Goal: Task Accomplishment & Management: Manage account settings

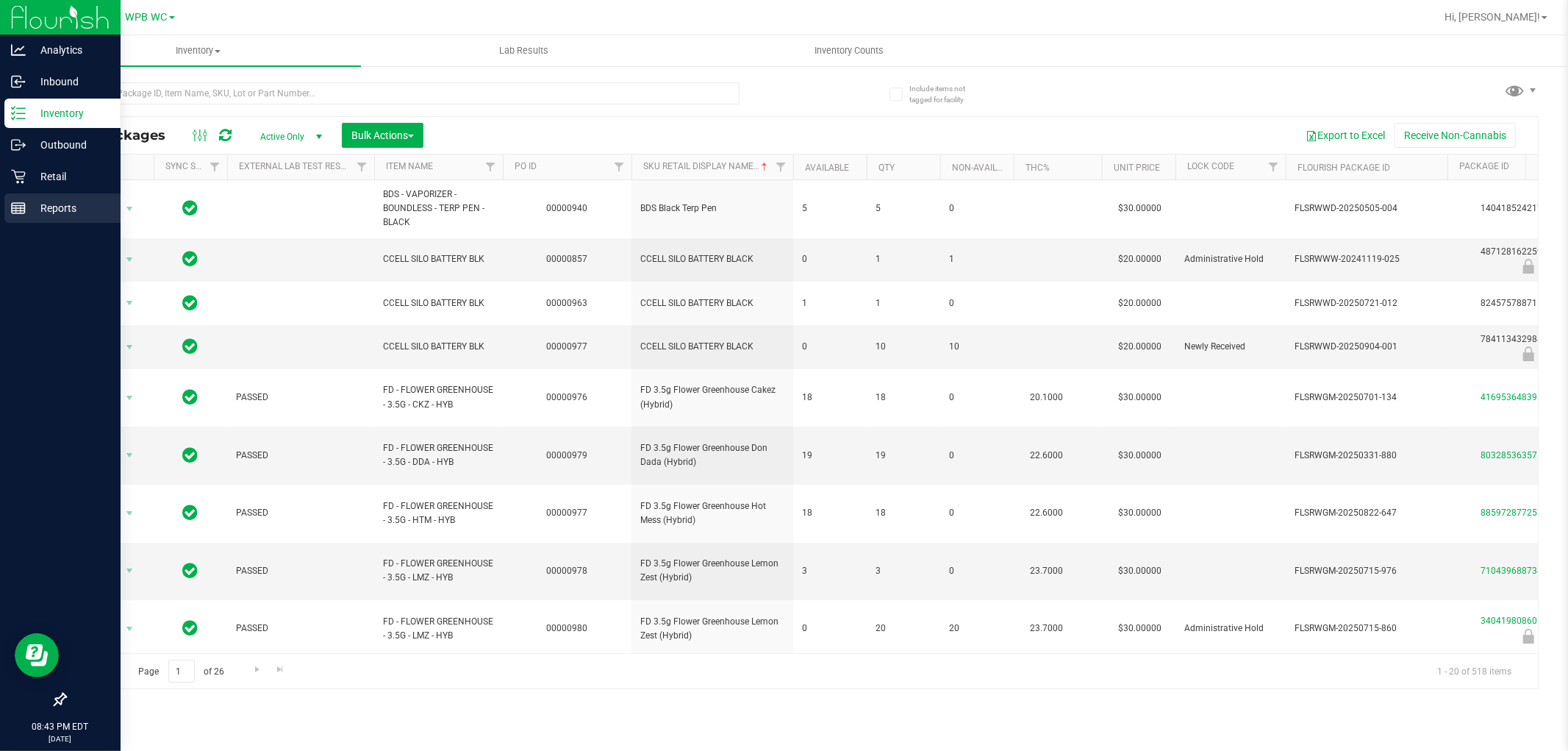
click at [52, 208] on p "Reports" at bounding box center [70, 208] width 88 height 17
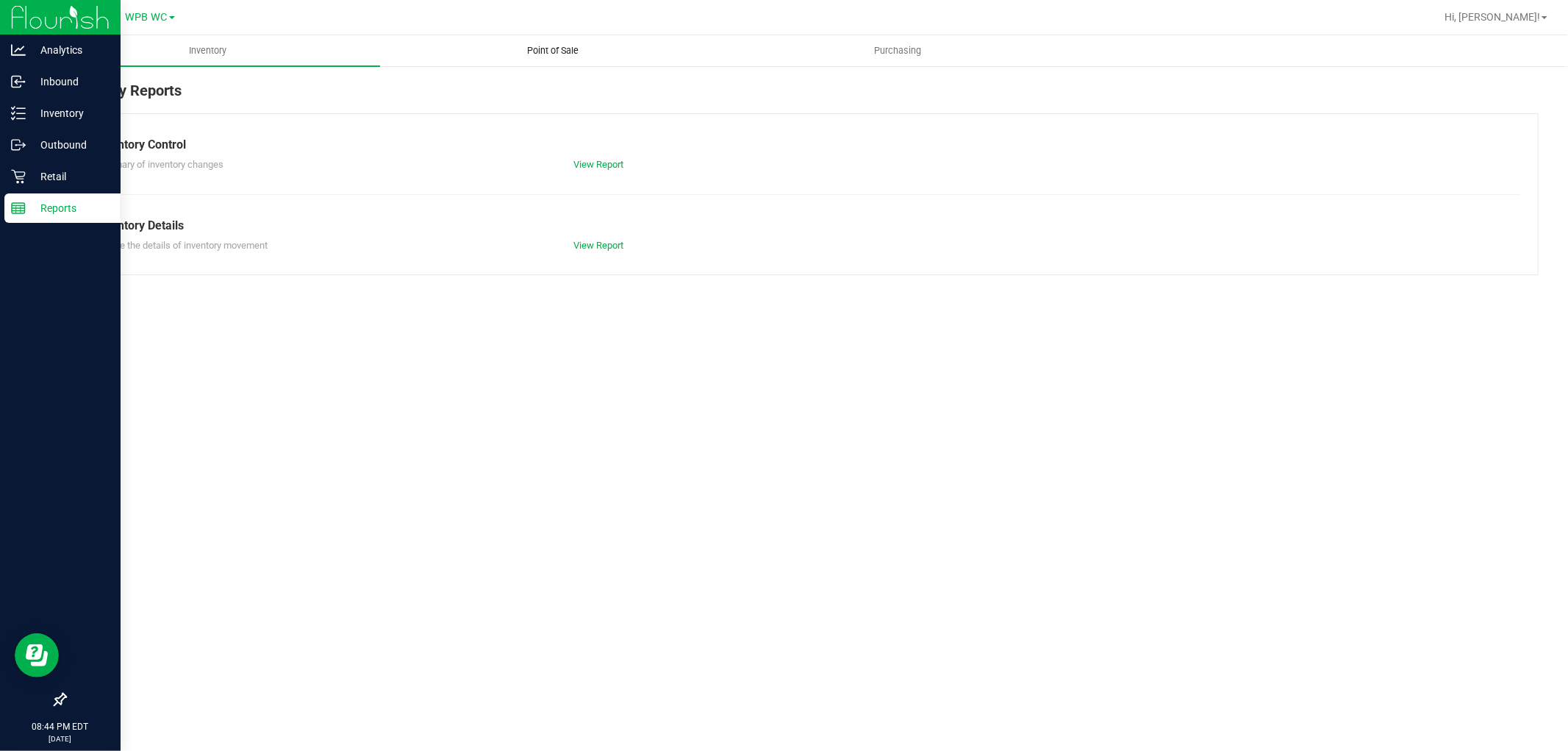
click at [555, 47] on span "Point of Sale" at bounding box center [553, 51] width 91 height 14
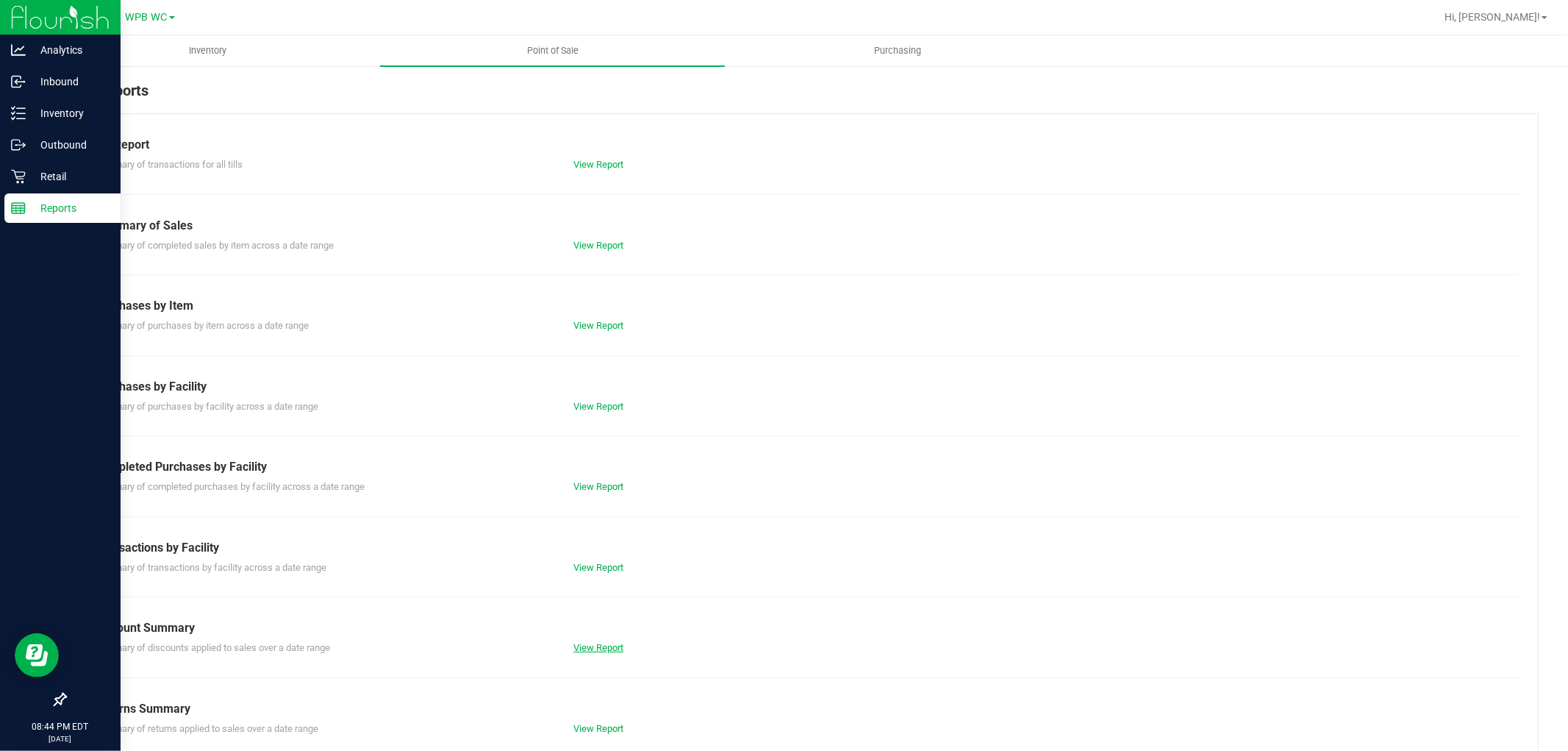
click at [593, 648] on link "View Report" at bounding box center [598, 646] width 50 height 11
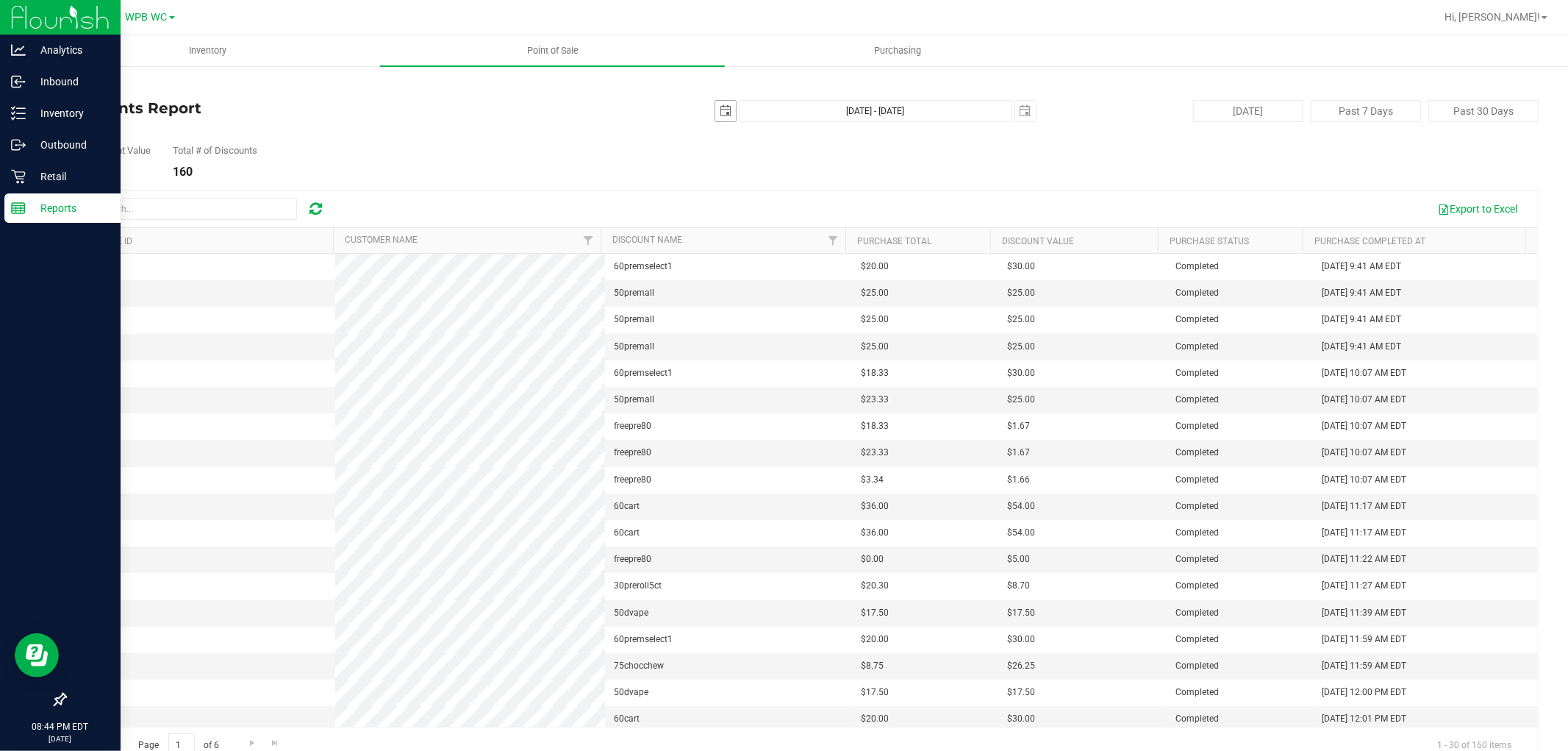
click at [715, 107] on span "select" at bounding box center [725, 110] width 20 height 20
click at [739, 192] on link "1" at bounding box center [741, 193] width 21 height 23
type input "[DATE]"
type input "[DATE] - [DATE]"
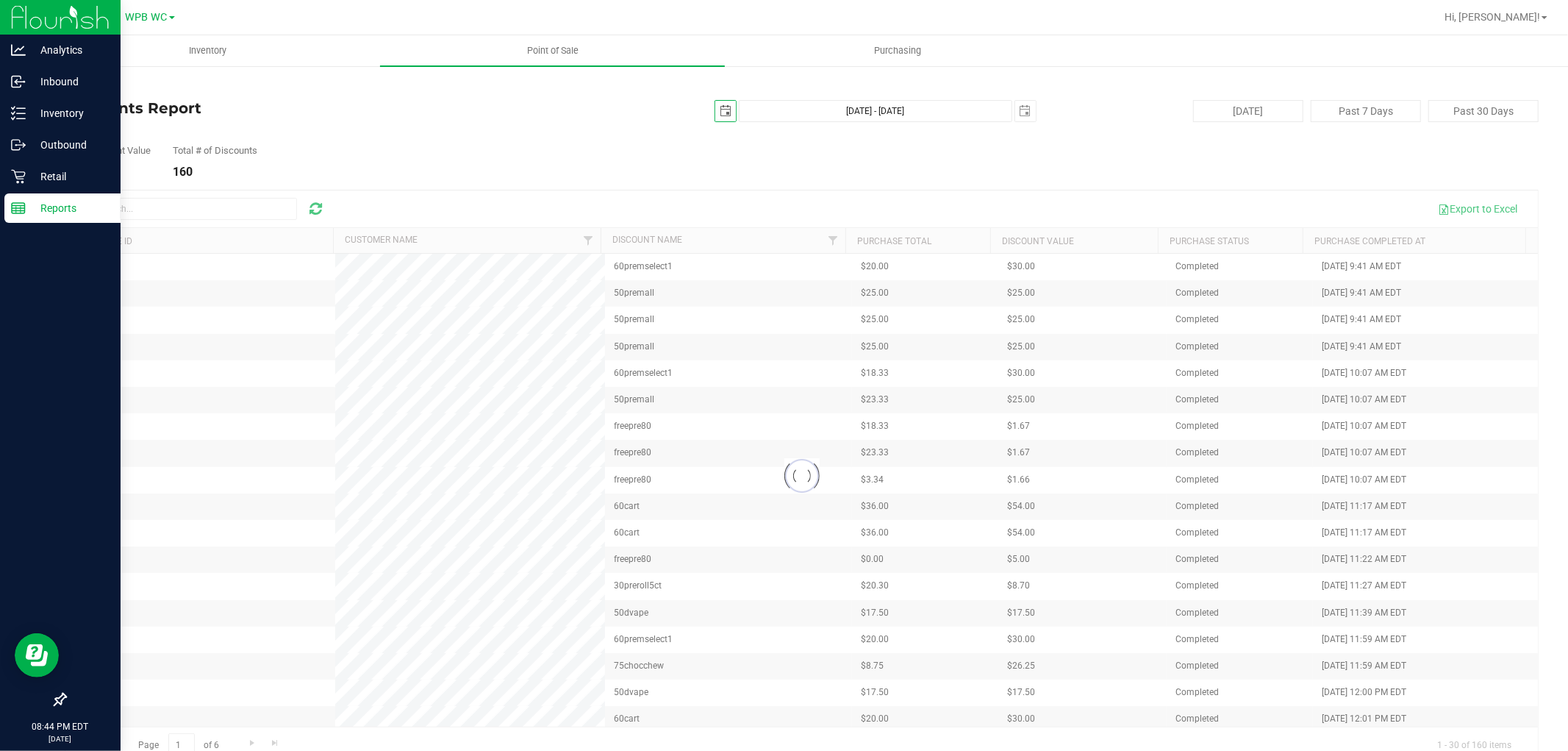
click at [42, 222] on div "Reports" at bounding box center [63, 208] width 116 height 29
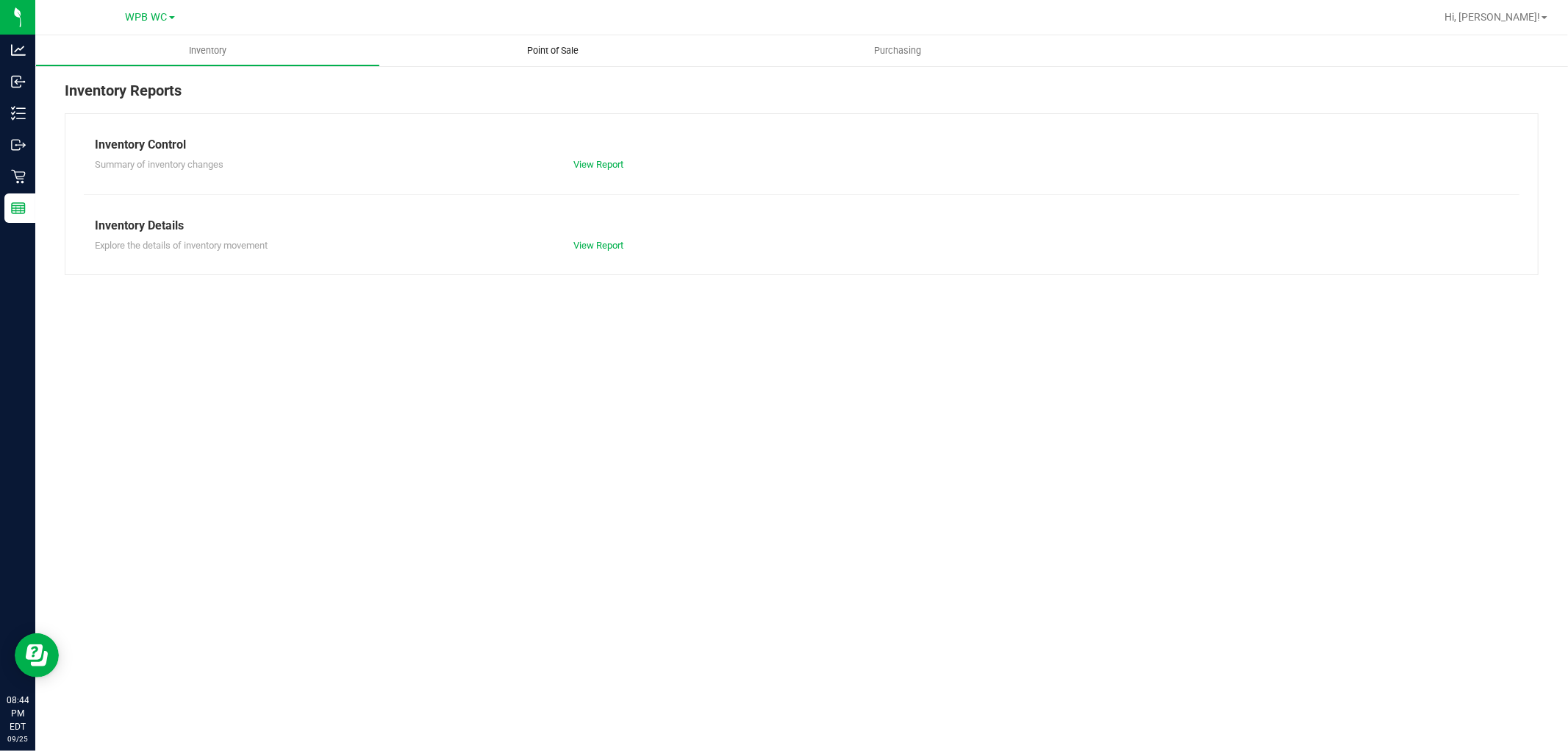
click at [555, 47] on span "Point of Sale" at bounding box center [553, 51] width 91 height 14
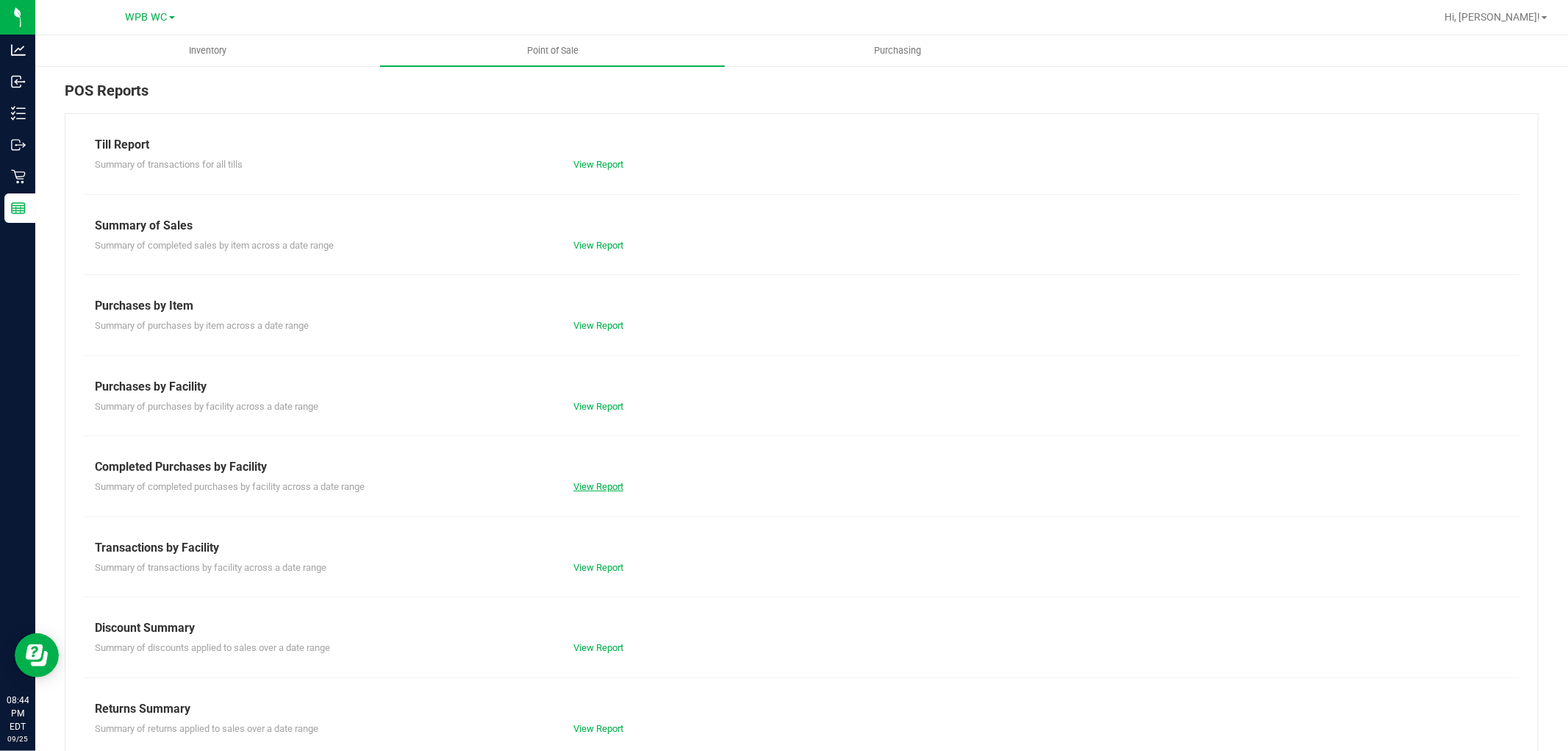
click at [598, 487] on link "View Report" at bounding box center [598, 486] width 50 height 11
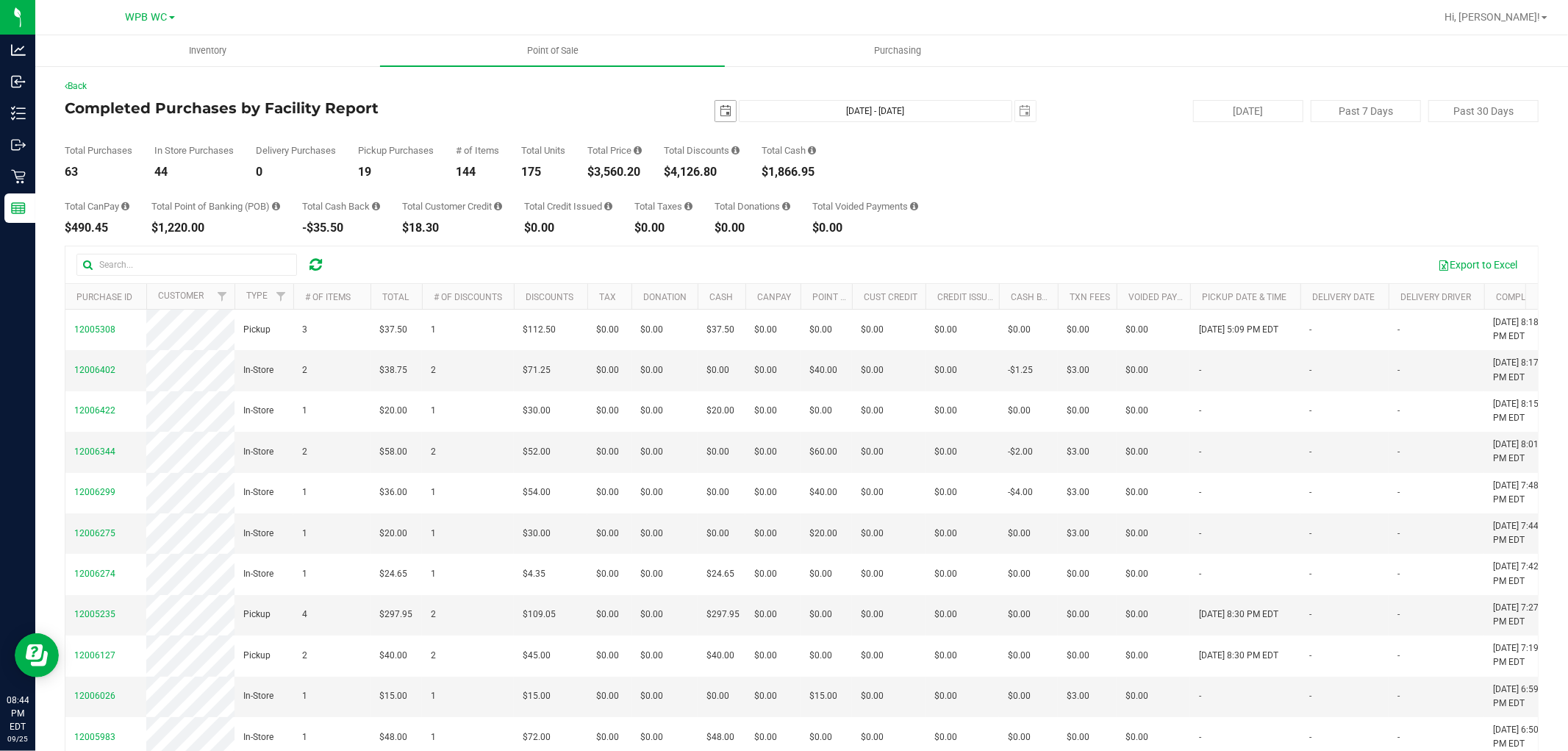
click at [720, 108] on span "select" at bounding box center [726, 111] width 12 height 12
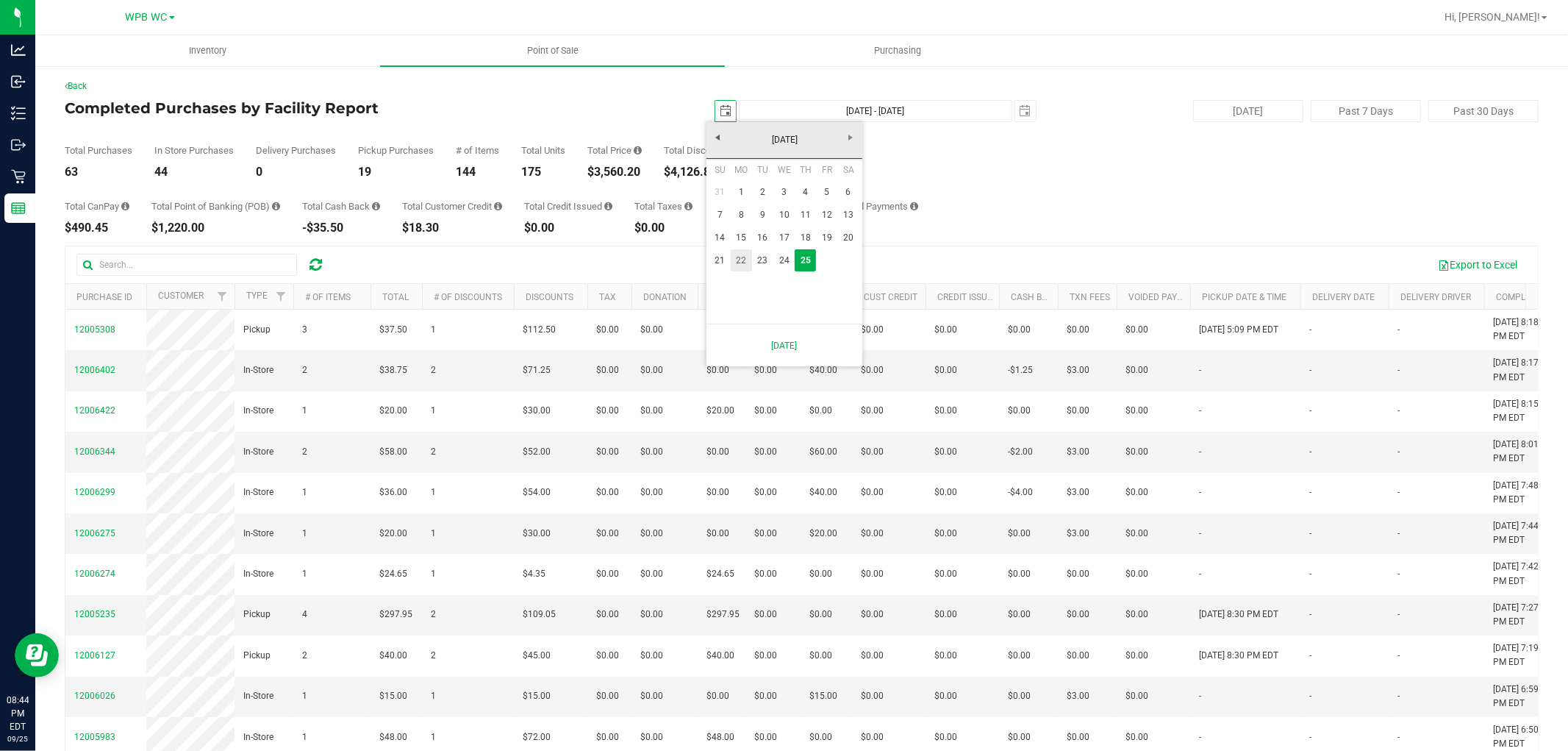
click at [744, 253] on link "22" at bounding box center [741, 260] width 21 height 23
type input "[DATE]"
type input "[DATE] - [DATE]"
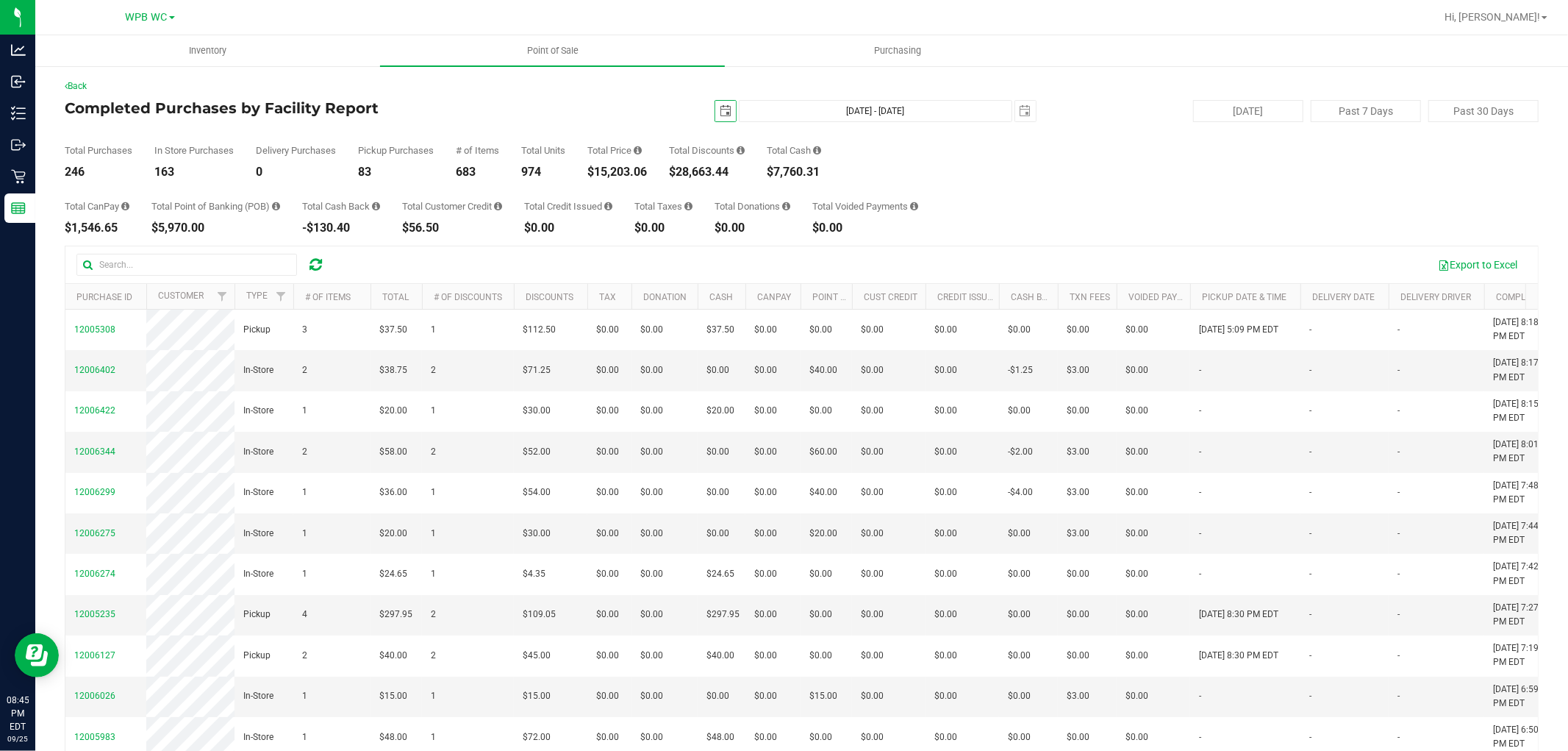
click at [715, 102] on span "select" at bounding box center [725, 110] width 20 height 20
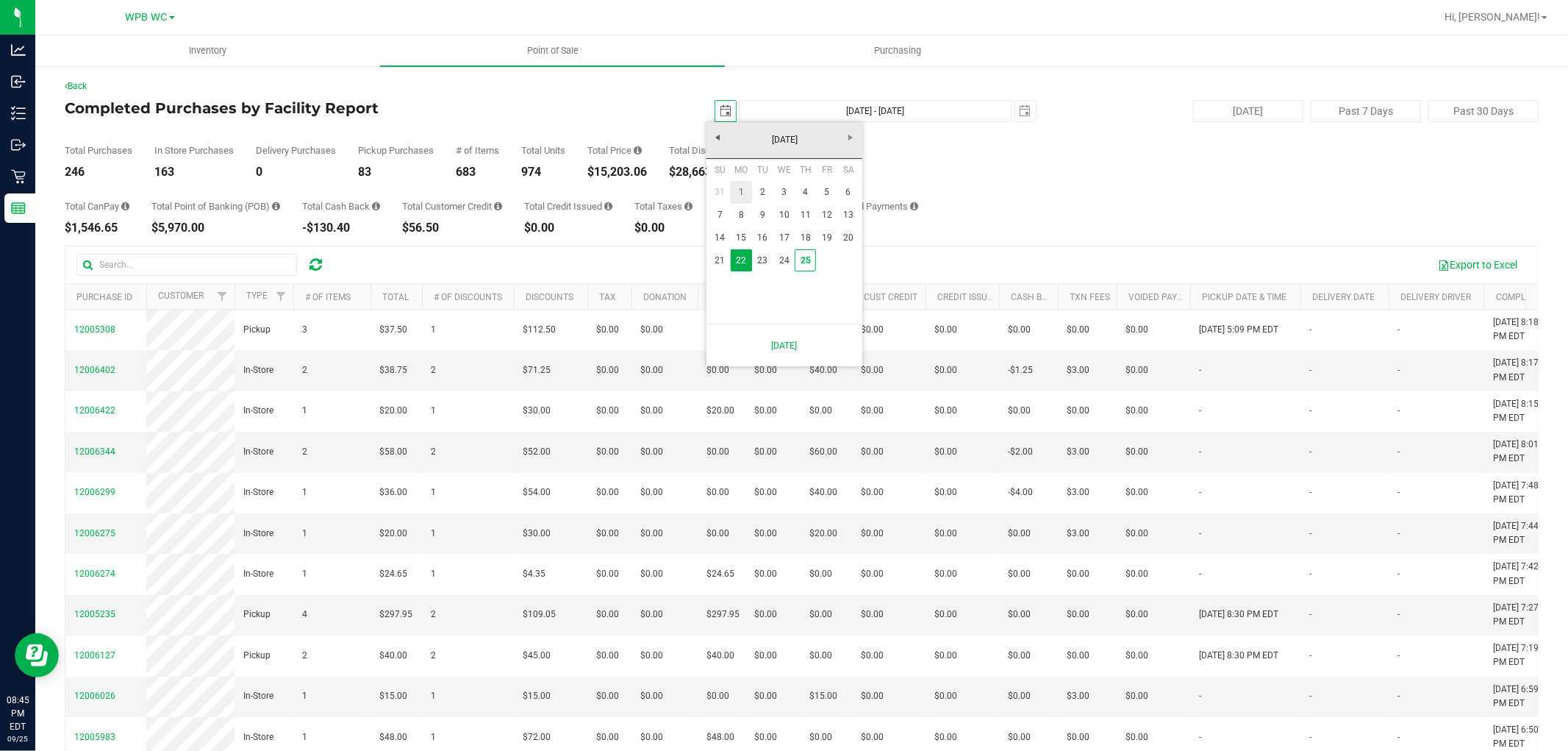
click at [748, 188] on link "1" at bounding box center [741, 193] width 21 height 23
type input "[DATE]"
type input "[DATE] - [DATE]"
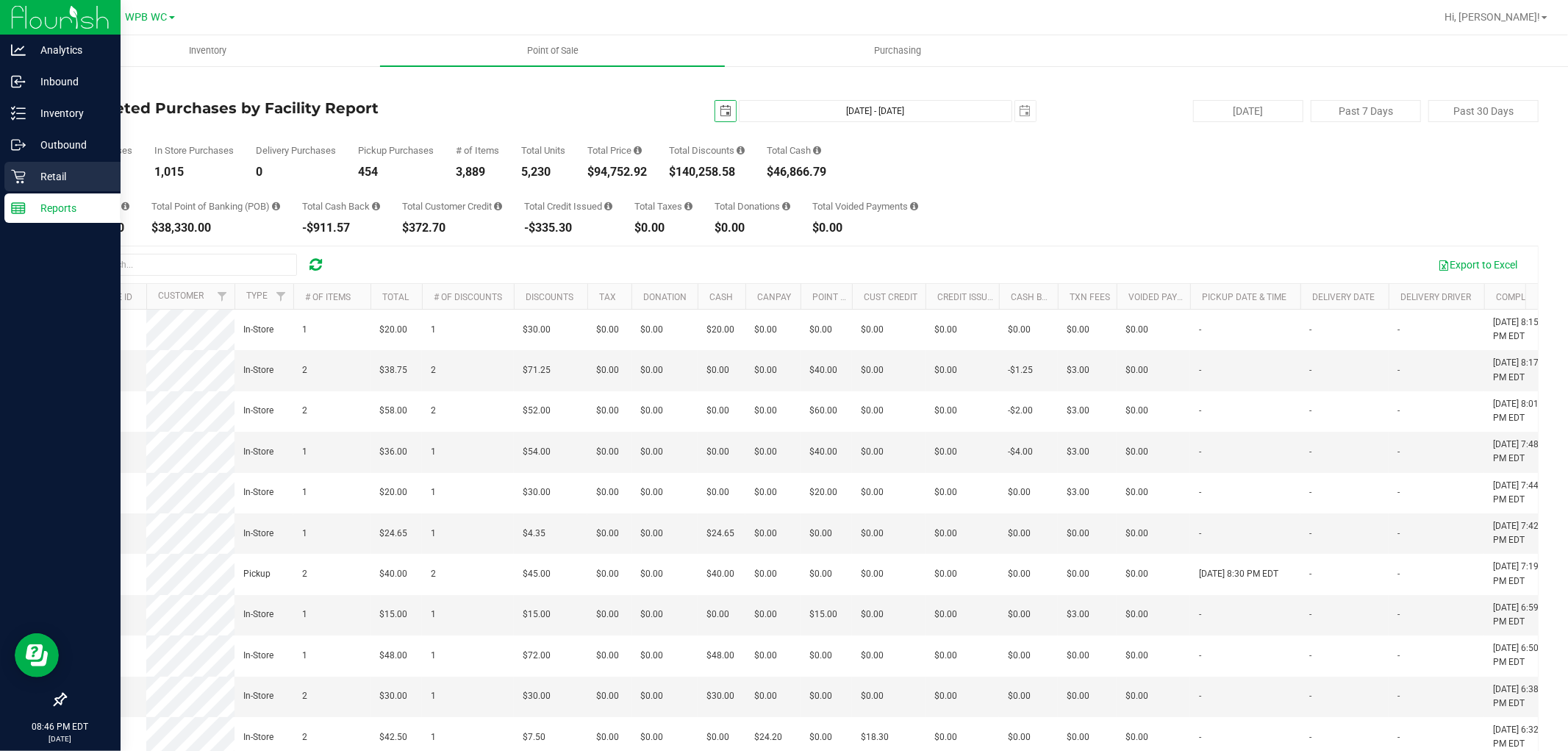
click at [52, 181] on p "Retail" at bounding box center [70, 176] width 88 height 17
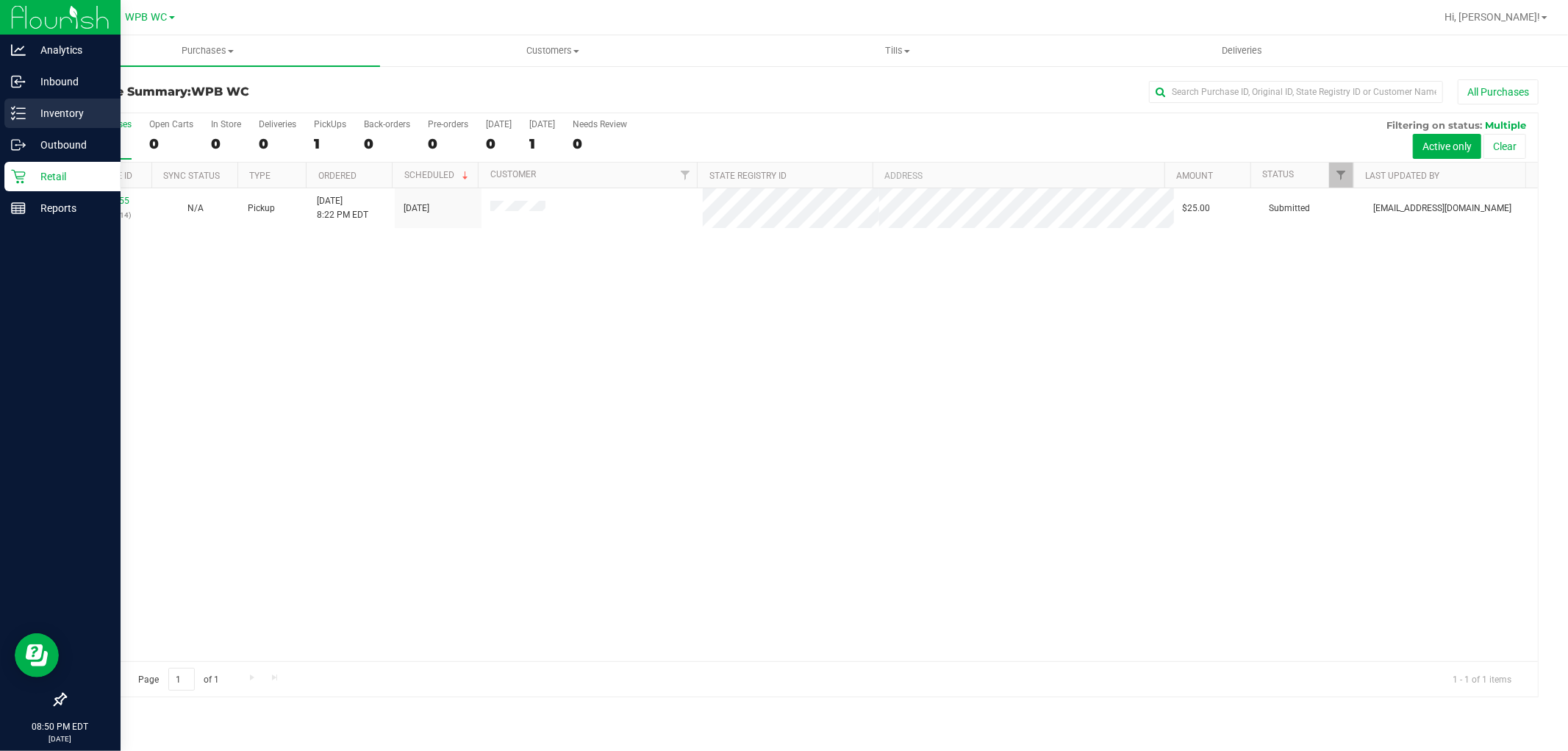
click at [74, 105] on p "Inventory" at bounding box center [70, 113] width 88 height 17
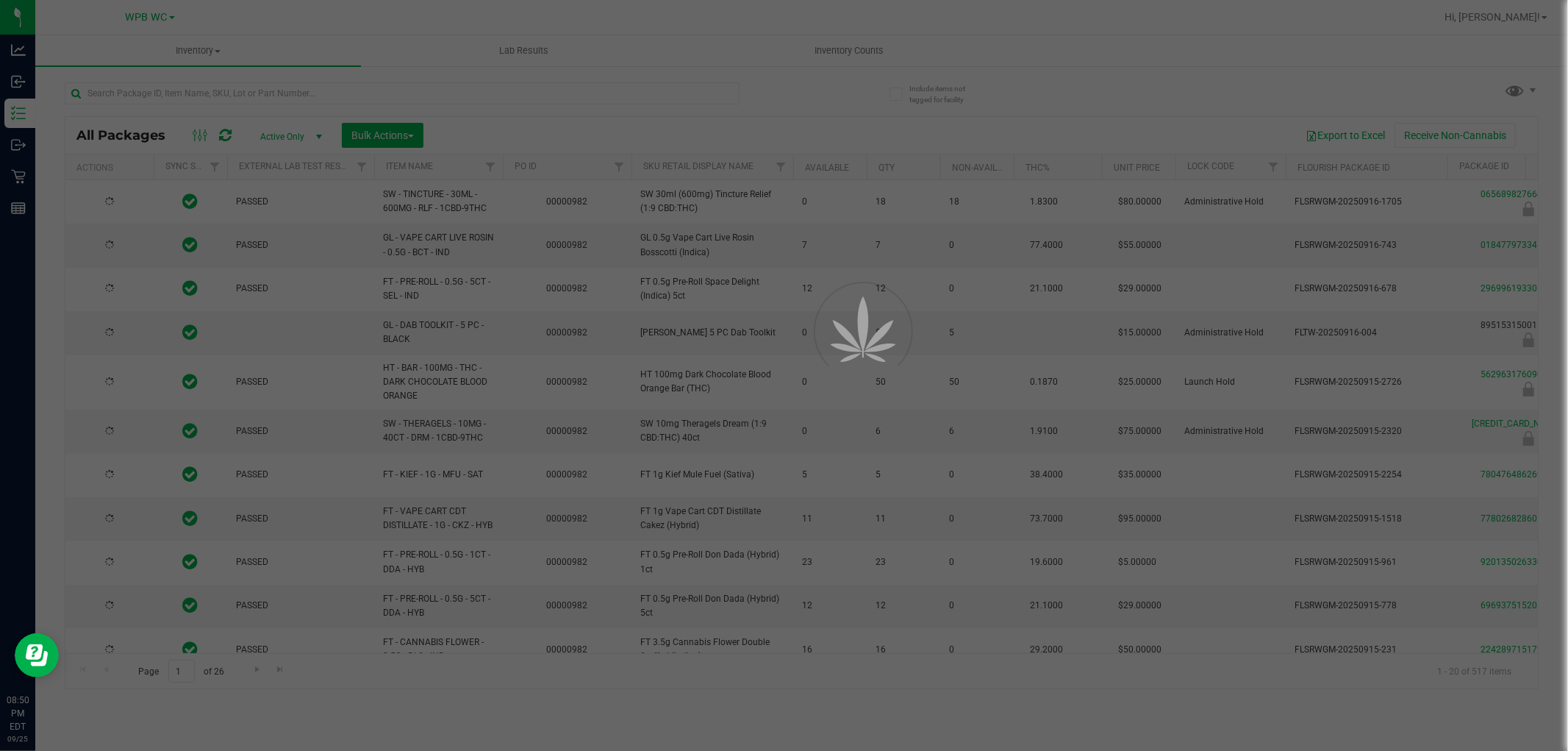
click at [791, 43] on div at bounding box center [784, 376] width 1568 height 751
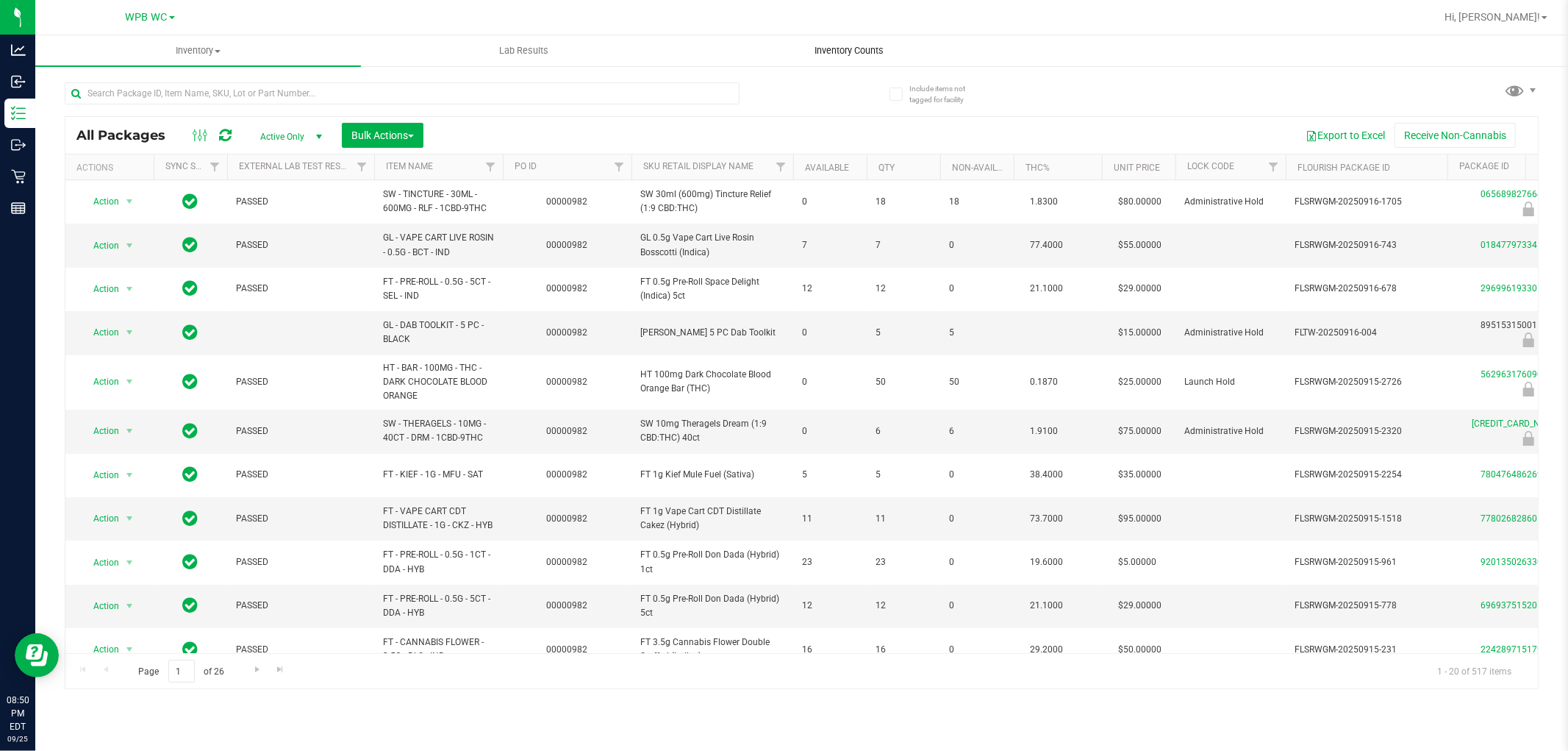
click at [791, 45] on span "Inventory Counts" at bounding box center [850, 51] width 108 height 14
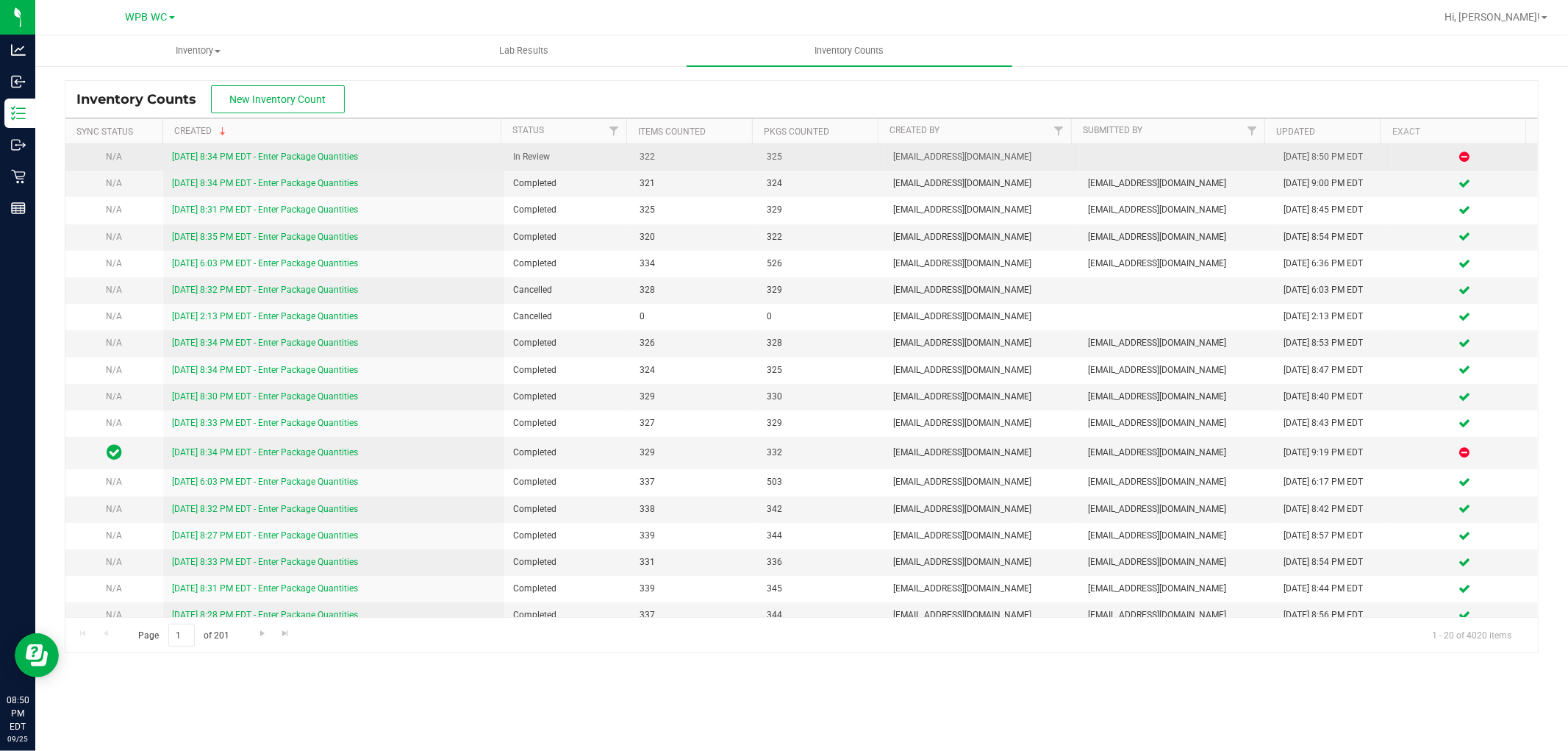
click at [329, 155] on link "[DATE] 8:34 PM EDT - Enter Package Quantities" at bounding box center [265, 156] width 186 height 11
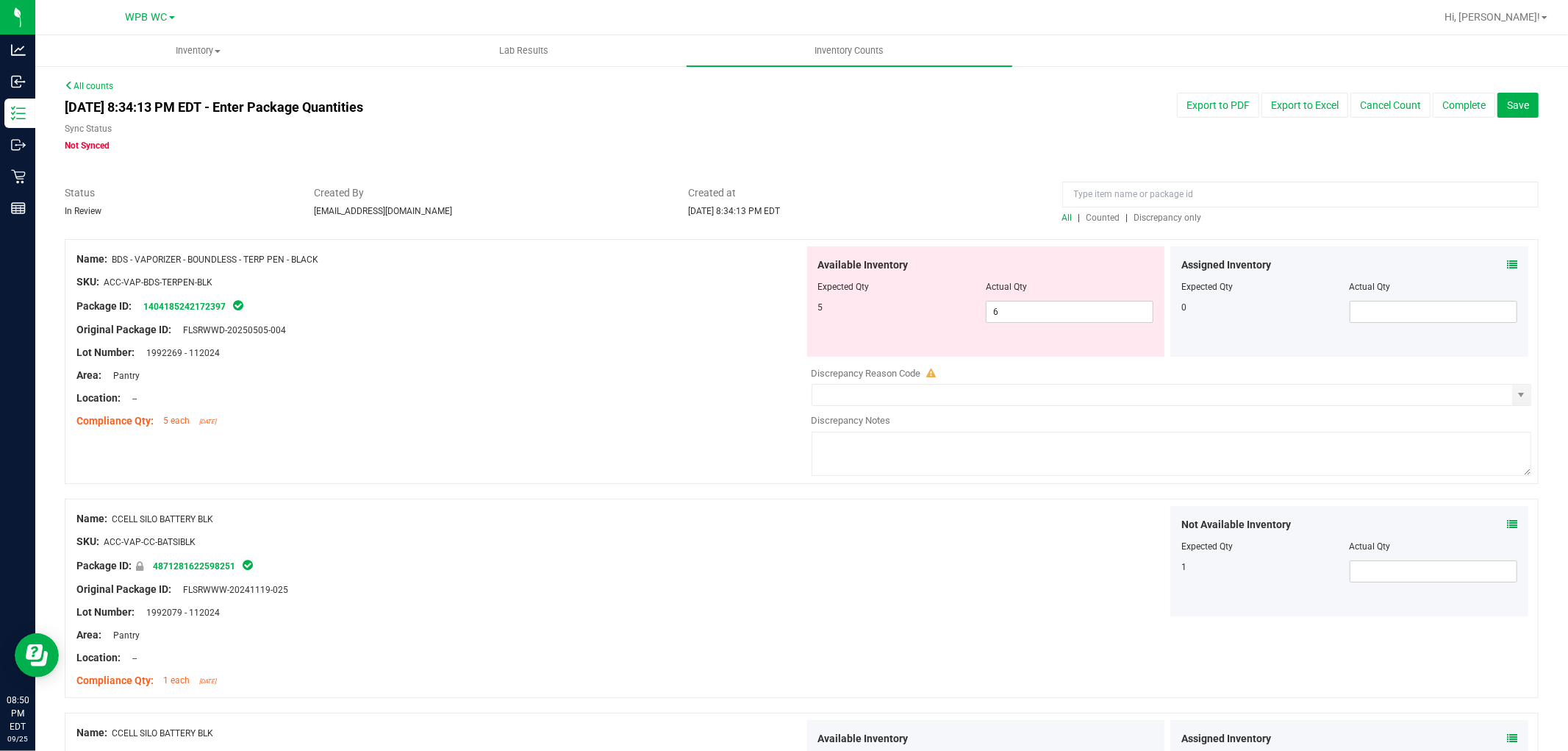
click at [791, 208] on div at bounding box center [1301, 197] width 476 height 26
click at [791, 209] on div at bounding box center [1301, 197] width 476 height 26
click at [791, 214] on span "Discrepancy only" at bounding box center [1168, 218] width 68 height 11
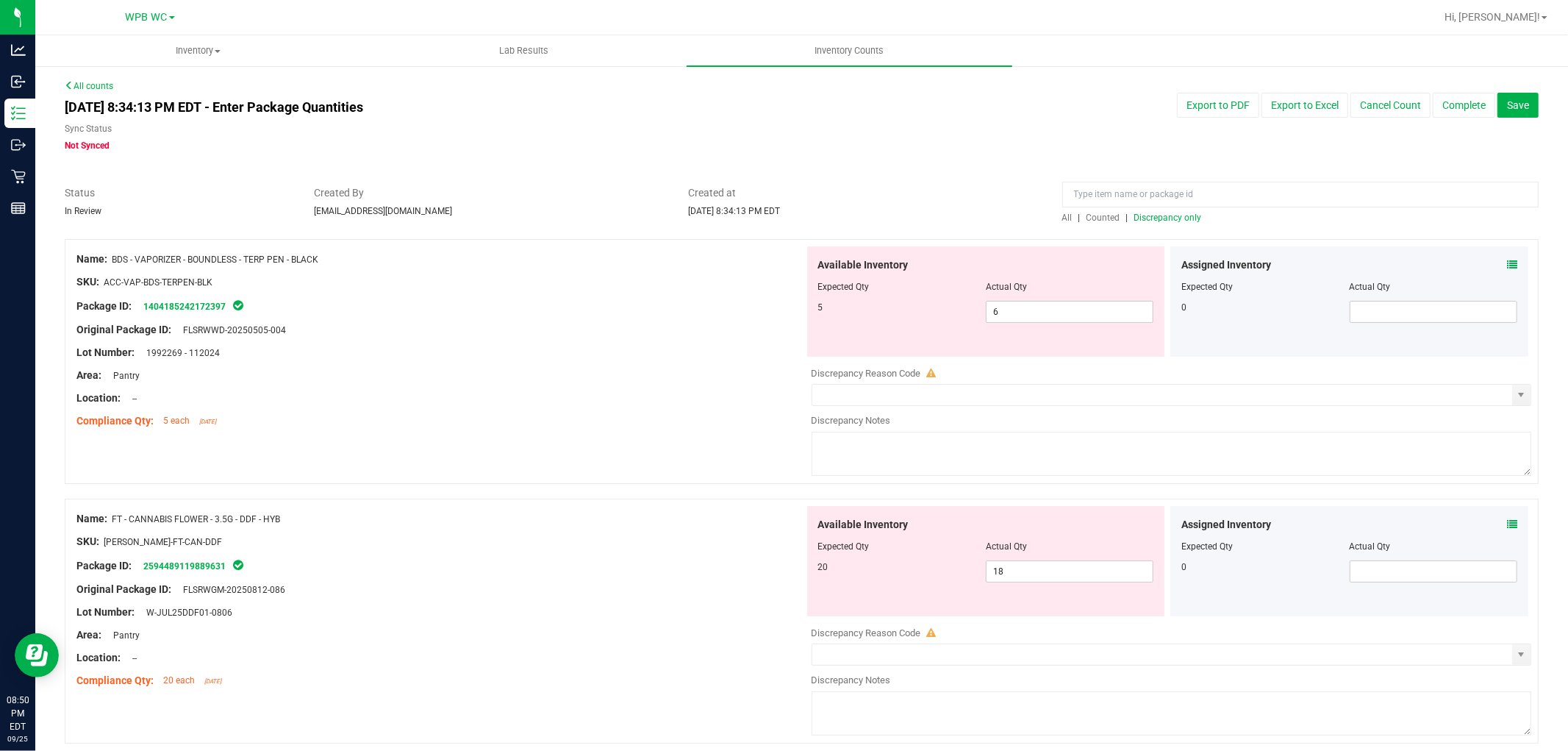
click at [631, 328] on div "Original Package ID: FLSRWWD-20250505-004" at bounding box center [440, 330] width 728 height 15
click at [791, 316] on span "6 6" at bounding box center [1070, 312] width 167 height 22
click at [791, 316] on input "6" at bounding box center [1070, 311] width 166 height 20
type input "5"
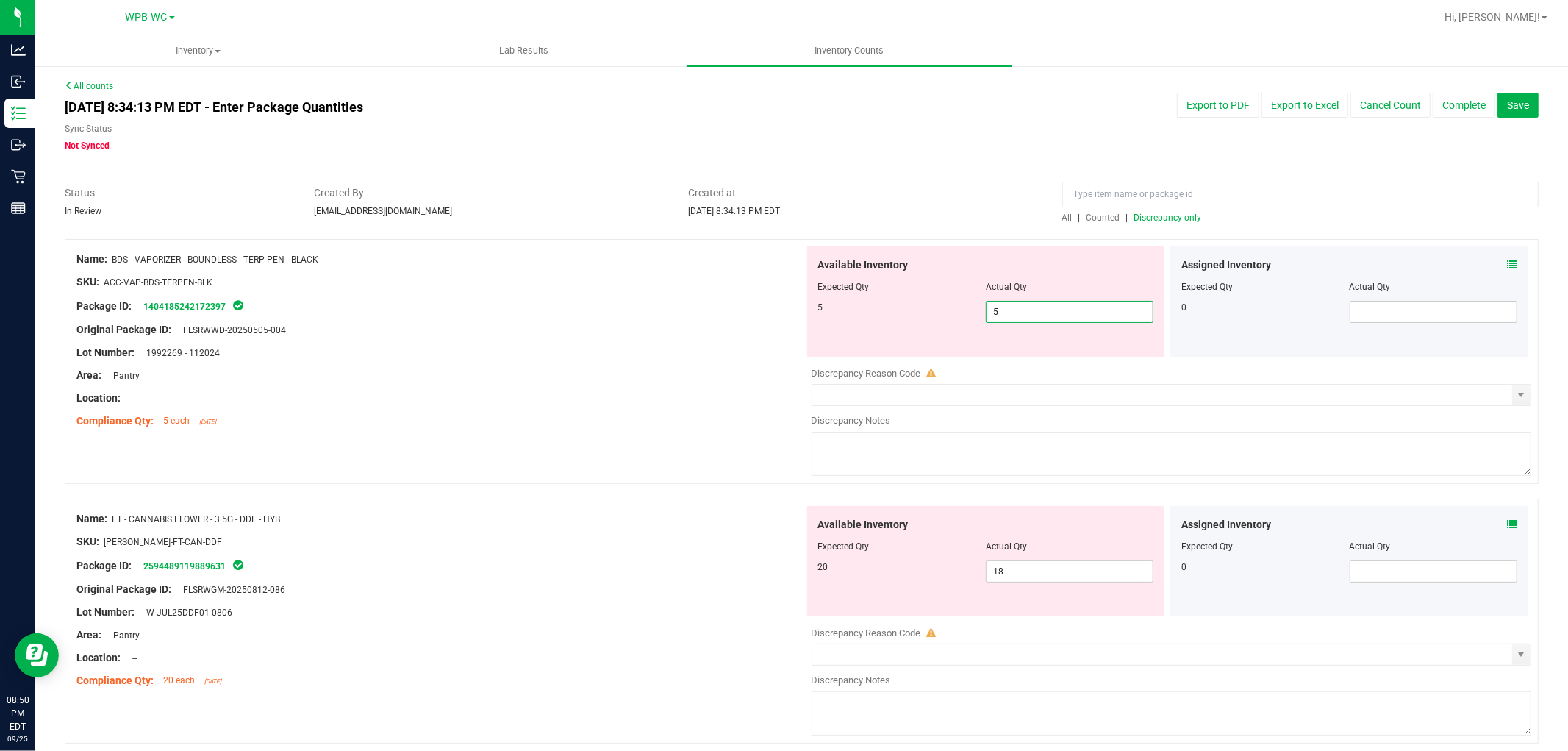
click at [431, 420] on div "Compliance Qty: 5 each [DATE]" at bounding box center [440, 421] width 728 height 15
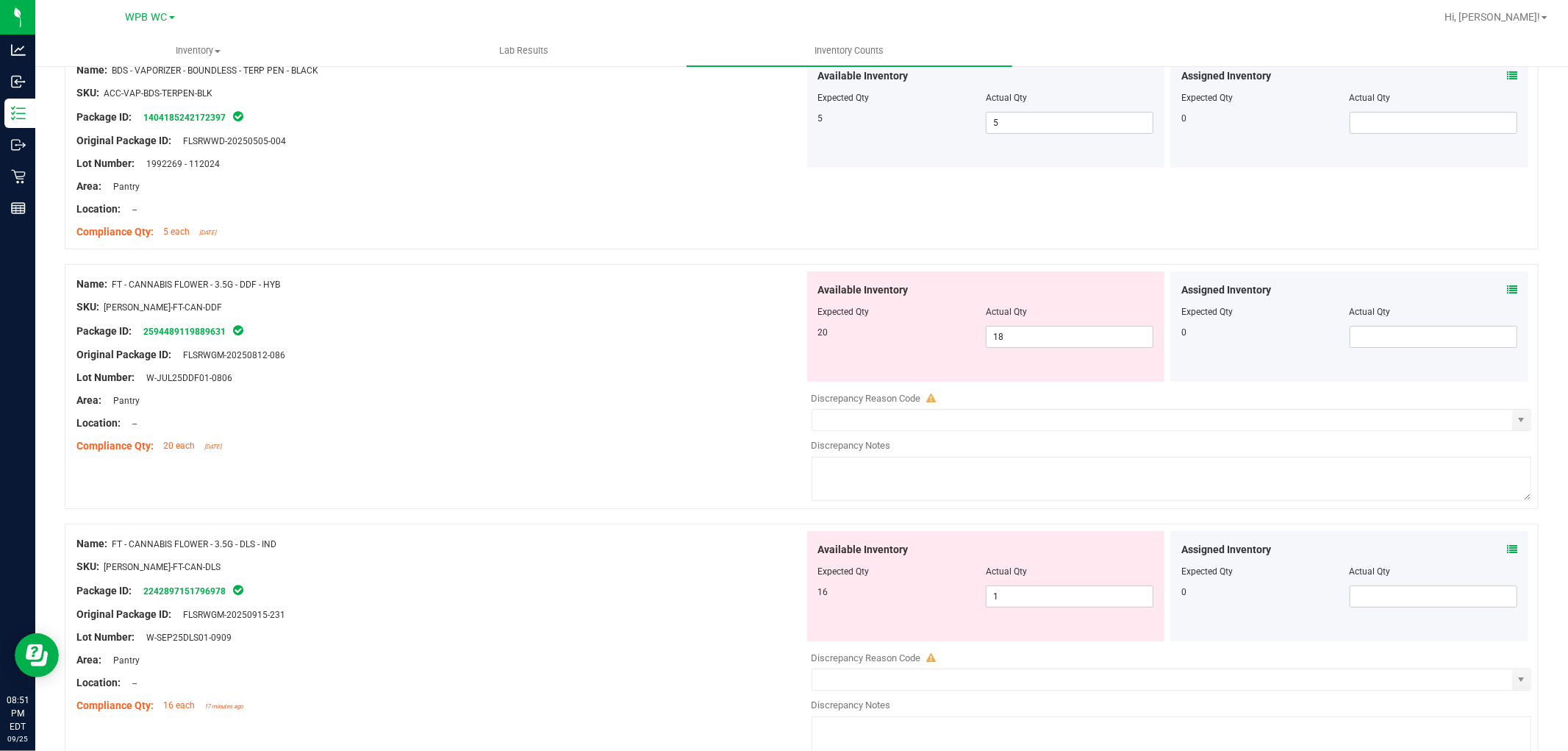
scroll to position [245, 0]
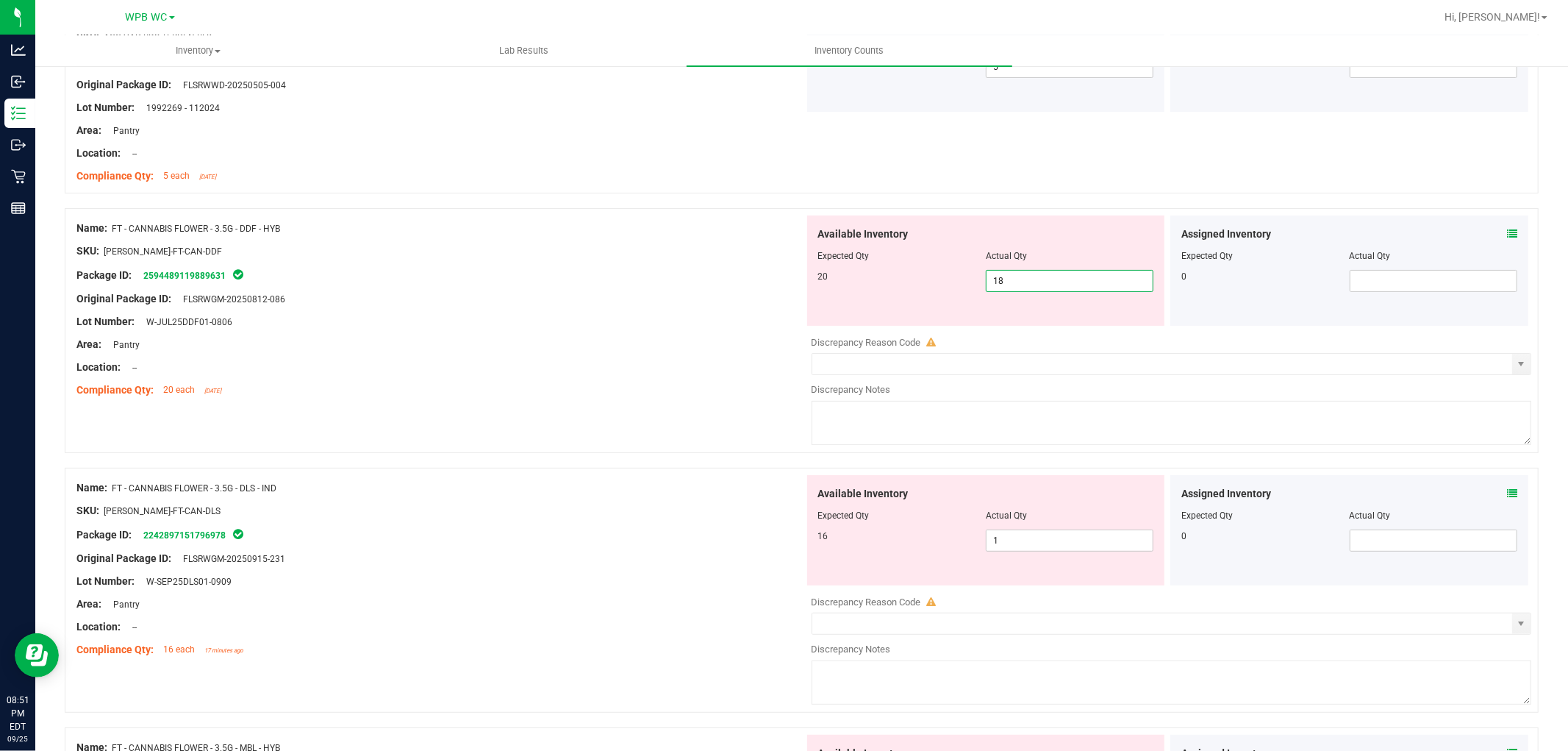
click at [791, 282] on span "18 18" at bounding box center [1070, 281] width 167 height 22
click at [791, 282] on input "18" at bounding box center [1070, 281] width 166 height 20
type input "20"
click at [549, 380] on div at bounding box center [440, 378] width 728 height 8
type input "20"
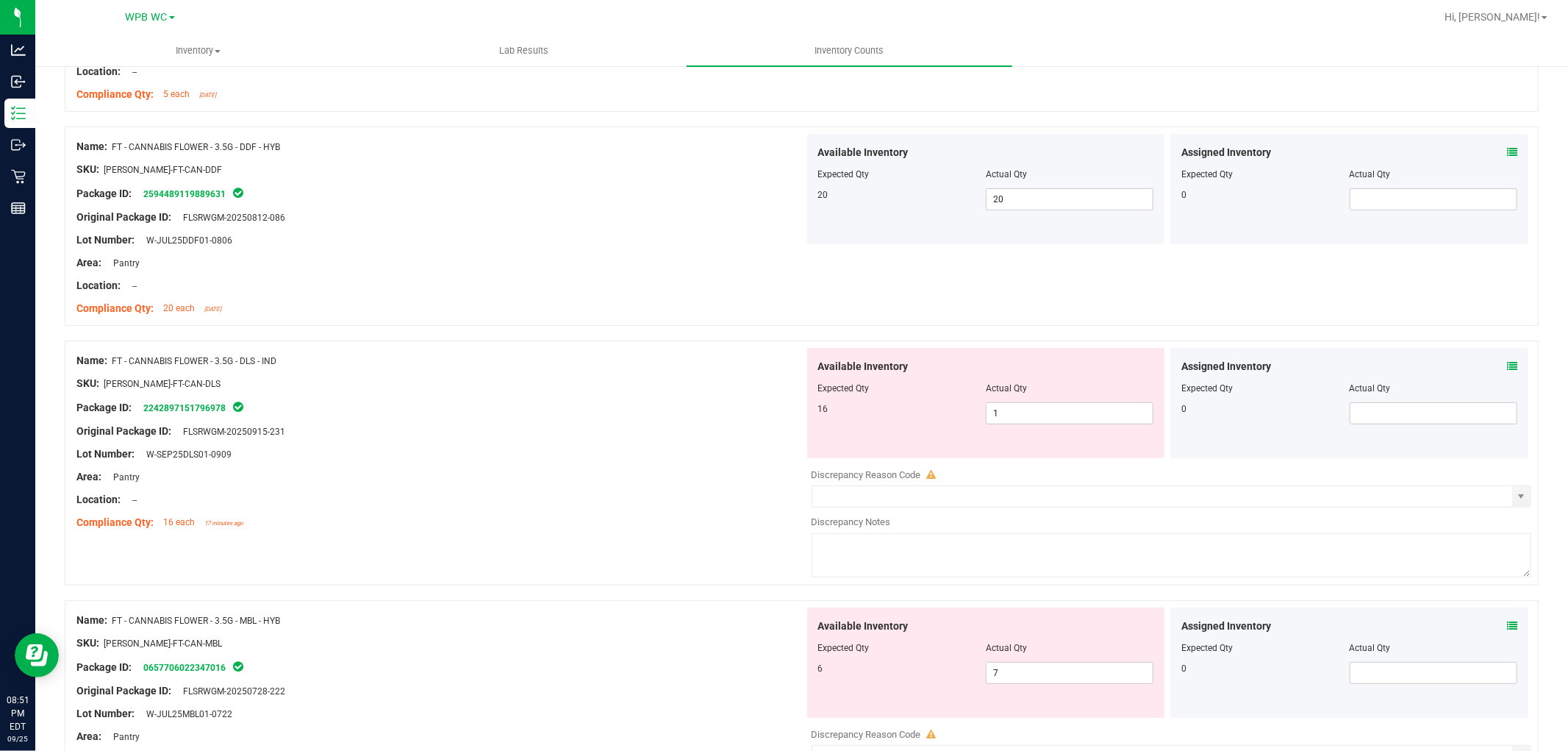
scroll to position [408, 0]
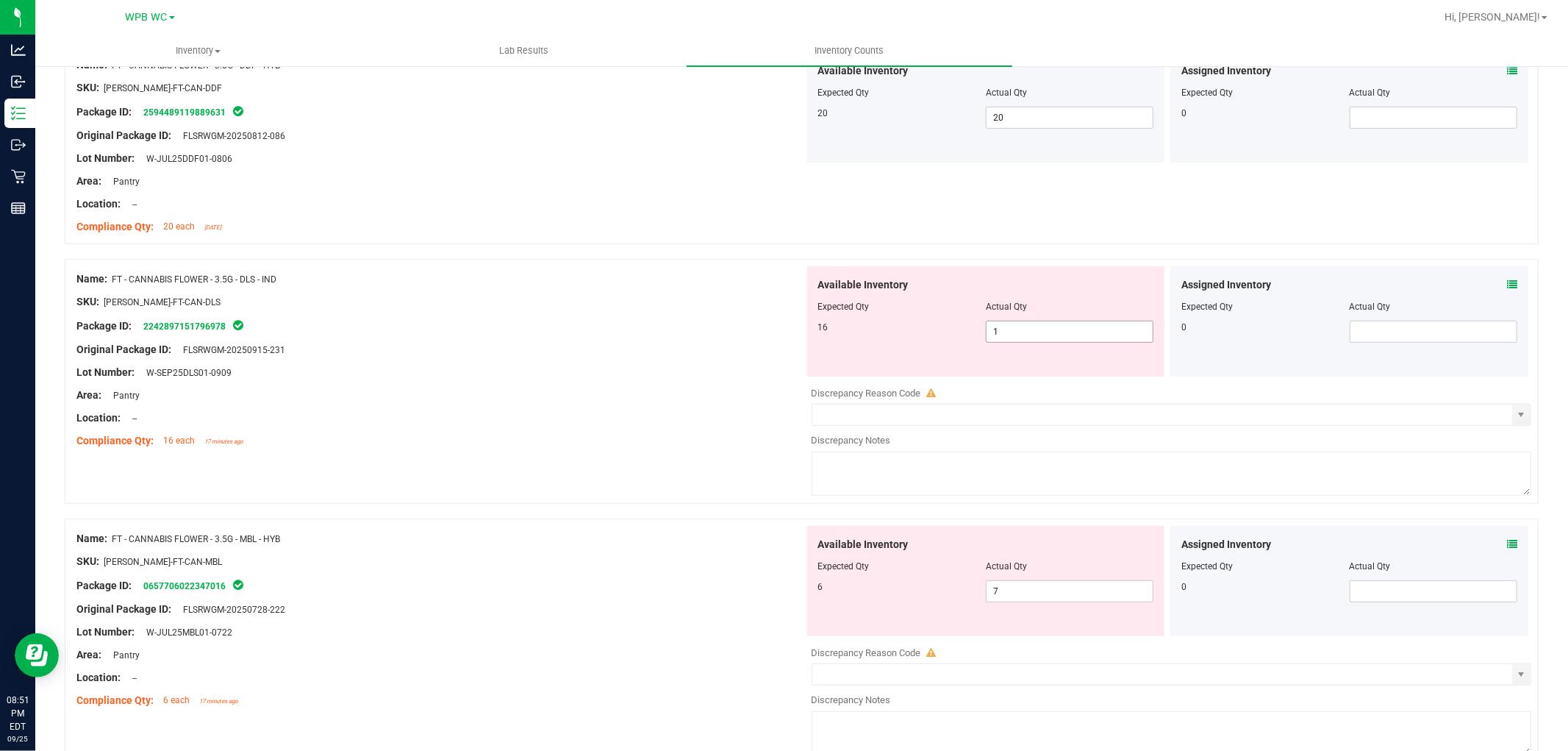
click at [791, 324] on span "1 1" at bounding box center [1070, 331] width 167 height 22
click at [791, 324] on input "1" at bounding box center [1070, 331] width 166 height 20
type input "16"
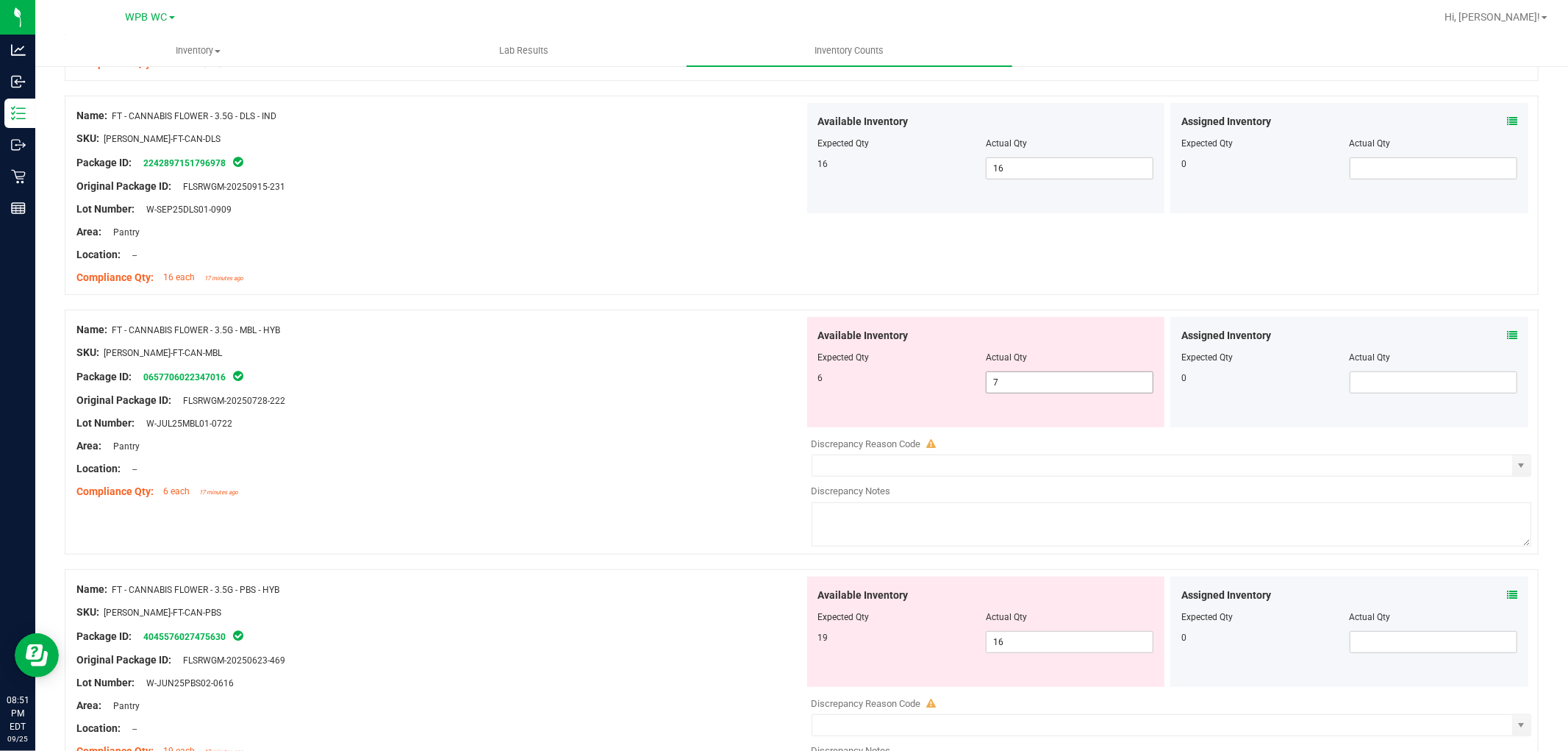
click at [791, 384] on span "7 7" at bounding box center [1070, 382] width 167 height 22
click at [0, 0] on input "7" at bounding box center [0, 0] width 0 height 0
type input "6"
click at [604, 410] on div at bounding box center [440, 412] width 728 height 8
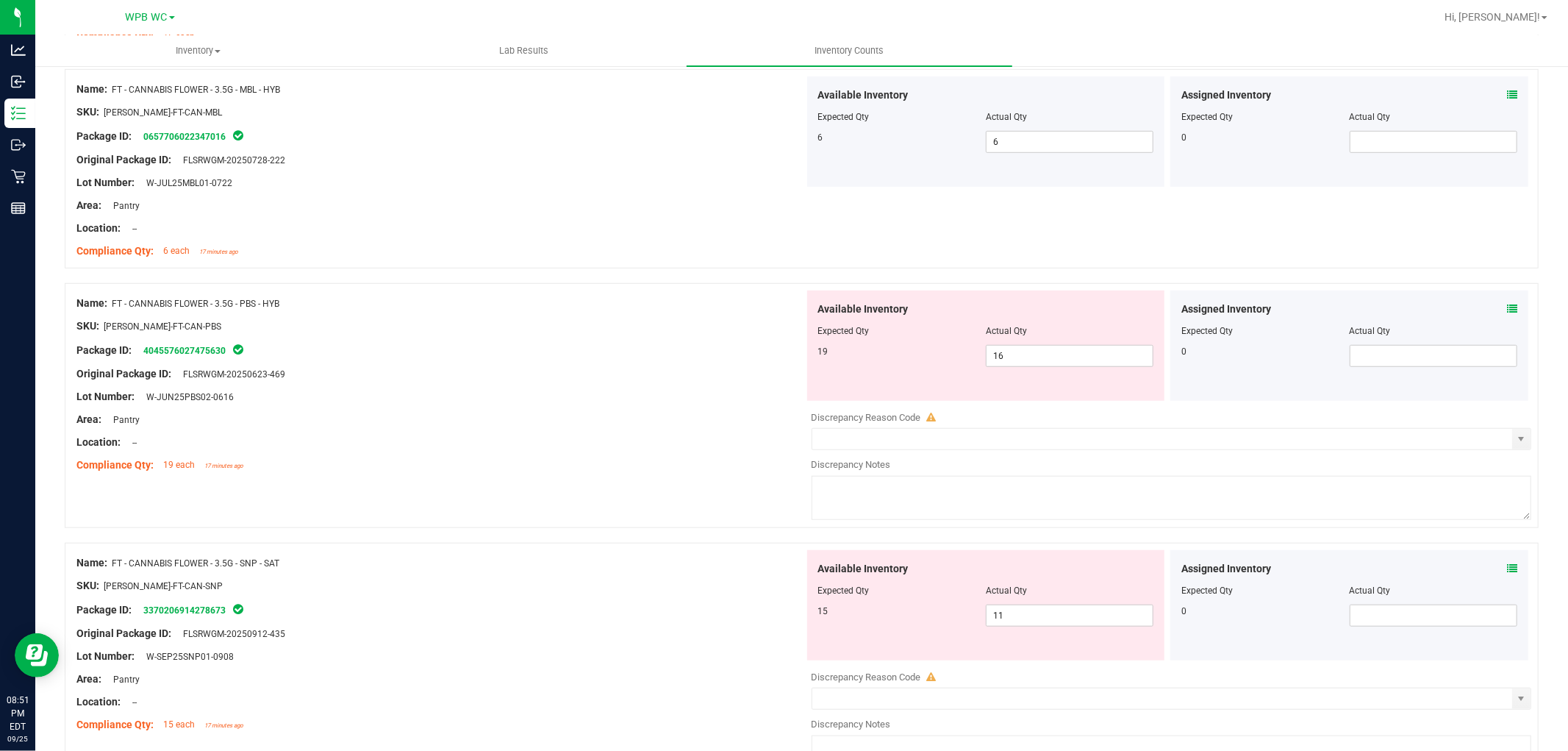
scroll to position [817, 0]
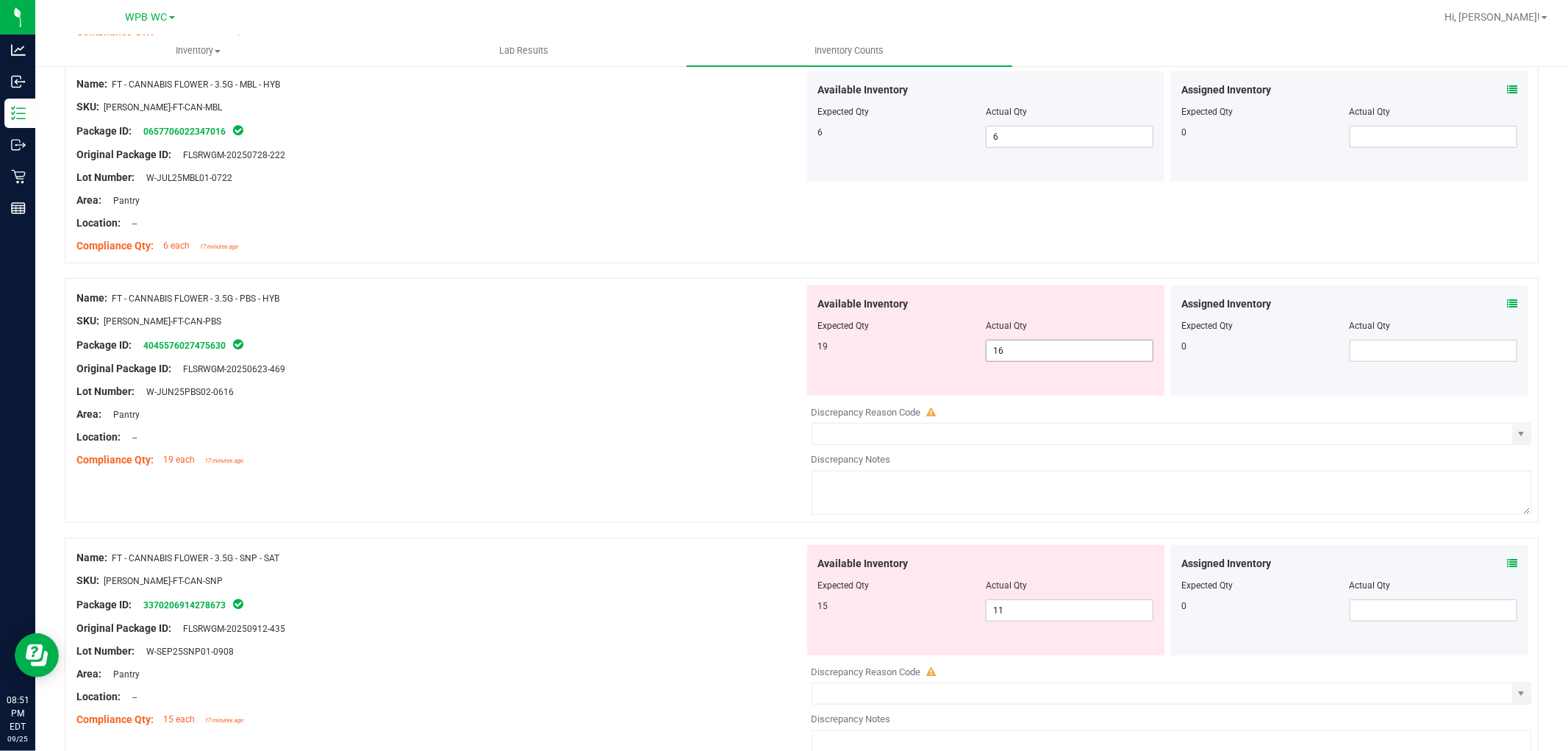
click at [791, 343] on span "16 16" at bounding box center [1070, 350] width 167 height 22
click at [791, 343] on input "16" at bounding box center [1070, 350] width 166 height 20
type input "4"
type input "19"
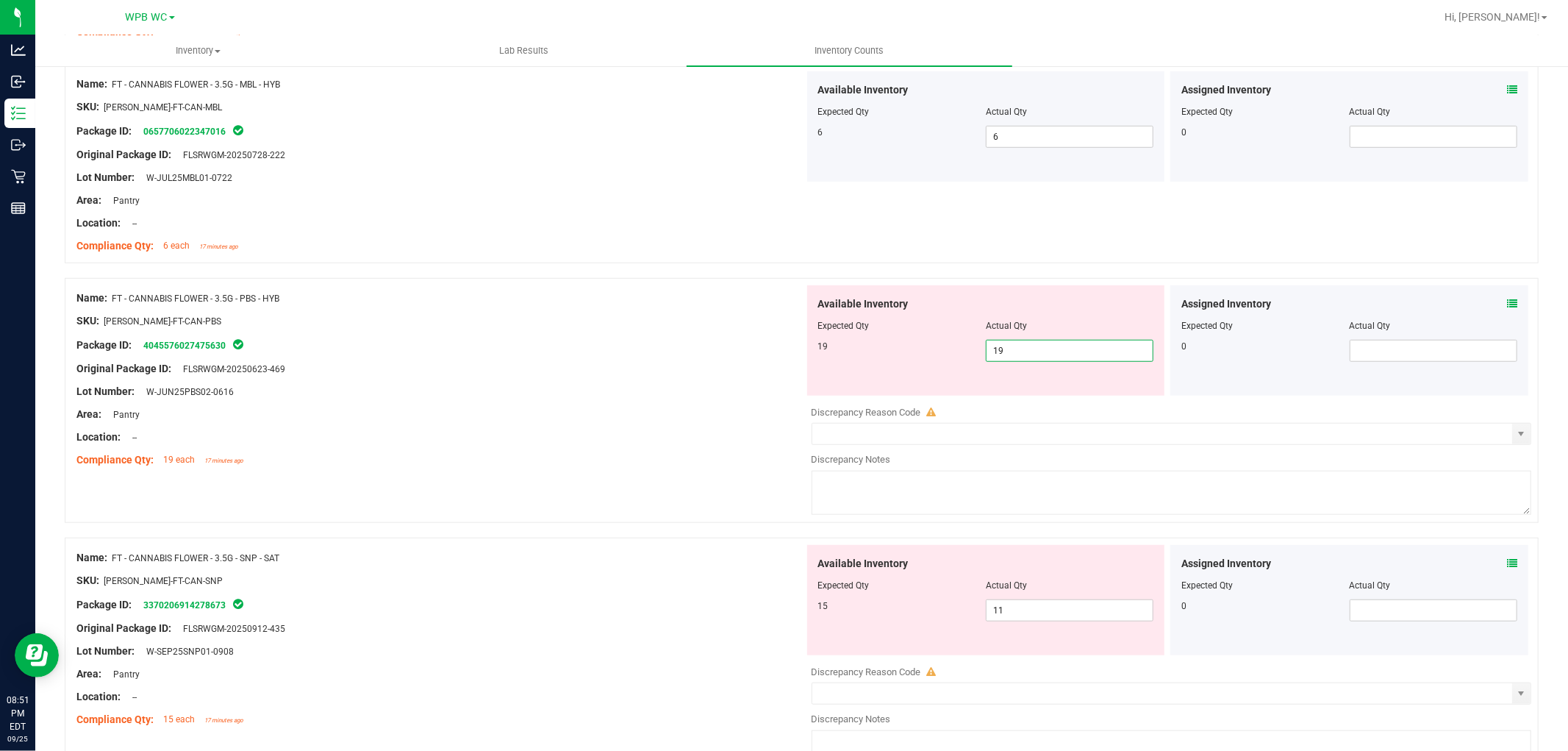
click at [570, 376] on div at bounding box center [440, 380] width 728 height 8
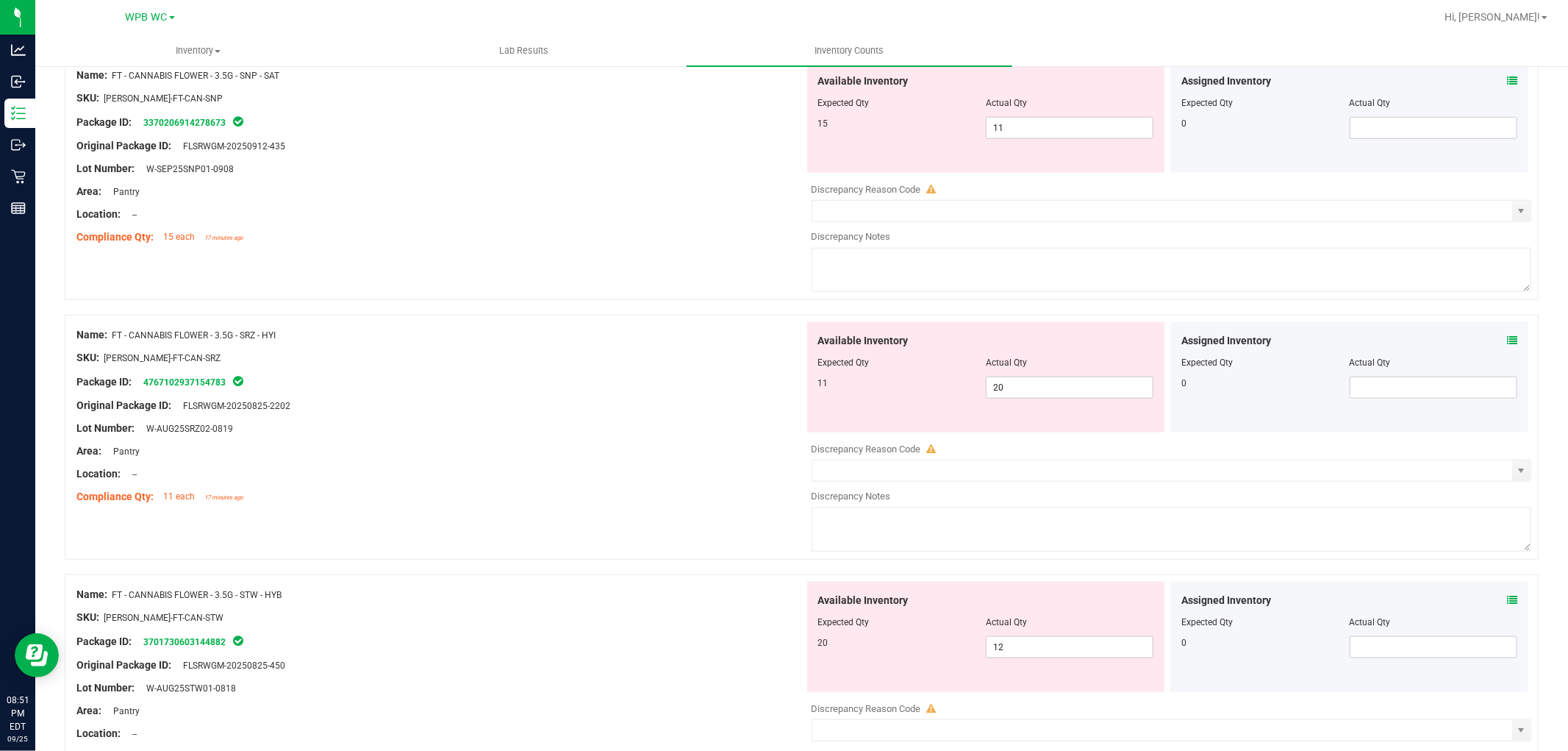
scroll to position [1224, 0]
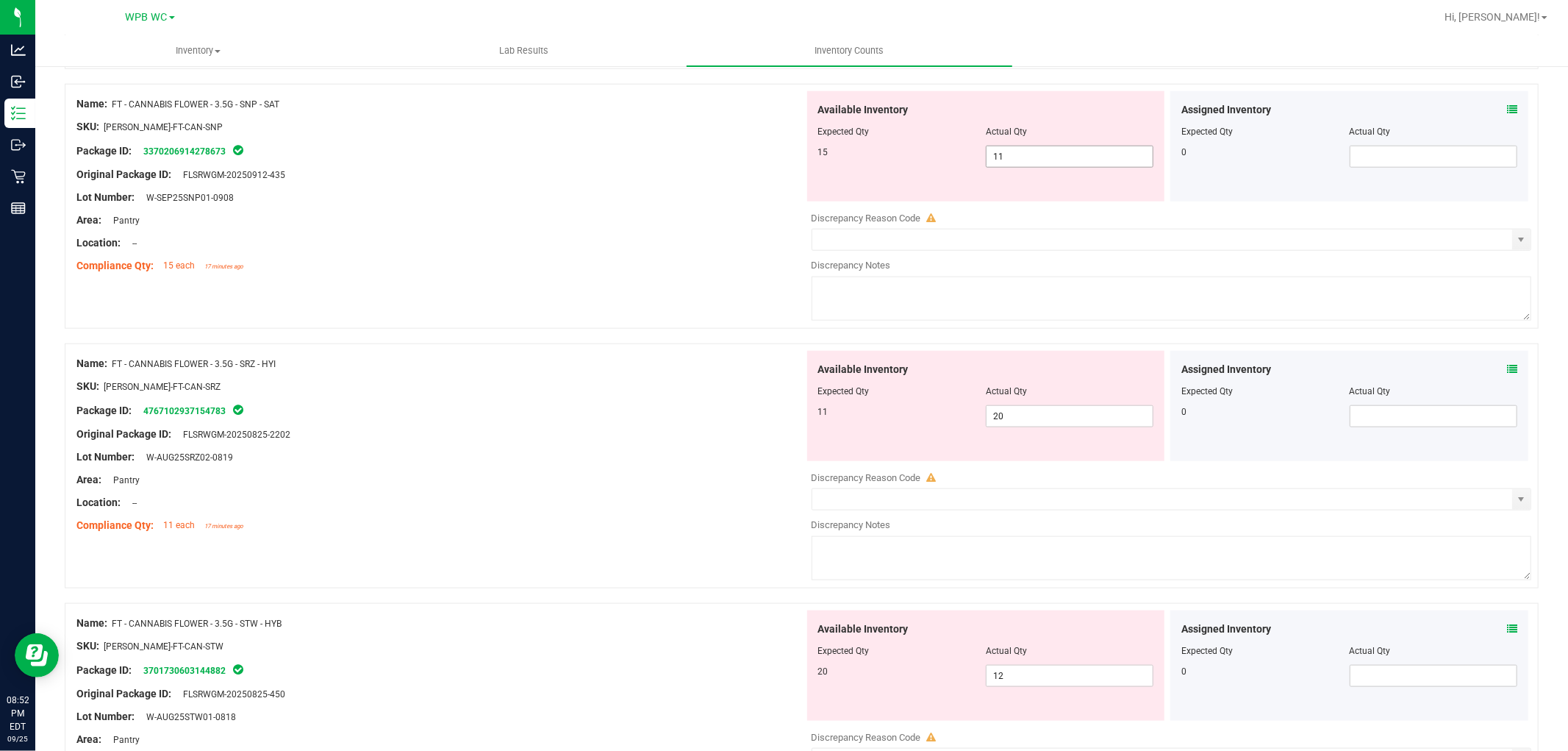
click at [791, 159] on span "11 11" at bounding box center [1070, 156] width 167 height 22
click at [0, 0] on input "11" at bounding box center [0, 0] width 0 height 0
type input "15"
click at [411, 274] on div "Name: FT - CANNABIS FLOWER - 3.5G - SNP - SAT SKU: [PERSON_NAME]-FT-CAN-SNP Pac…" at bounding box center [440, 185] width 728 height 188
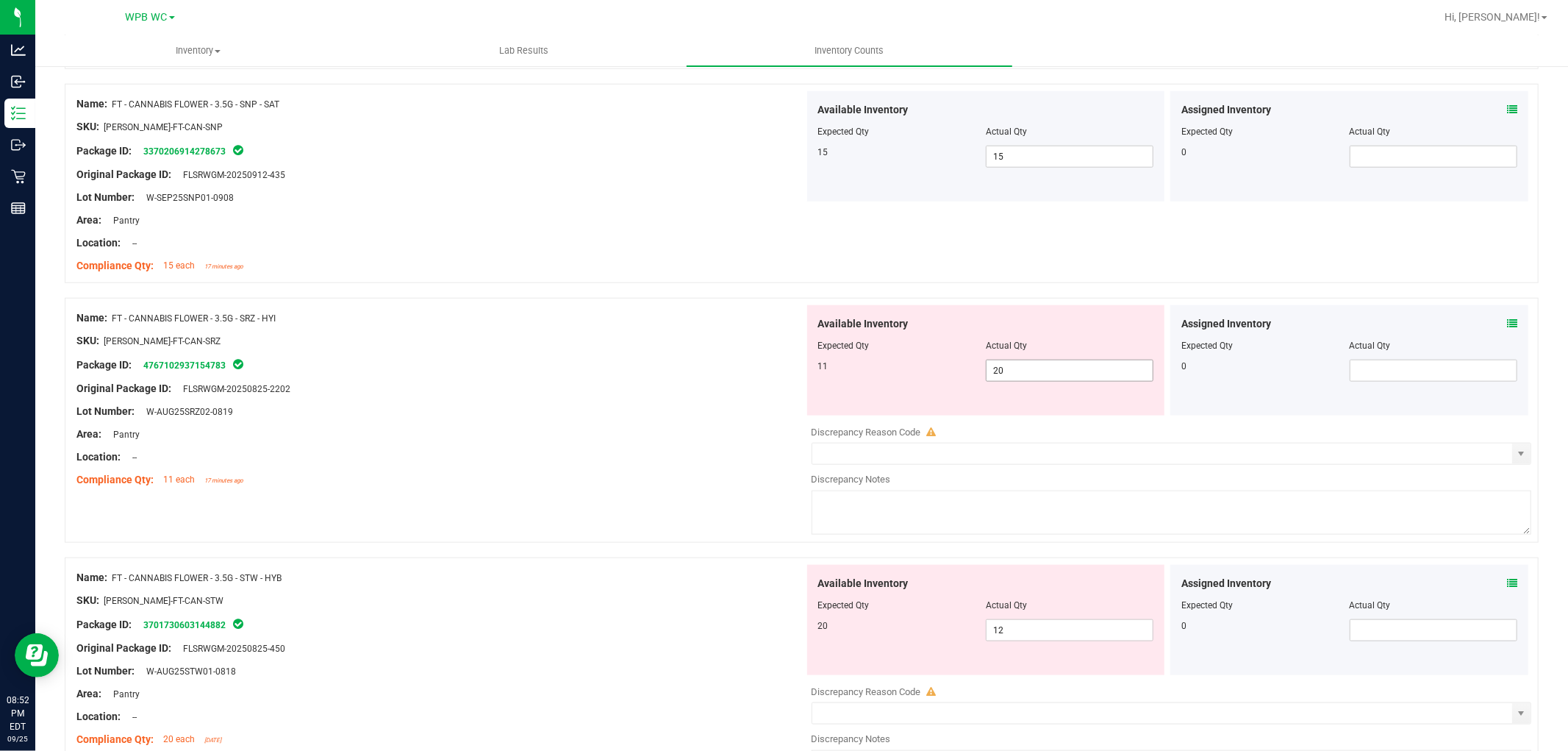
click at [791, 373] on span "20 20" at bounding box center [1070, 370] width 167 height 22
click at [791, 373] on input "20" at bounding box center [1070, 370] width 166 height 20
type input "11"
click at [568, 383] on div "Original Package ID: FLSRWGM-20250825-2202" at bounding box center [440, 388] width 728 height 15
type input "11"
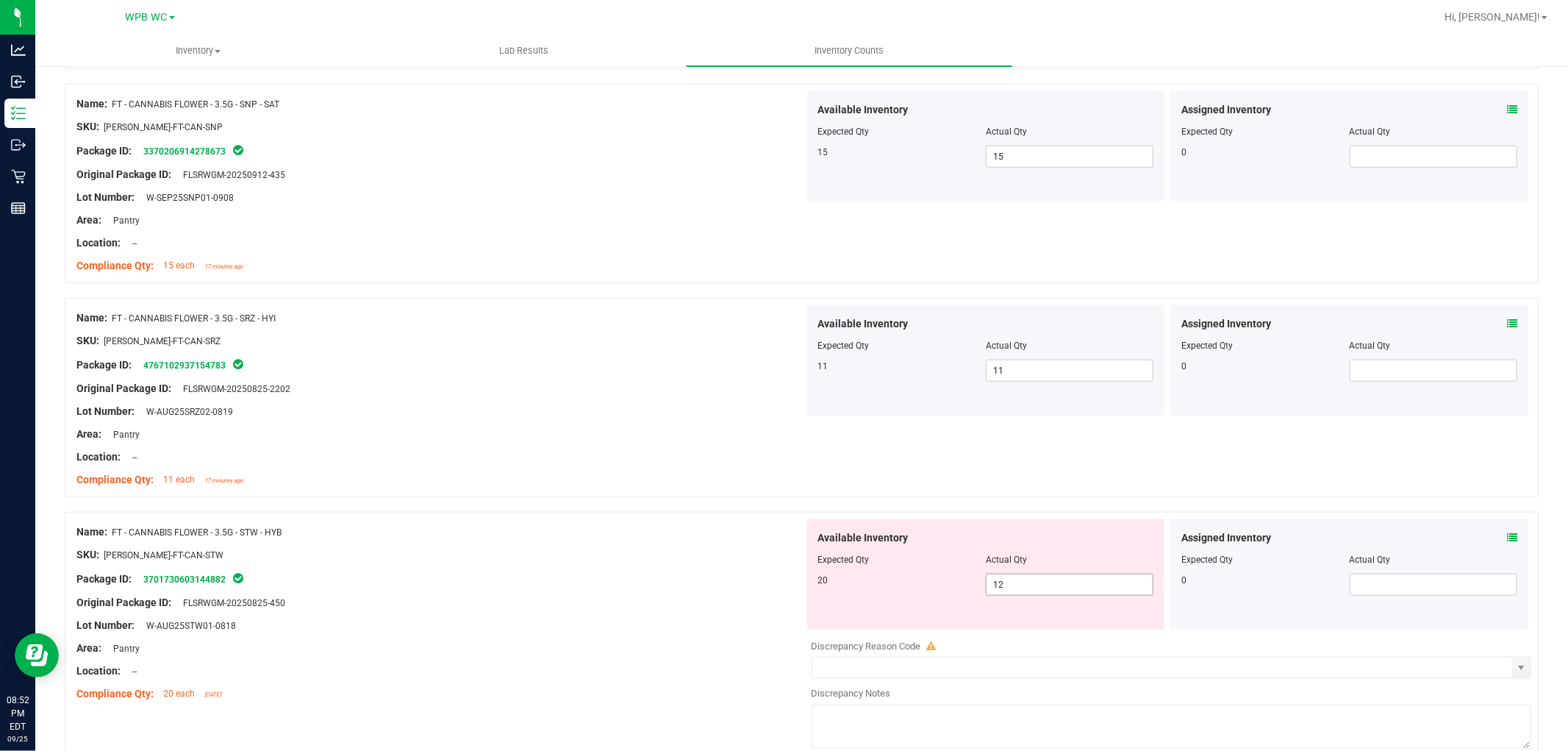
click at [791, 594] on span "12 12" at bounding box center [1070, 584] width 167 height 22
click at [791, 590] on input "12" at bounding box center [1070, 584] width 166 height 20
type input "20"
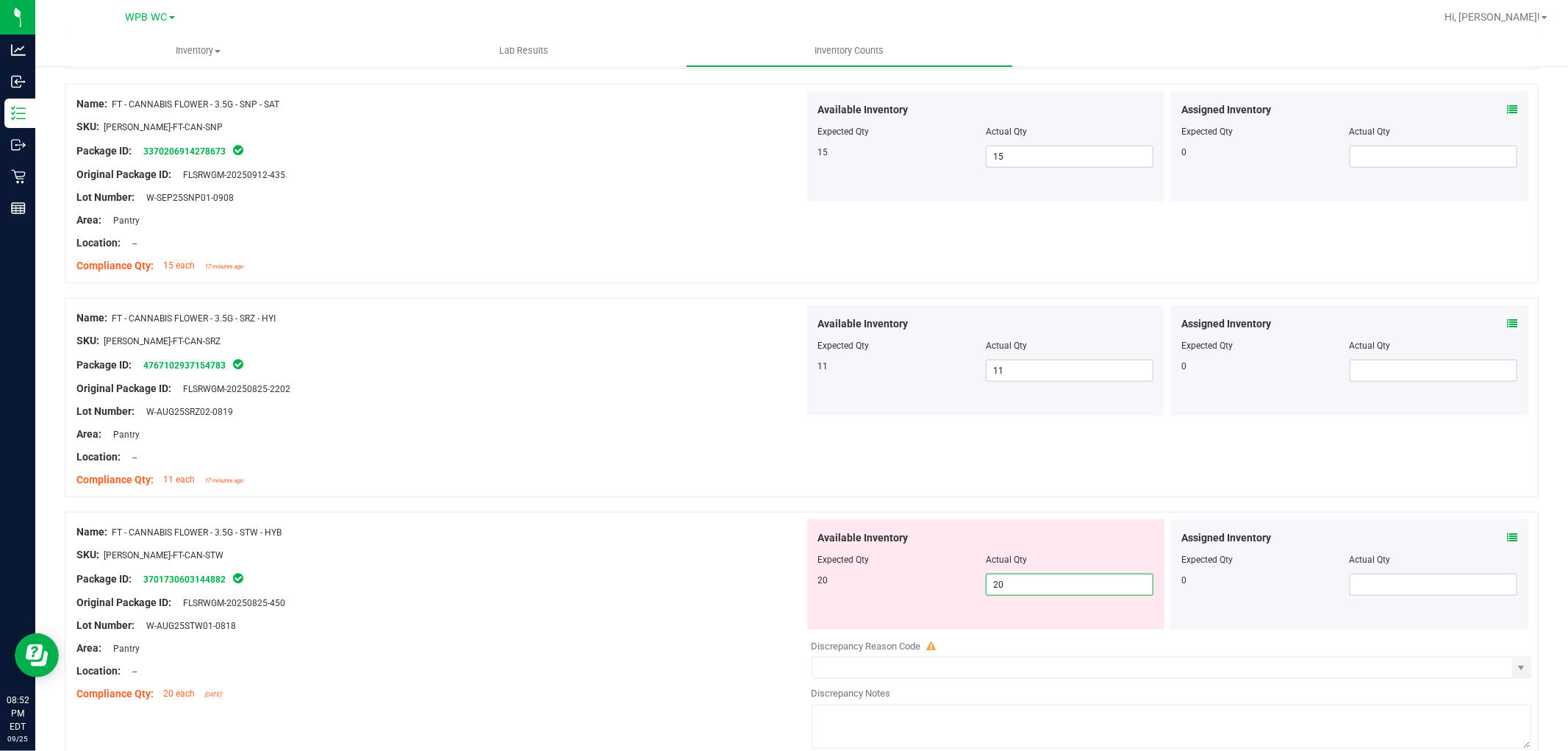
drag, startPoint x: 403, startPoint y: 615, endPoint x: 421, endPoint y: 613, distance: 18.1
click at [405, 615] on div at bounding box center [440, 614] width 728 height 8
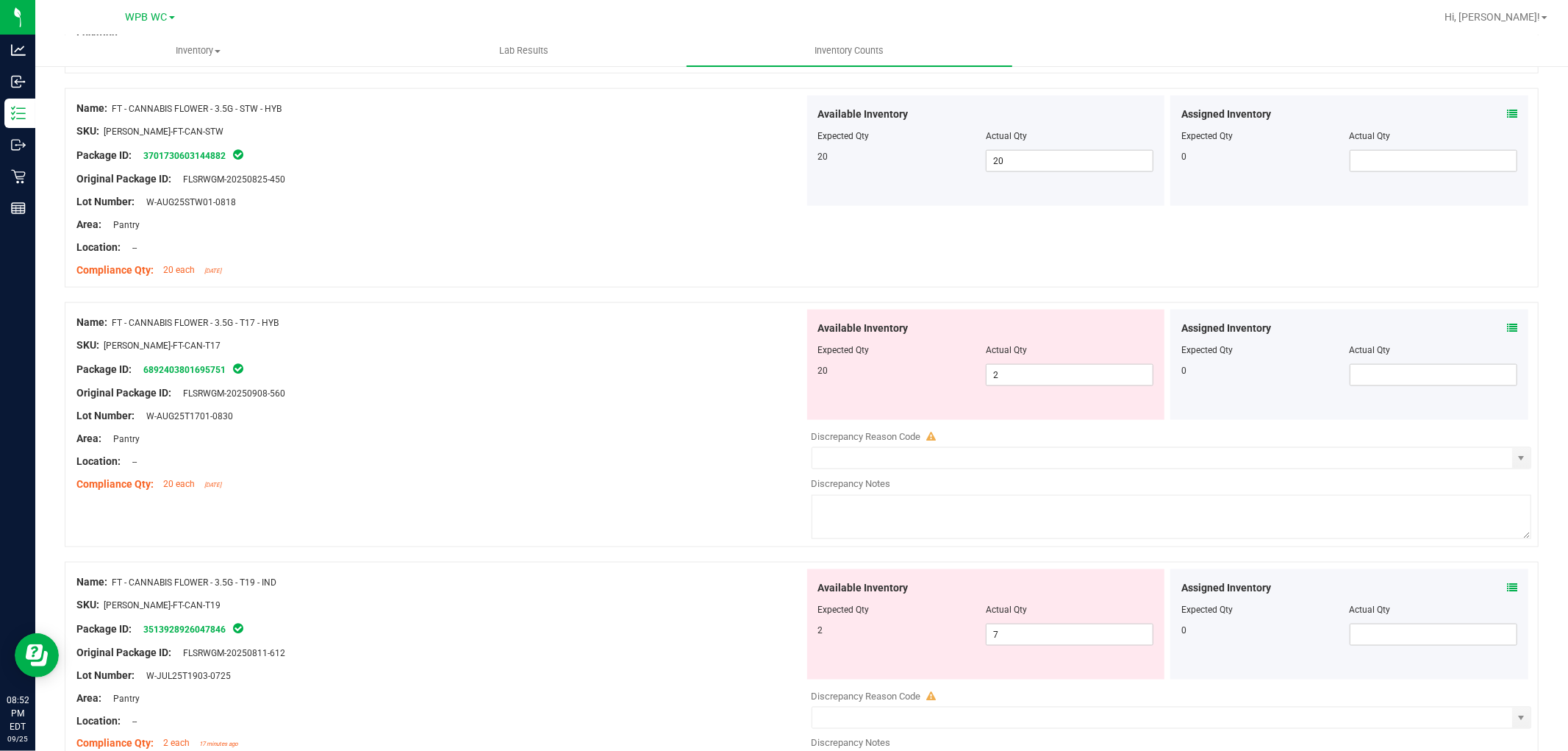
scroll to position [1878, 0]
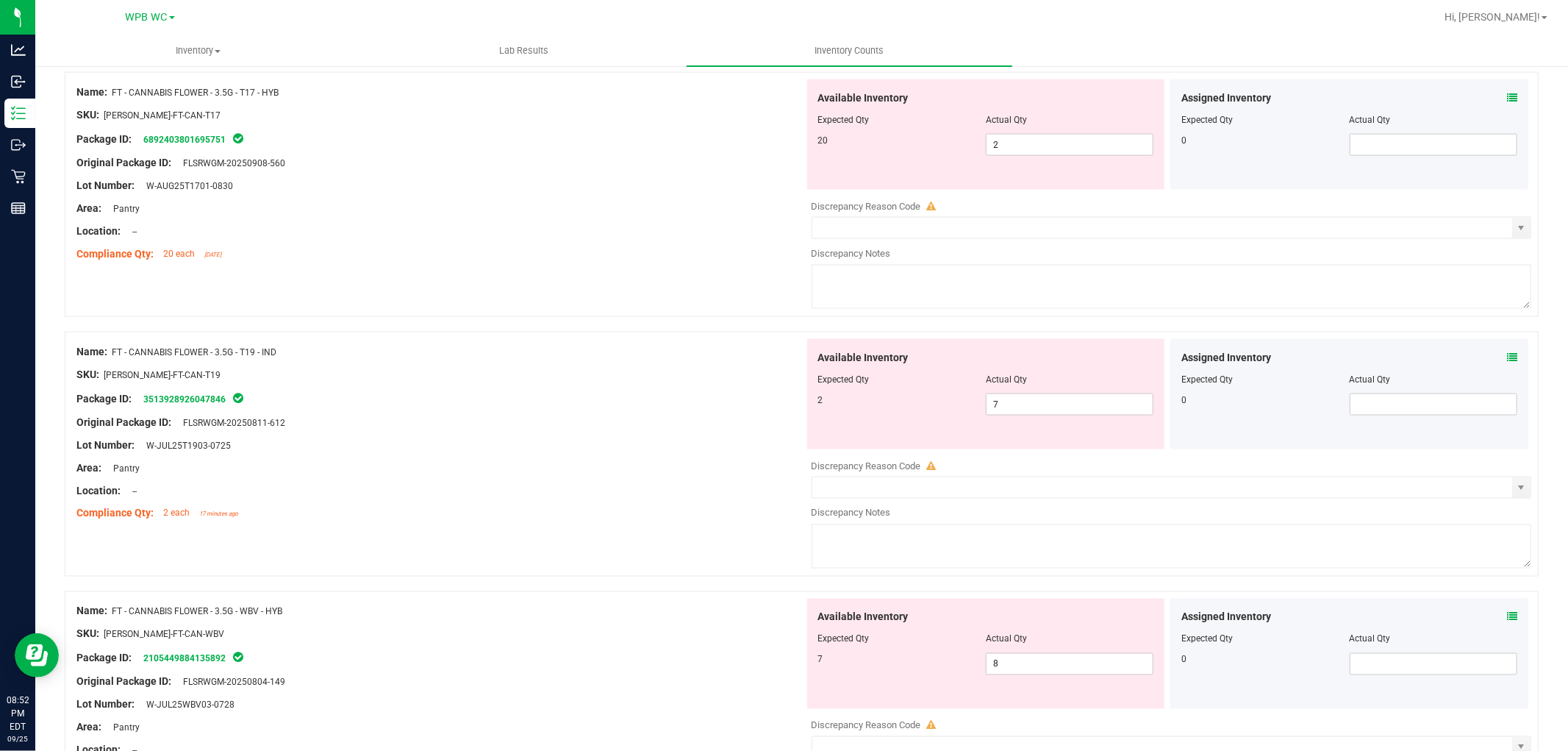
click at [562, 244] on div at bounding box center [440, 243] width 728 height 8
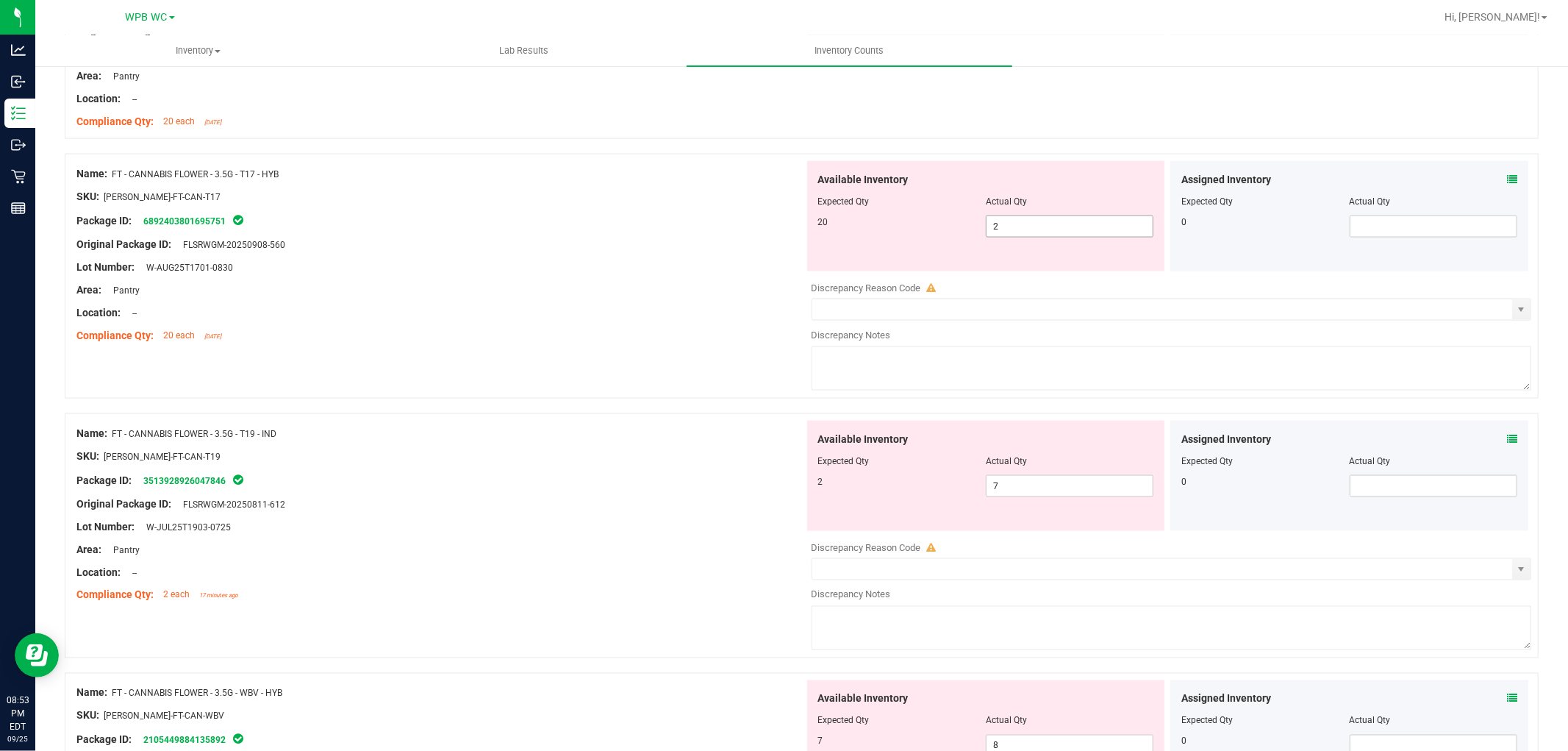
click at [791, 222] on span "2 2" at bounding box center [1070, 226] width 167 height 22
type input "20"
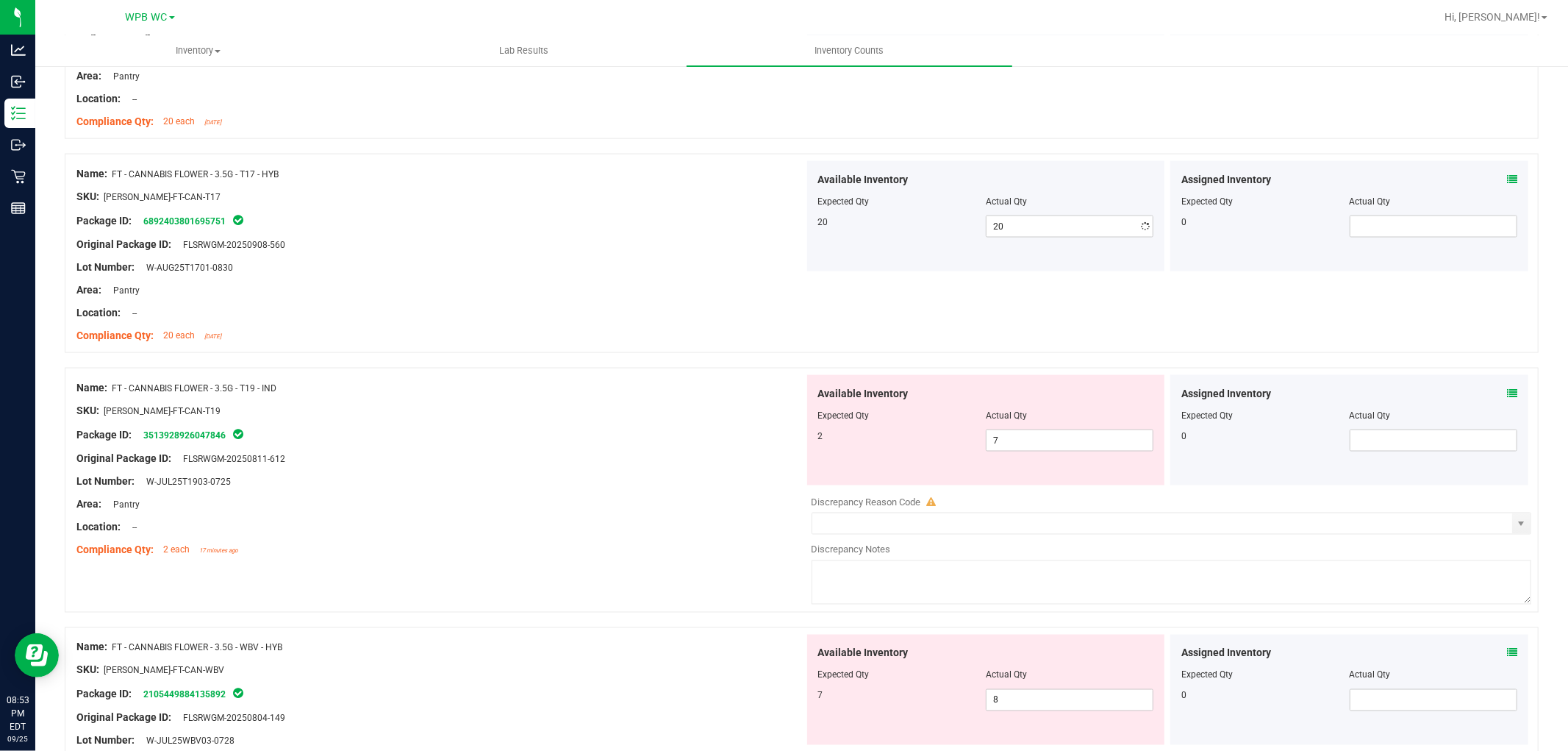
click at [646, 323] on div at bounding box center [440, 324] width 728 height 8
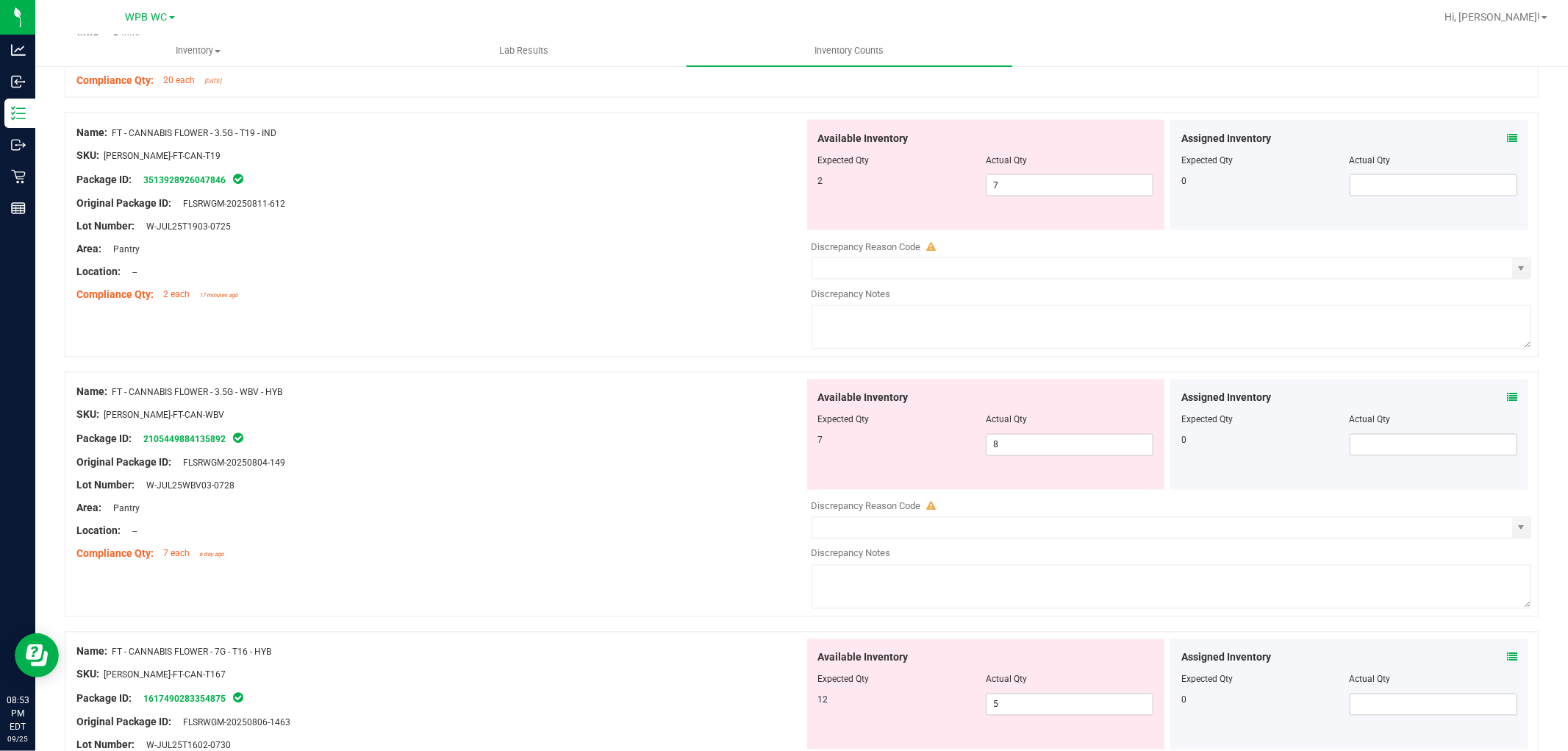
scroll to position [2041, 0]
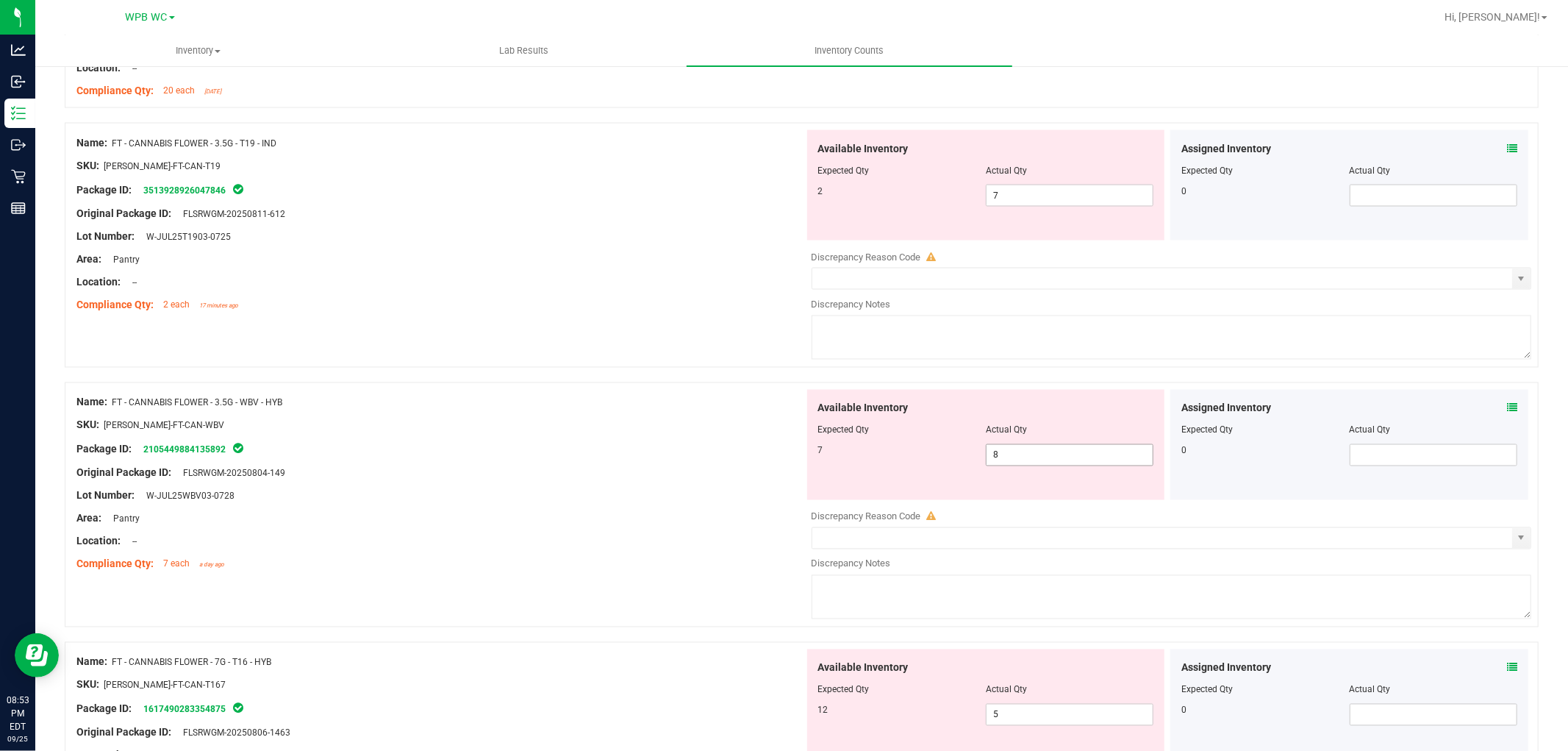
click at [791, 454] on span "8 8" at bounding box center [1070, 455] width 167 height 22
click at [791, 454] on input "8" at bounding box center [1070, 455] width 166 height 20
type input "7"
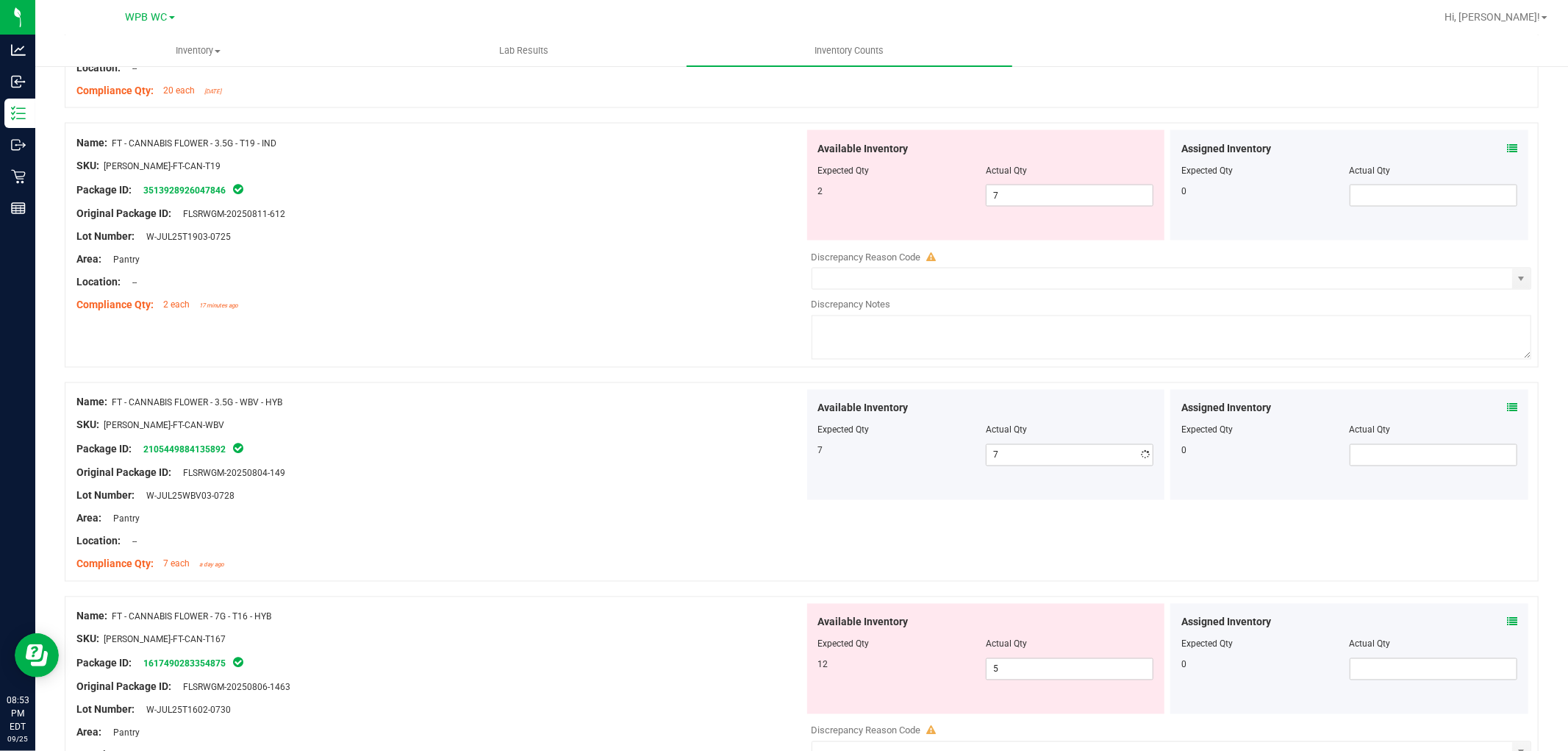
click at [711, 148] on div "Name: FT - CANNABIS FLOWER - 3.5G - T19 - IND" at bounding box center [440, 143] width 728 height 15
click at [791, 200] on span "7 7" at bounding box center [1070, 195] width 167 height 22
click at [791, 200] on input "7" at bounding box center [1070, 195] width 166 height 20
type input "2"
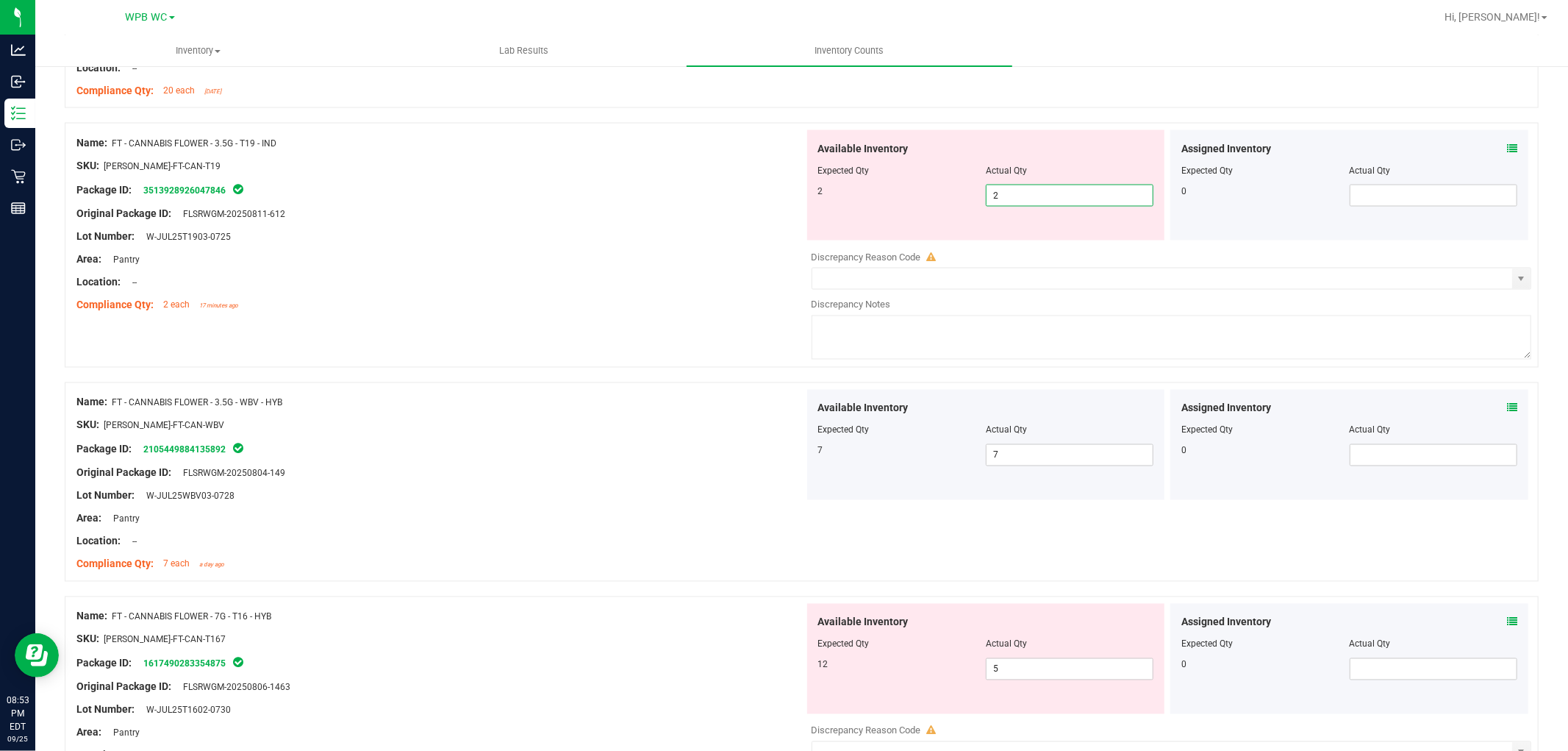
click at [474, 252] on div "Area: Pantry" at bounding box center [440, 259] width 728 height 15
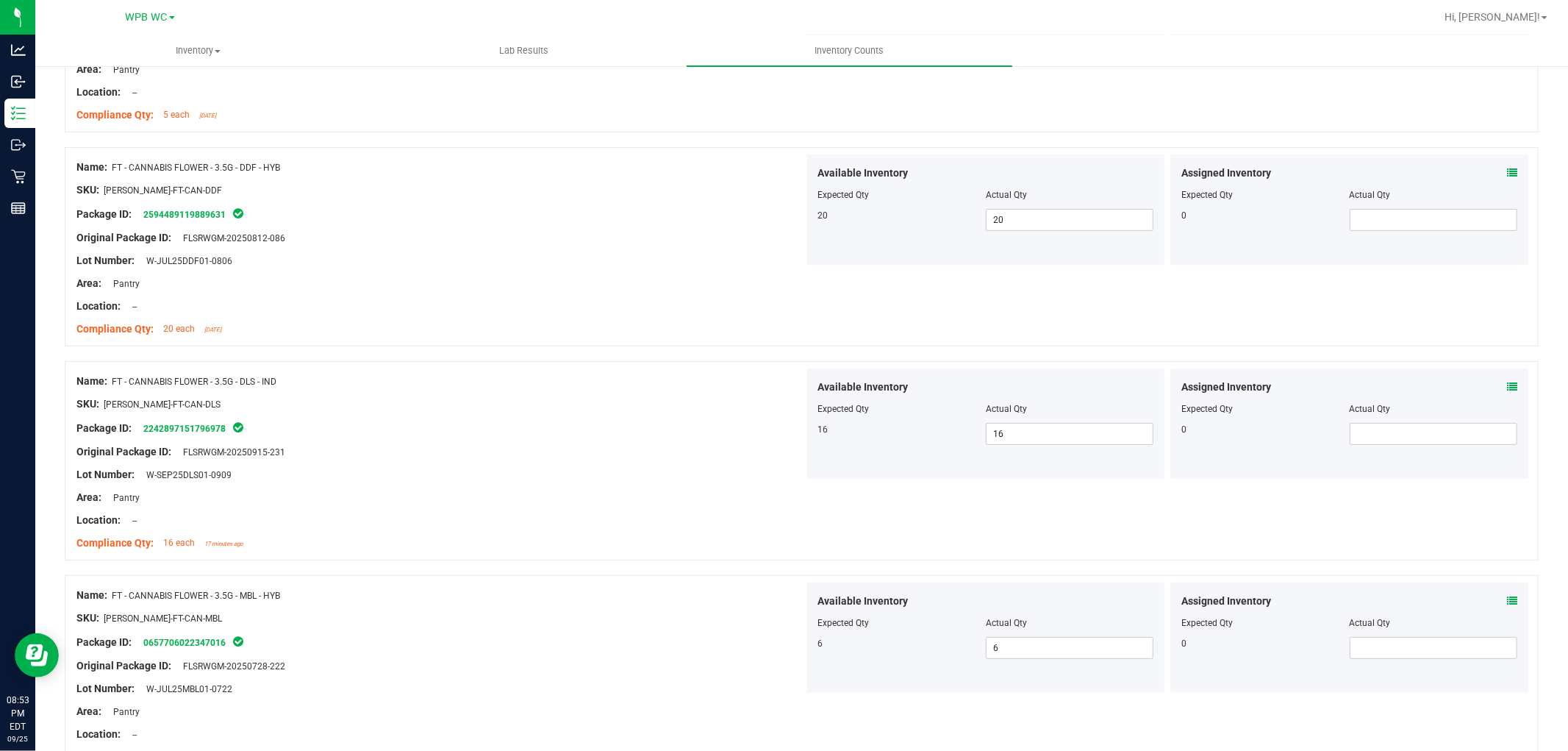
scroll to position [81, 0]
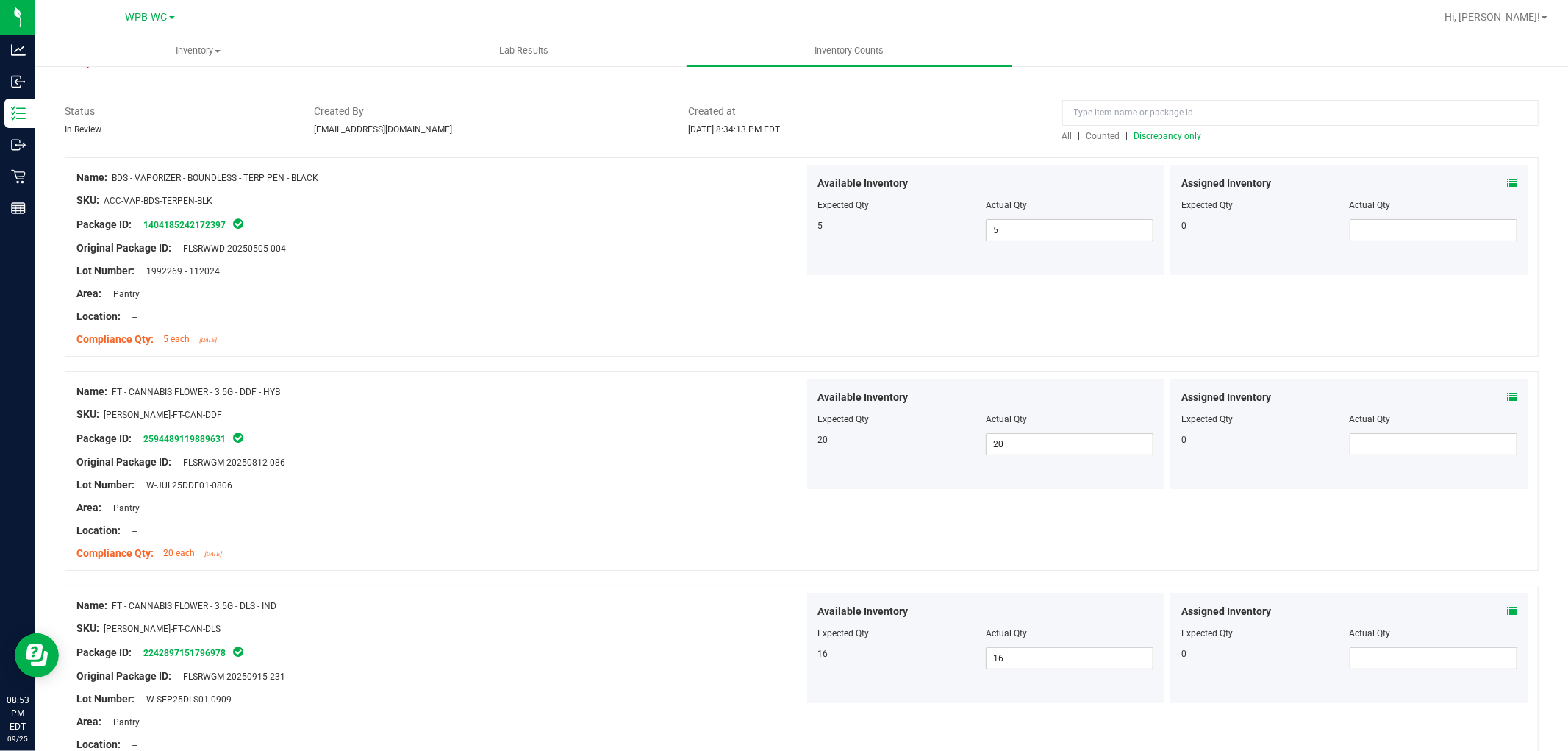
click at [791, 131] on span "Discrepancy only" at bounding box center [1168, 135] width 68 height 11
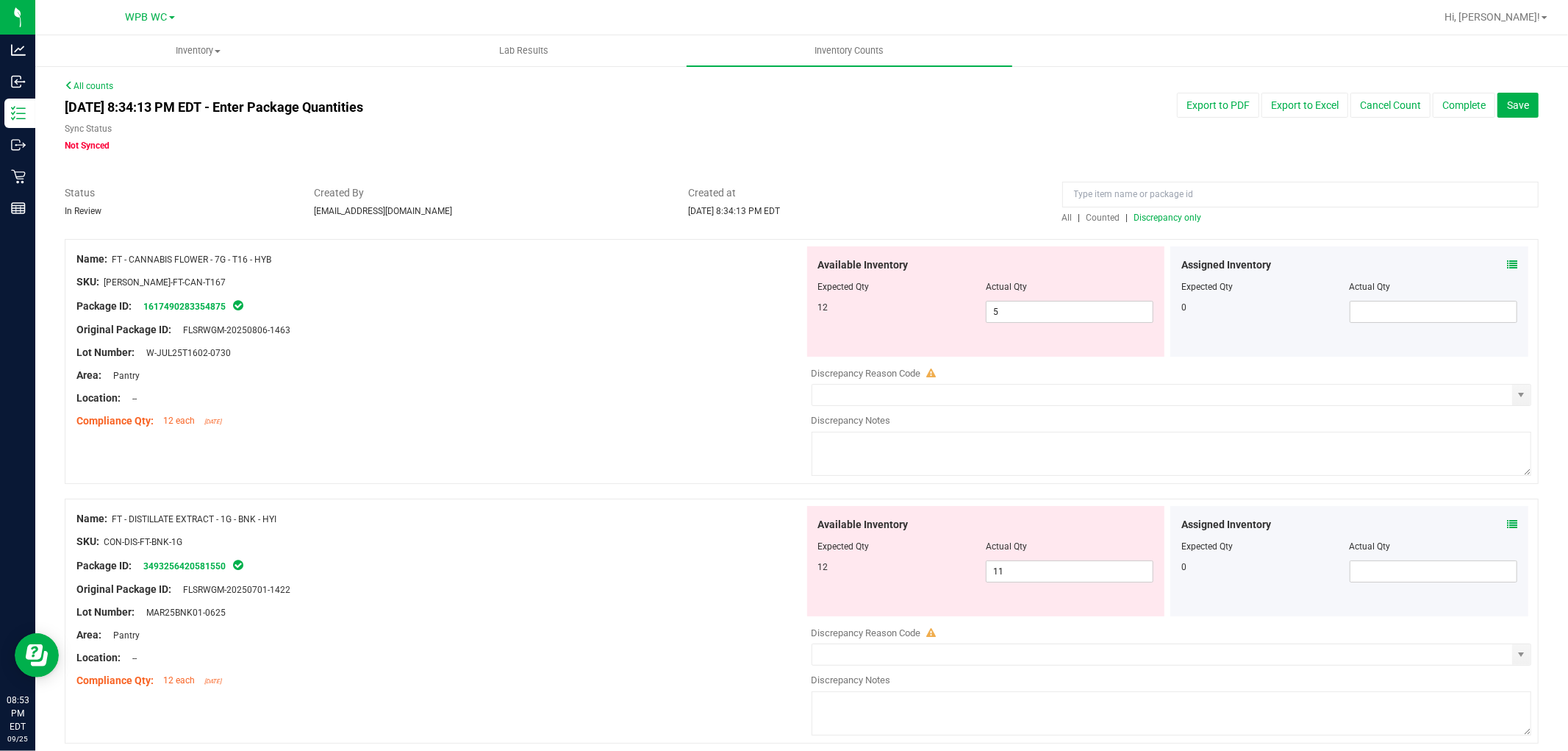
click at [791, 324] on div "Available Inventory Expected Qty Actual Qty 12 5 5" at bounding box center [986, 301] width 358 height 110
click at [791, 314] on span "5 5" at bounding box center [1070, 312] width 167 height 22
click at [791, 314] on input "5" at bounding box center [1070, 311] width 166 height 20
type input "12"
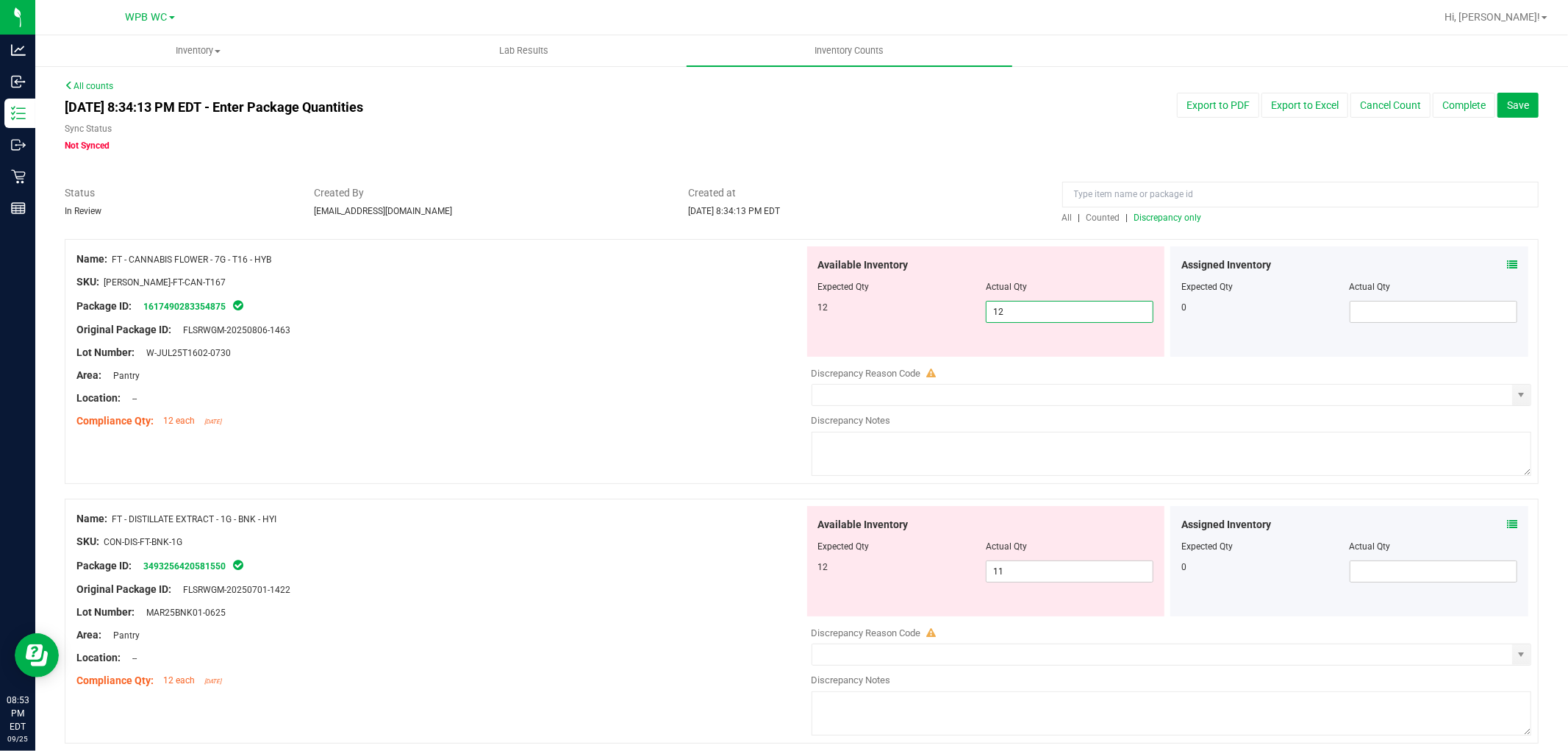
click at [610, 394] on div "Location: --" at bounding box center [440, 398] width 728 height 15
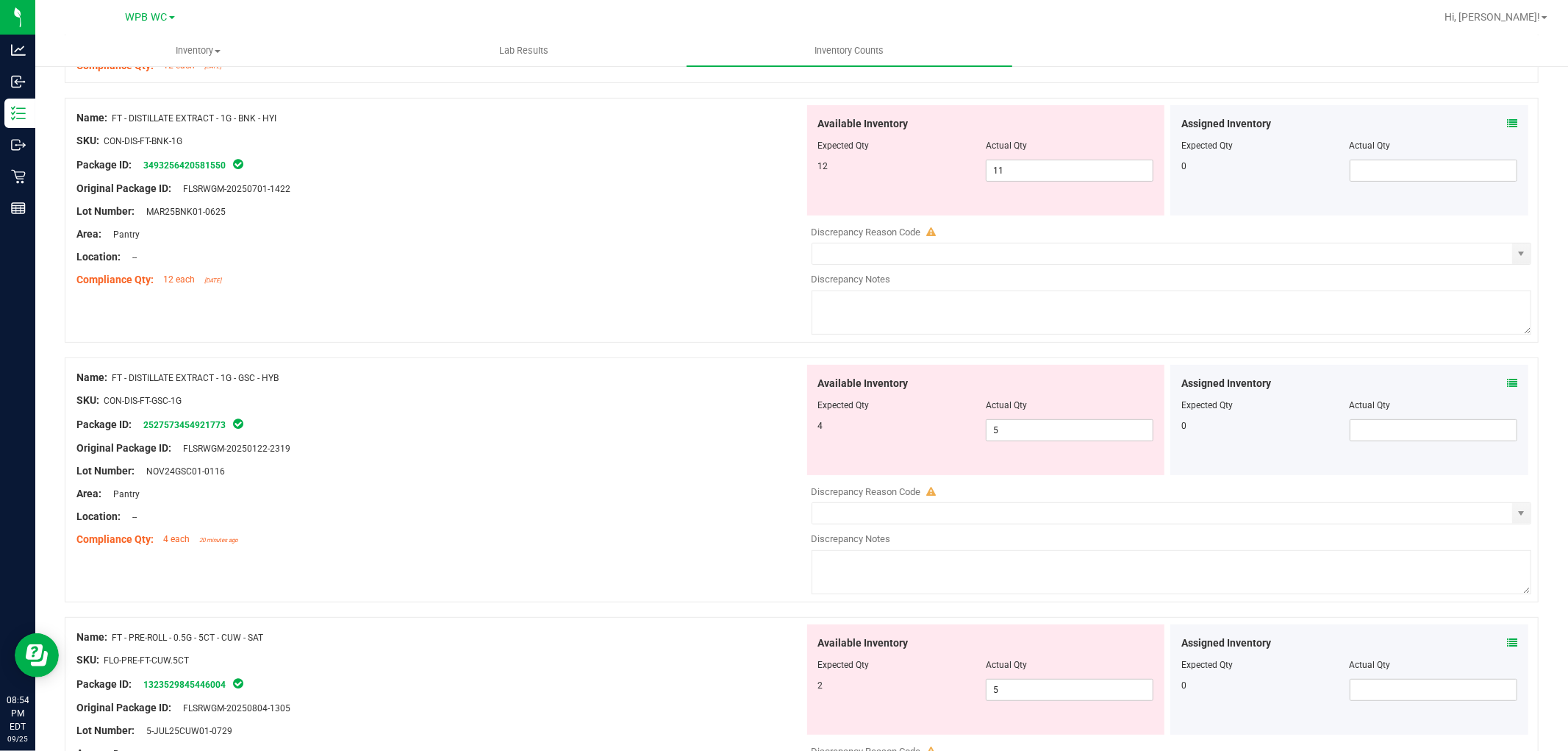
scroll to position [326, 0]
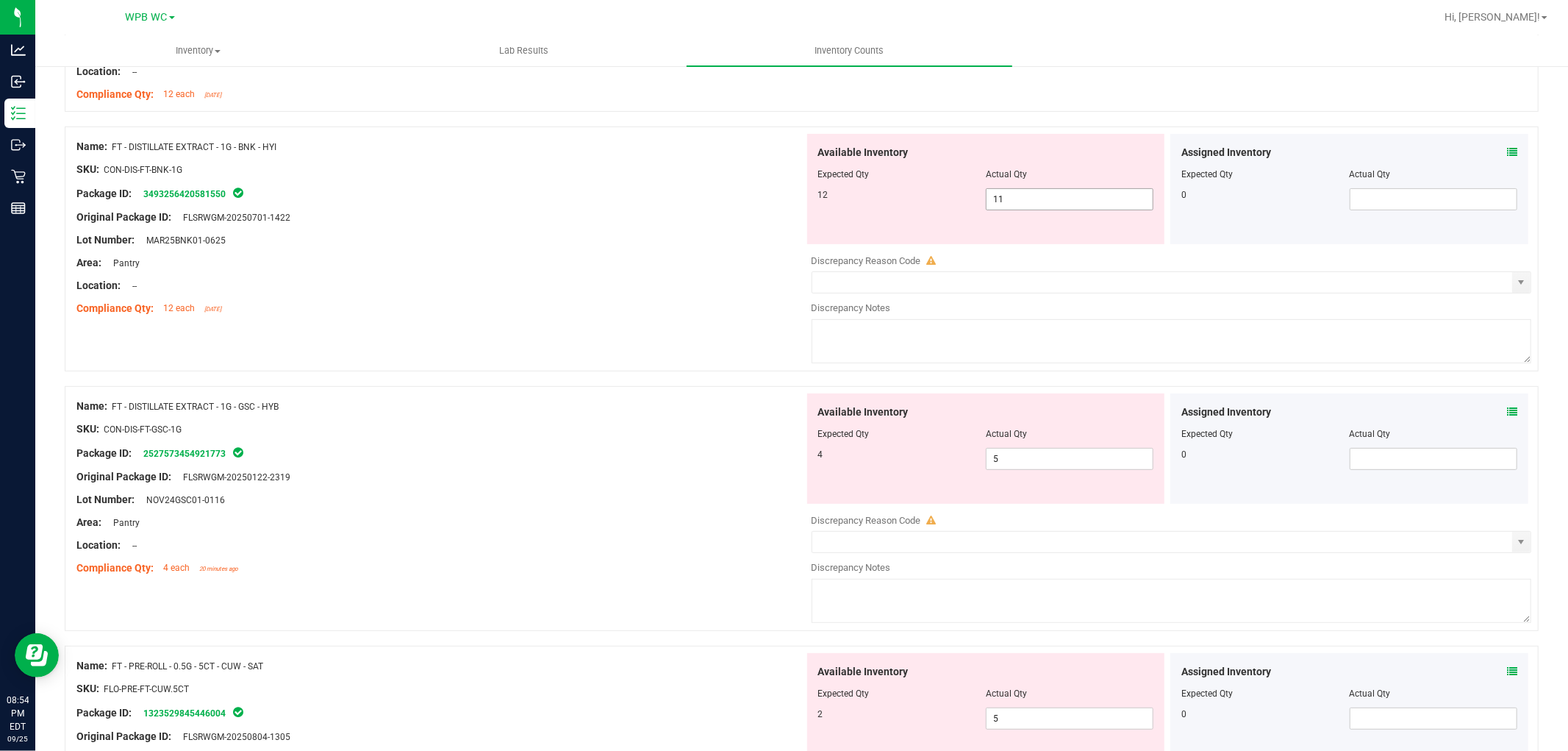
click at [791, 195] on span "11 11" at bounding box center [1070, 198] width 167 height 22
click at [791, 195] on input "11" at bounding box center [1070, 198] width 166 height 20
type input "12"
click at [347, 301] on div "Compliance Qty: 12 each [DATE]" at bounding box center [440, 309] width 728 height 15
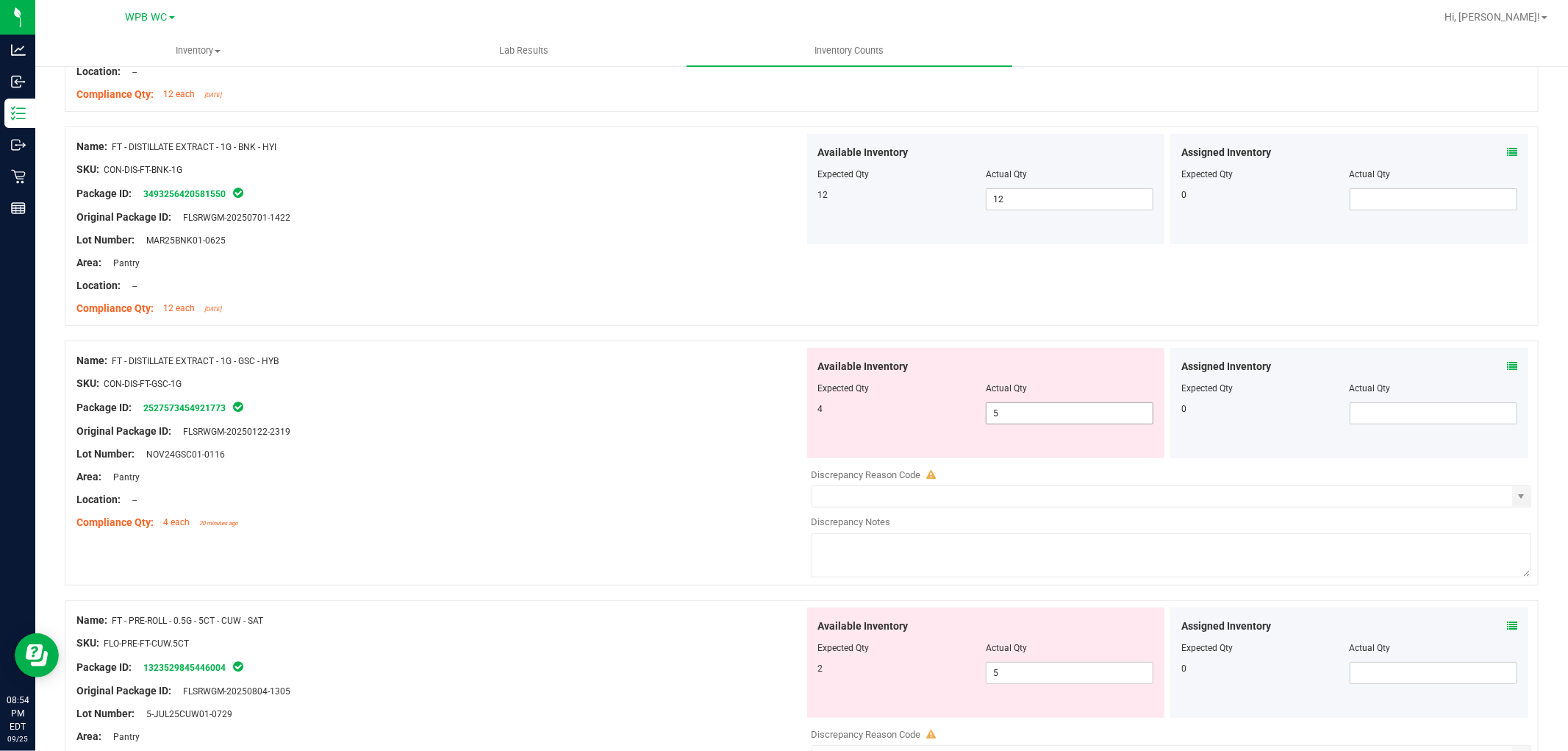
click at [791, 411] on span "5 5" at bounding box center [1070, 412] width 167 height 22
click at [791, 411] on input "5" at bounding box center [1070, 412] width 166 height 20
type input "4"
click at [579, 369] on div at bounding box center [440, 373] width 728 height 8
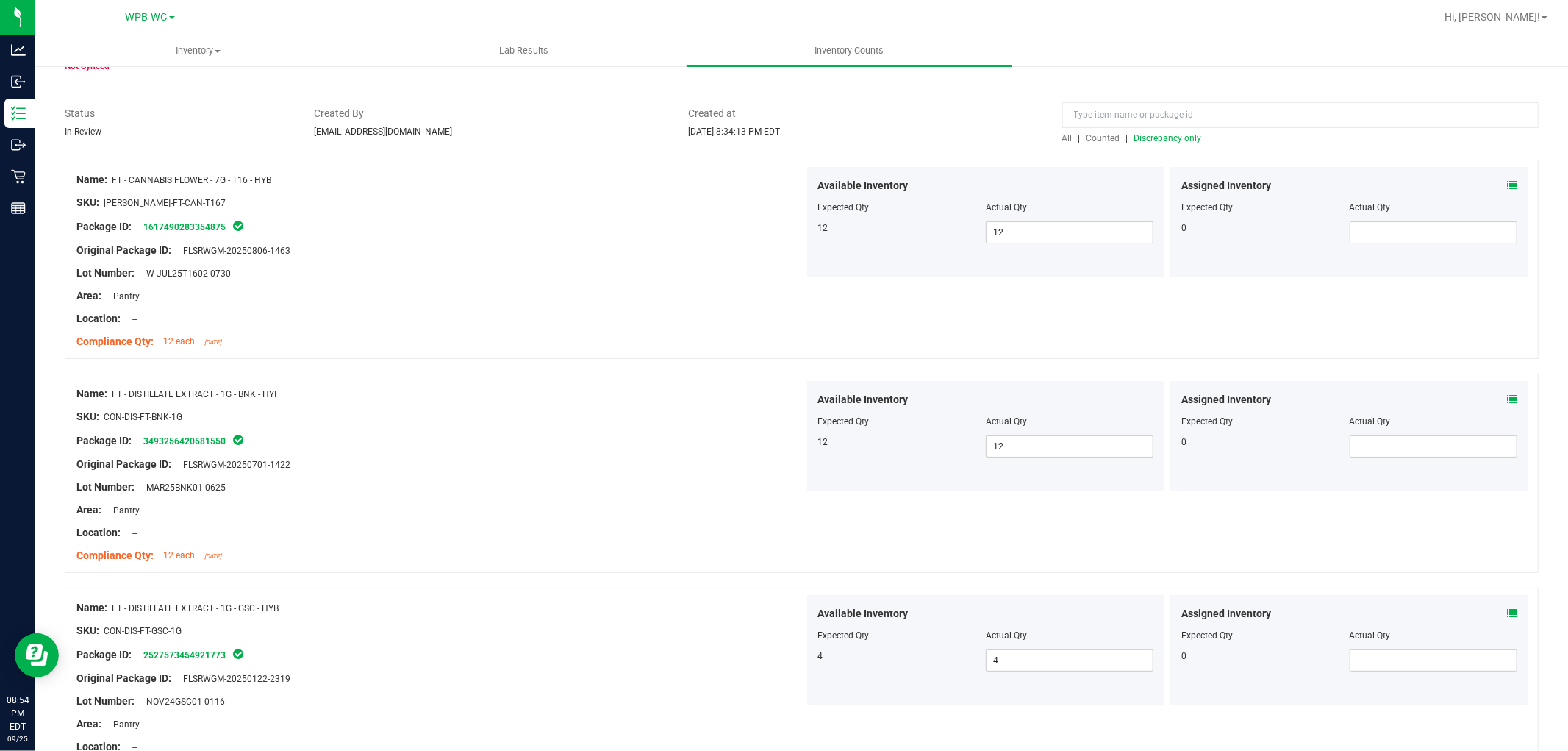
scroll to position [0, 0]
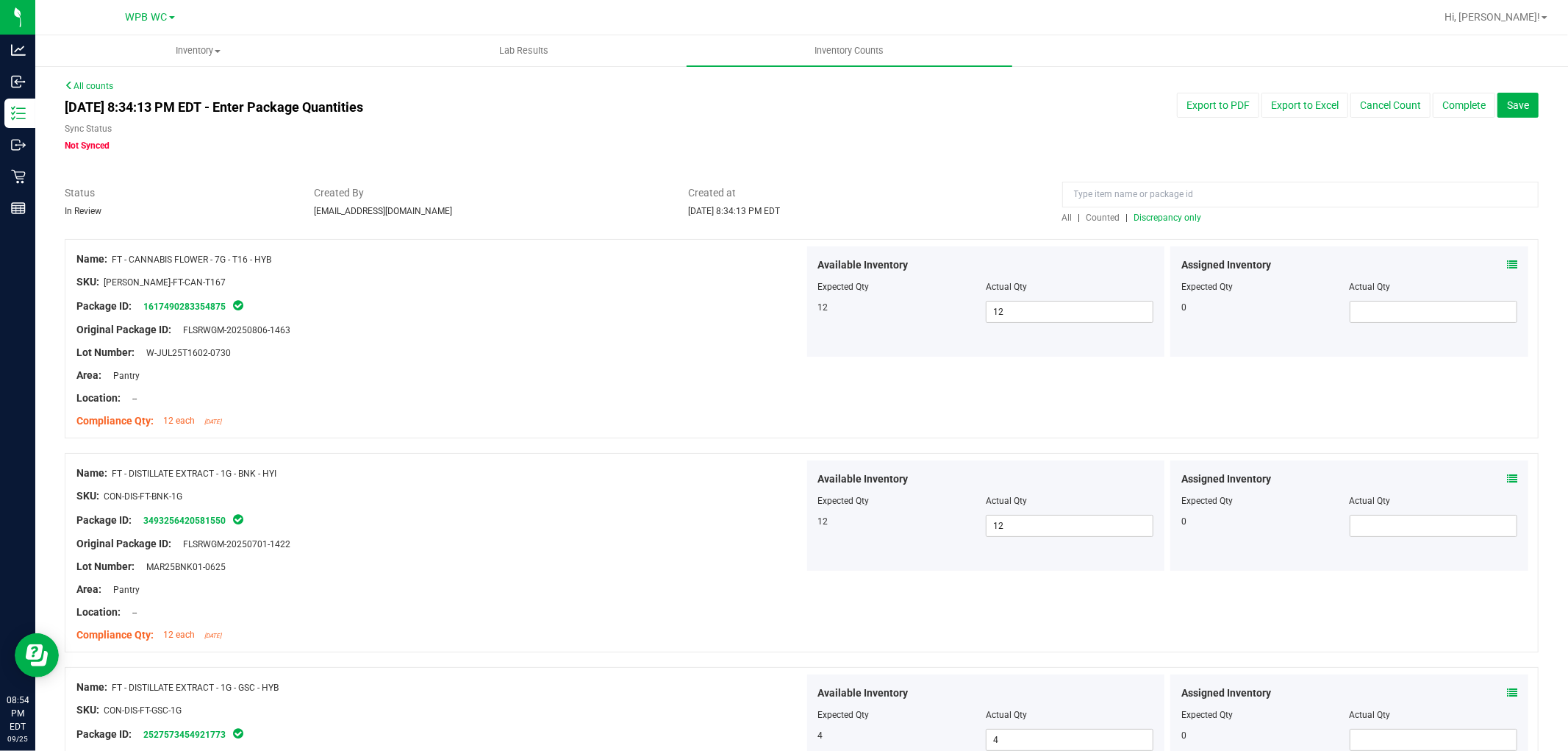
click at [791, 222] on span "Discrepancy only" at bounding box center [1168, 218] width 68 height 11
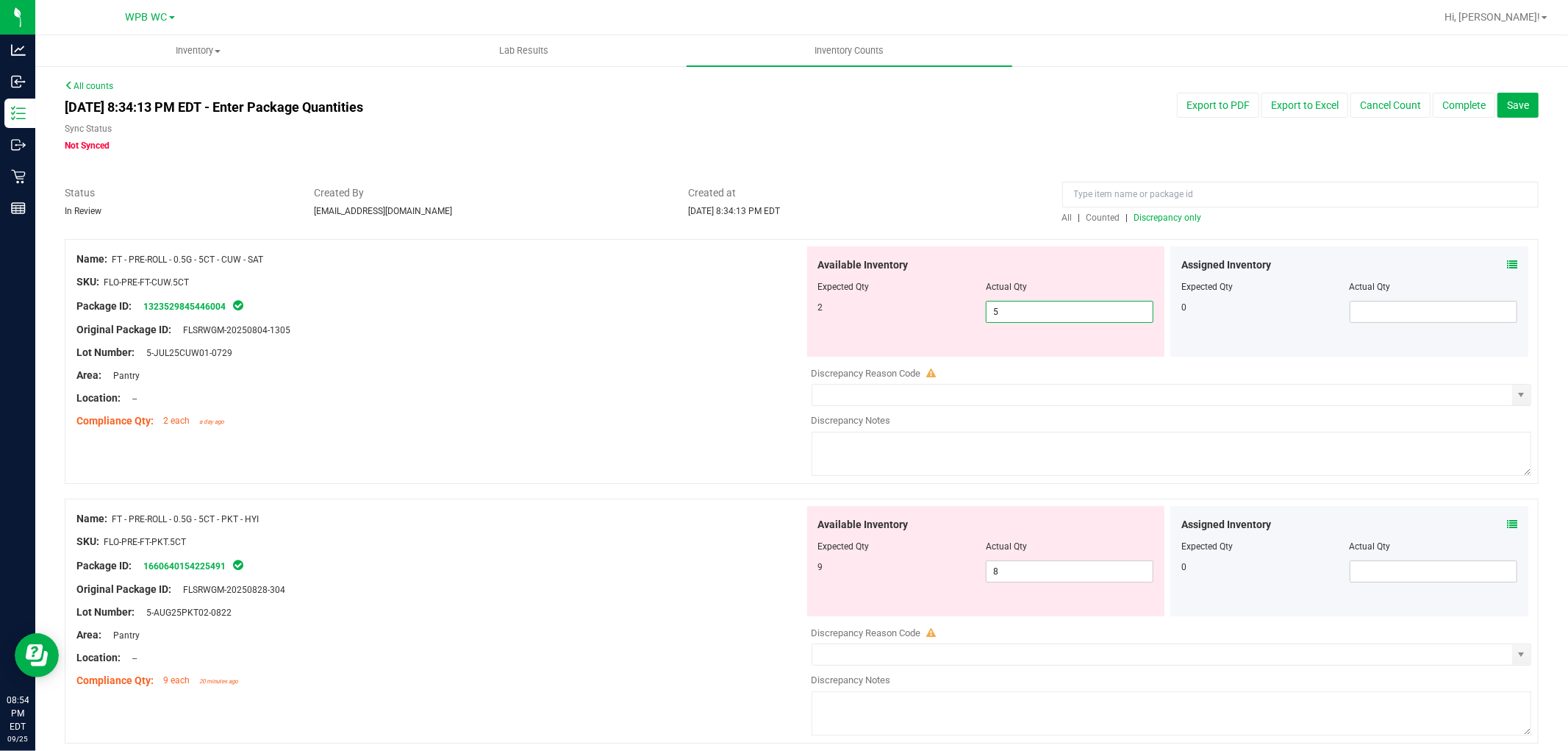
click at [791, 316] on span "5 5" at bounding box center [1070, 312] width 167 height 22
click at [791, 316] on input "5" at bounding box center [1070, 311] width 166 height 20
type input "2"
click at [515, 332] on div "Original Package ID: FLSRWGM-20250804-1305" at bounding box center [440, 330] width 728 height 15
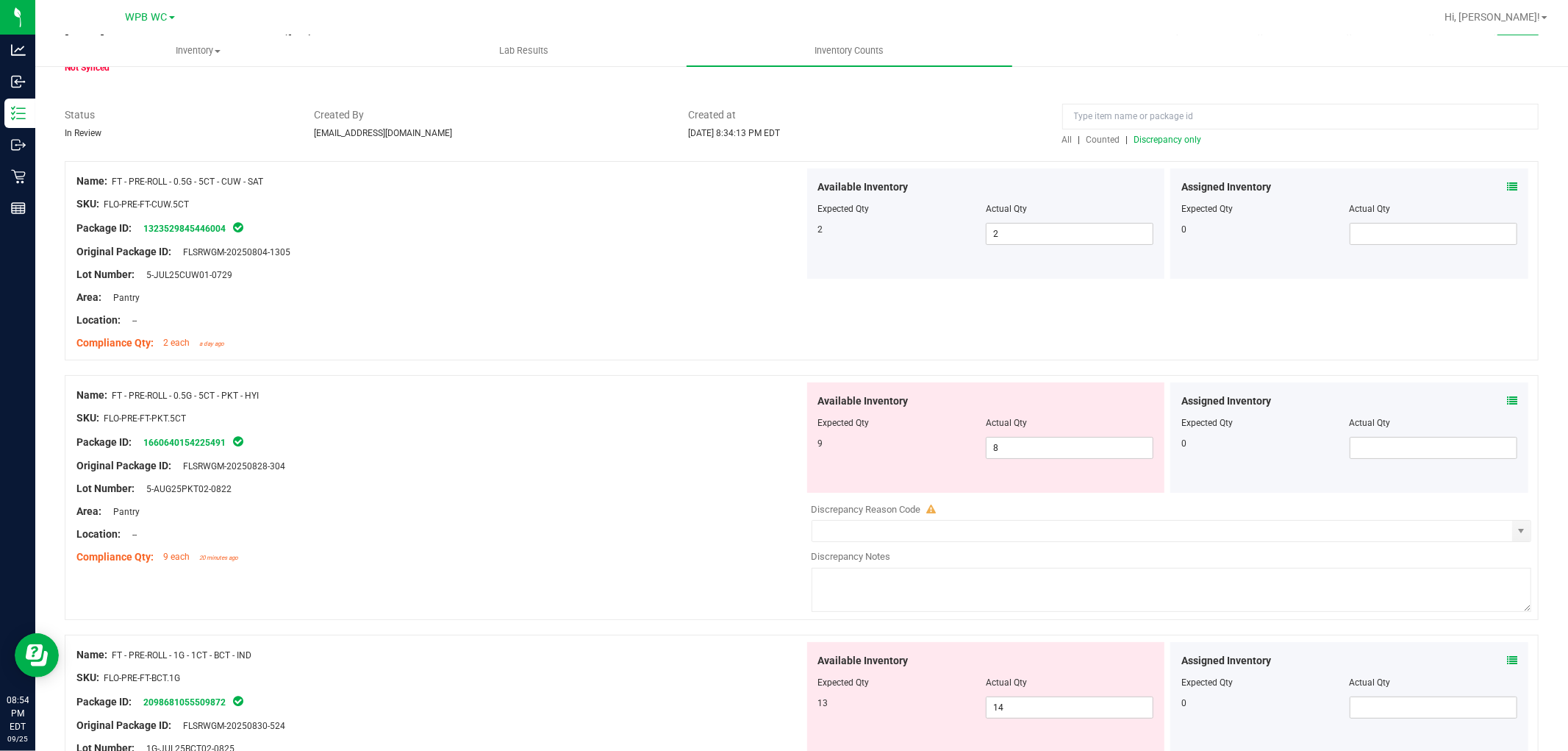
scroll to position [245, 0]
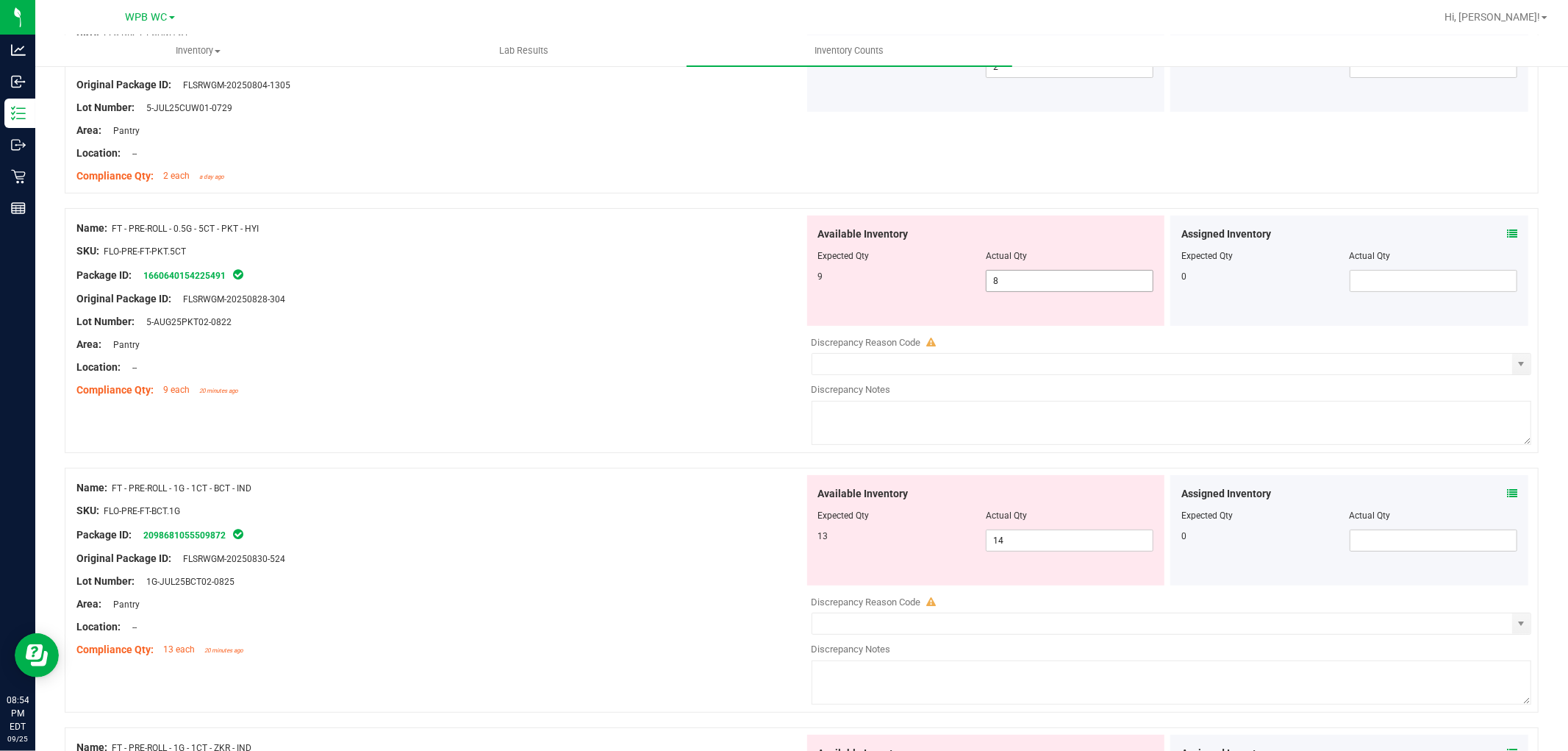
click at [791, 275] on span "8 8" at bounding box center [1070, 281] width 167 height 22
click at [0, 0] on input "8" at bounding box center [0, 0] width 0 height 0
type input "9"
click at [423, 362] on div "Location: --" at bounding box center [440, 367] width 728 height 15
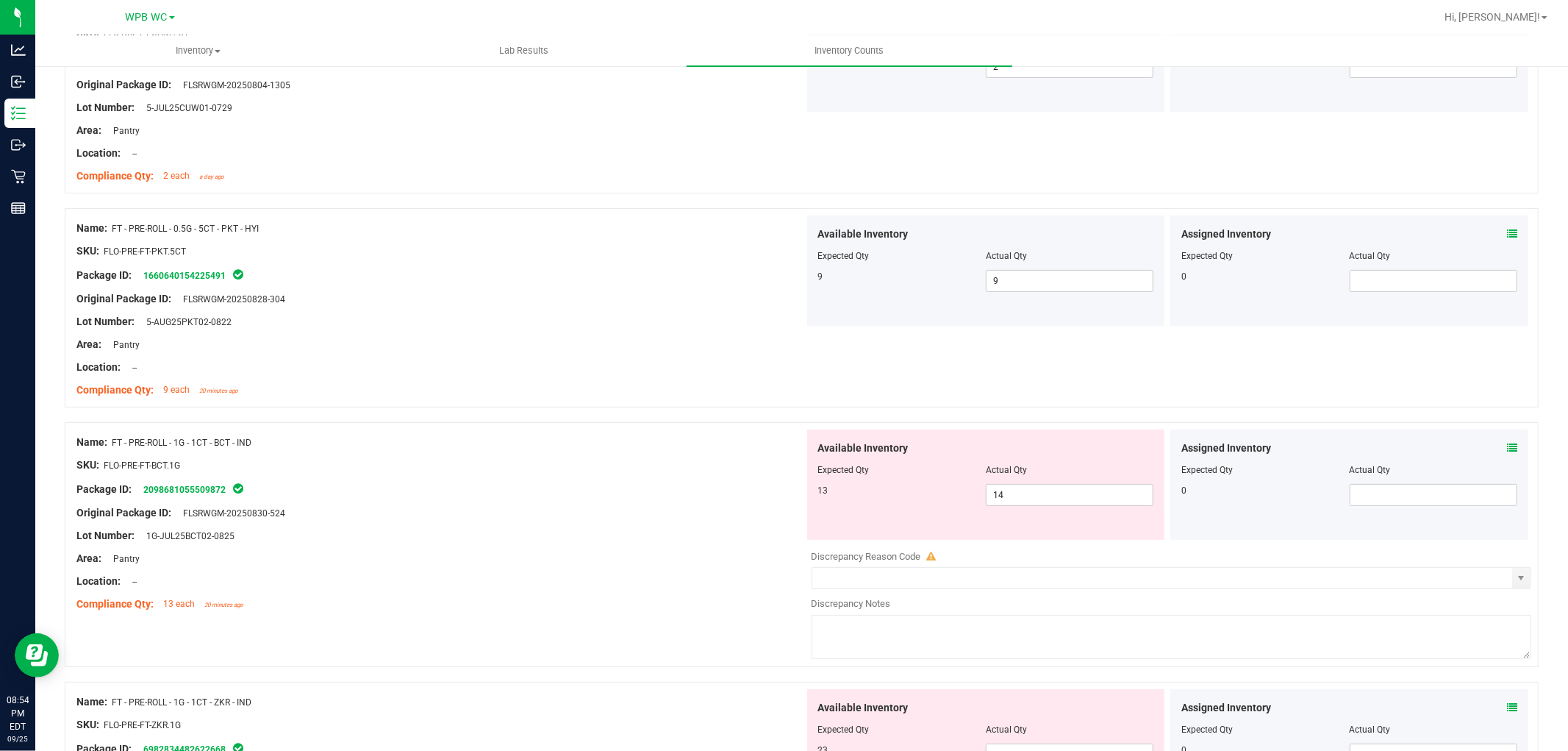
scroll to position [326, 0]
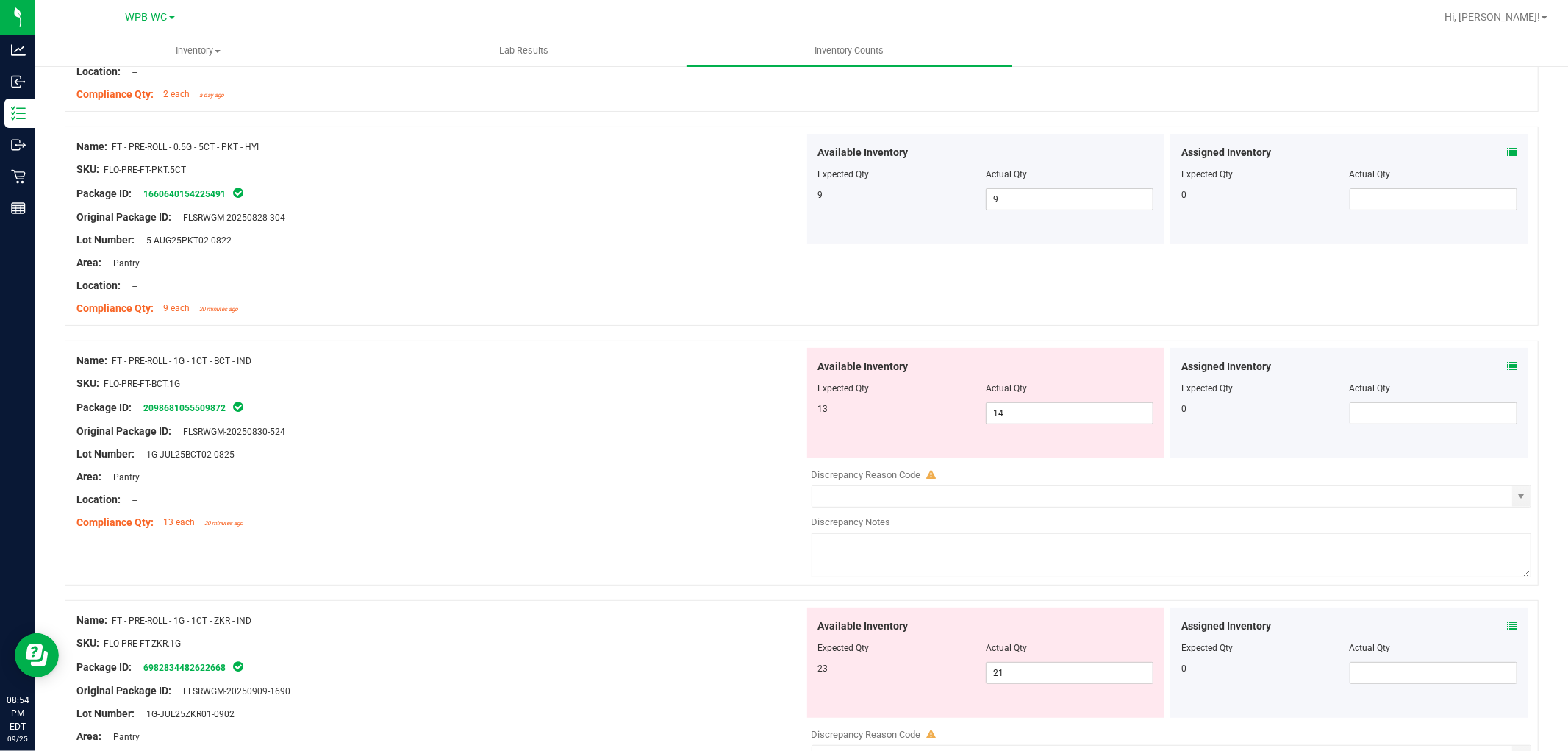
click at [506, 285] on div "Location: --" at bounding box center [440, 285] width 728 height 15
click at [791, 406] on span "14 14" at bounding box center [1070, 412] width 167 height 22
click at [791, 406] on input "14" at bounding box center [1070, 412] width 166 height 20
type input "13"
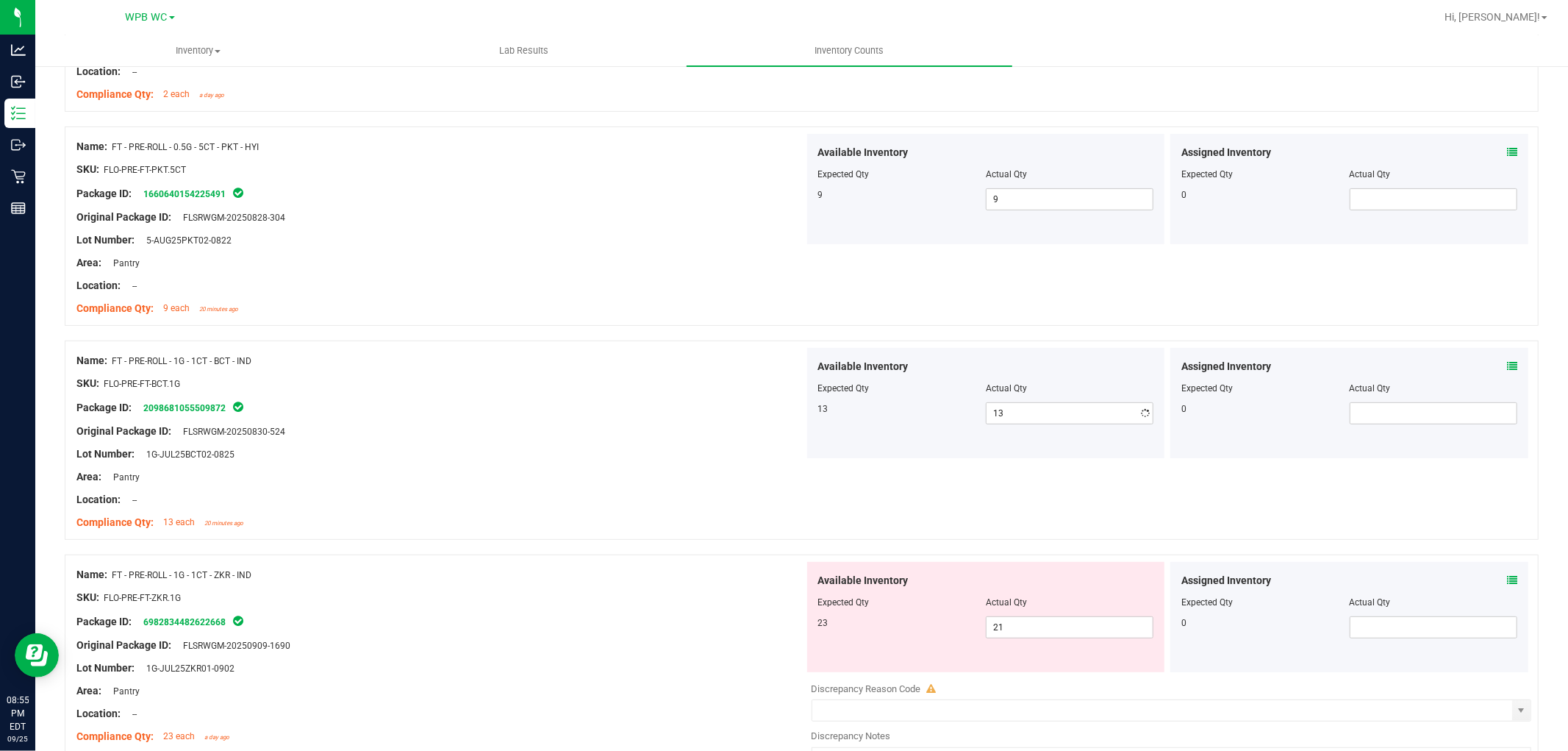
click at [707, 410] on div "Package ID: 2098681055509872" at bounding box center [440, 407] width 728 height 17
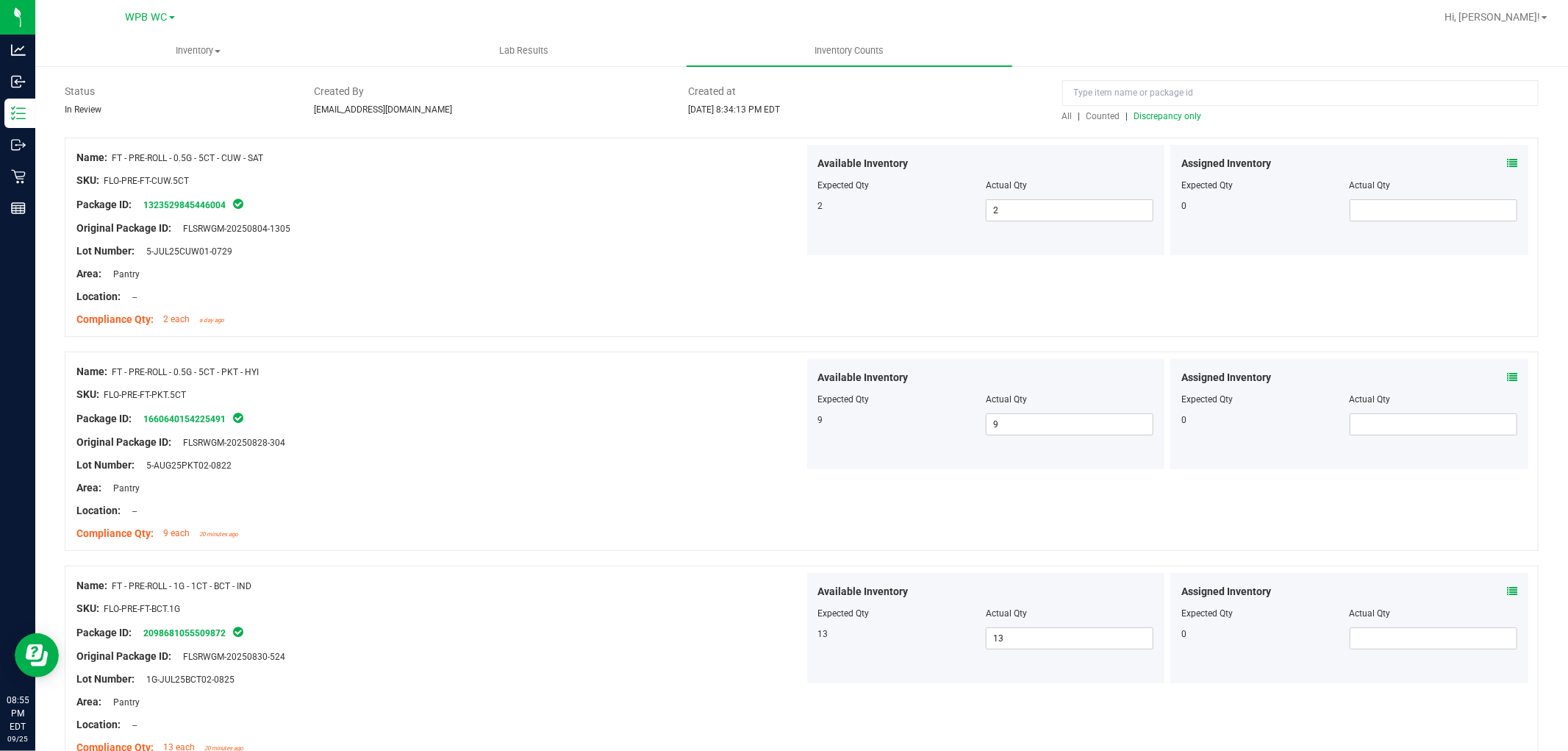
scroll to position [0, 0]
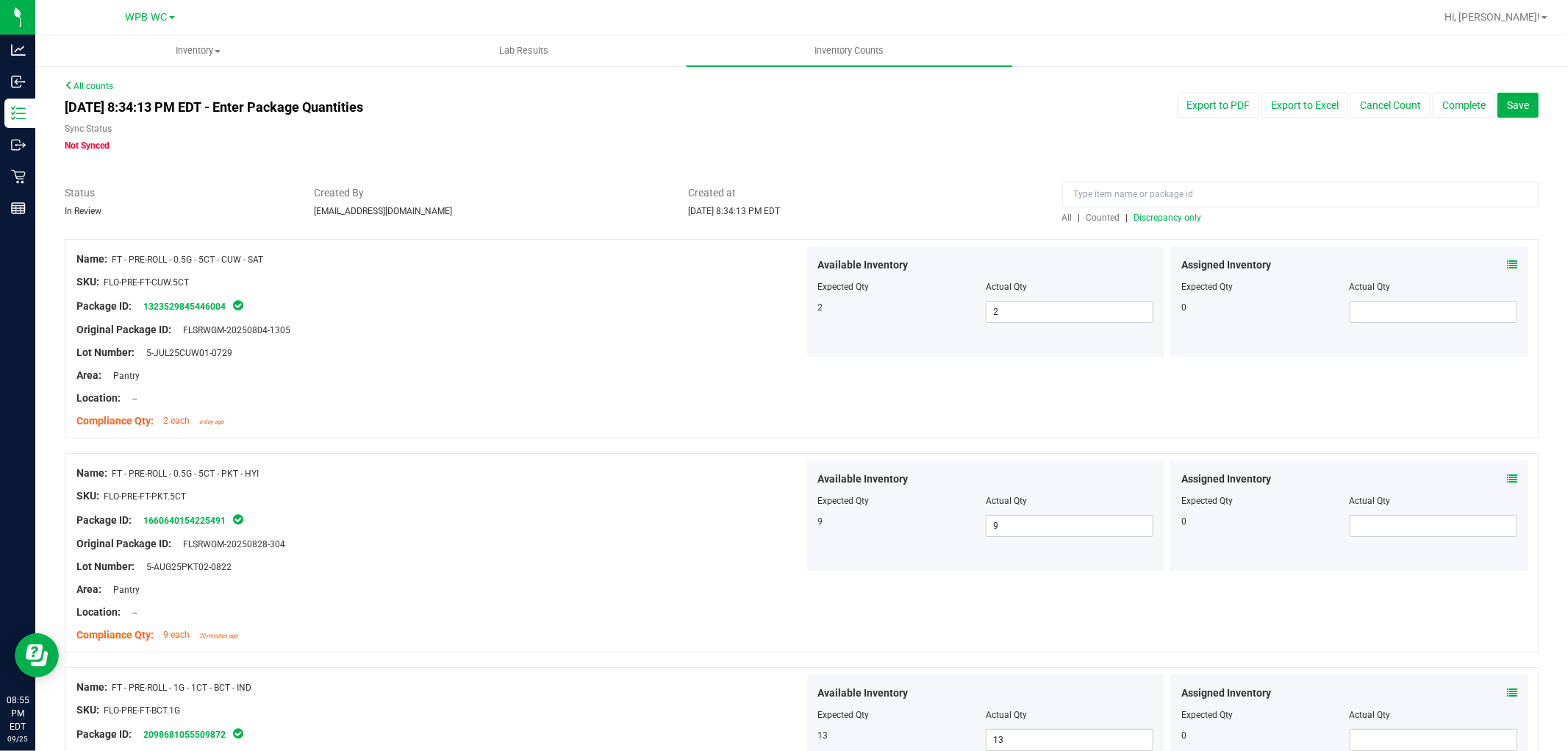
click at [791, 216] on span "Discrepancy only" at bounding box center [1168, 218] width 68 height 11
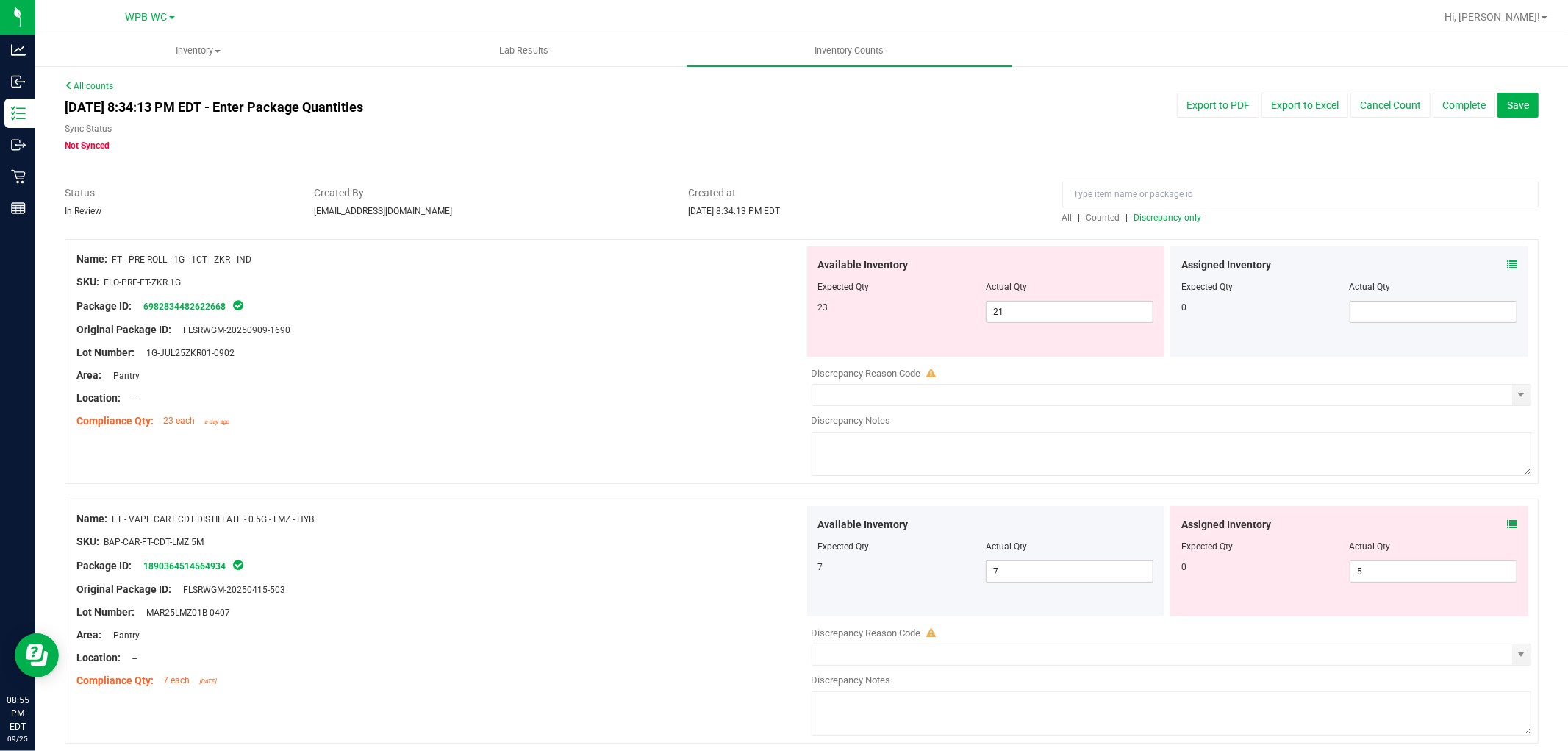
click at [711, 371] on div "Area: Pantry" at bounding box center [440, 376] width 728 height 15
click at [791, 577] on span "5 5" at bounding box center [1433, 571] width 167 height 22
click at [791, 577] on input "5" at bounding box center [1433, 571] width 166 height 20
type input "0"
click at [791, 633] on div "Area: Pantry" at bounding box center [440, 635] width 728 height 15
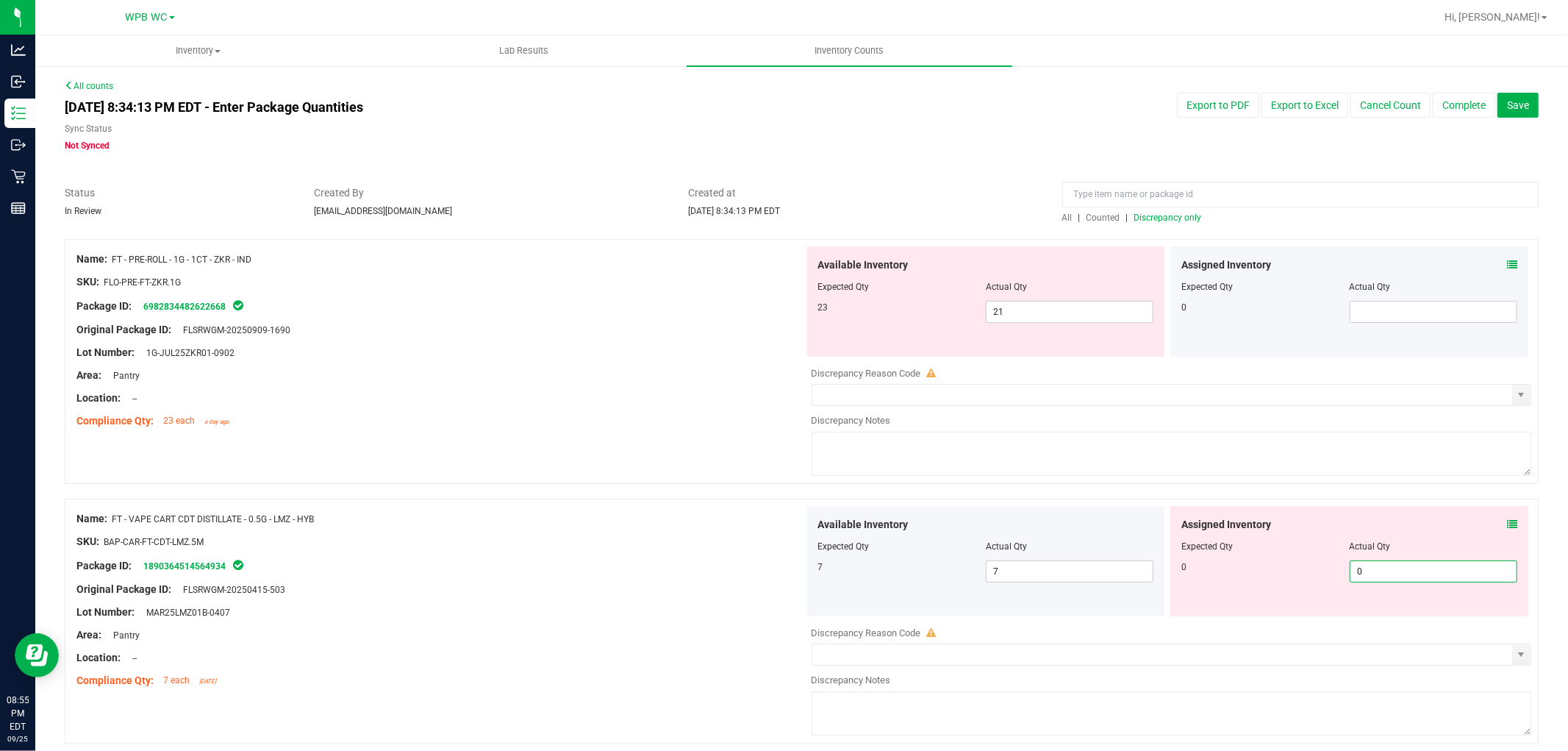
type input "0"
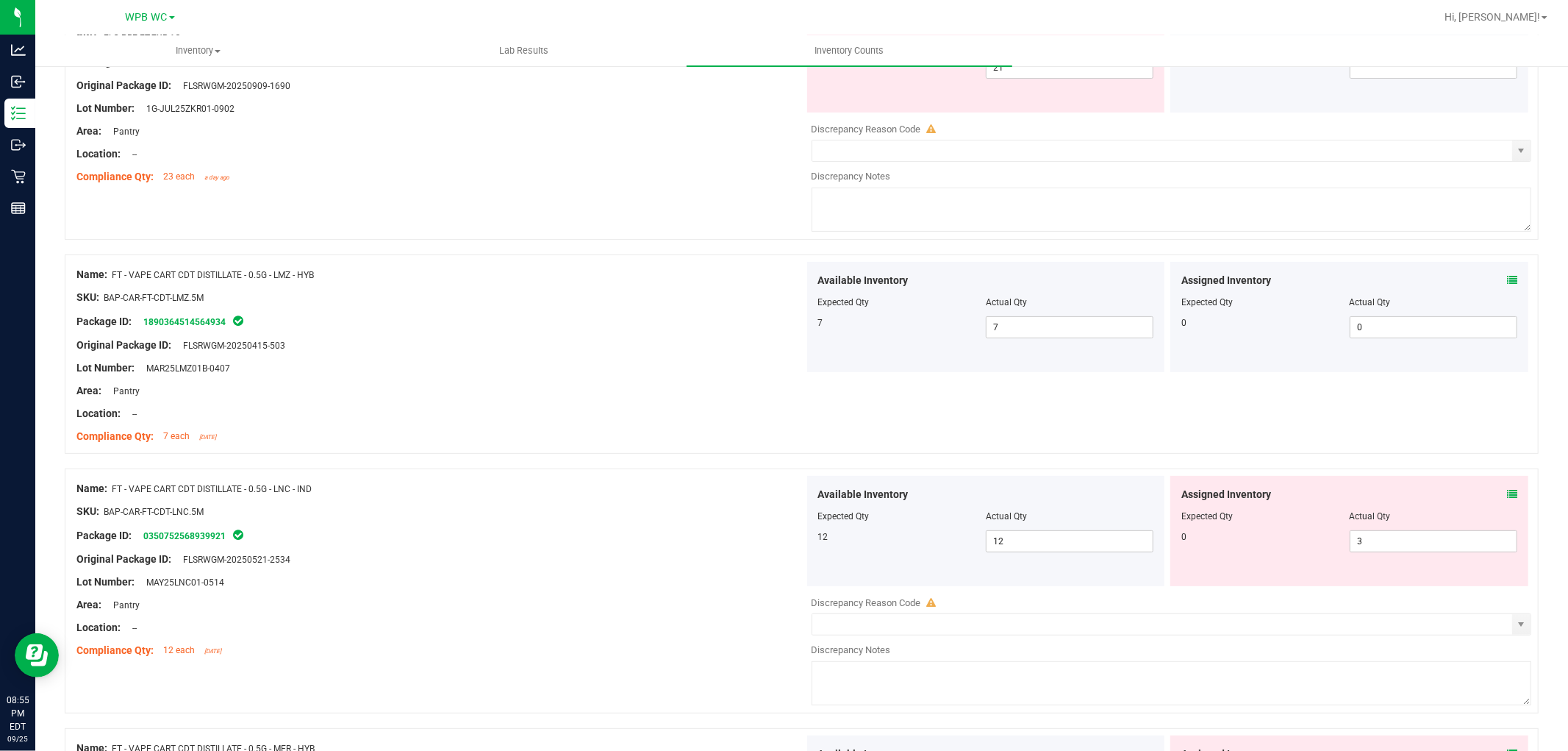
scroll to position [245, 0]
click at [791, 545] on span "3 3" at bounding box center [1433, 540] width 167 height 22
type input "30"
click at [739, 521] on div at bounding box center [440, 522] width 728 height 8
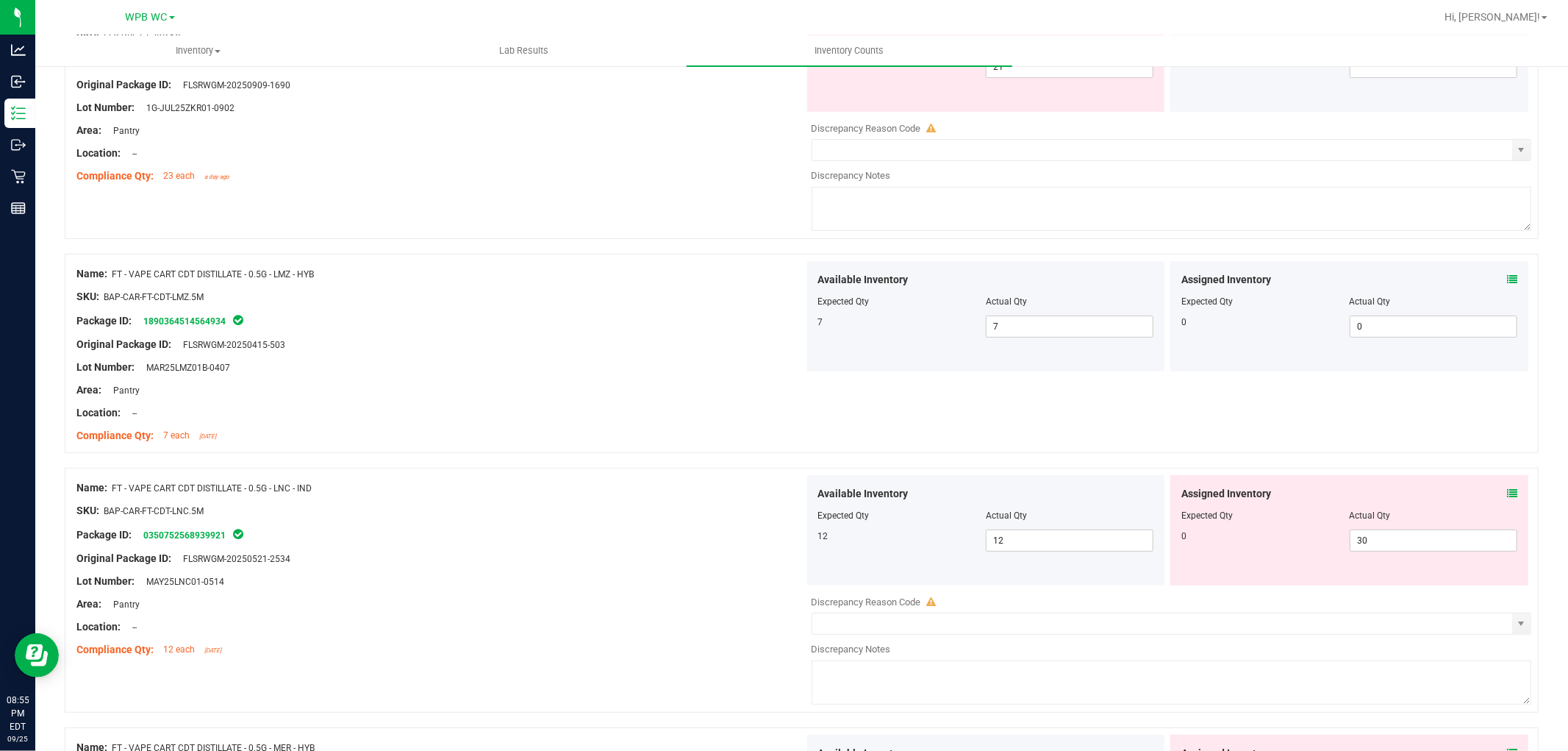
click at [791, 555] on div "Assigned Inventory Expected Qty Actual Qty 0 30 30" at bounding box center [1349, 530] width 358 height 110
click at [791, 539] on span "30 30" at bounding box center [1433, 540] width 167 height 22
click at [791, 539] on input "30" at bounding box center [1433, 540] width 166 height 20
type input "0"
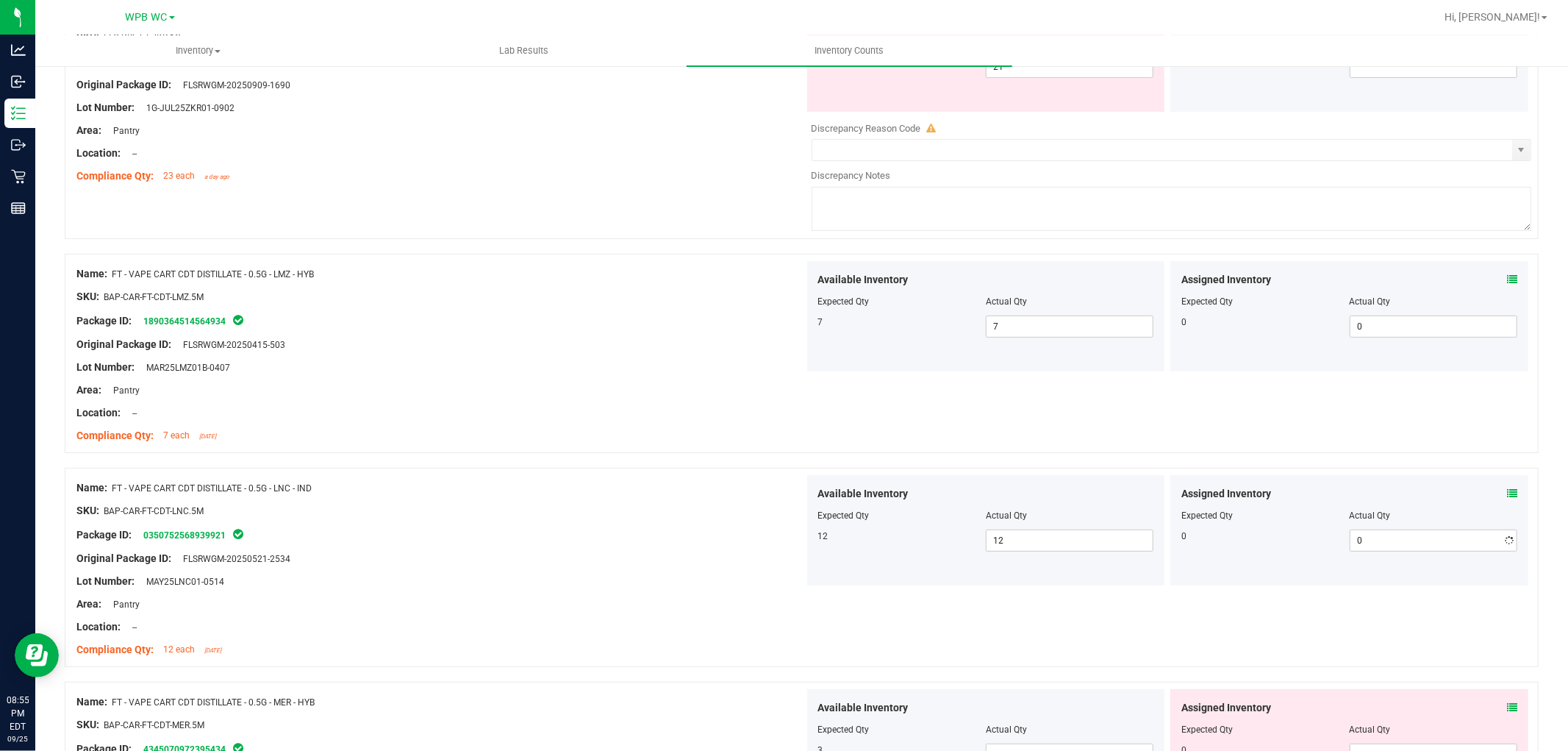
click at [448, 549] on div at bounding box center [440, 547] width 728 height 8
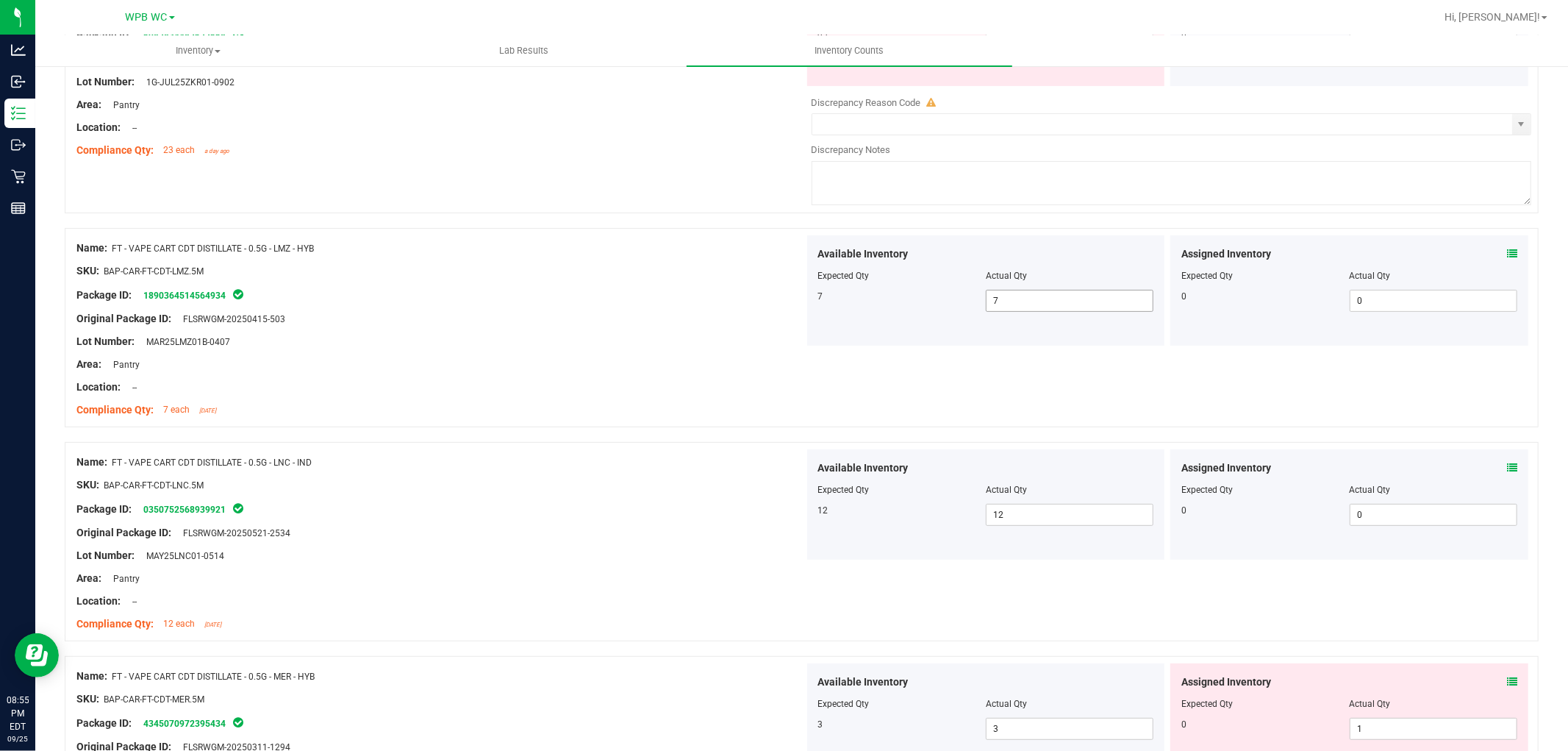
scroll to position [81, 0]
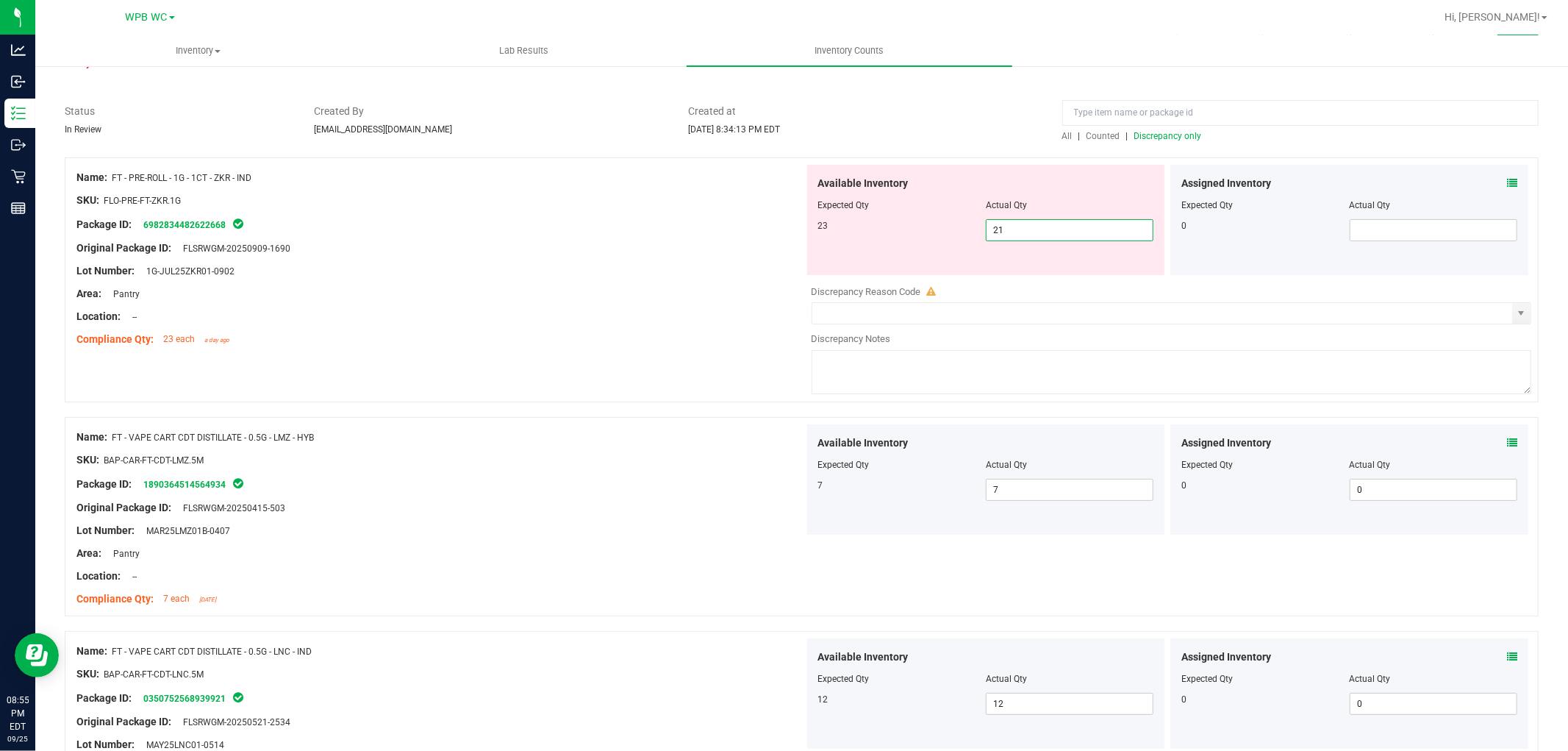
click at [791, 233] on span "21 21" at bounding box center [1070, 229] width 167 height 22
click at [791, 232] on input "21" at bounding box center [1070, 229] width 166 height 20
type input "23"
click at [601, 274] on div "Lot Number: 1G-JUL25ZKR01-0902" at bounding box center [440, 271] width 728 height 15
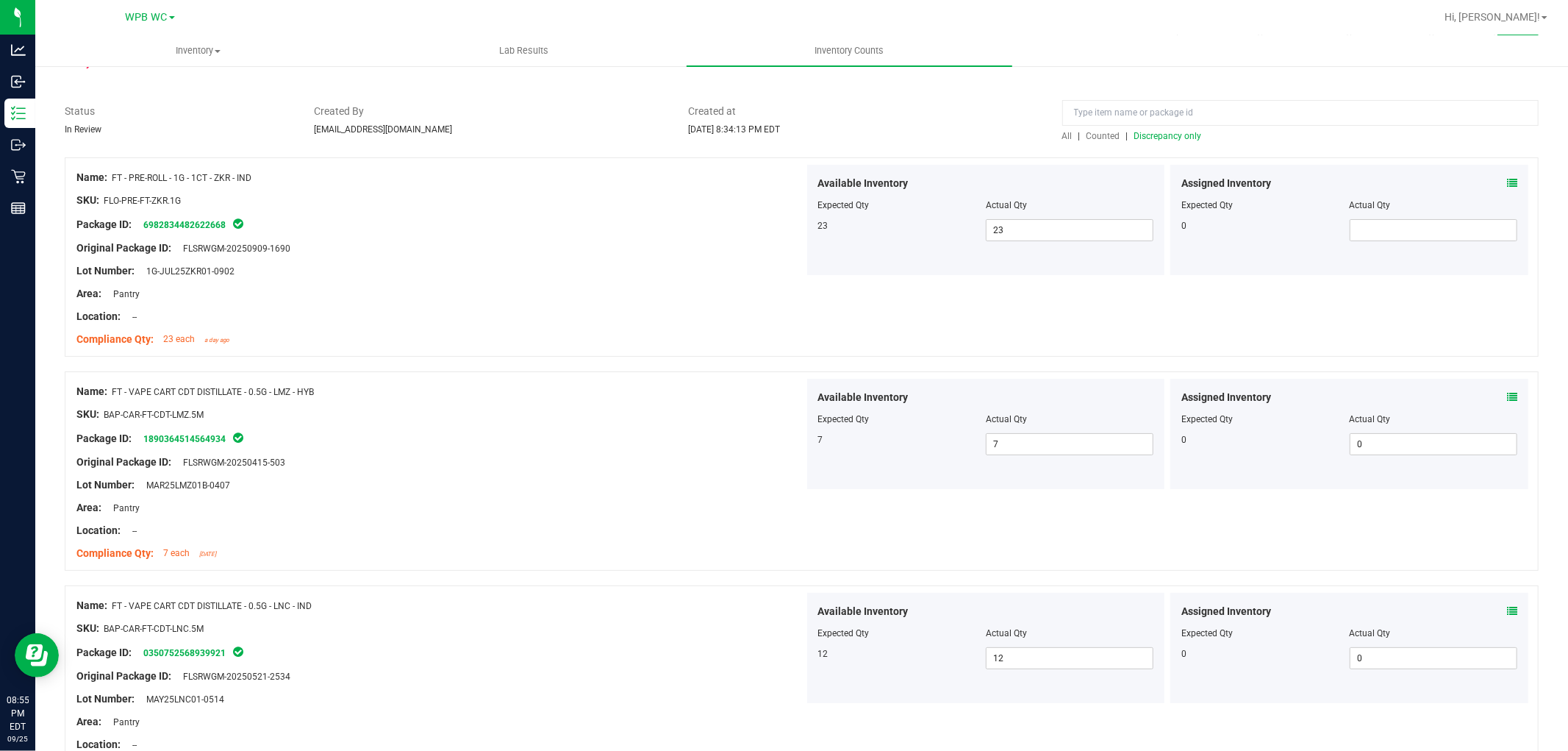
click at [791, 140] on span "Discrepancy only" at bounding box center [1168, 135] width 68 height 11
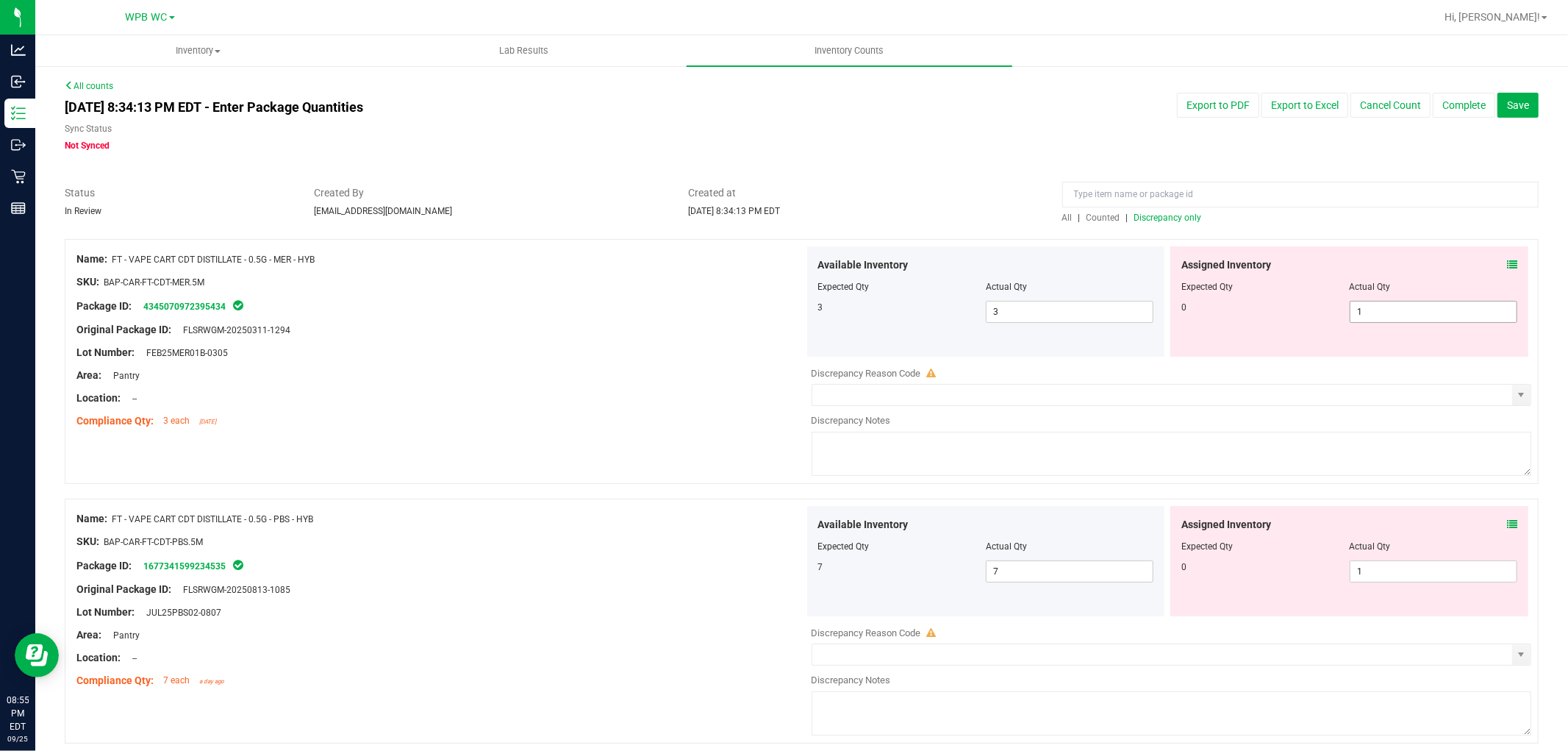
click at [791, 304] on span "1 1" at bounding box center [1433, 312] width 167 height 22
click at [791, 304] on input "1" at bounding box center [1433, 311] width 166 height 20
type input "0"
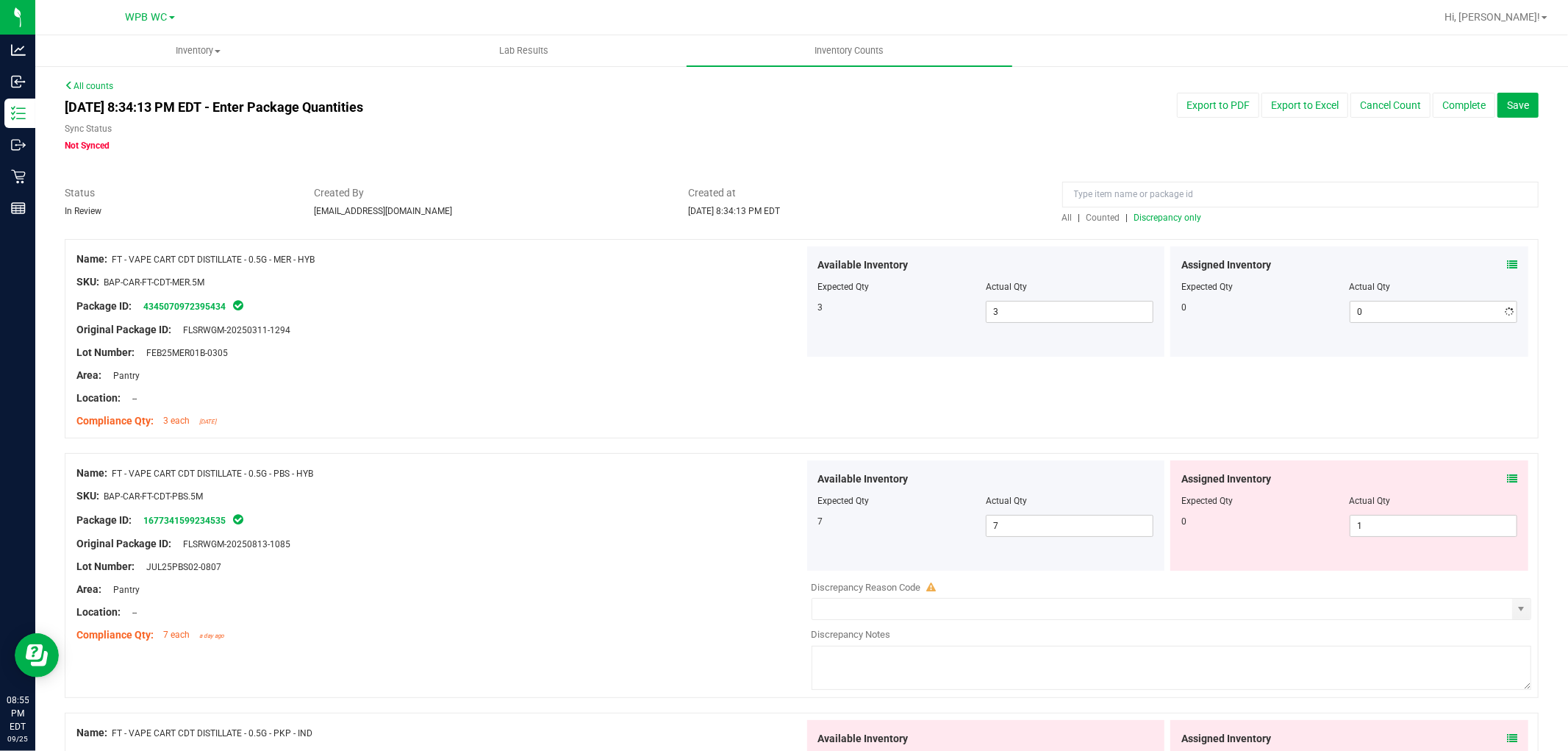
click at [396, 393] on div "Location: --" at bounding box center [440, 398] width 728 height 15
click at [791, 516] on span "1 1" at bounding box center [1433, 526] width 167 height 22
click at [791, 516] on input "1" at bounding box center [1433, 525] width 166 height 20
type input "0"
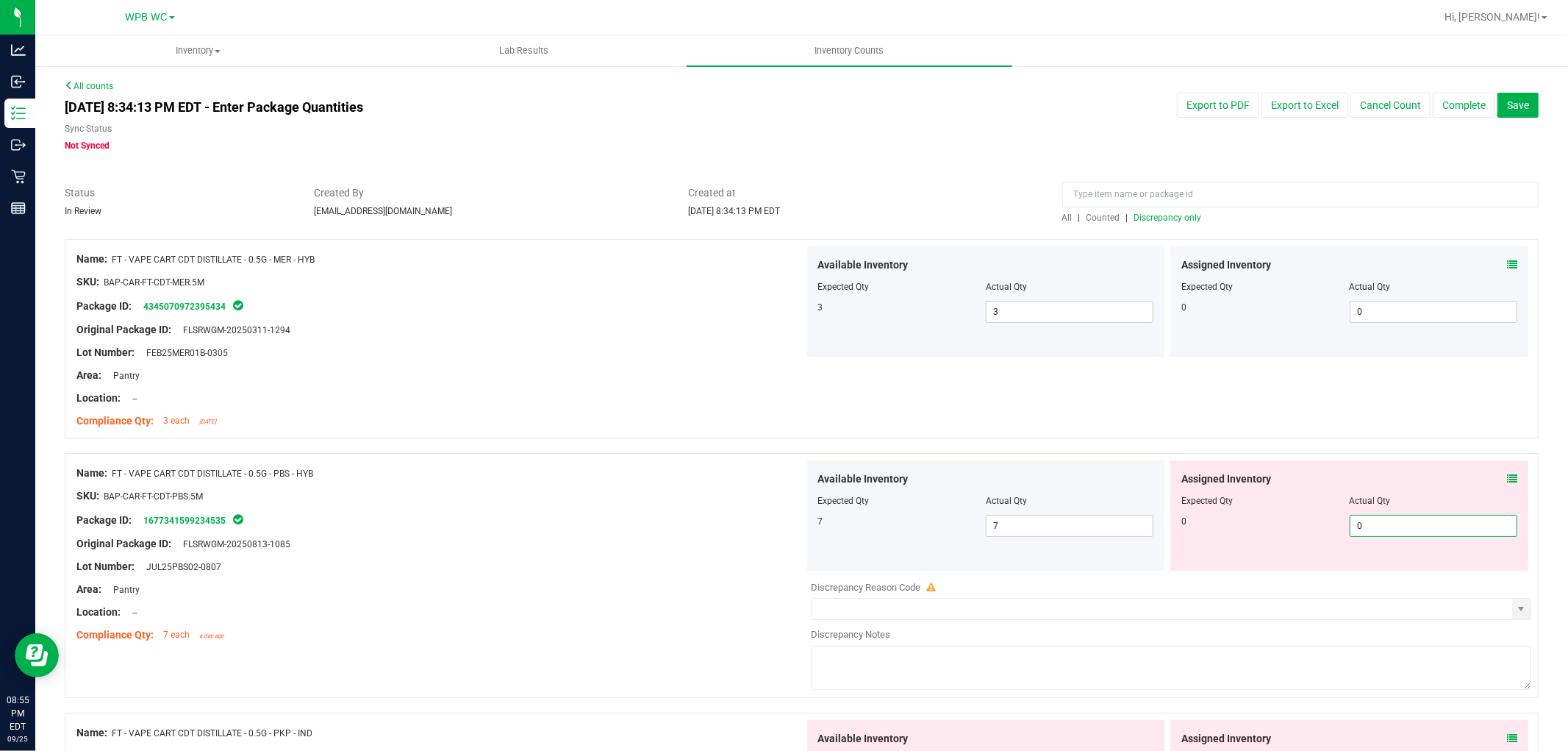
click at [397, 495] on div "SKU: BAP-CAR-FT-CDT-PBS.5M" at bounding box center [440, 496] width 728 height 15
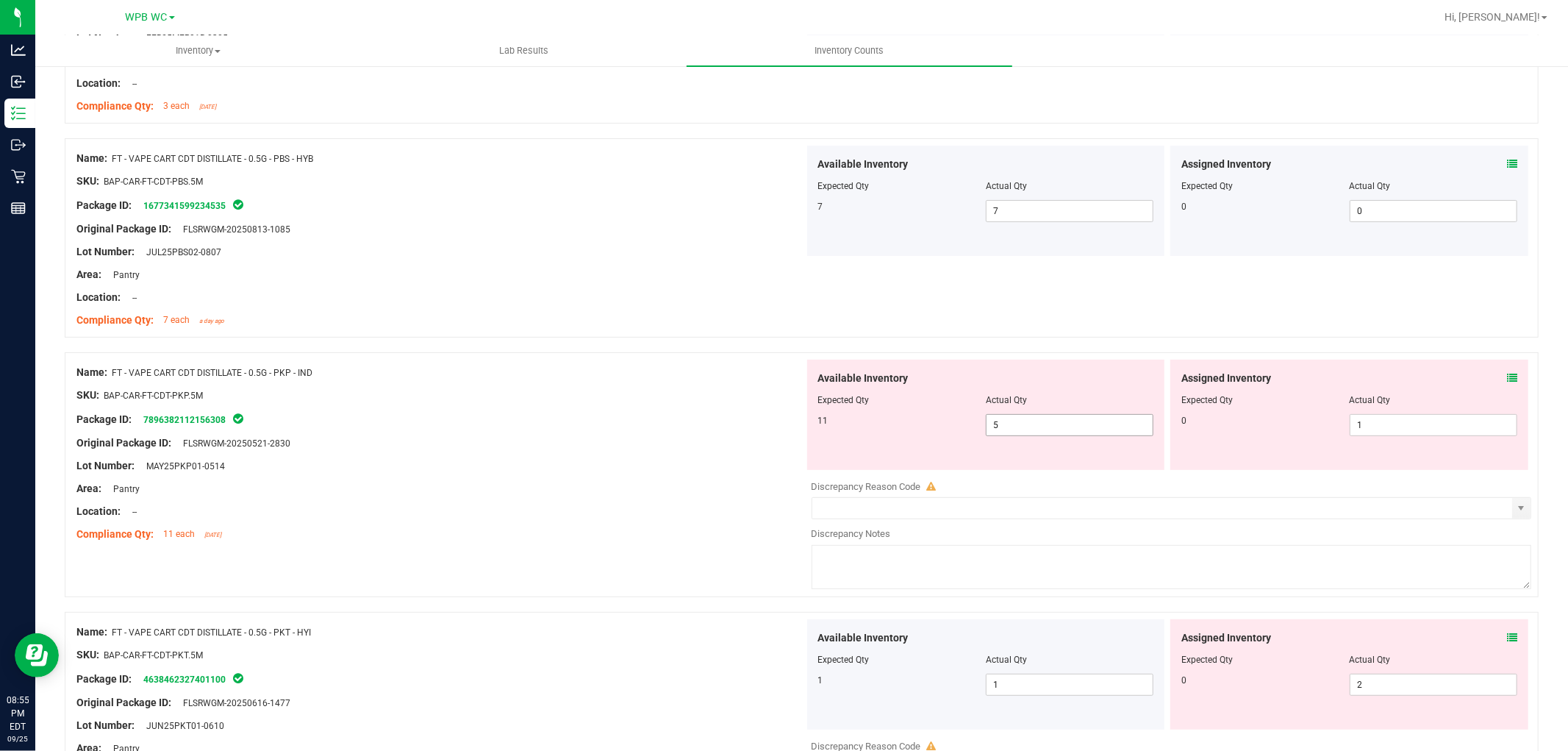
scroll to position [326, 0]
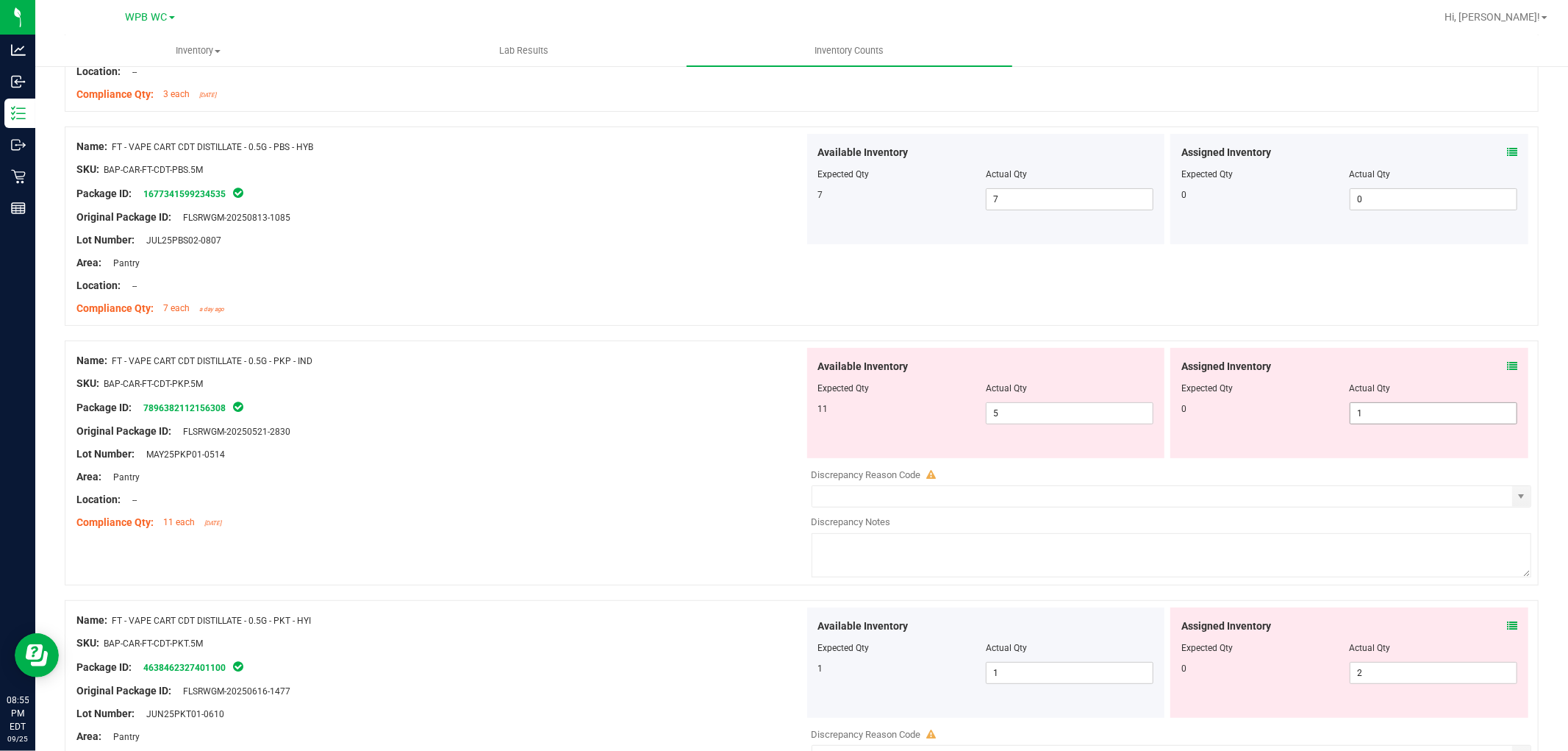
click at [791, 421] on span "1 1" at bounding box center [1433, 412] width 167 height 22
click at [791, 419] on input "1" at bounding box center [1433, 412] width 166 height 20
type input "10"
click at [504, 451] on div "Lot Number: MAY25PKP01-0514" at bounding box center [440, 454] width 728 height 15
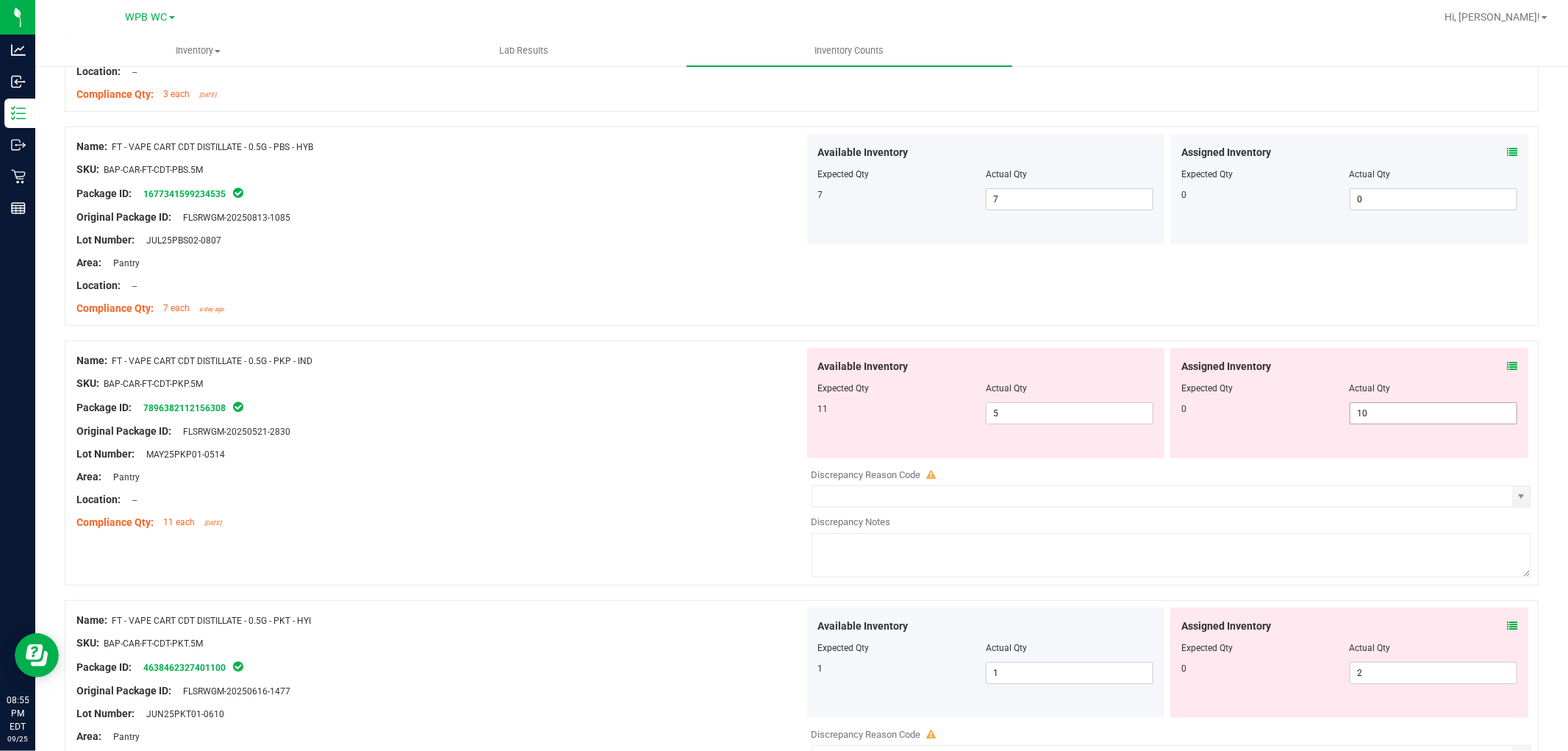
click at [791, 411] on span "10 10" at bounding box center [1433, 412] width 167 height 22
click at [791, 411] on input "10" at bounding box center [1433, 412] width 166 height 20
type input "0"
click at [413, 410] on div "Package ID: 7896382112156308" at bounding box center [440, 407] width 728 height 17
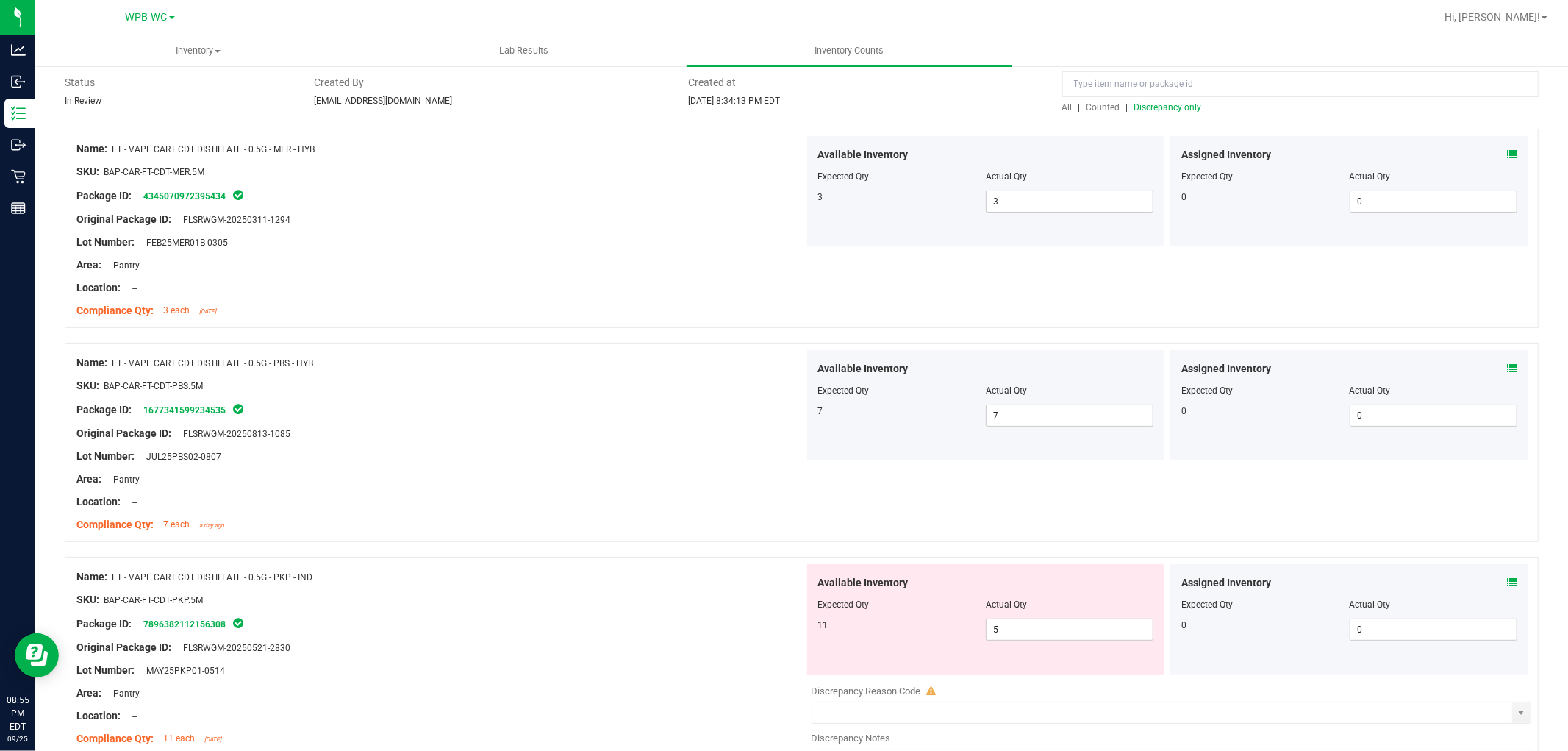
scroll to position [0, 0]
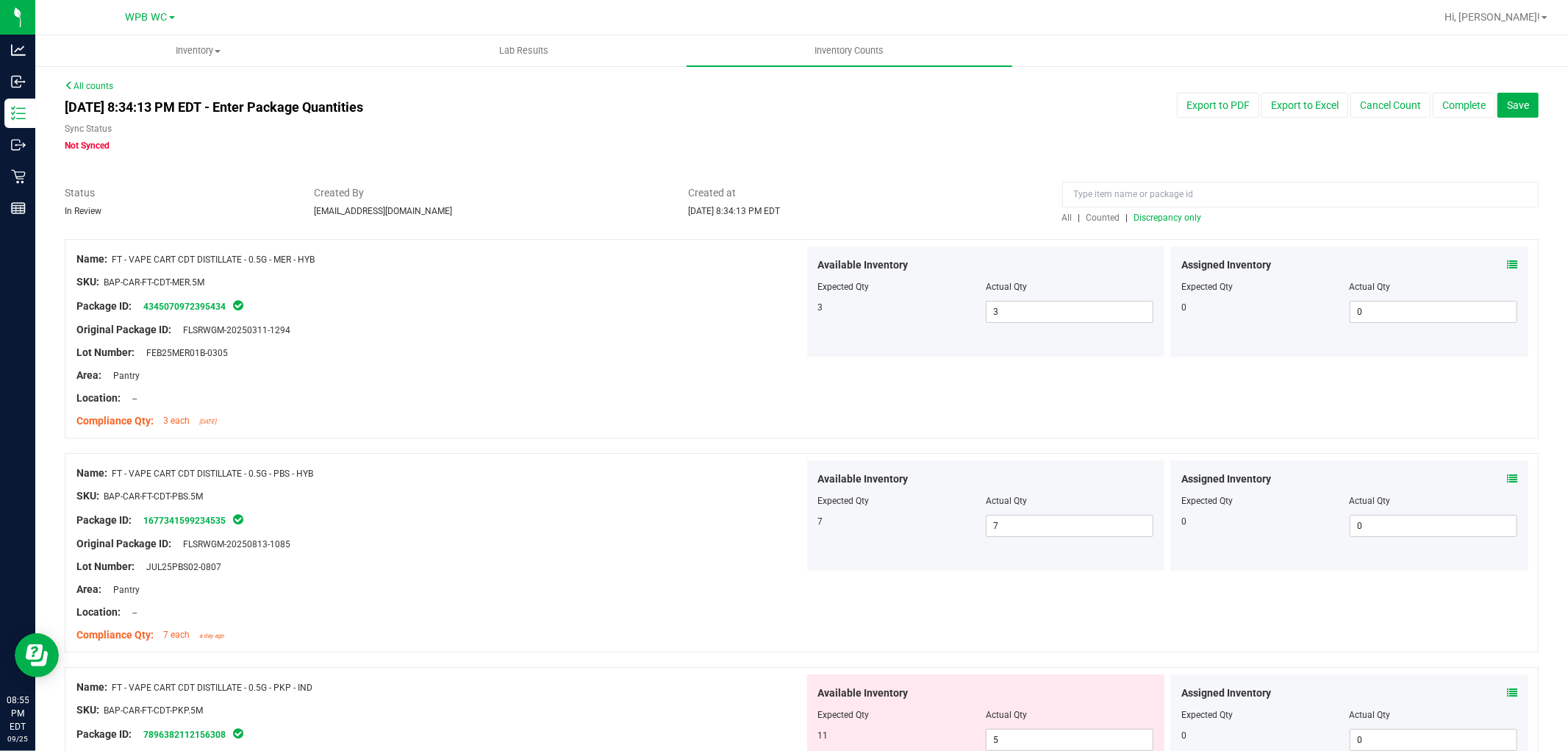
click at [791, 213] on span "Discrepancy only" at bounding box center [1168, 218] width 68 height 11
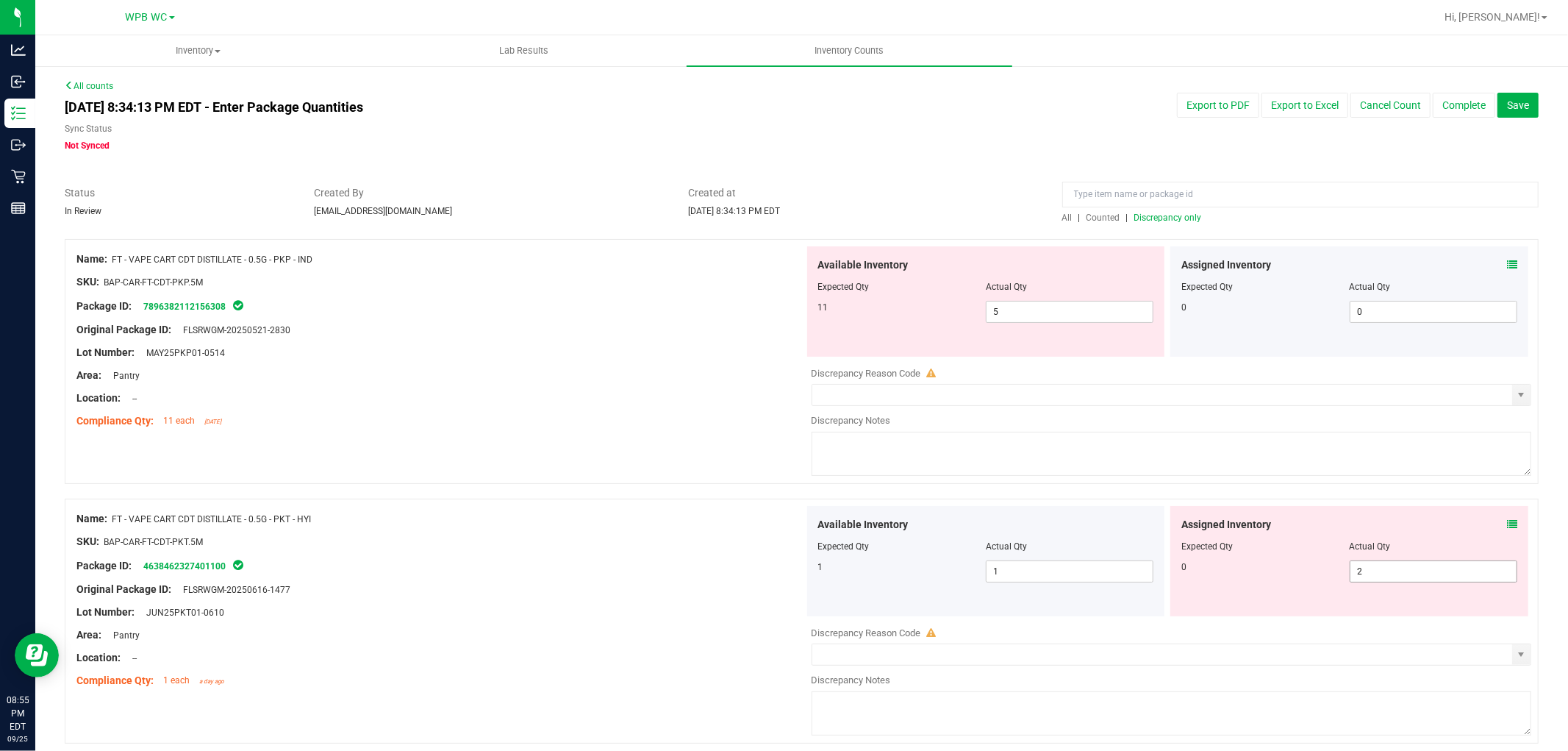
click at [791, 567] on span "2 2" at bounding box center [1433, 571] width 167 height 22
click at [791, 567] on input "2" at bounding box center [1433, 571] width 166 height 20
type input "0"
click at [302, 561] on div "Package ID: 4638462327401100" at bounding box center [440, 565] width 728 height 17
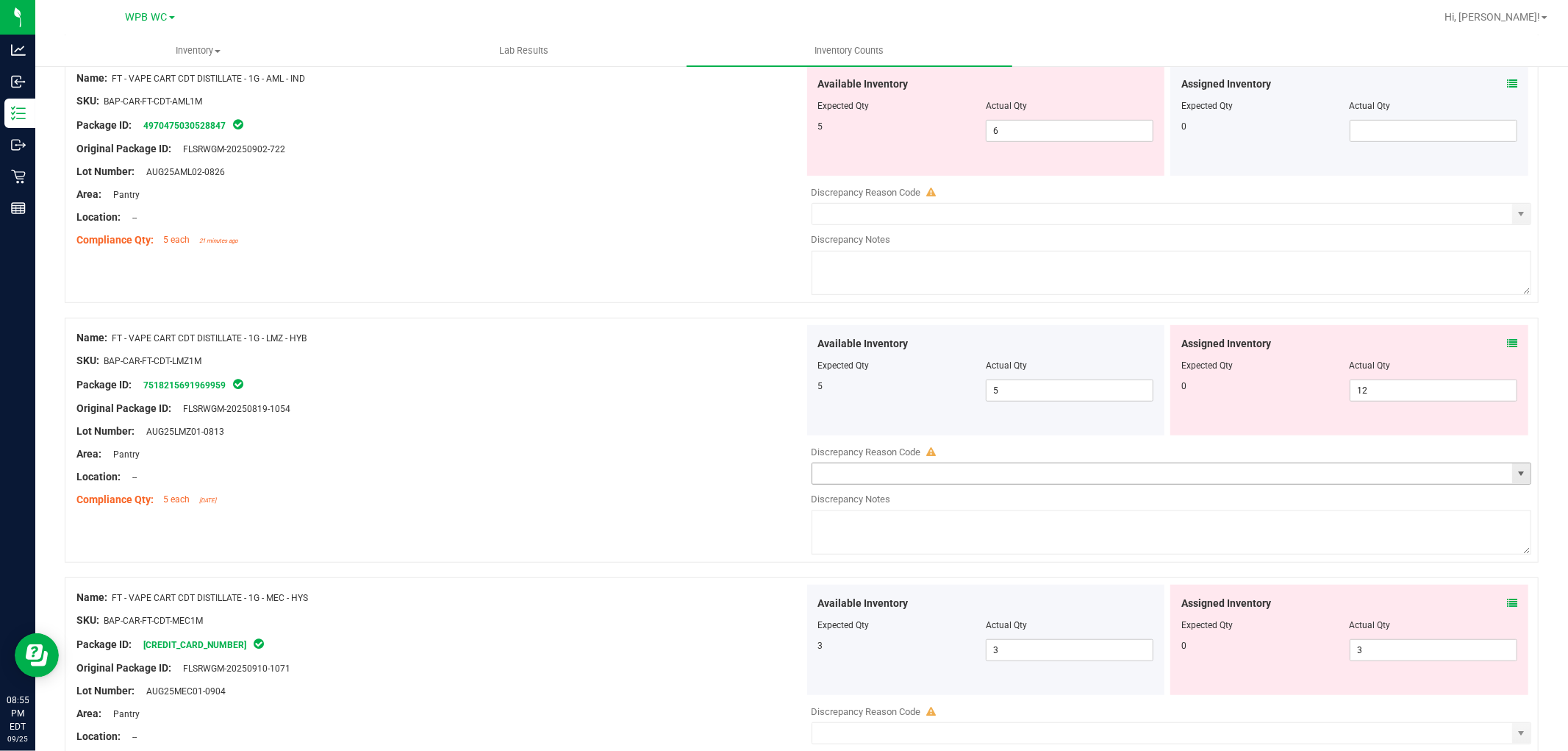
scroll to position [652, 0]
click at [791, 387] on span "12 12" at bounding box center [1433, 391] width 167 height 22
click at [791, 387] on input "12" at bounding box center [1433, 391] width 166 height 20
type input "0"
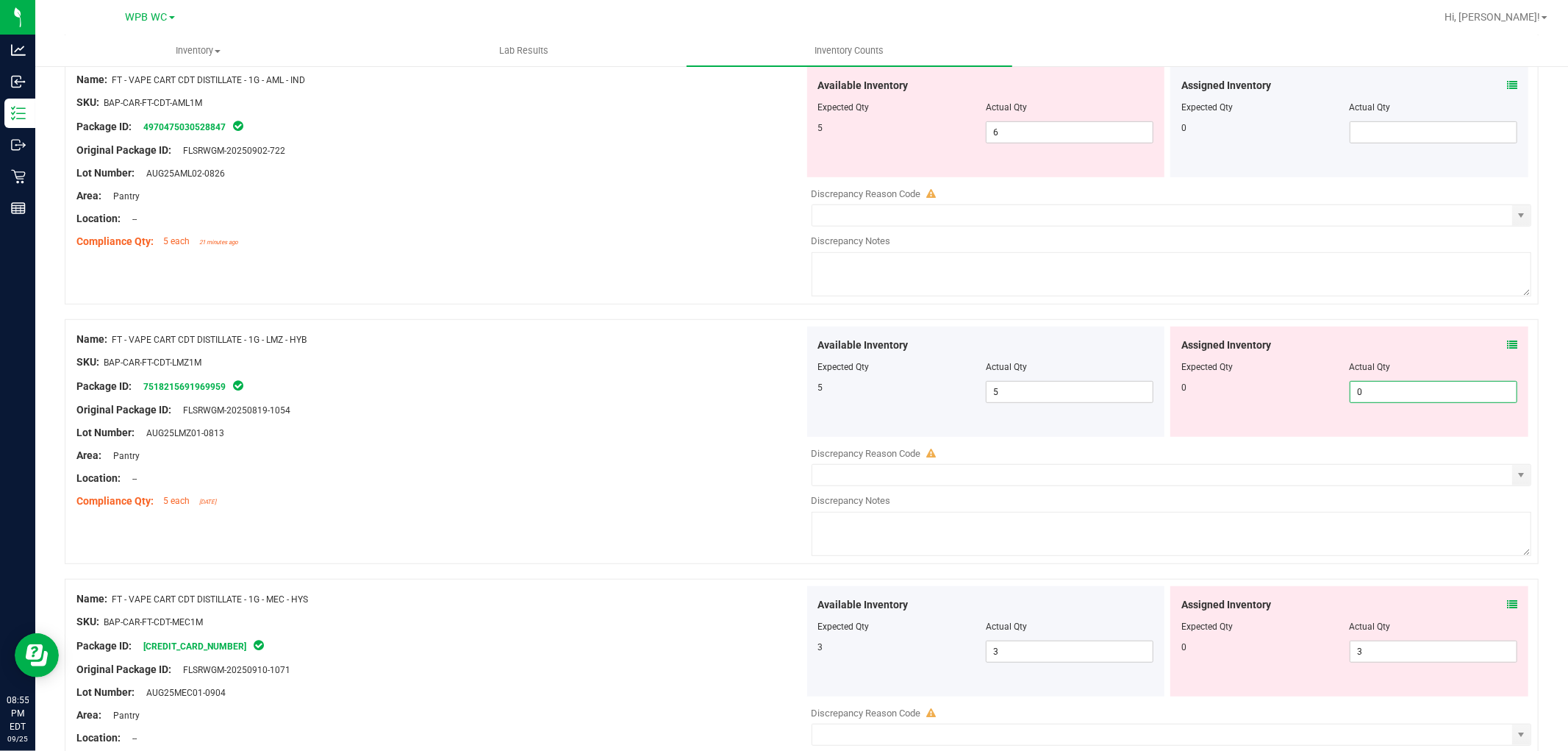
click at [566, 428] on div "Lot Number: AUG25LMZ01-0813" at bounding box center [440, 433] width 728 height 15
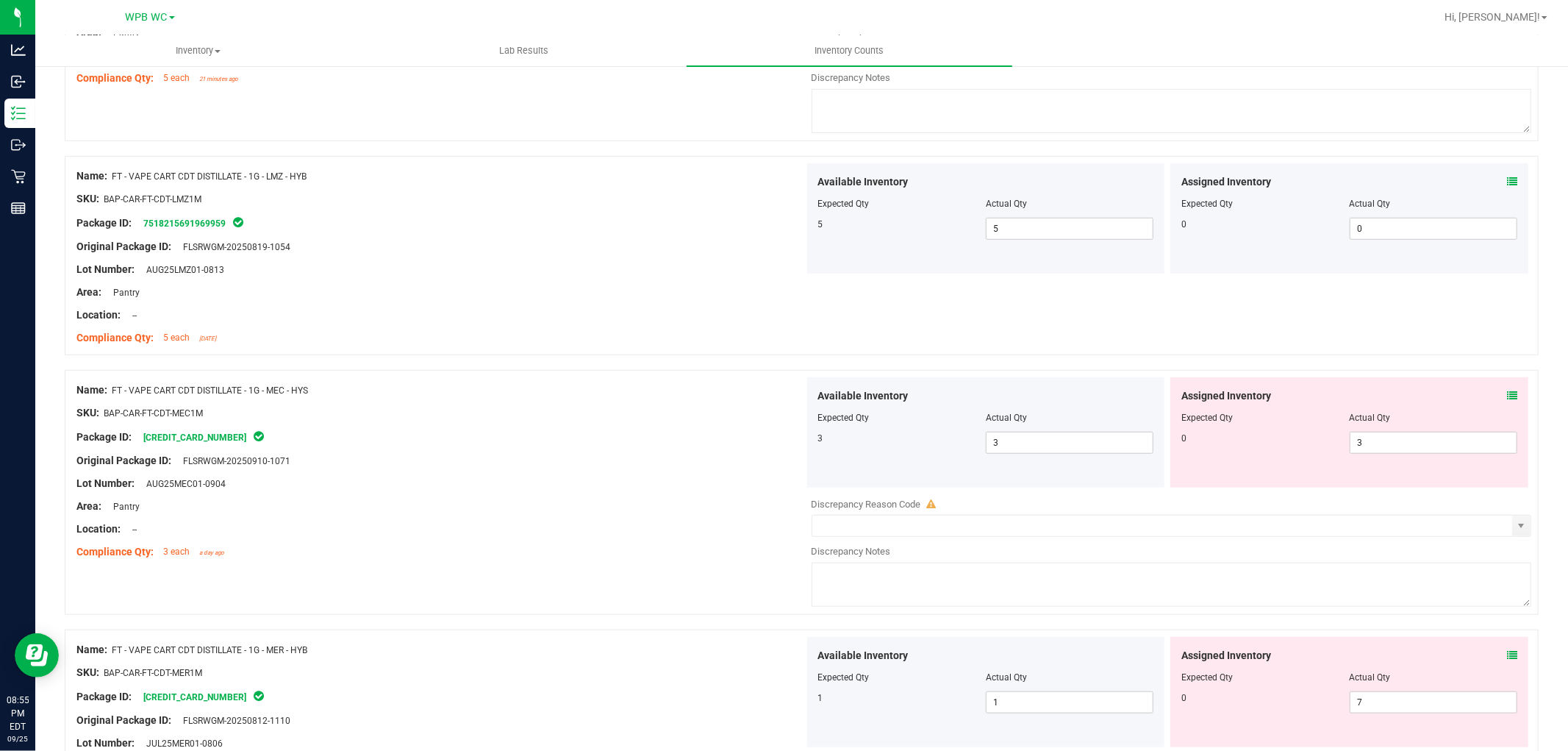
scroll to position [817, 0]
click at [791, 445] on span "3 3" at bounding box center [1433, 441] width 167 height 22
click at [791, 445] on input "3" at bounding box center [1433, 441] width 166 height 20
type input "0"
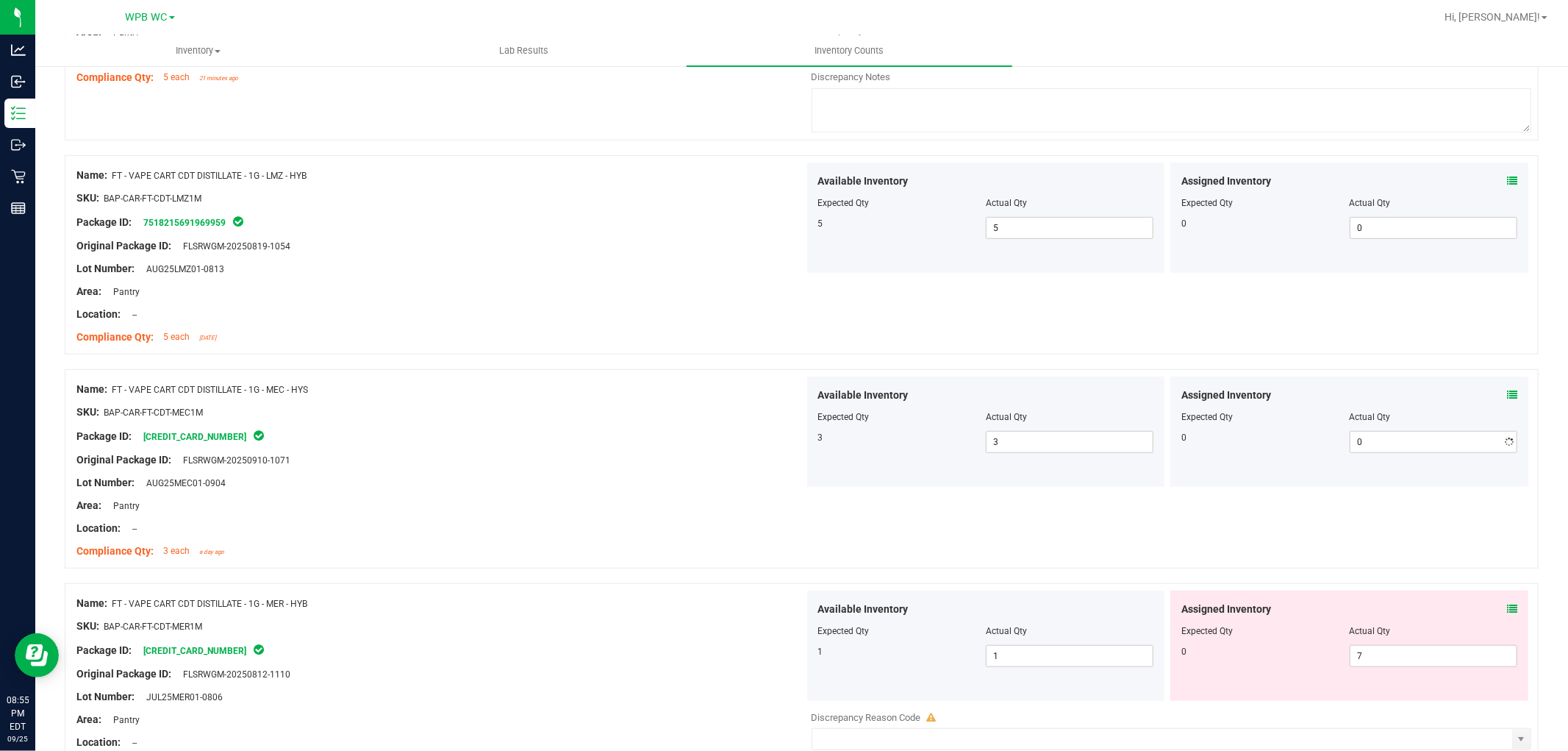
click at [625, 442] on div "Package ID: [CREDIT_CARD_NUMBER]" at bounding box center [440, 436] width 728 height 17
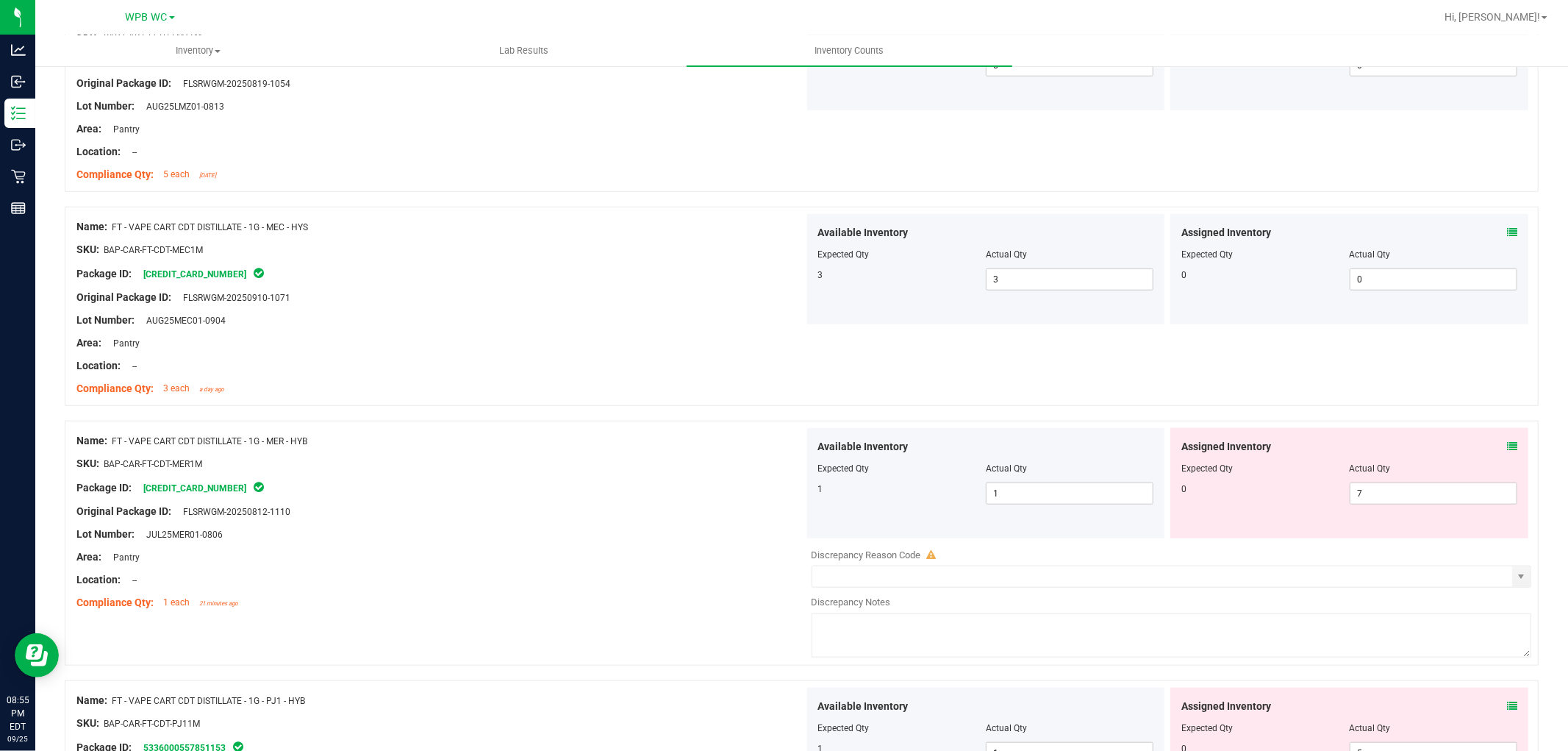
scroll to position [980, 0]
click at [791, 500] on span "7 7" at bounding box center [1433, 493] width 167 height 22
click at [791, 500] on input "7" at bounding box center [1433, 492] width 166 height 20
type input "0"
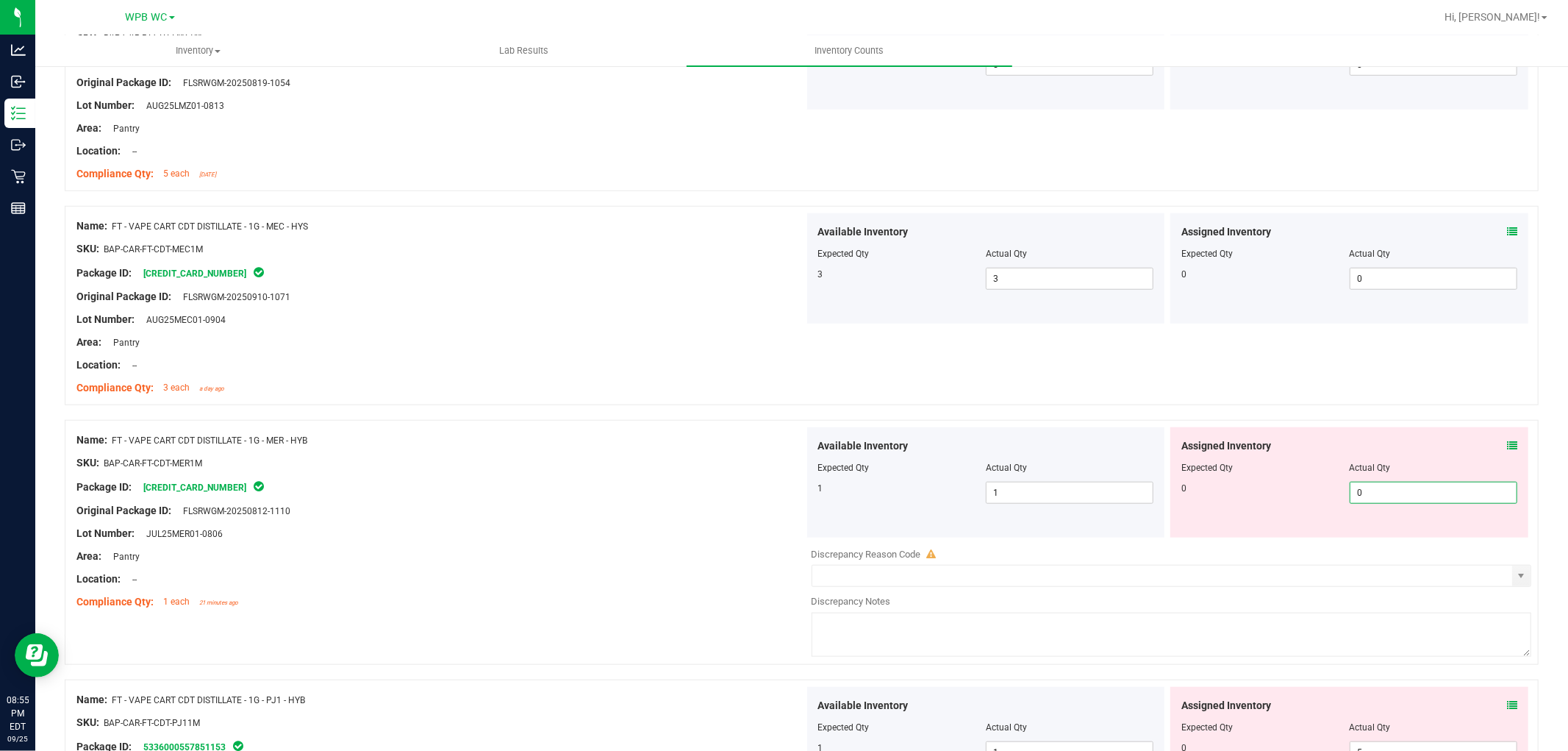
click at [630, 506] on div "Original Package ID: FLSRWGM-20250812-1110" at bounding box center [440, 511] width 728 height 15
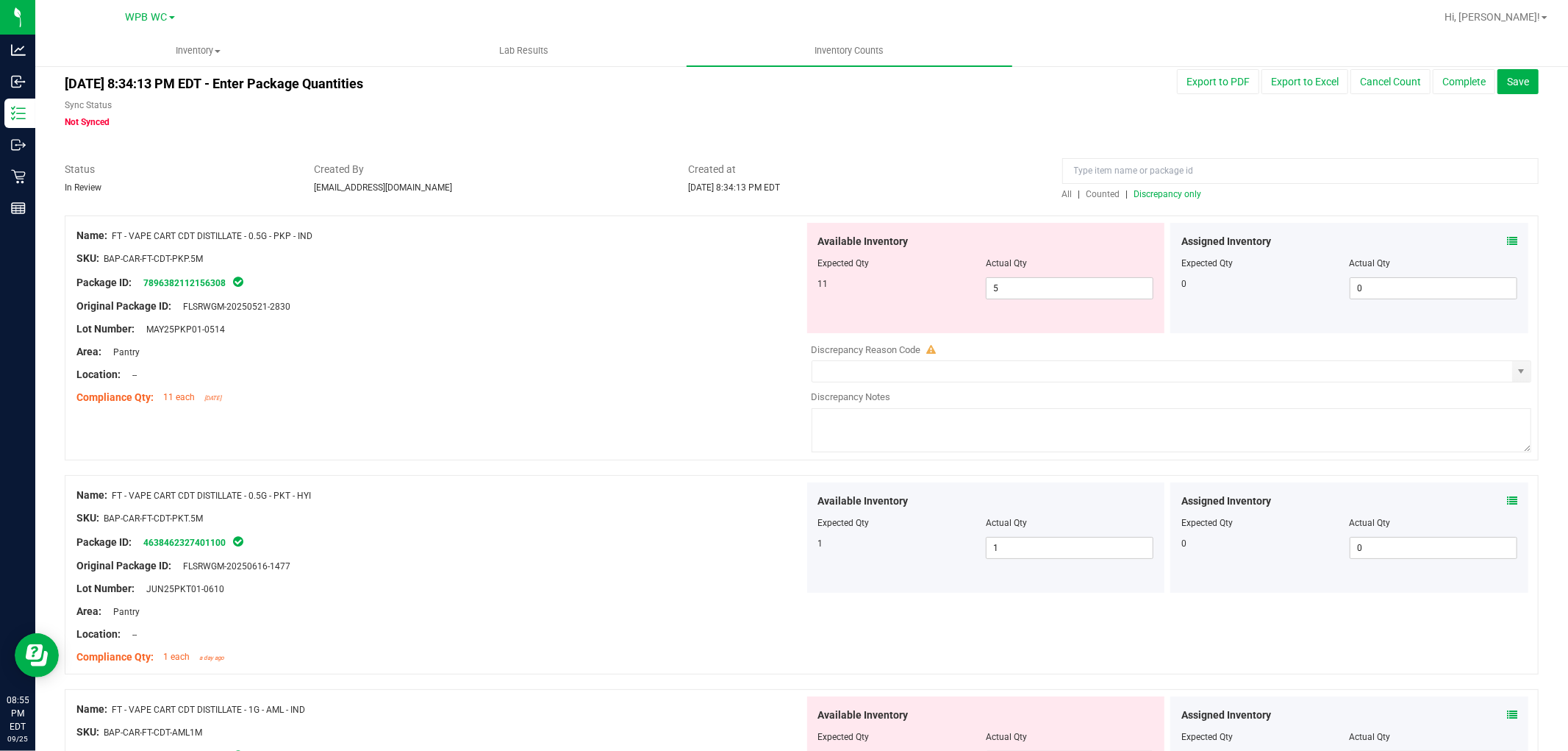
scroll to position [0, 0]
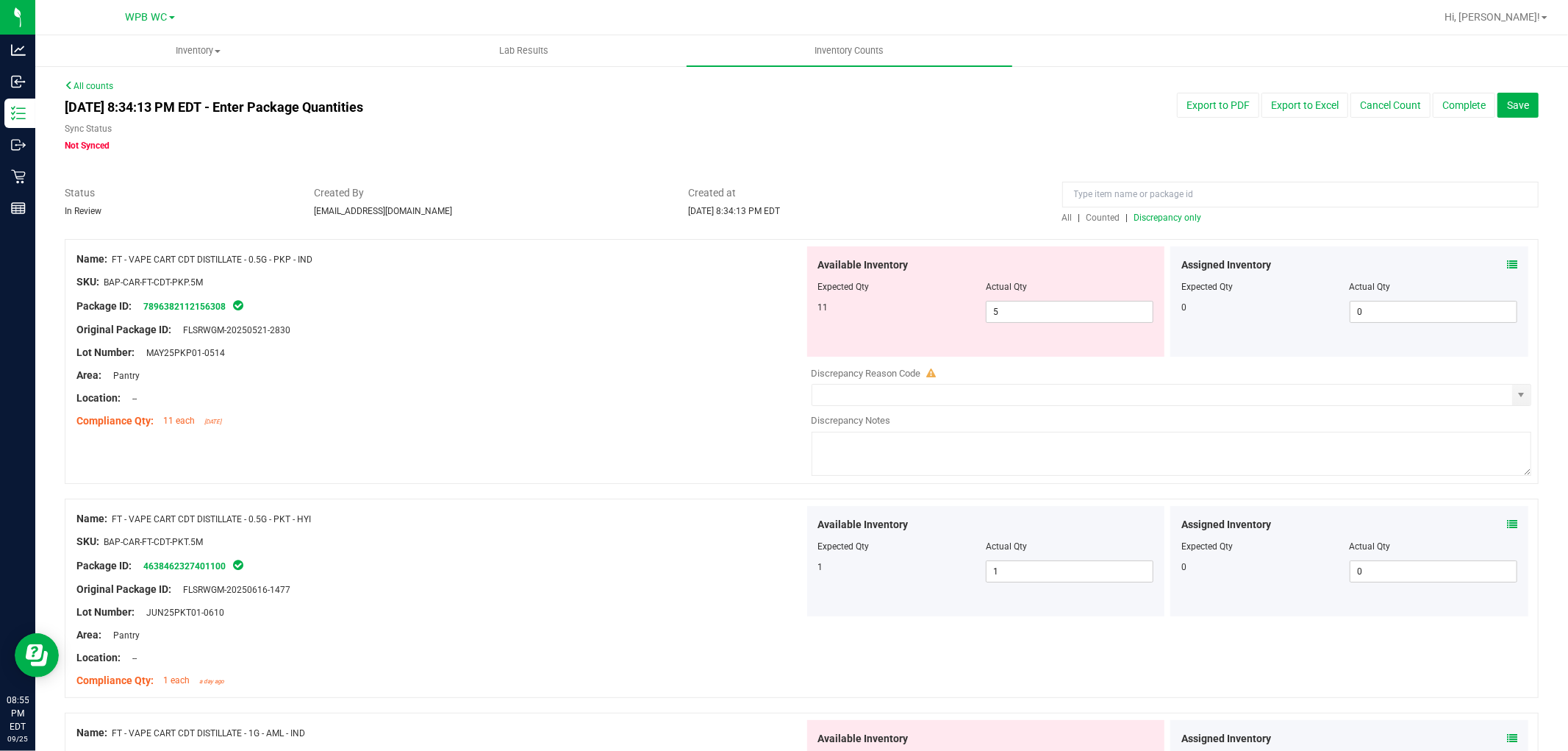
click at [791, 222] on span "Discrepancy only" at bounding box center [1168, 218] width 68 height 11
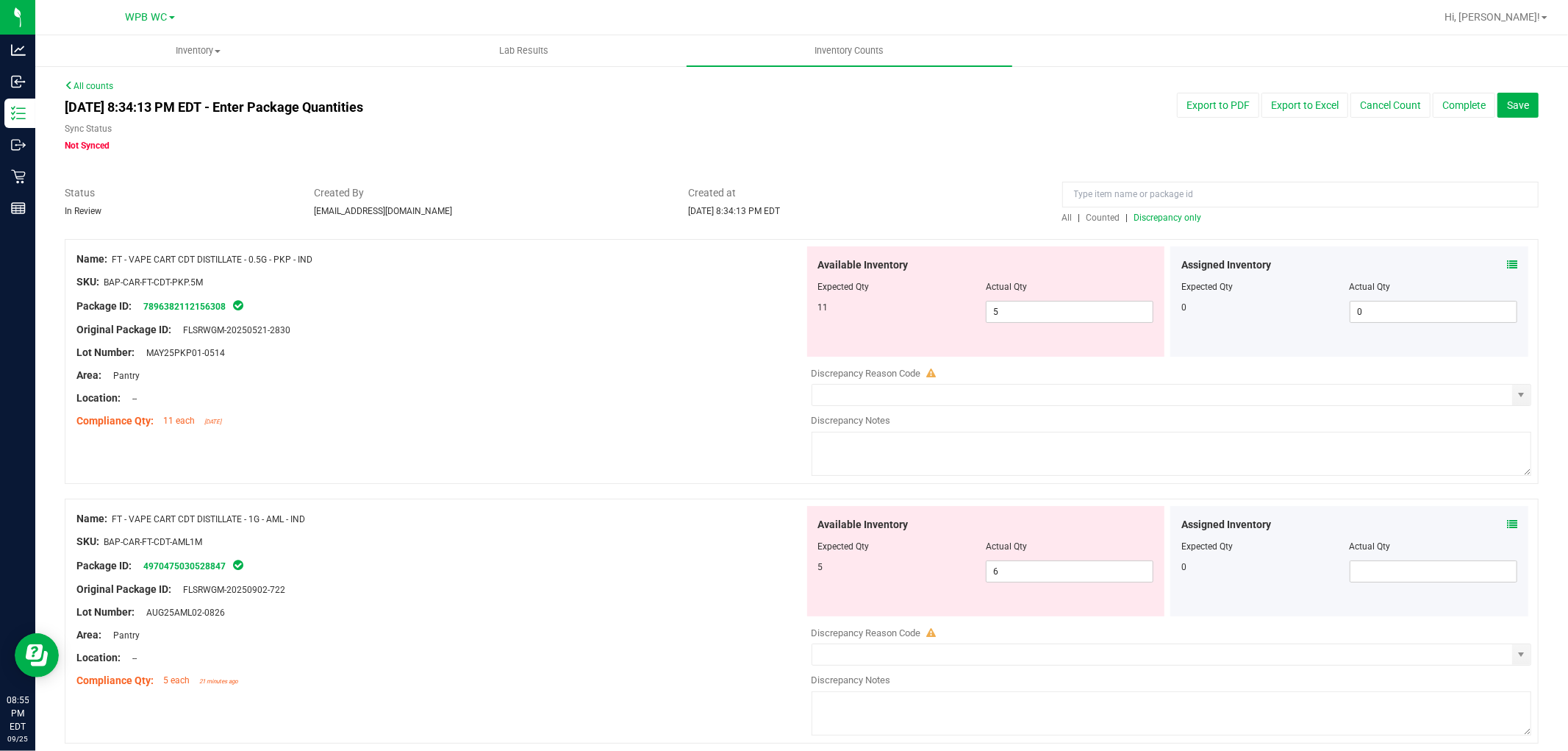
click at [717, 348] on div "Lot Number: MAY25PKP01-0514" at bounding box center [440, 352] width 728 height 15
click at [791, 312] on span "5 5" at bounding box center [1070, 312] width 167 height 22
click at [0, 0] on input "5" at bounding box center [0, 0] width 0 height 0
type input "11"
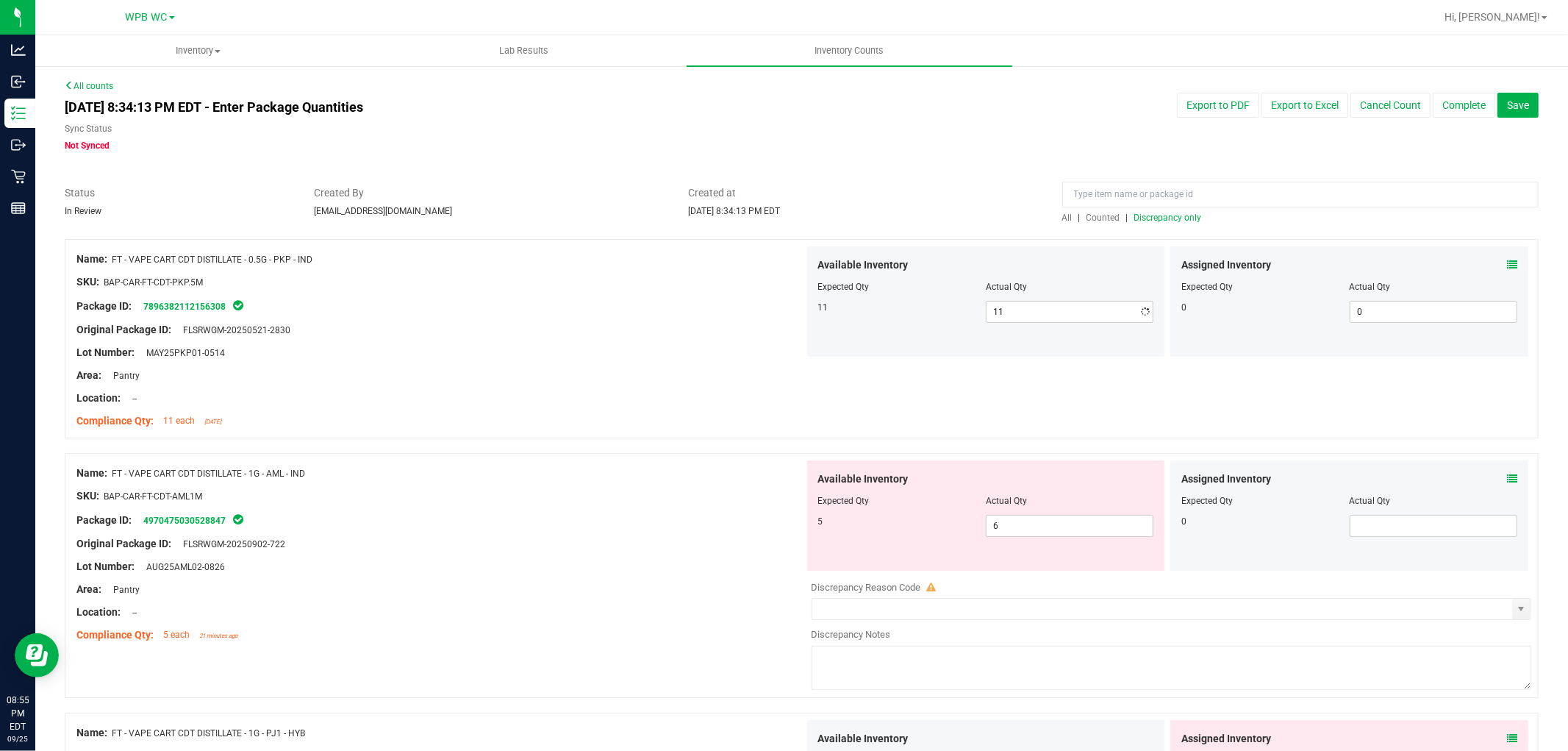
click at [591, 375] on div "Area: Pantry" at bounding box center [440, 376] width 728 height 15
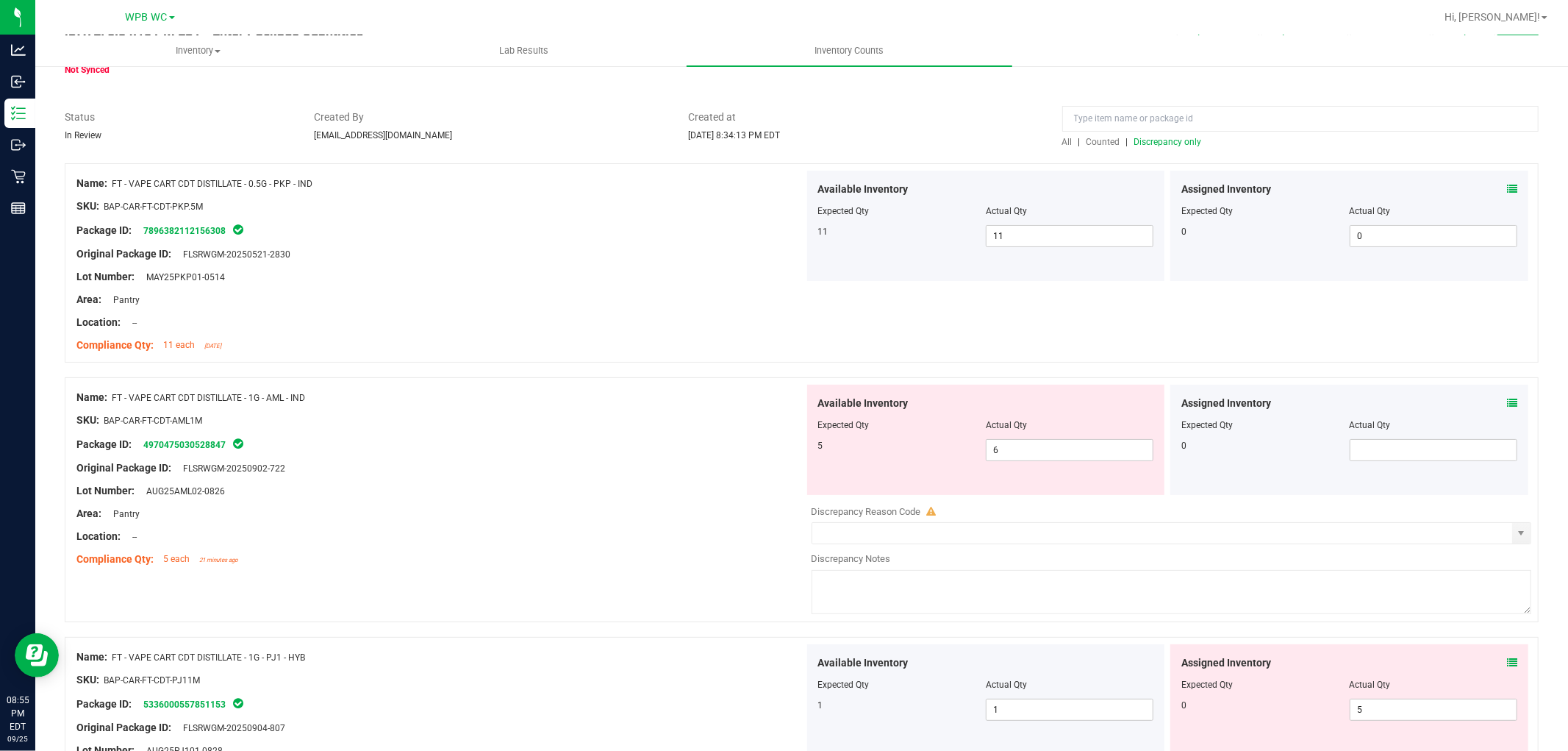
scroll to position [164, 0]
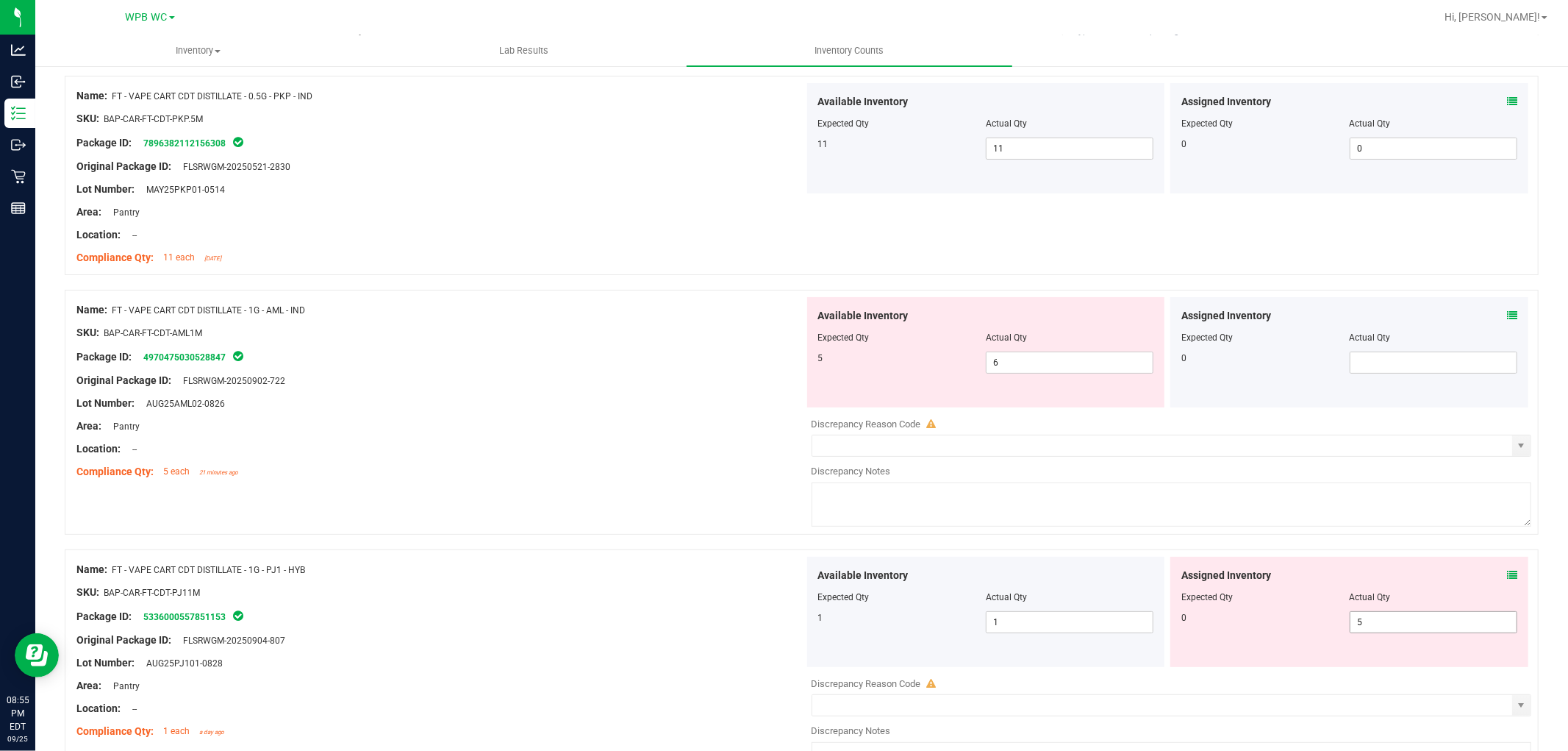
click at [791, 613] on span "5 5" at bounding box center [1433, 621] width 167 height 22
click at [0, 0] on input "5" at bounding box center [0, 0] width 0 height 0
type input "0"
click at [791, 580] on span "Available Inventory" at bounding box center [862, 575] width 90 height 15
type input "0"
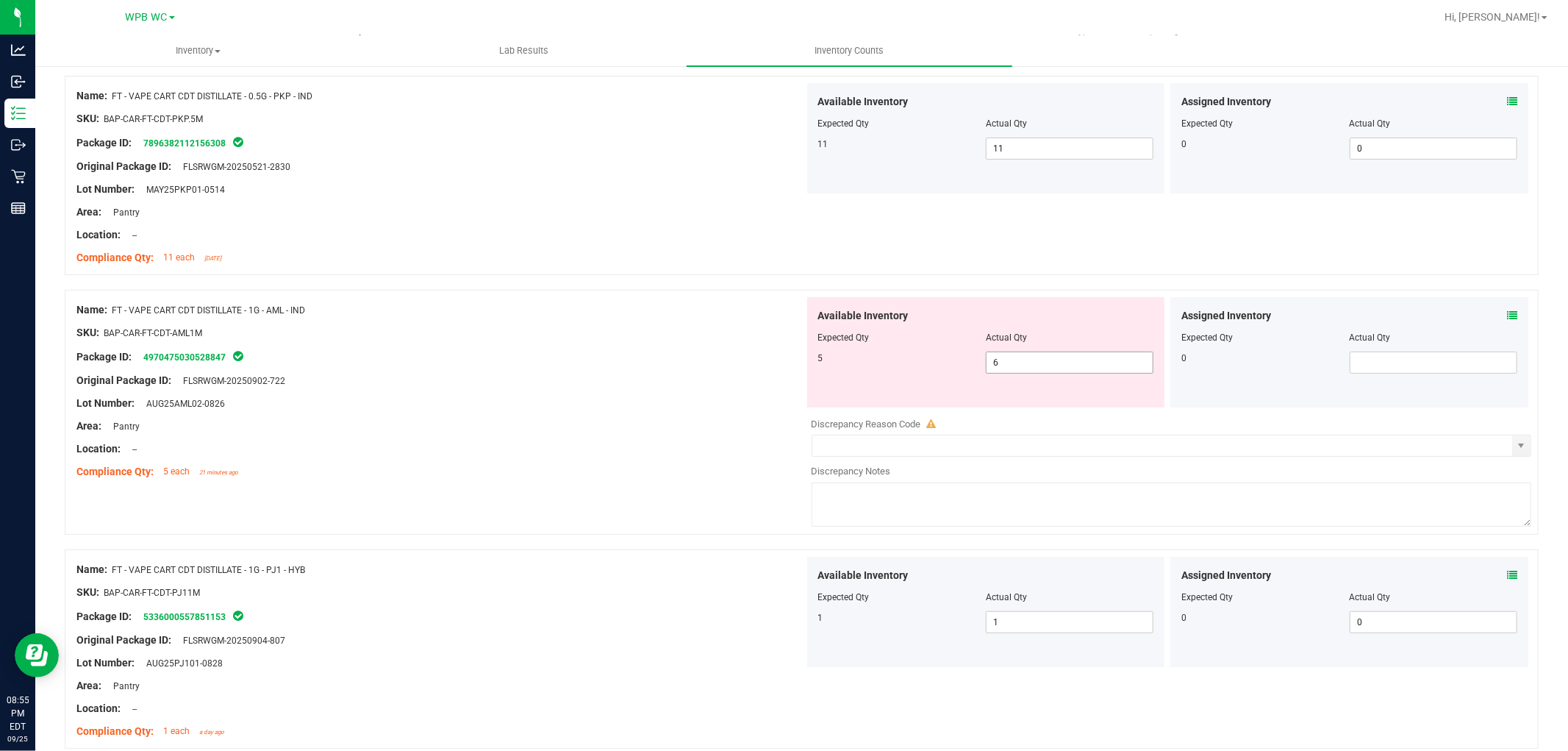
click at [791, 362] on span "6 6" at bounding box center [1070, 362] width 167 height 22
click at [0, 0] on input "6" at bounding box center [0, 0] width 0 height 0
type input "5"
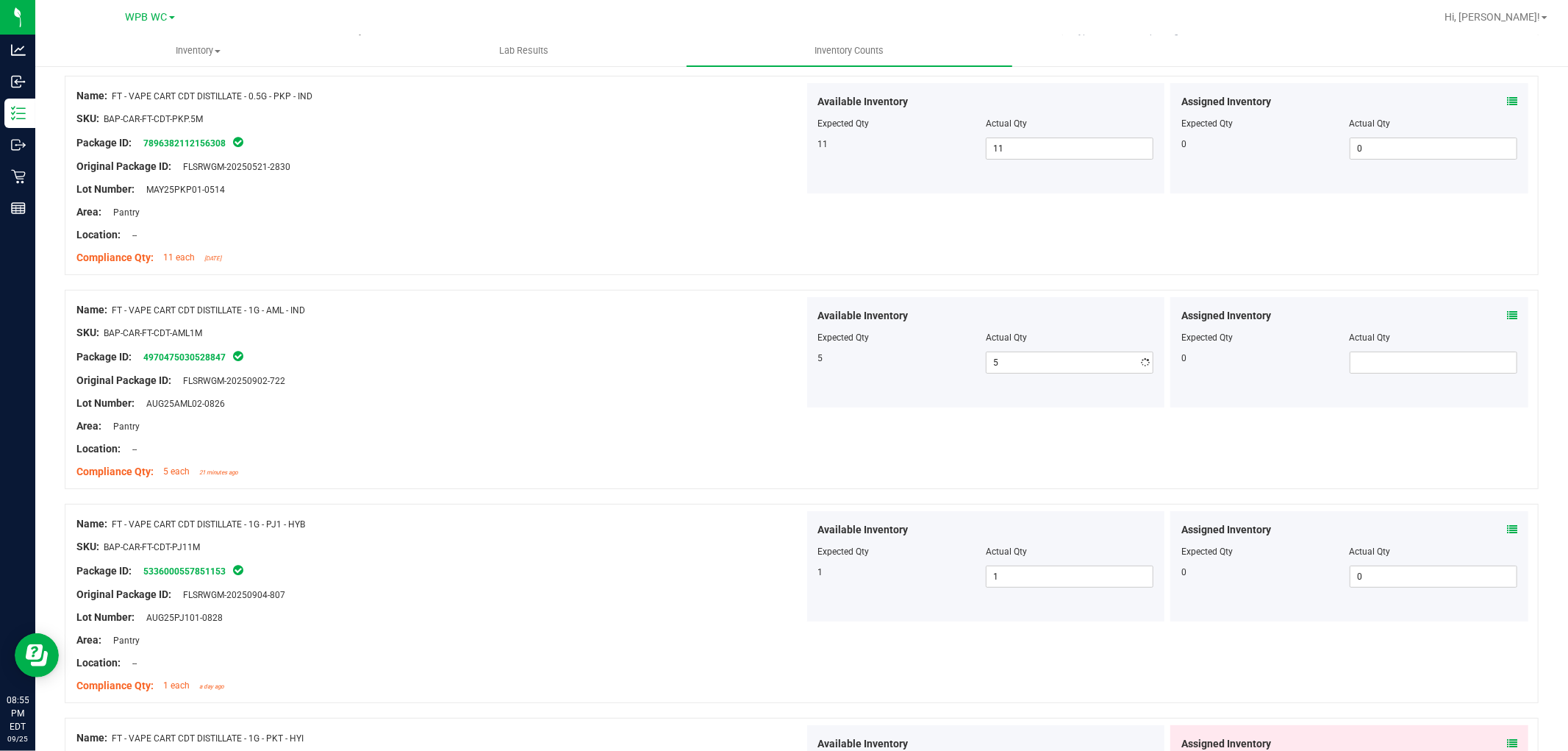
click at [722, 379] on div "Original Package ID: FLSRWGM-20250902-722" at bounding box center [440, 380] width 728 height 15
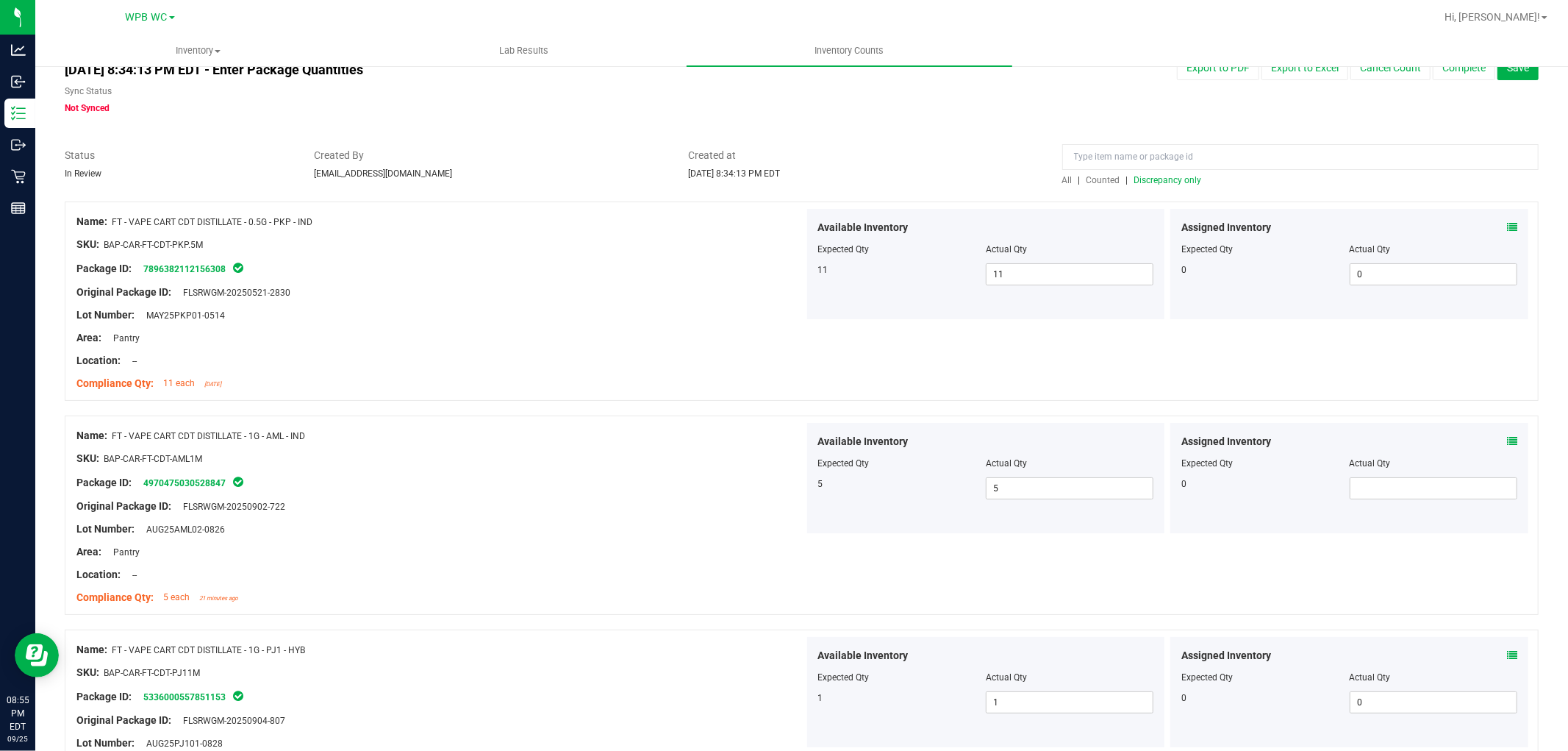
scroll to position [0, 0]
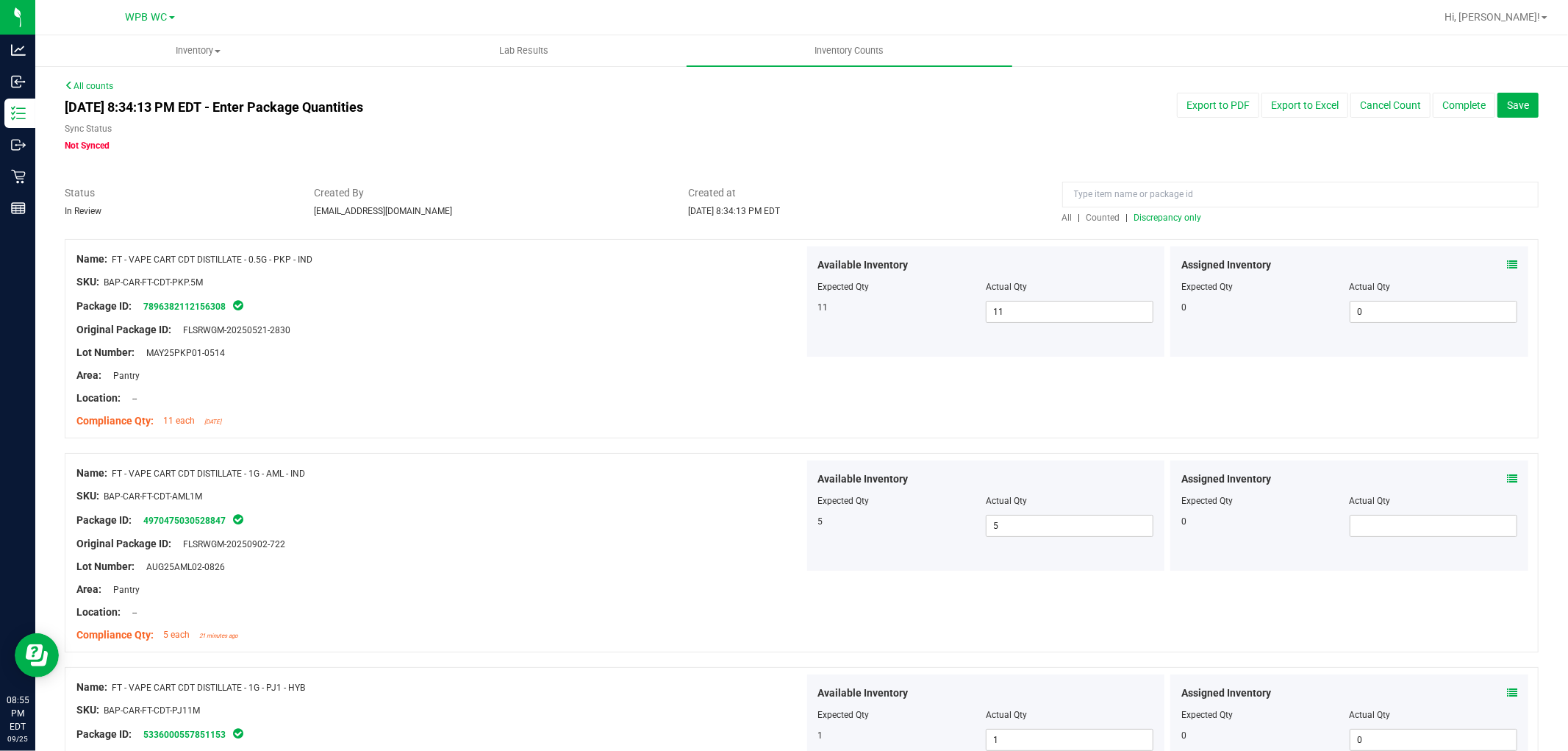
click at [791, 218] on span "Discrepancy only" at bounding box center [1168, 218] width 68 height 11
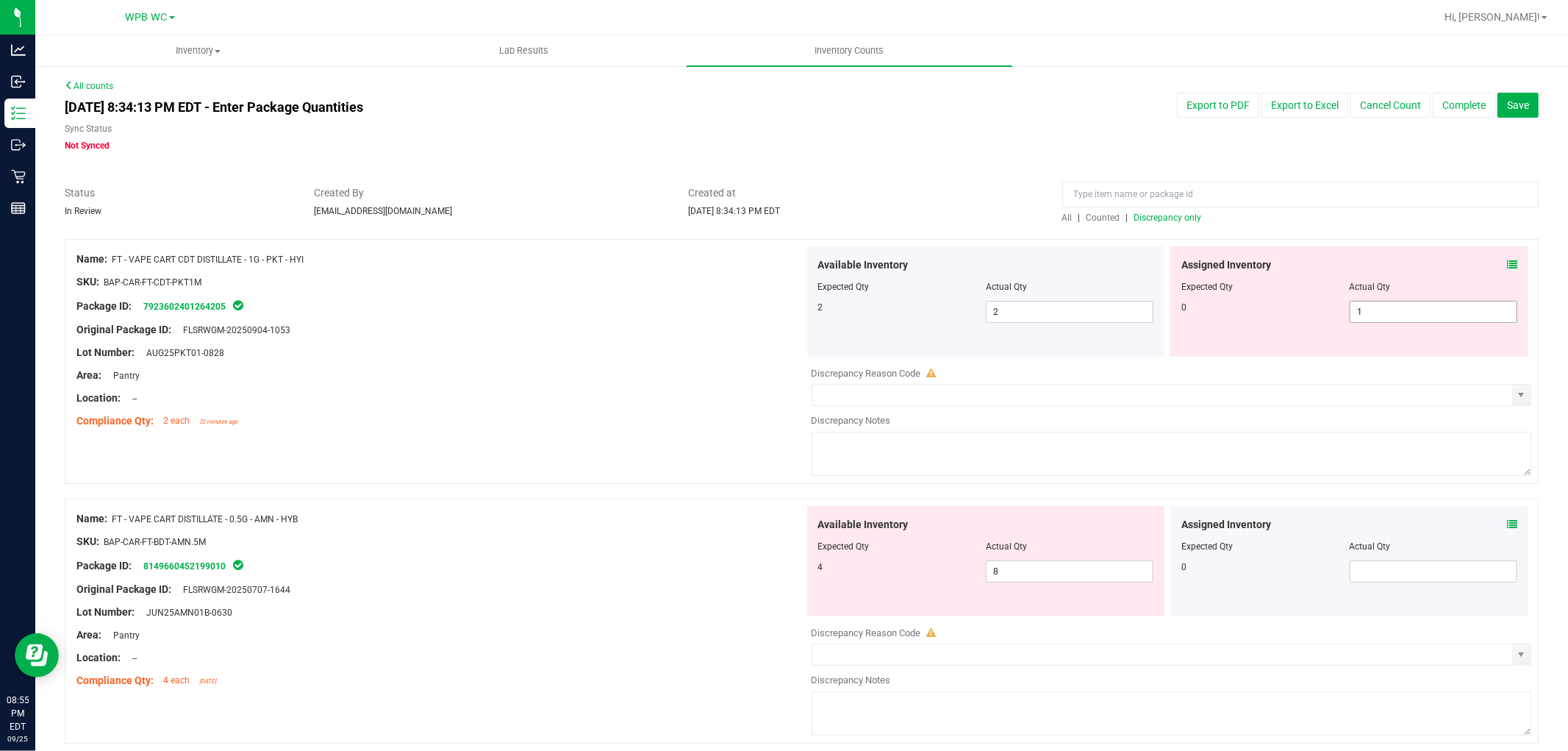
click at [791, 307] on span "1 1" at bounding box center [1433, 312] width 167 height 22
type input "10"
click at [791, 307] on input "10" at bounding box center [1433, 311] width 166 height 20
type input "10"
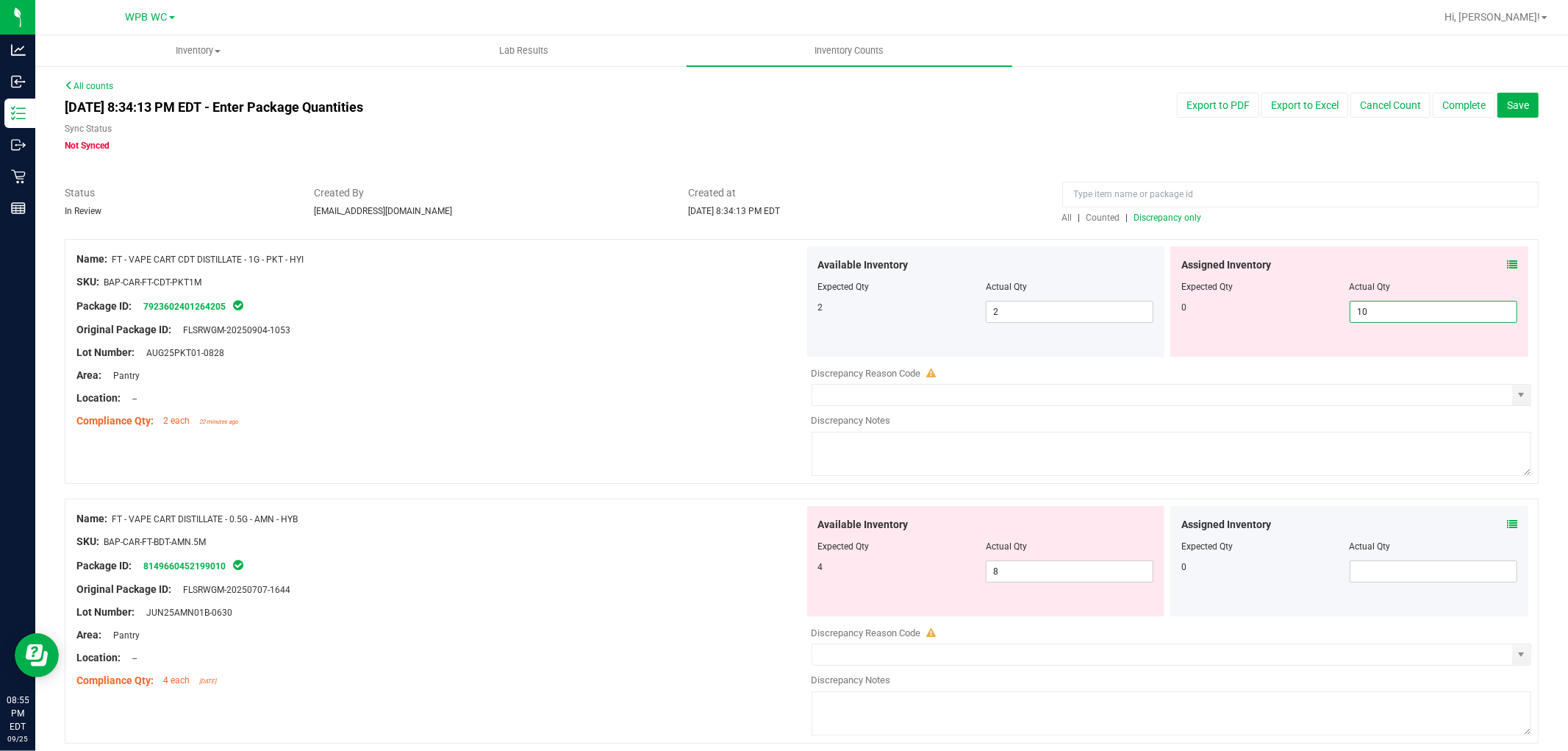
click at [530, 306] on div "Package ID: 7923602401264205" at bounding box center [440, 306] width 728 height 17
click at [791, 304] on span "10 10" at bounding box center [1433, 312] width 167 height 22
click at [791, 304] on input "10" at bounding box center [1433, 311] width 166 height 20
type input "0"
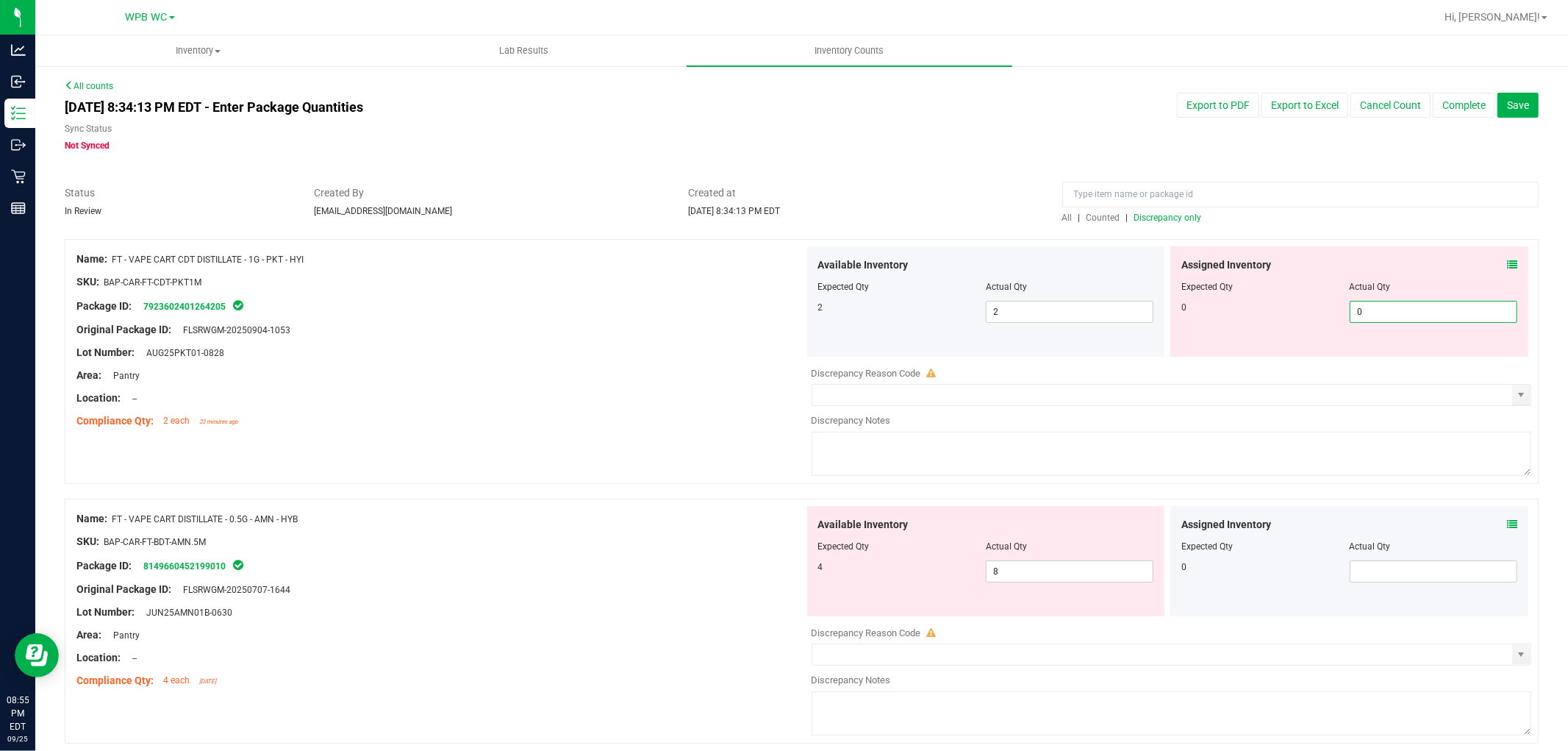
click at [571, 304] on div "Package ID: 7923602401264205" at bounding box center [440, 306] width 728 height 17
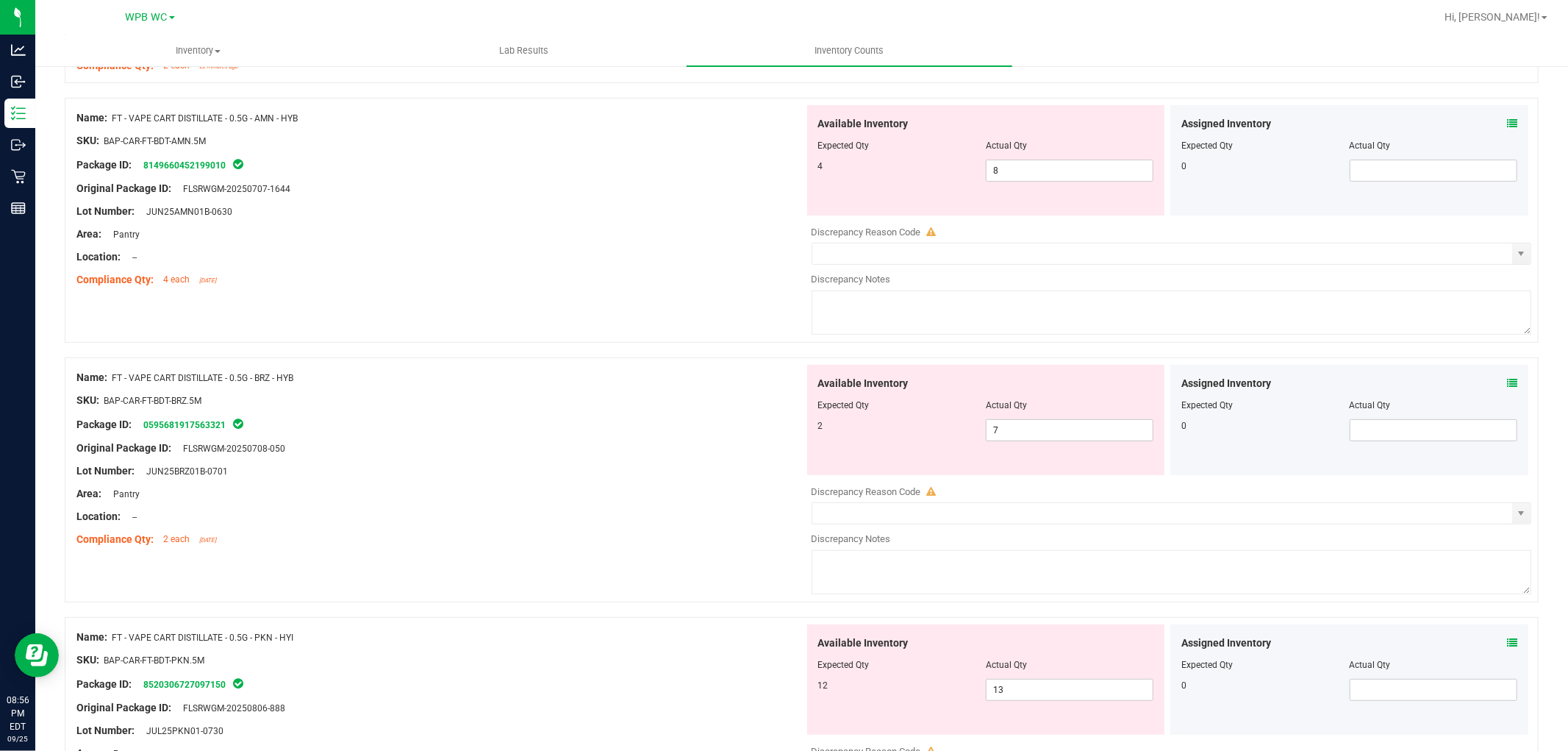
scroll to position [326, 0]
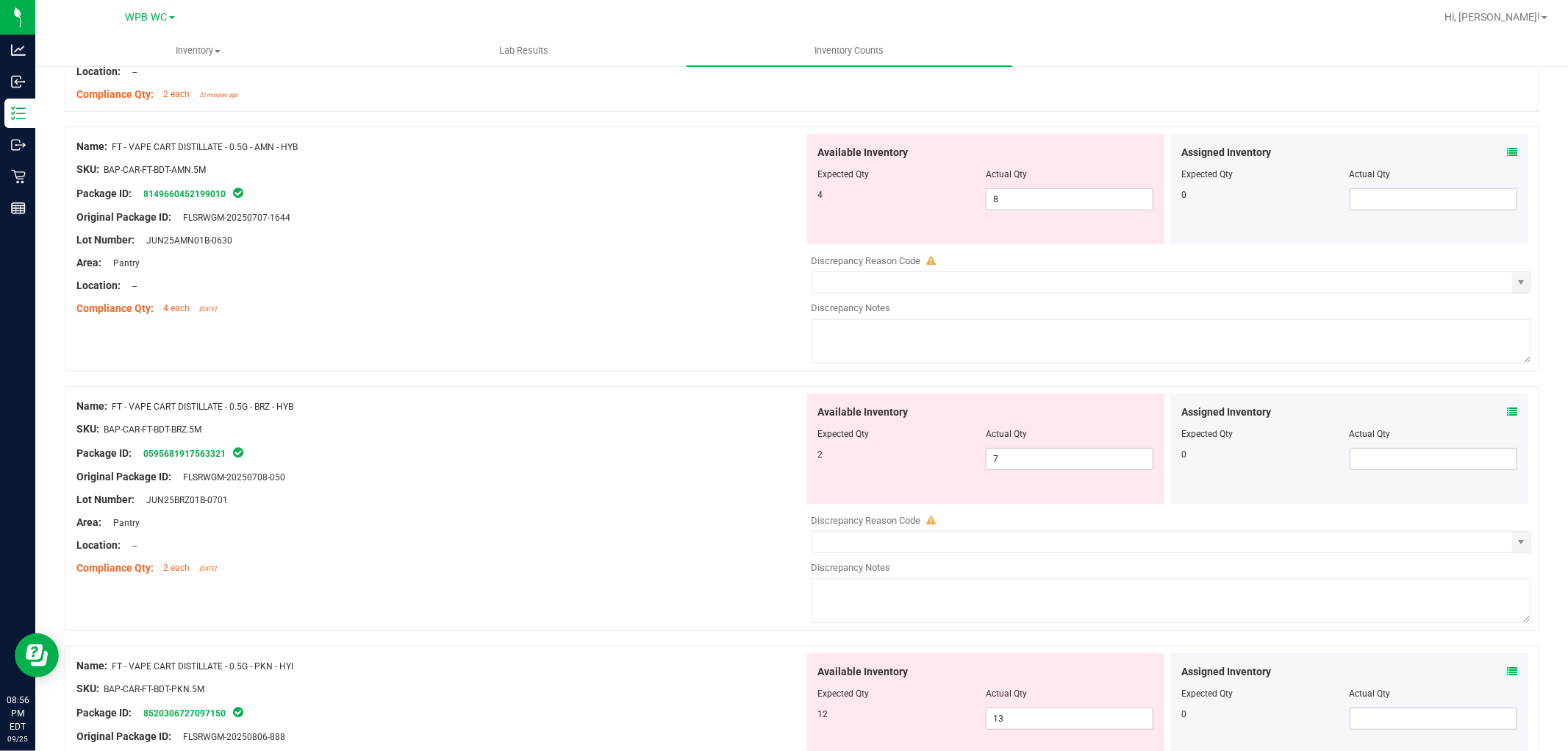
click at [616, 253] on div at bounding box center [440, 252] width 728 height 8
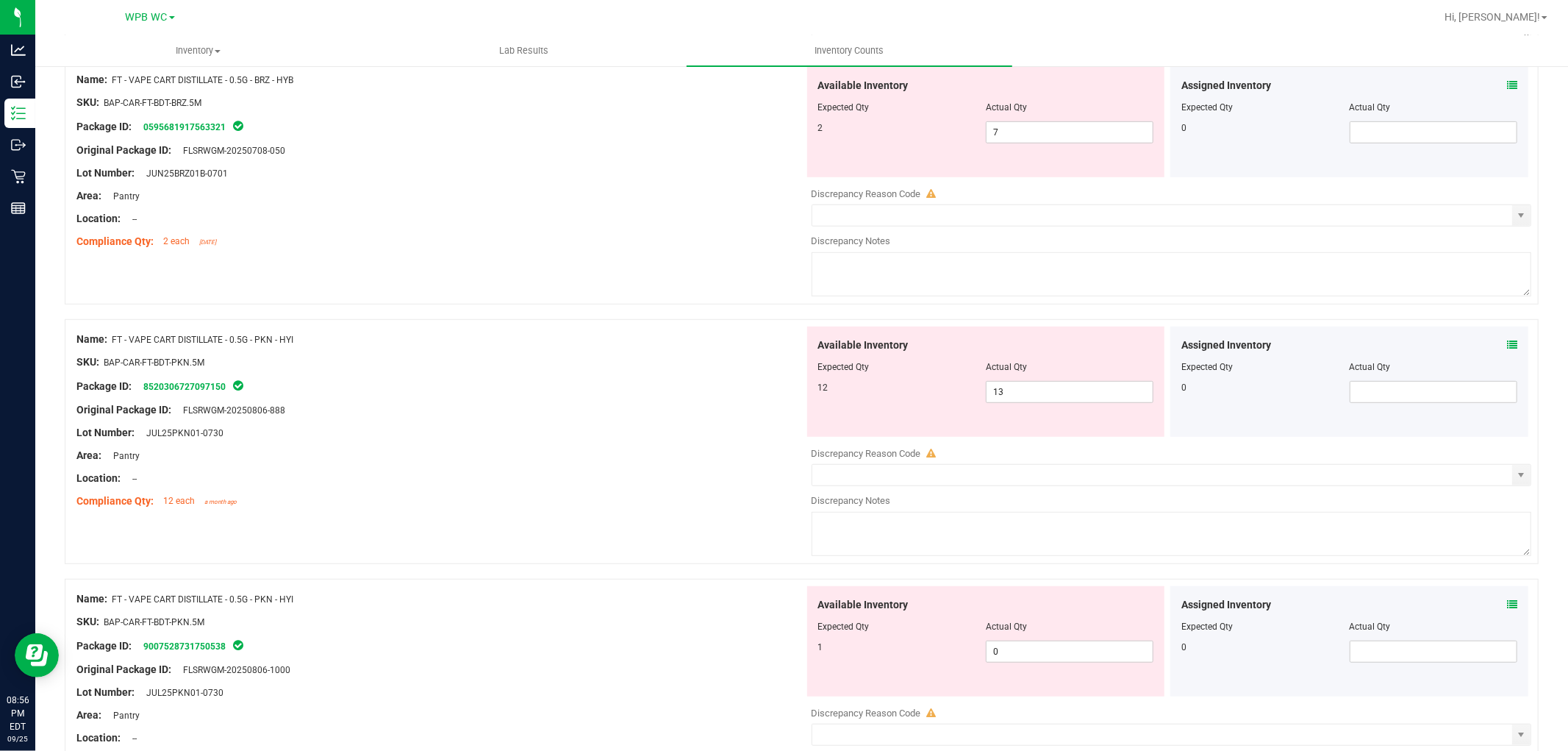
scroll to position [0, 0]
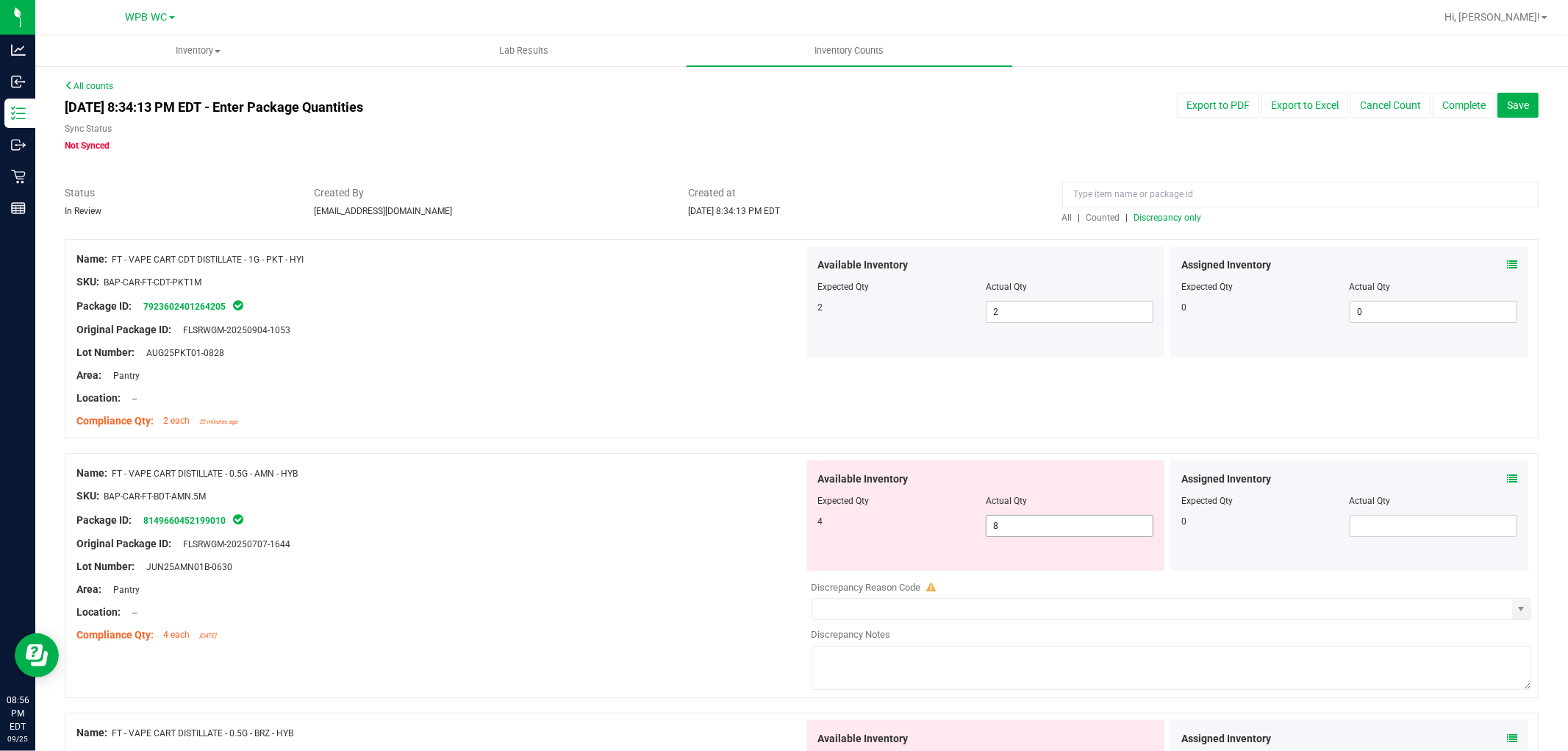
click at [791, 527] on span "8 8" at bounding box center [1070, 526] width 167 height 22
click at [791, 527] on input "8" at bounding box center [1070, 525] width 166 height 20
type input "4"
click at [466, 482] on div at bounding box center [440, 485] width 728 height 8
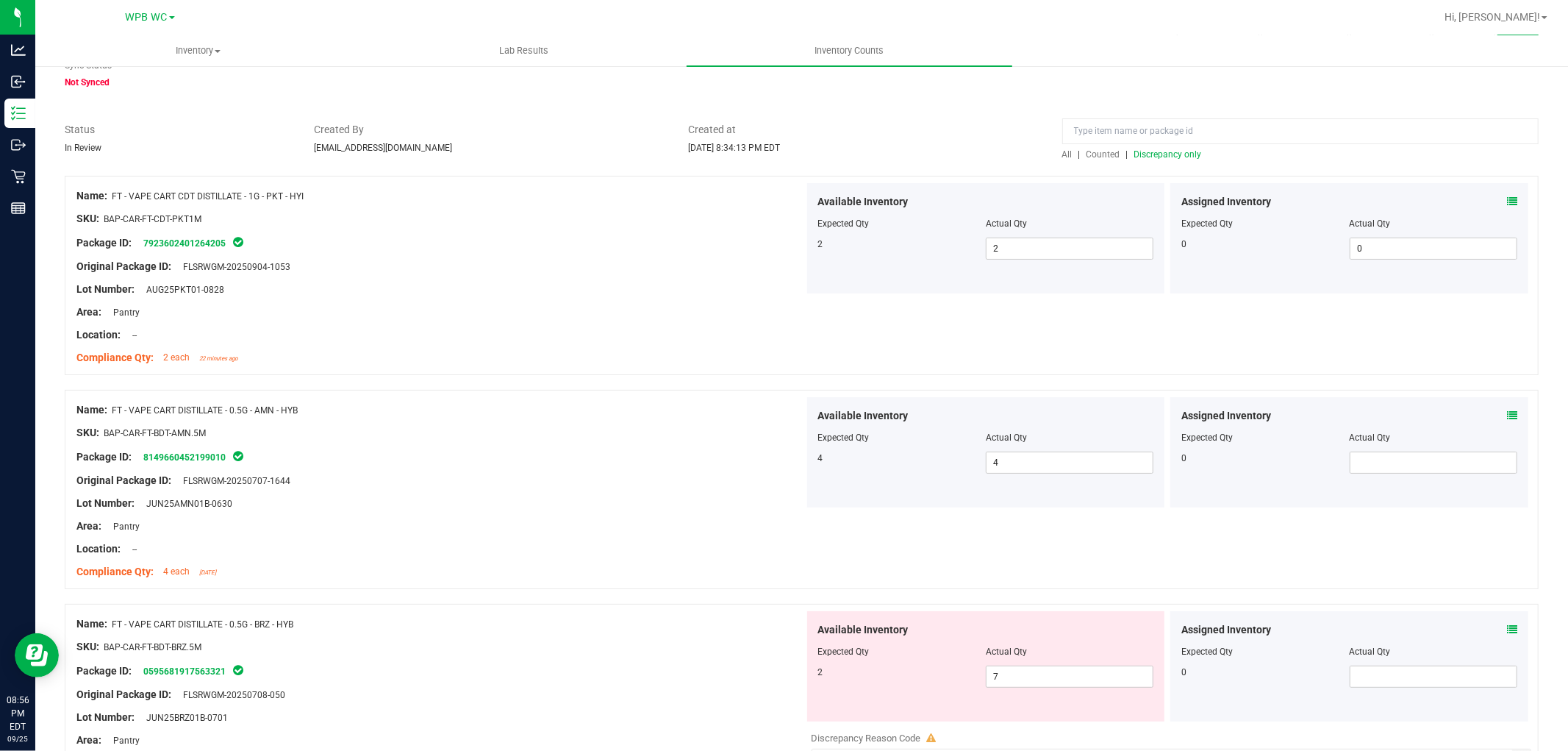
scroll to position [164, 0]
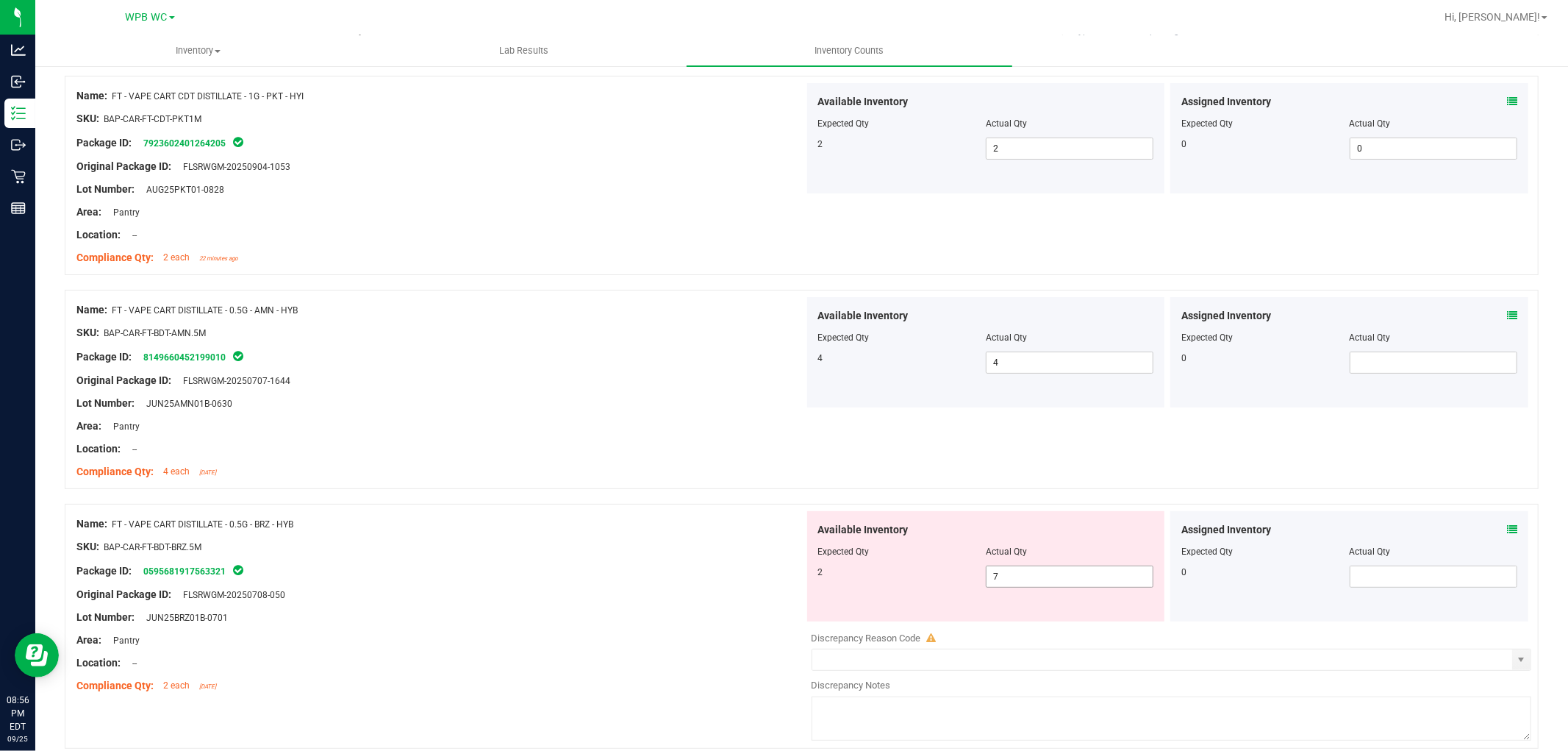
click at [791, 567] on span "7 7" at bounding box center [1070, 576] width 167 height 22
click at [791, 567] on input "7" at bounding box center [1070, 576] width 166 height 20
type input "2"
click at [450, 566] on div "Package ID: 0595681917563321" at bounding box center [440, 570] width 728 height 17
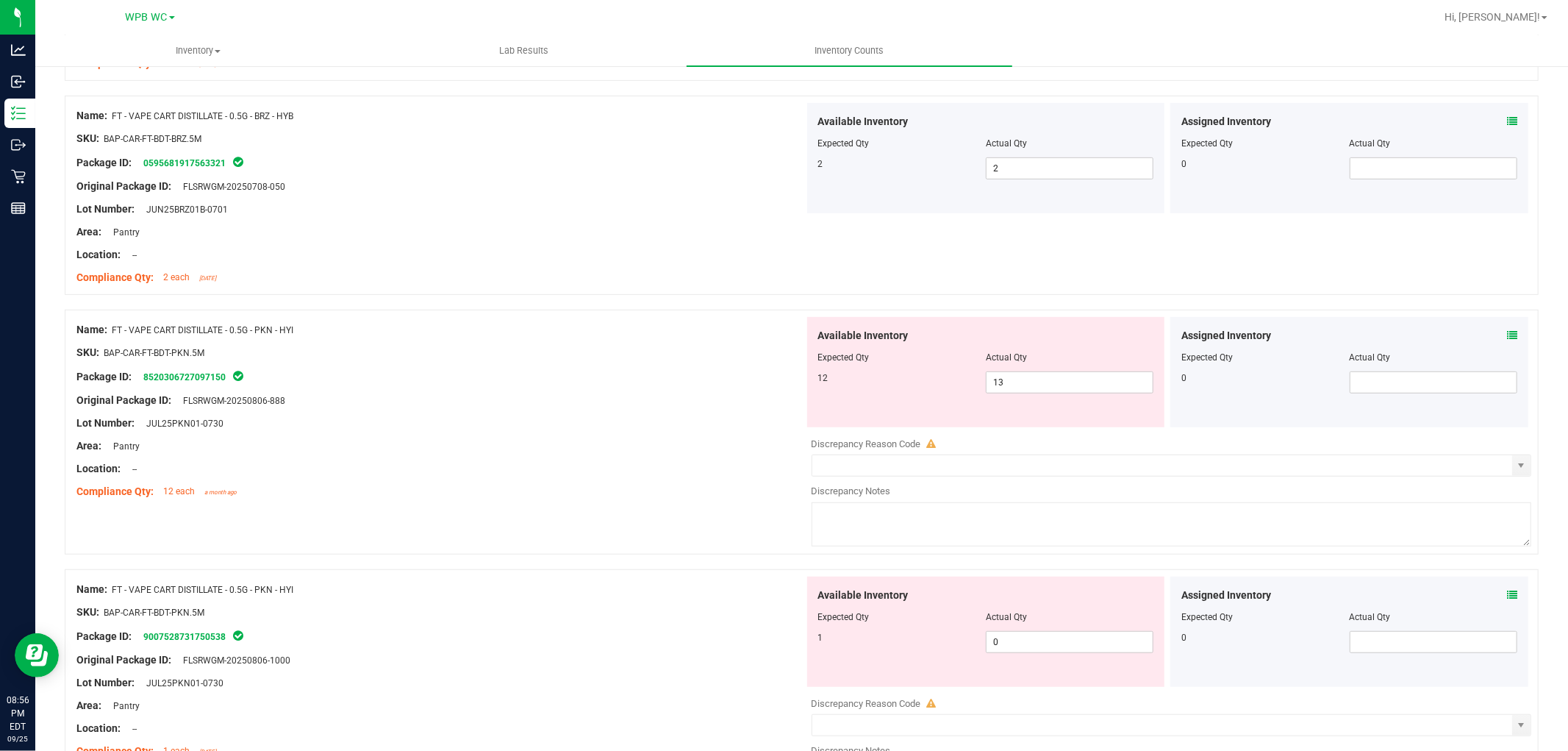
scroll to position [652, 0]
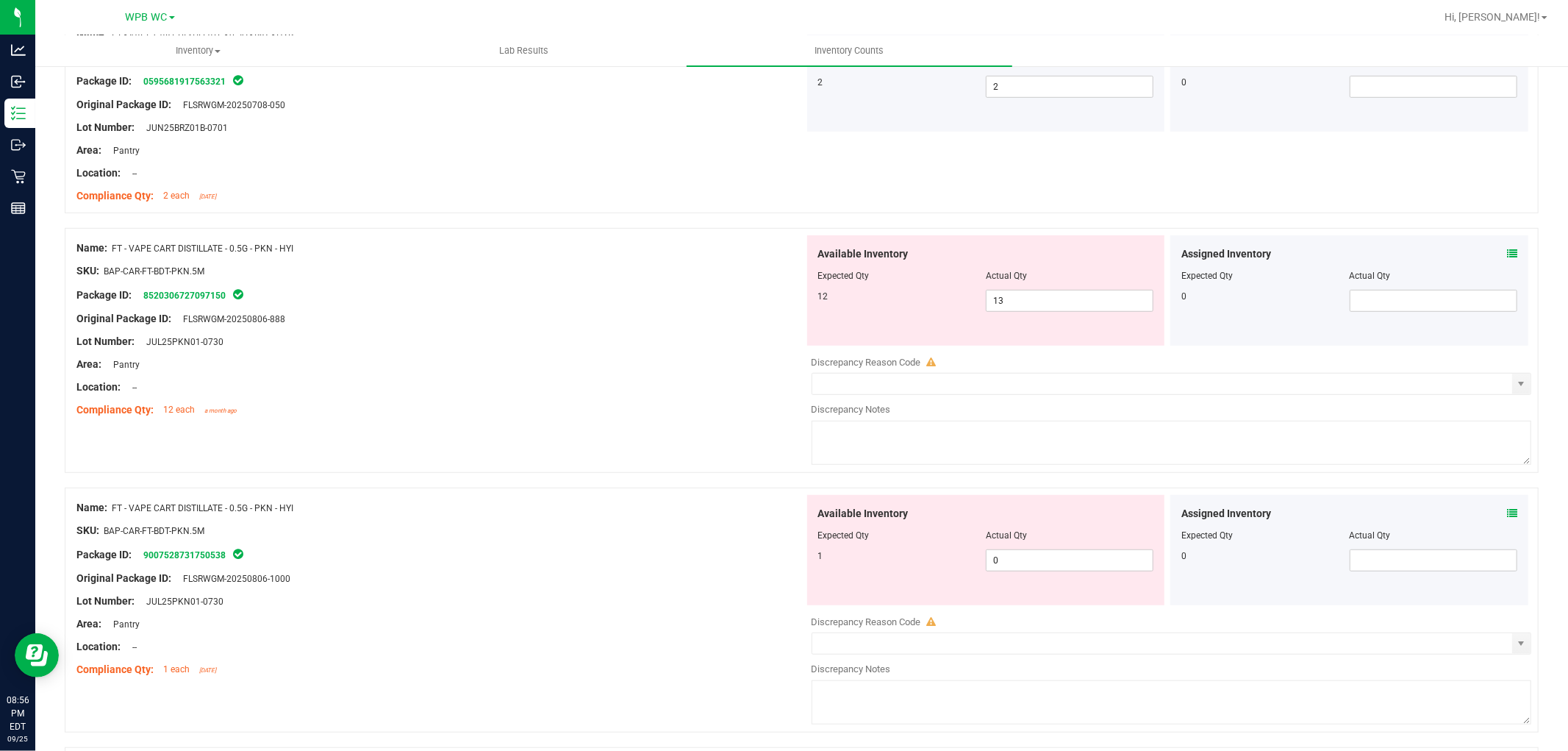
click at [791, 284] on div at bounding box center [985, 286] width 336 height 8
drag, startPoint x: 1056, startPoint y: 284, endPoint x: 1060, endPoint y: 298, distance: 14.6
click at [791, 285] on div at bounding box center [985, 286] width 336 height 8
click at [791, 298] on span "13 13" at bounding box center [1070, 300] width 167 height 22
click at [791, 298] on input "13" at bounding box center [1070, 300] width 166 height 20
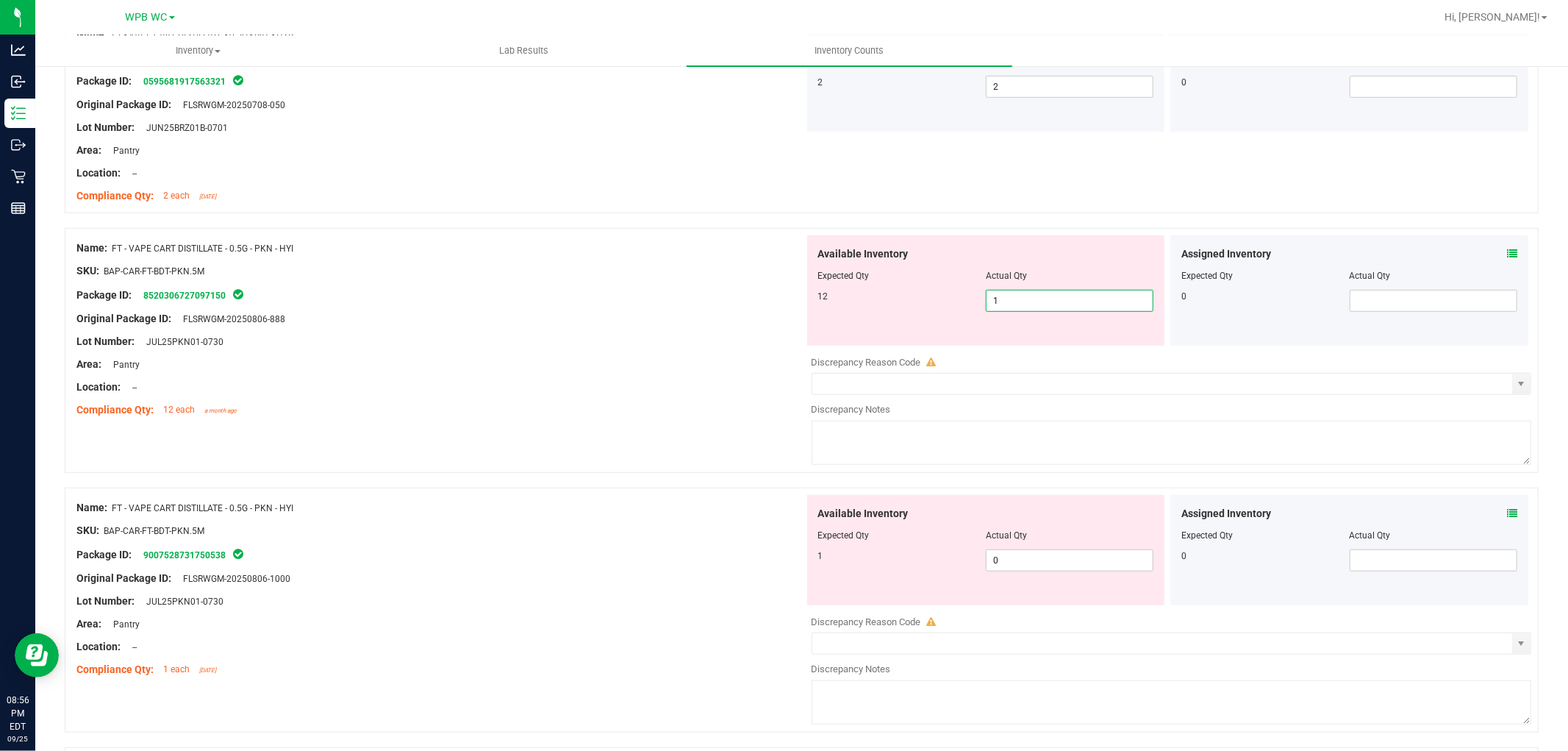
type input "12"
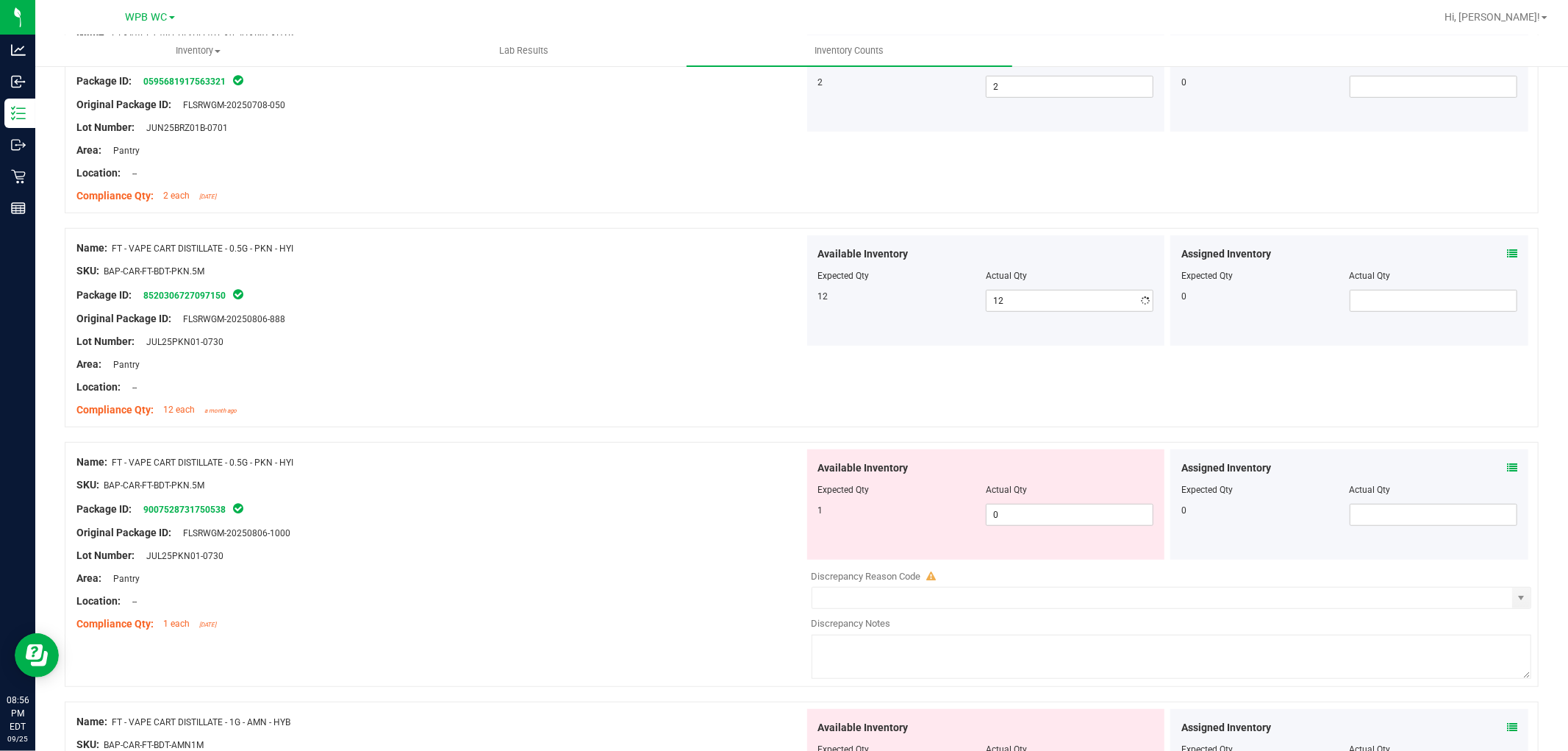
click at [573, 332] on div at bounding box center [440, 330] width 728 height 8
click at [791, 505] on span "0 0" at bounding box center [1070, 514] width 167 height 22
click at [791, 505] on input "0" at bounding box center [1070, 514] width 166 height 20
type input "1"
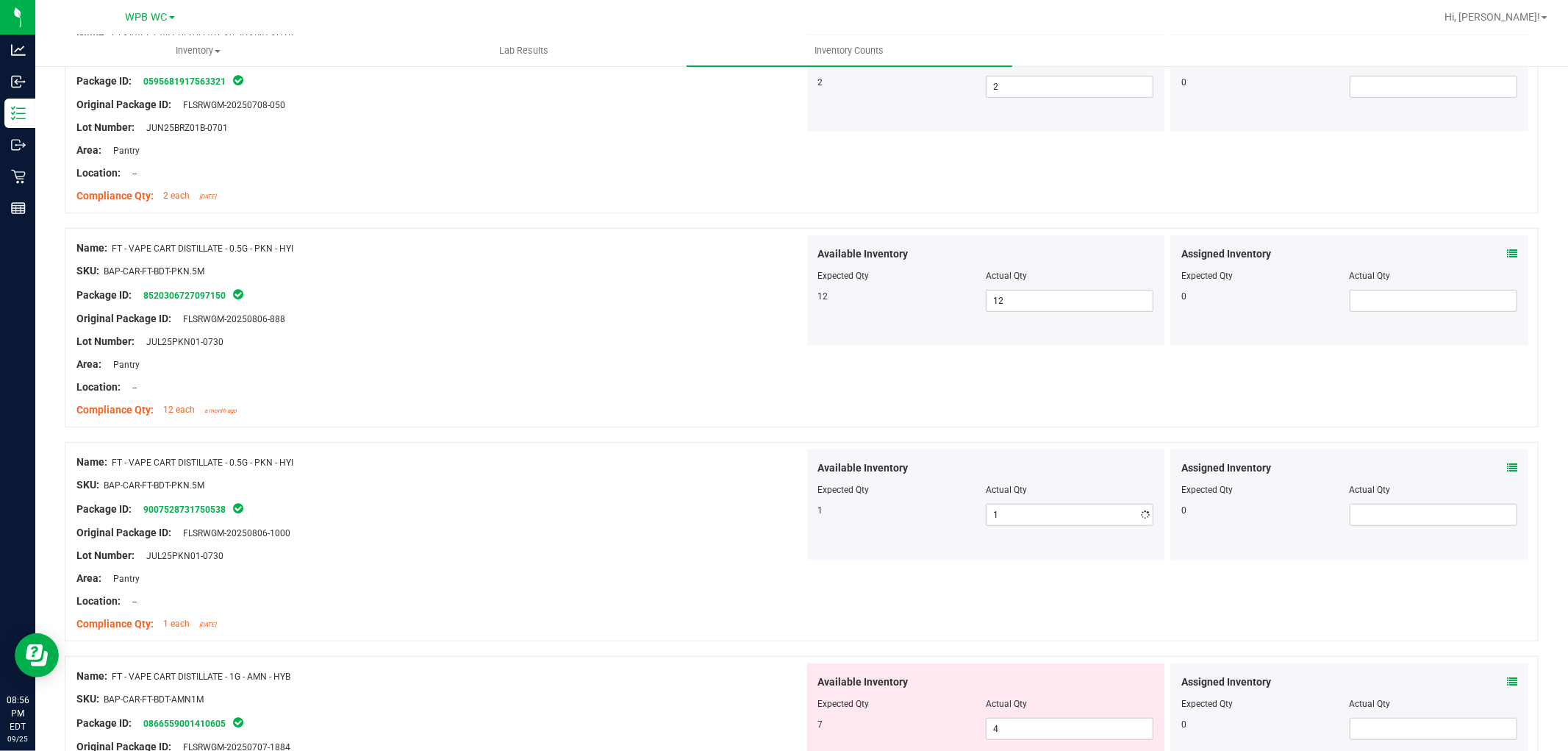
click at [454, 467] on div "Name: FT - VAPE CART DISTILLATE - 0.5G - PKN - HYI" at bounding box center [440, 462] width 728 height 15
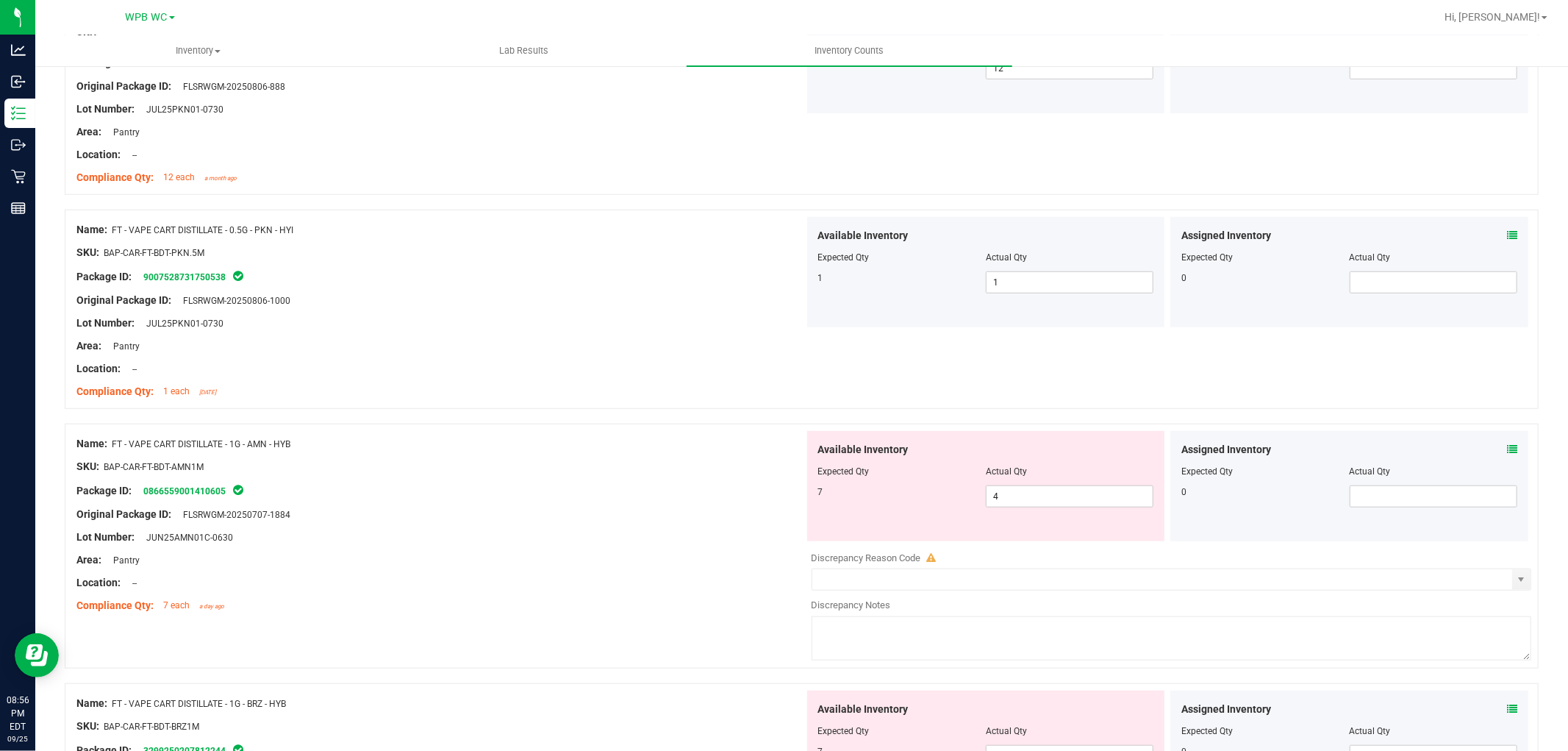
scroll to position [980, 0]
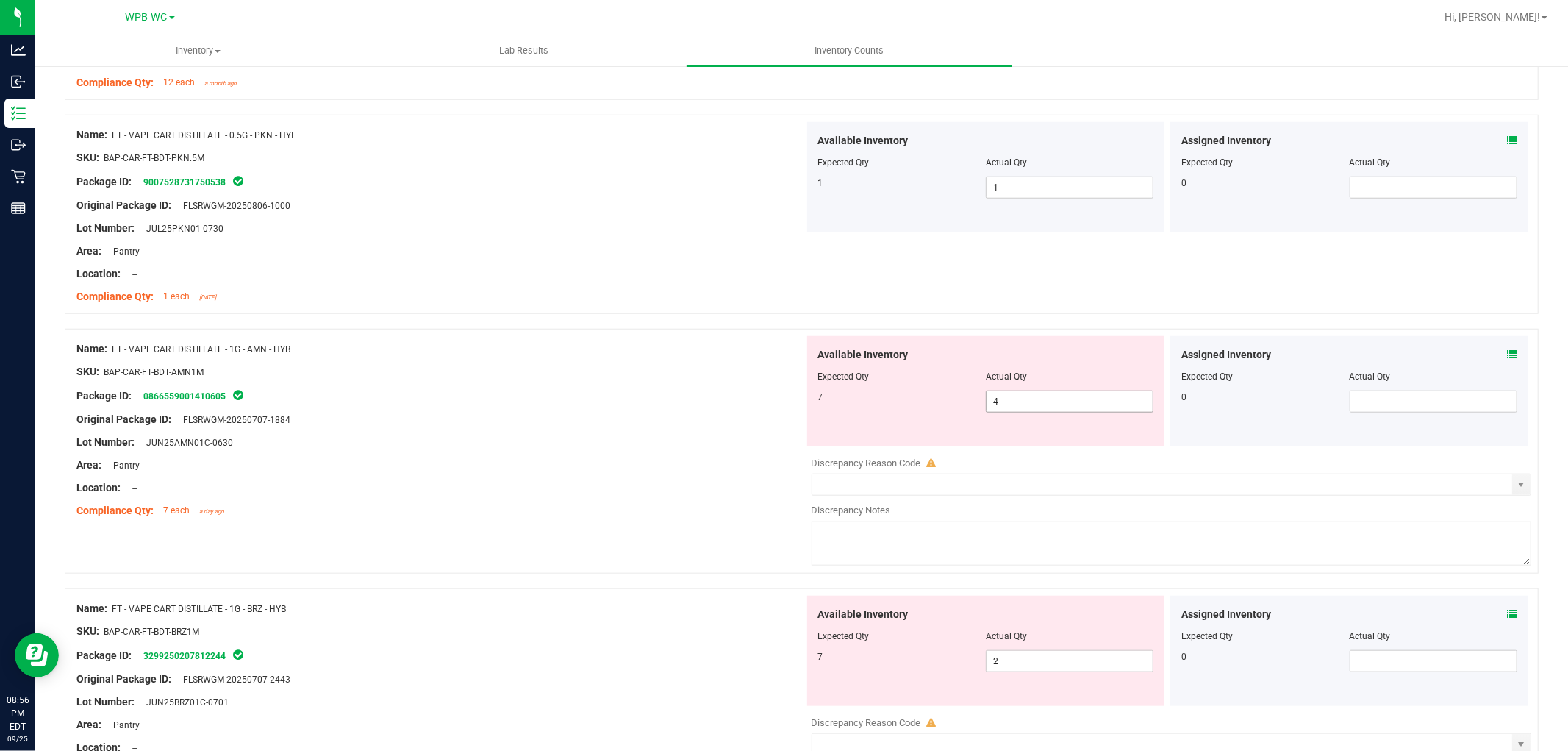
click at [791, 399] on span "4 4" at bounding box center [1070, 401] width 167 height 22
click at [0, 0] on input "4" at bounding box center [0, 0] width 0 height 0
type input "7"
click at [597, 422] on div "Original Package ID: FLSRWGM-20250707-1884" at bounding box center [440, 419] width 728 height 15
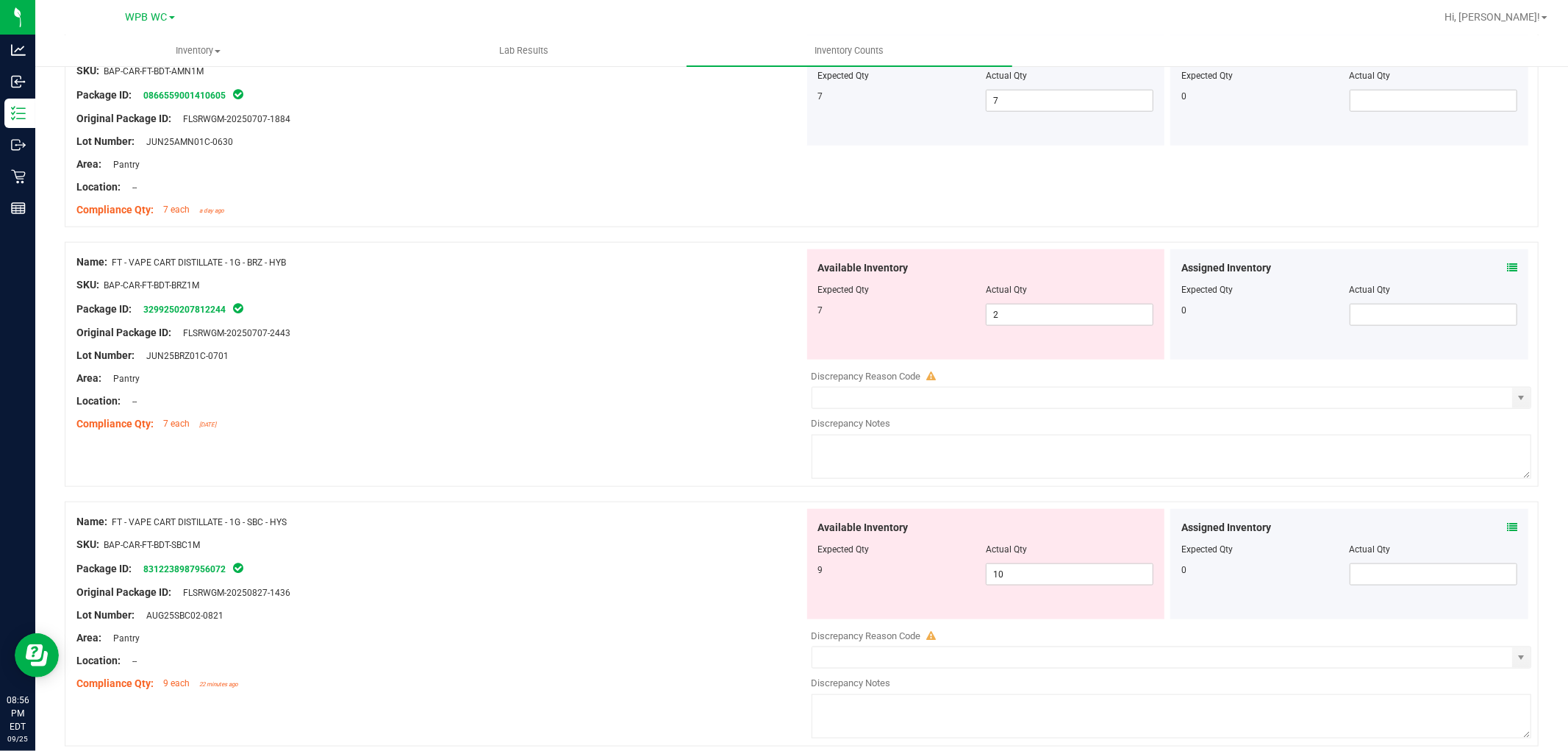
scroll to position [1307, 0]
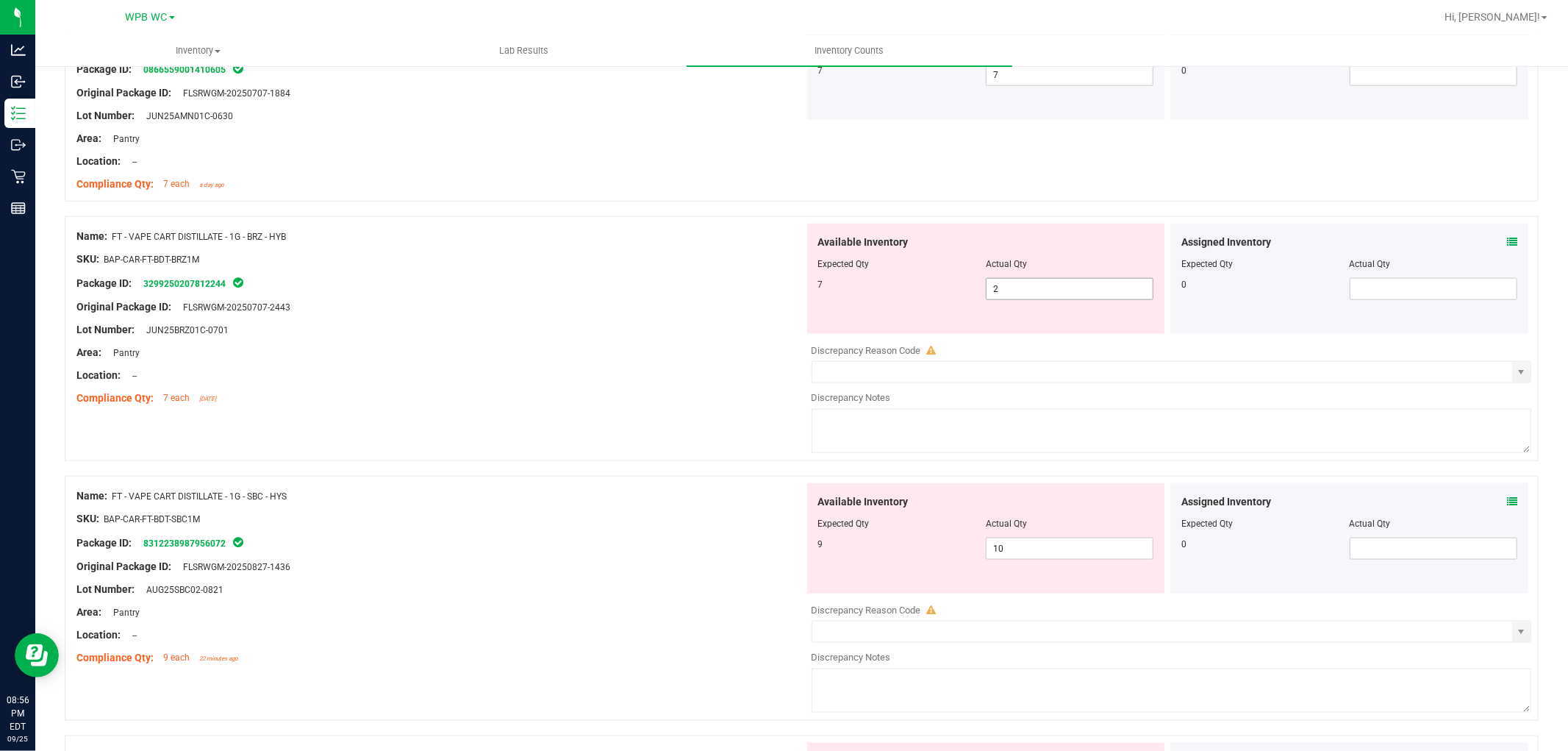
click at [791, 292] on span "2 2" at bounding box center [1070, 288] width 167 height 22
click at [791, 292] on input "2" at bounding box center [1070, 288] width 166 height 20
type input "7"
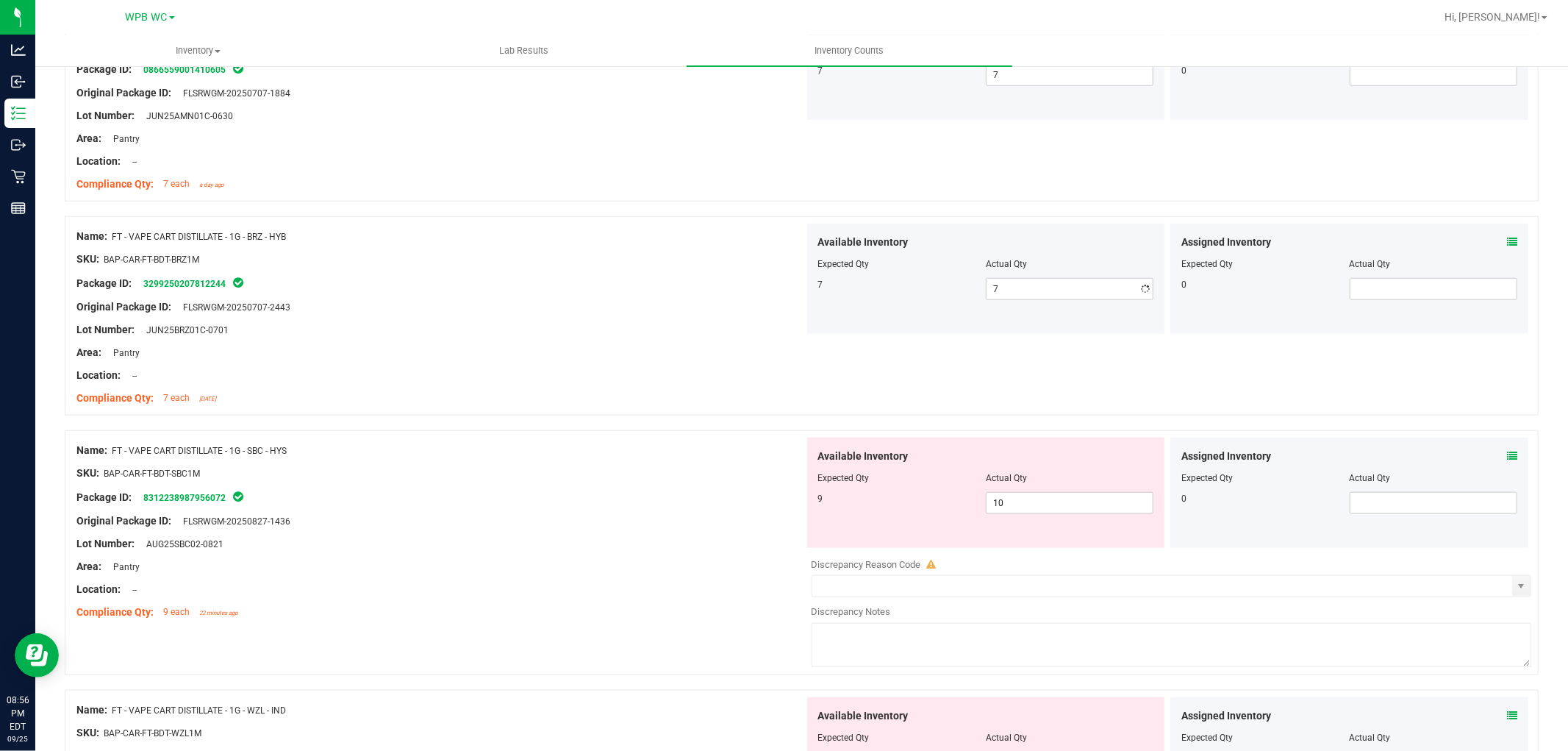
click at [633, 374] on div "Location: --" at bounding box center [440, 376] width 728 height 15
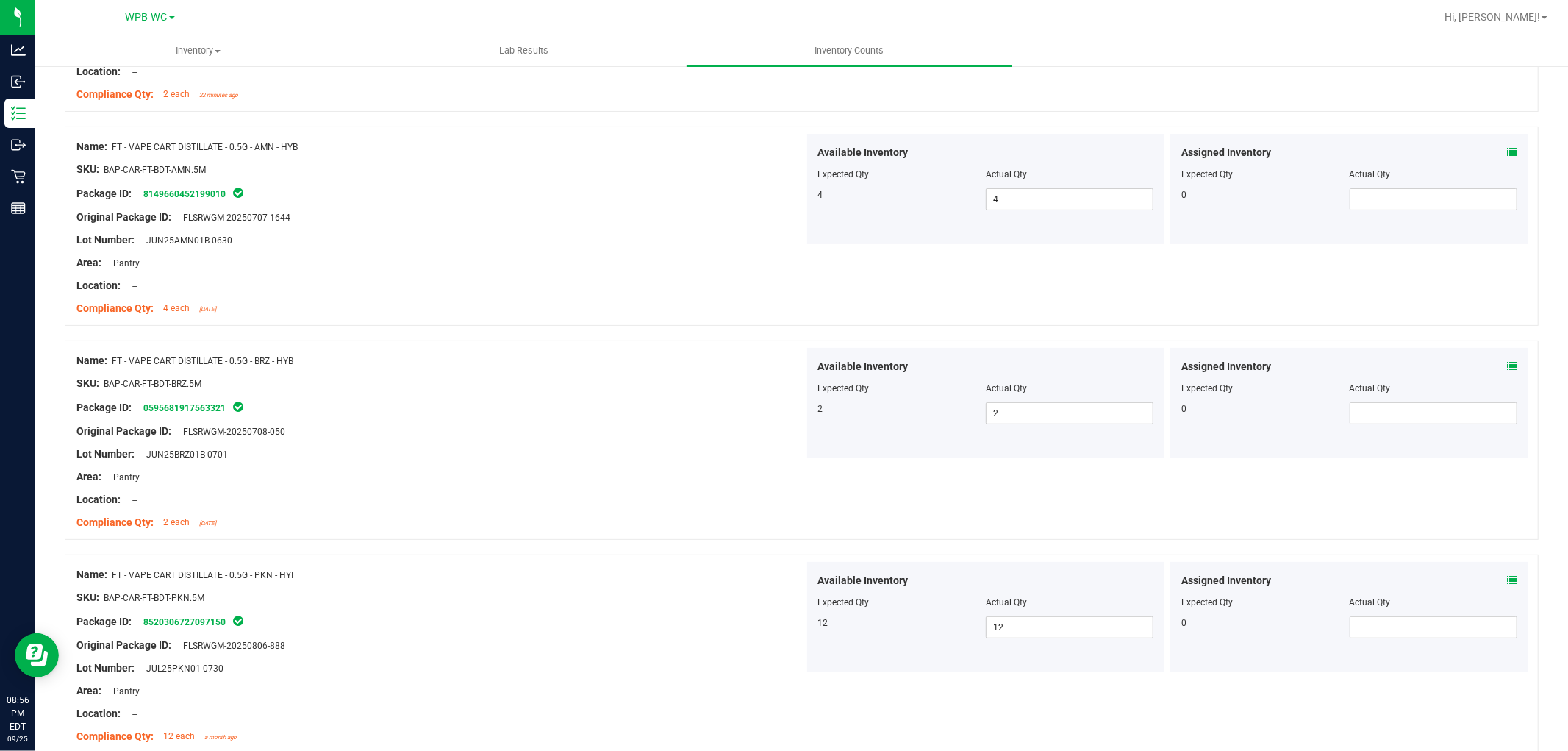
scroll to position [0, 0]
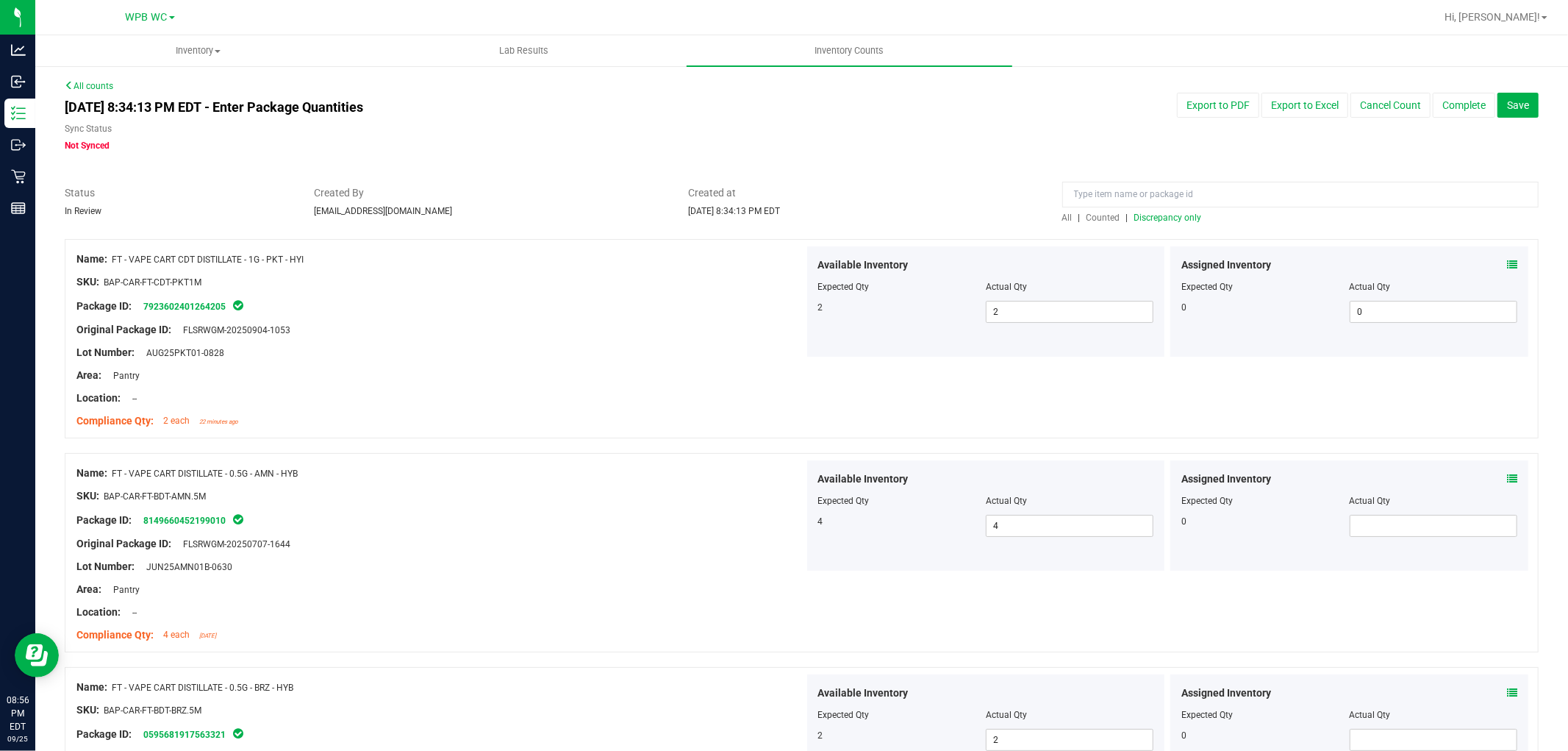
click at [791, 219] on span "Discrepancy only" at bounding box center [1168, 218] width 68 height 11
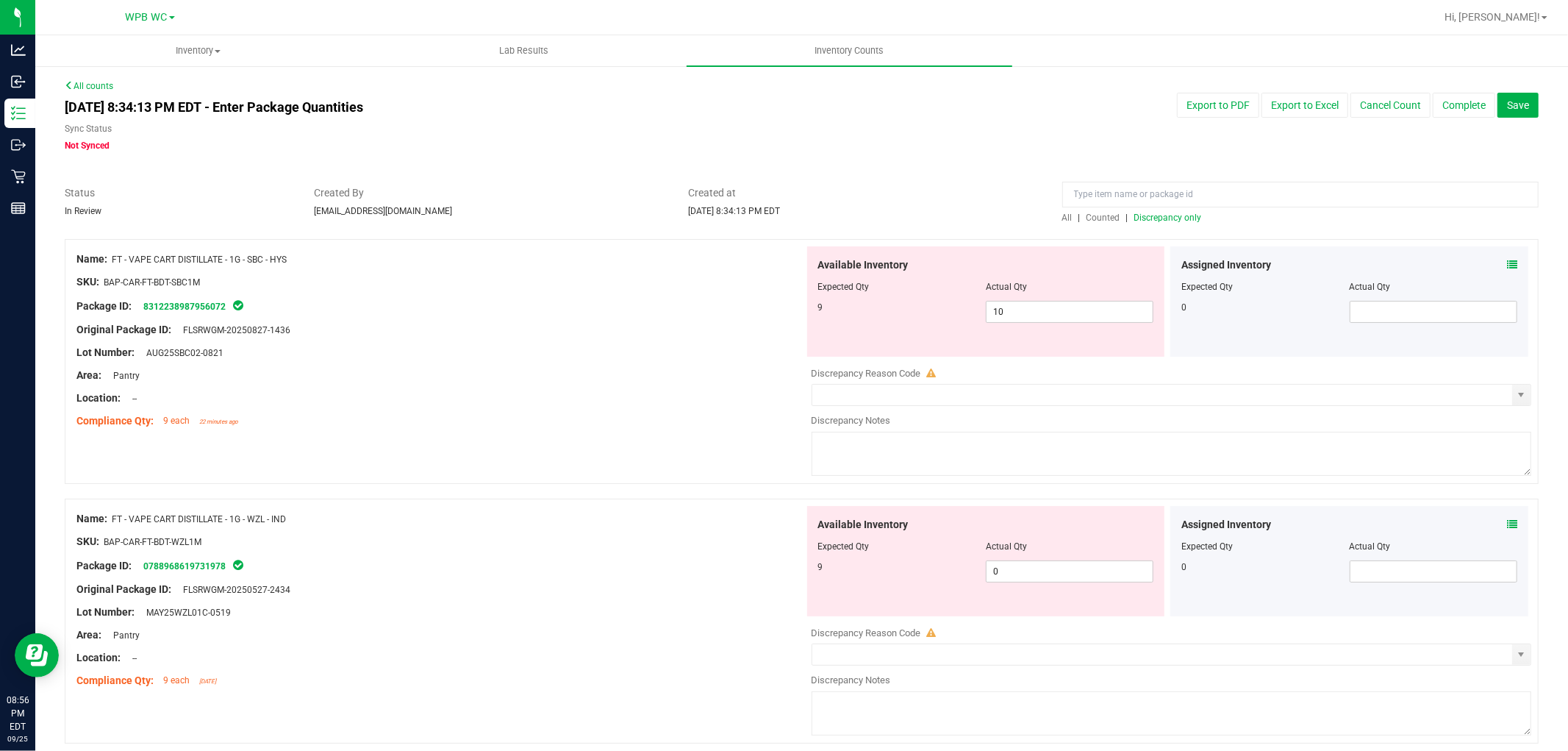
click at [695, 322] on div "Original Package ID: FLSRWGM-20250827-1436" at bounding box center [440, 330] width 728 height 15
click at [791, 324] on div "Available Inventory Expected Qty Actual Qty 9 10 10" at bounding box center [986, 301] width 358 height 110
click at [791, 316] on span "10 10" at bounding box center [1070, 312] width 167 height 22
click at [791, 316] on input "10" at bounding box center [1070, 311] width 166 height 20
type input "9"
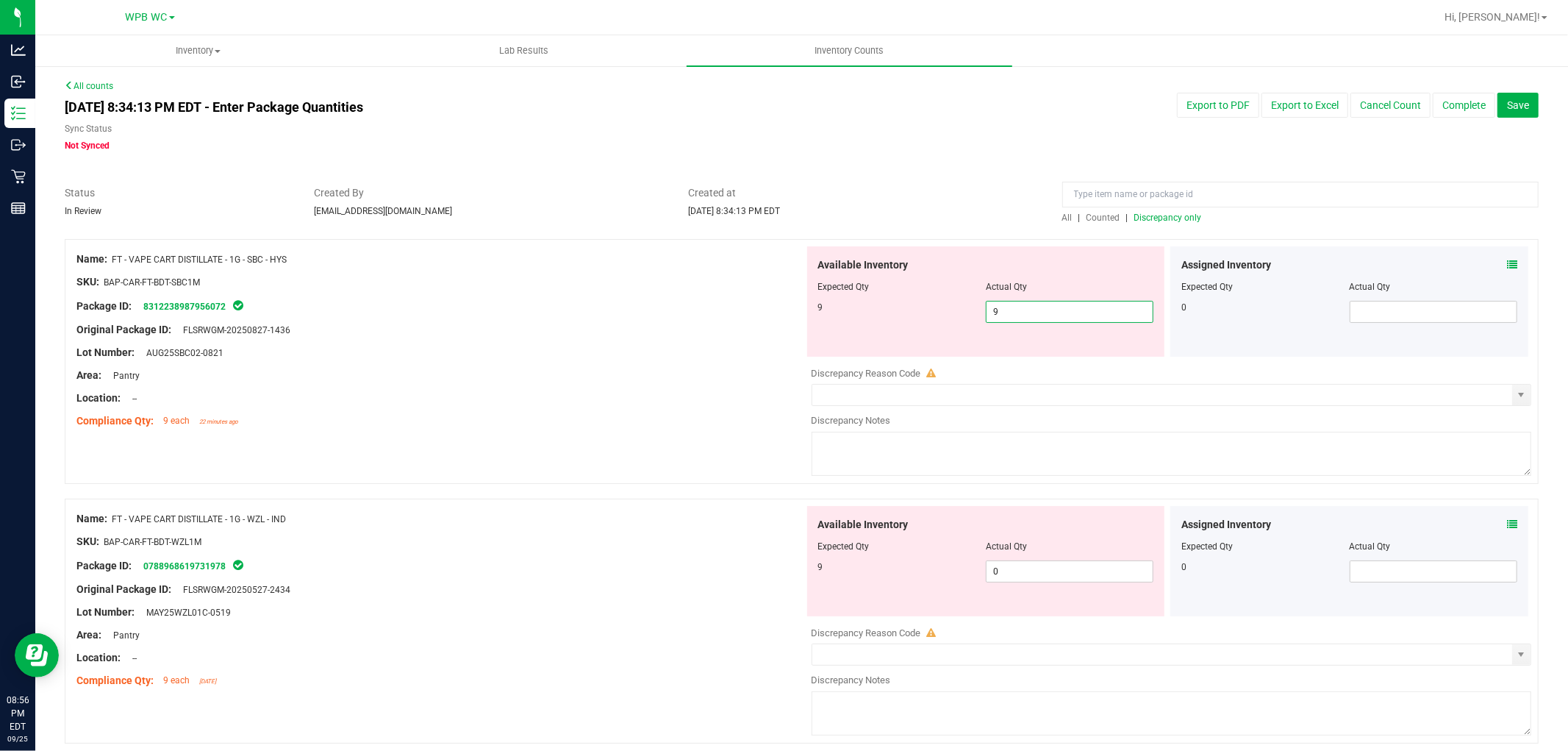
type input "9"
click at [517, 354] on div "Lot Number: AUG25SBC02-0821" at bounding box center [440, 352] width 728 height 15
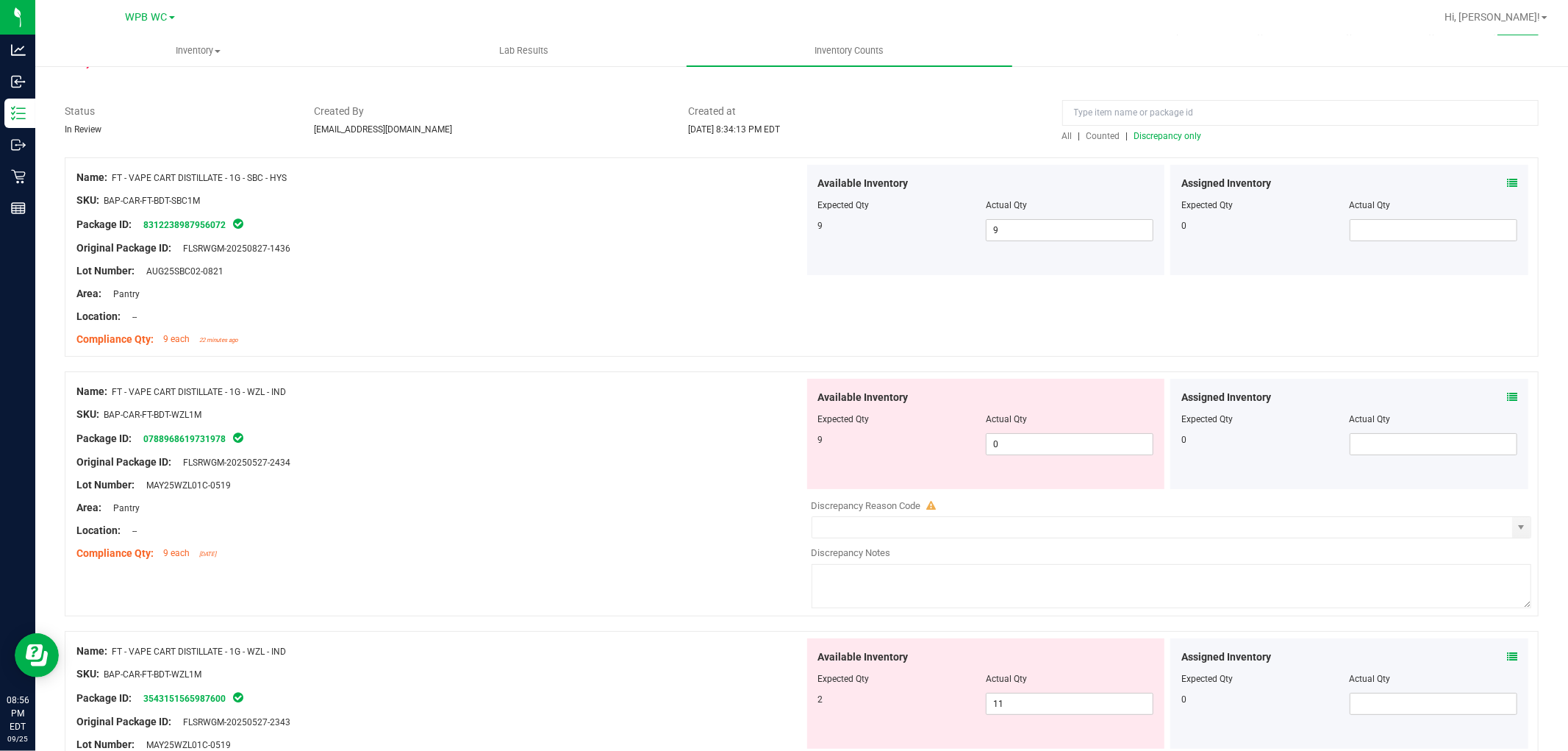
scroll to position [164, 0]
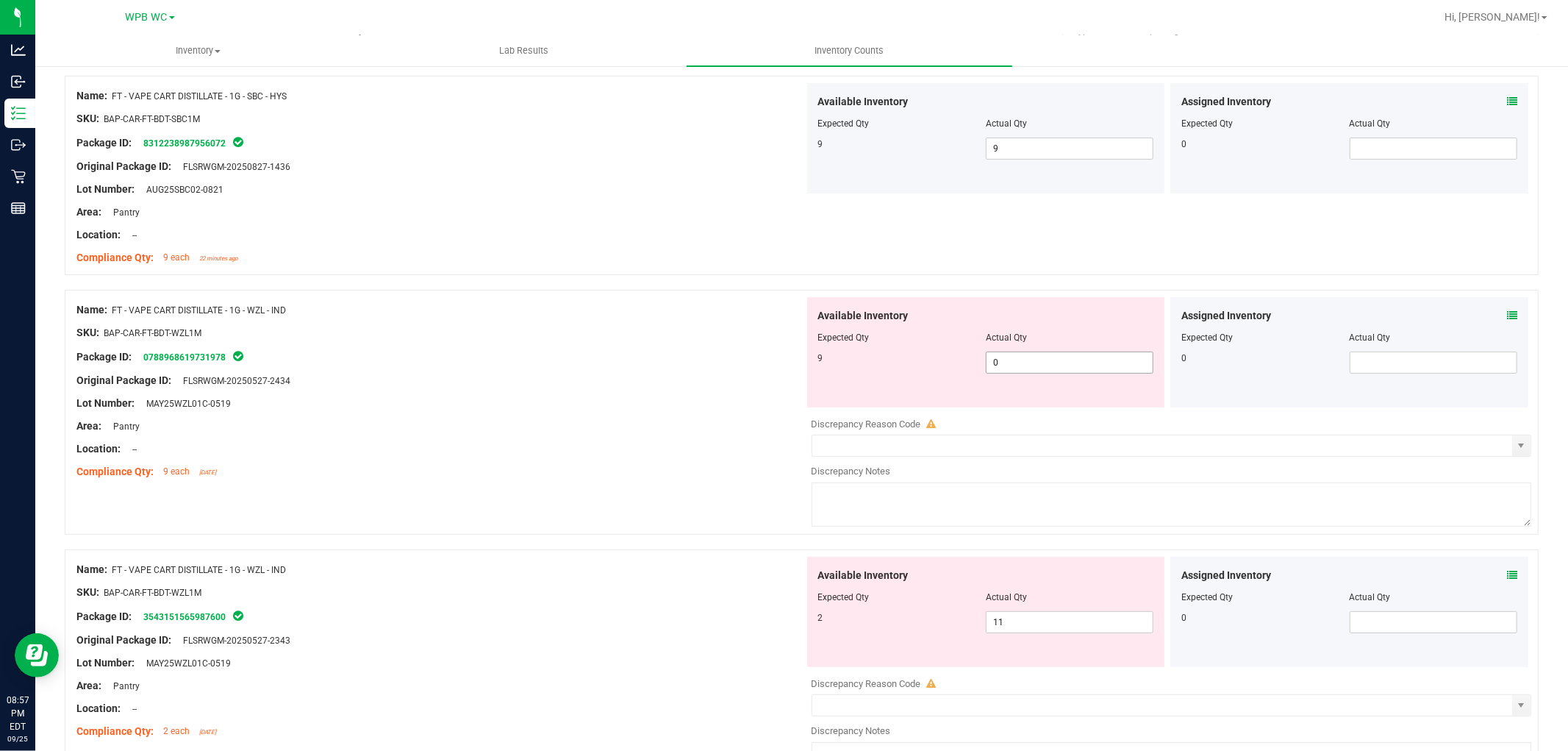
click at [791, 361] on span "0 0" at bounding box center [1070, 362] width 167 height 22
click at [791, 361] on input "0" at bounding box center [1070, 362] width 166 height 20
type input "9"
click at [625, 372] on div at bounding box center [440, 370] width 728 height 8
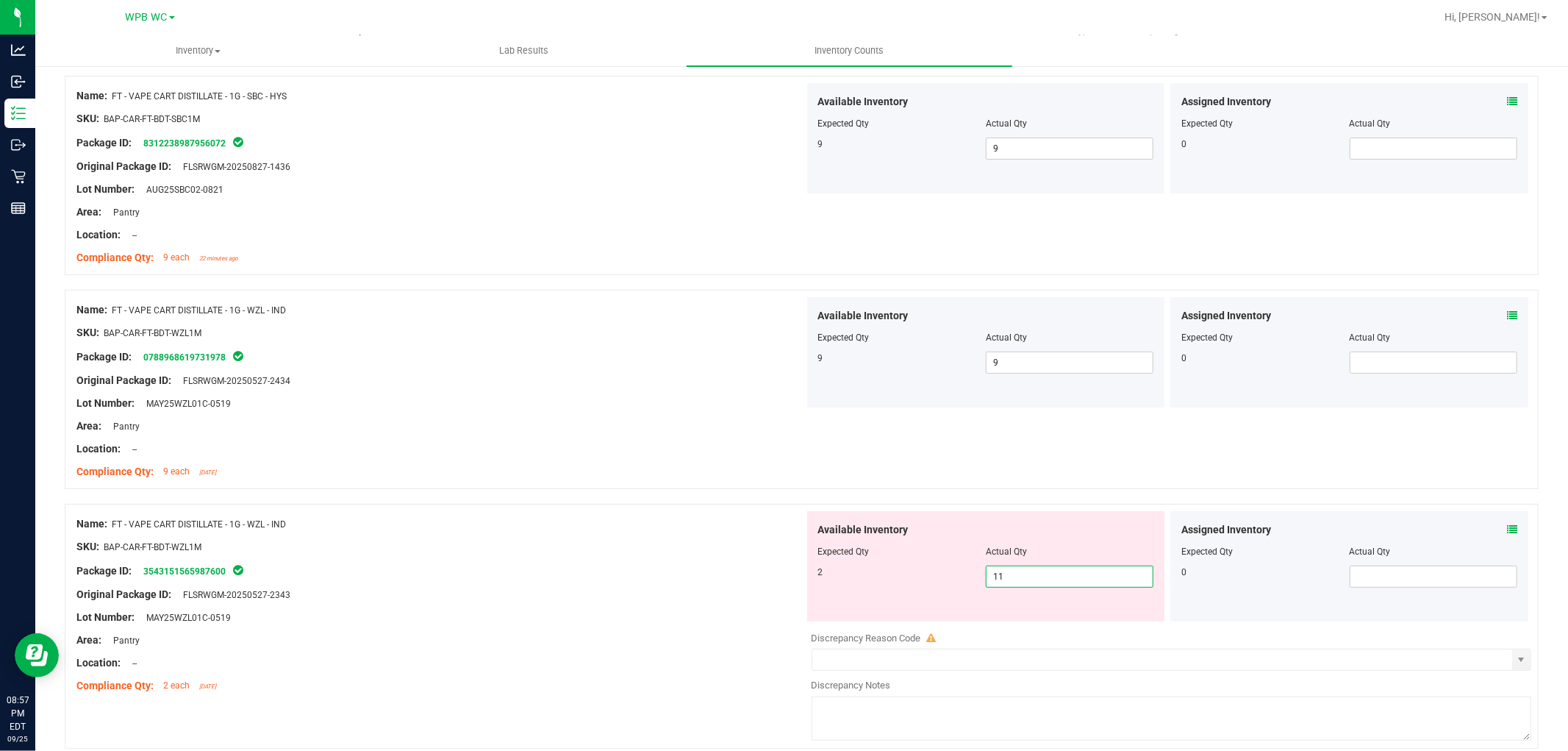
click at [791, 580] on span "11 11" at bounding box center [1070, 576] width 167 height 22
click at [791, 580] on input "11" at bounding box center [1070, 576] width 166 height 20
type input "2"
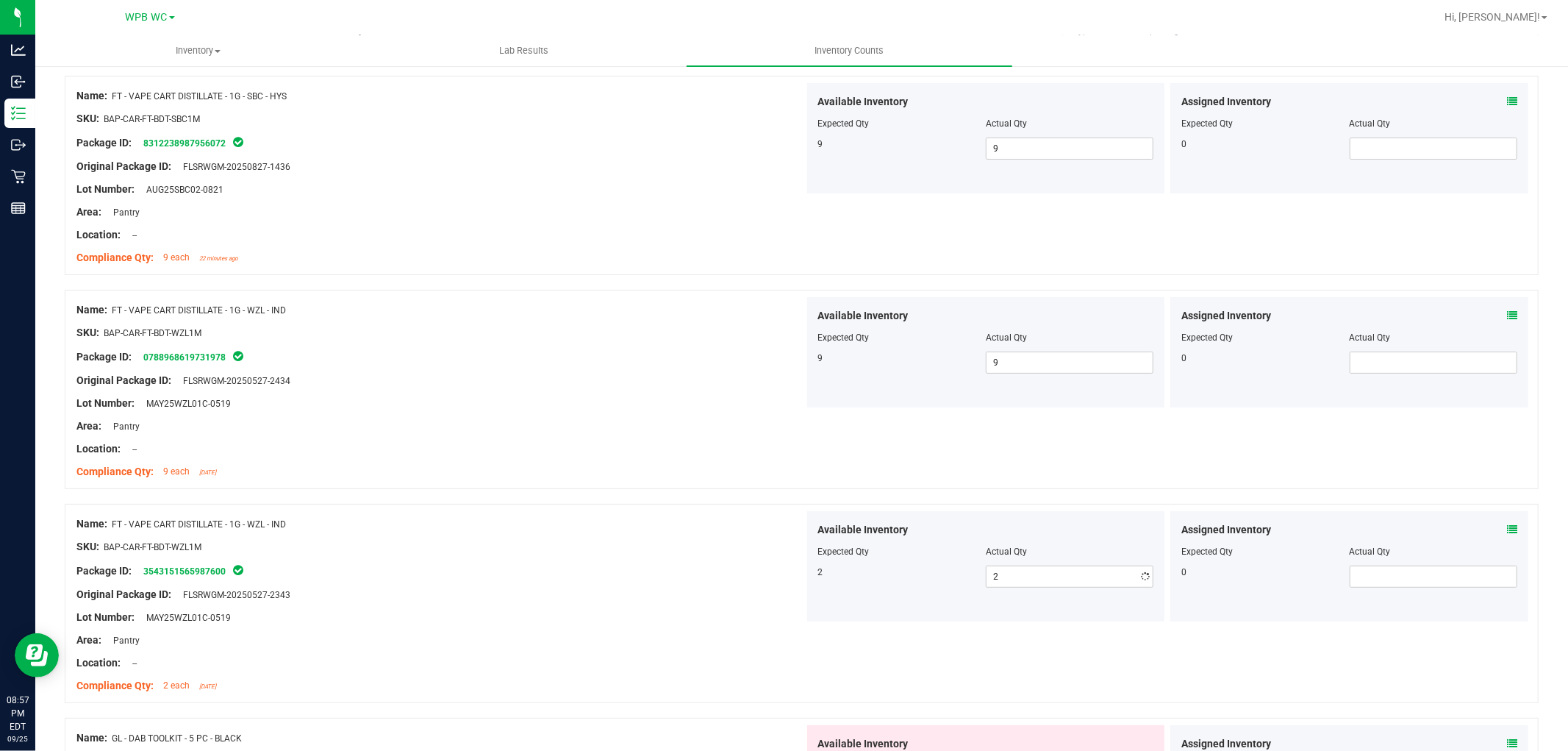
click at [538, 549] on div "SKU: BAP-CAR-FT-BDT-WZL1M" at bounding box center [440, 547] width 728 height 15
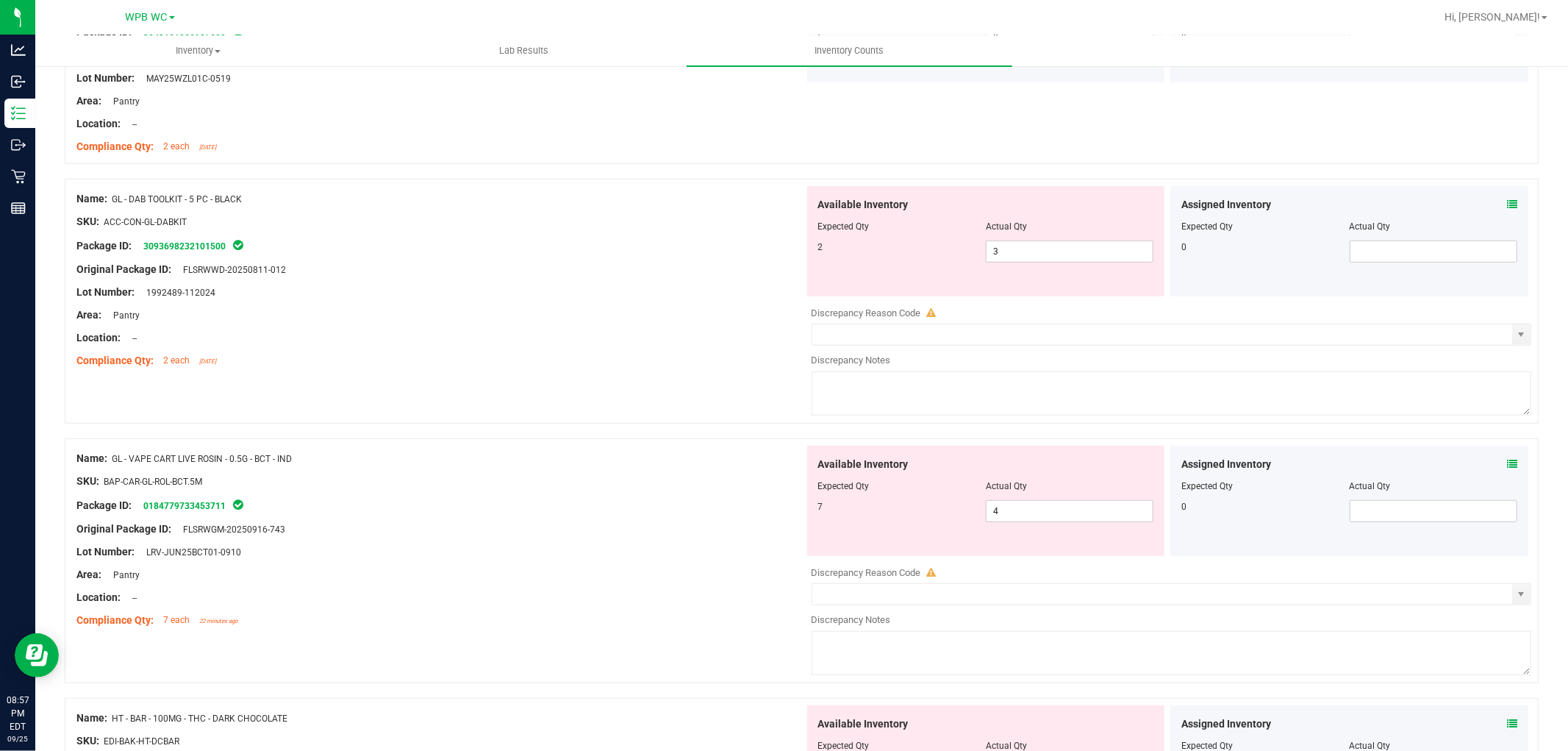
scroll to position [736, 0]
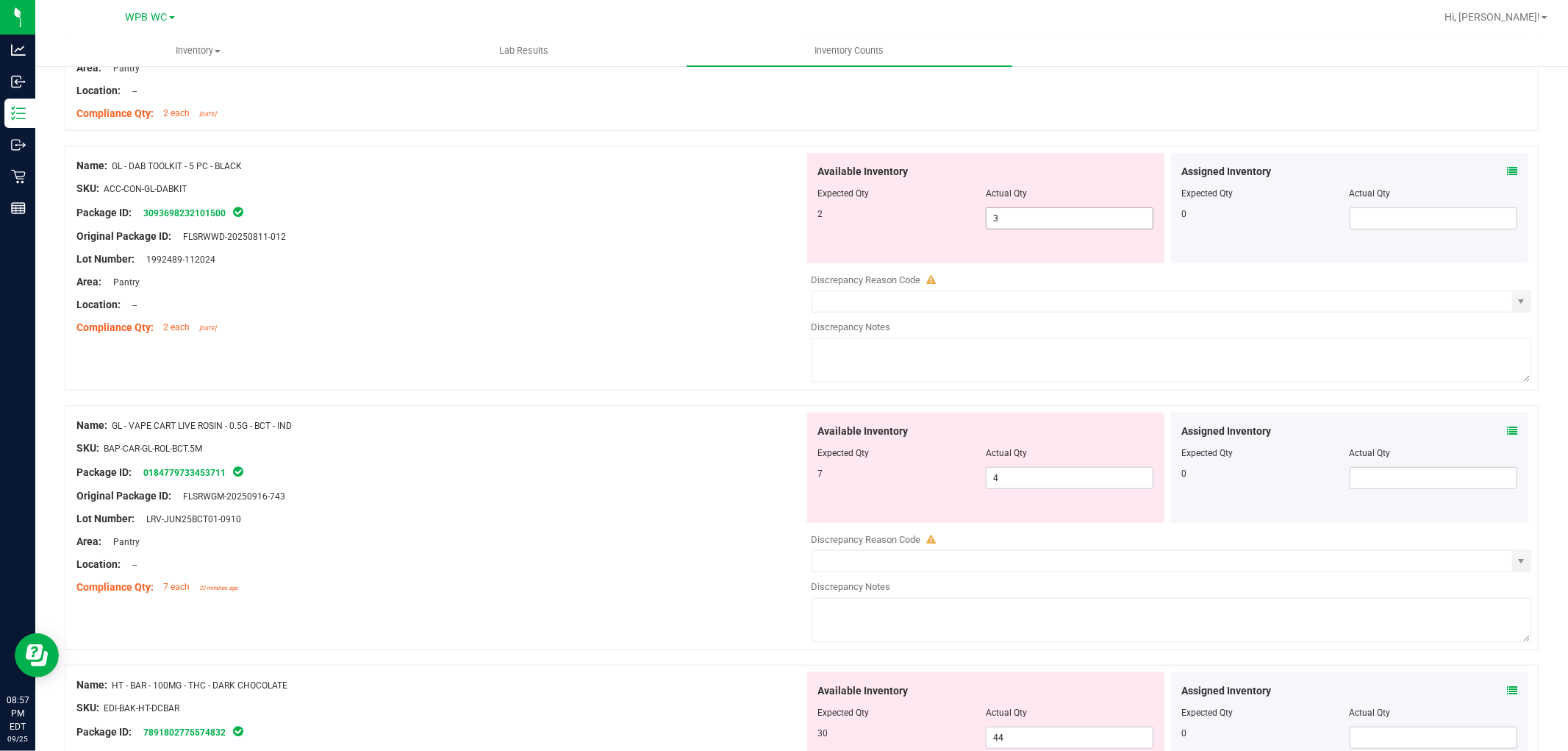
click at [791, 219] on span "3 3" at bounding box center [1070, 218] width 167 height 22
click at [791, 219] on input "3" at bounding box center [1070, 218] width 166 height 20
type input "2"
click at [548, 255] on div "Lot Number: 1992489-112024" at bounding box center [440, 259] width 728 height 15
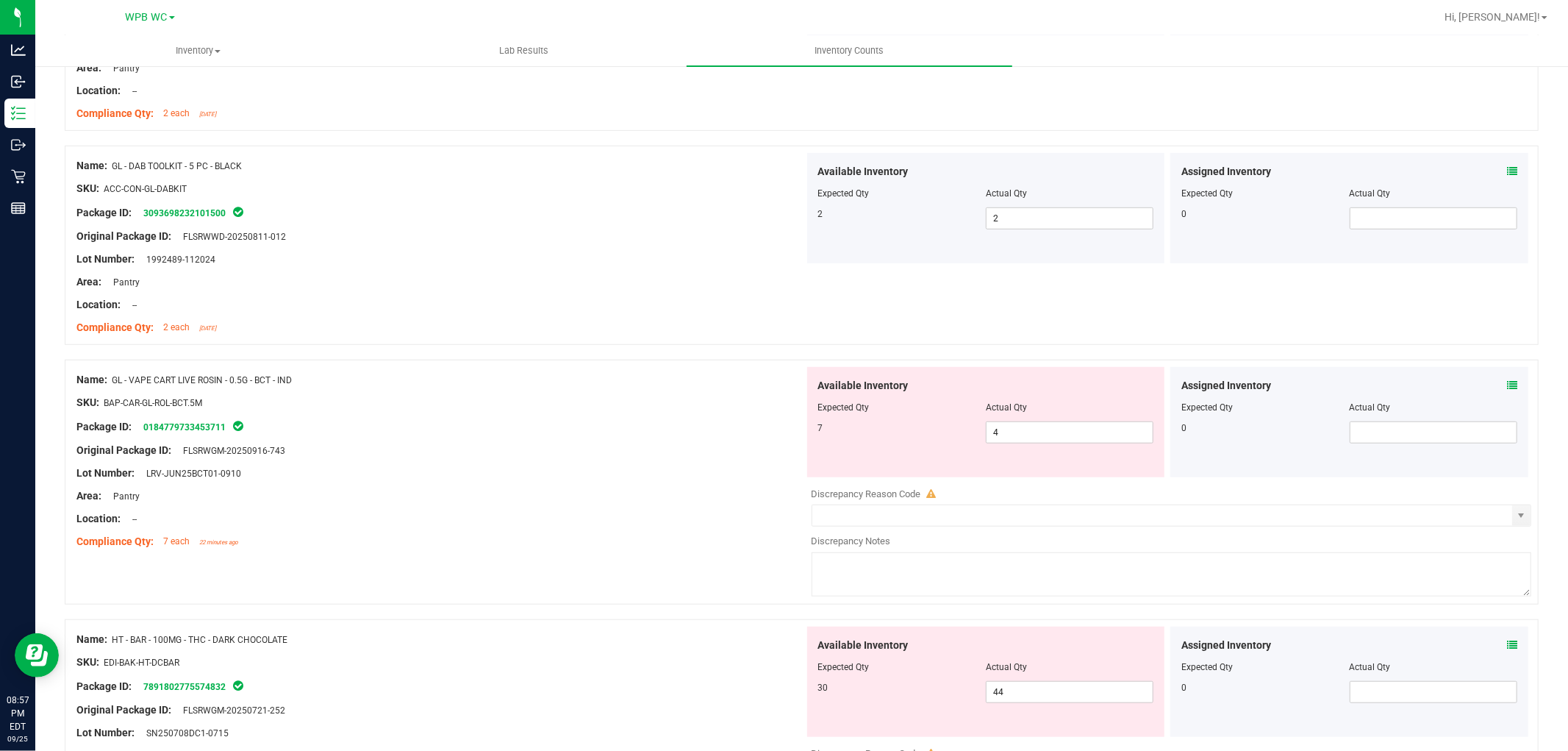
click at [546, 264] on div "Lot Number: 1992489-112024" at bounding box center [440, 259] width 728 height 15
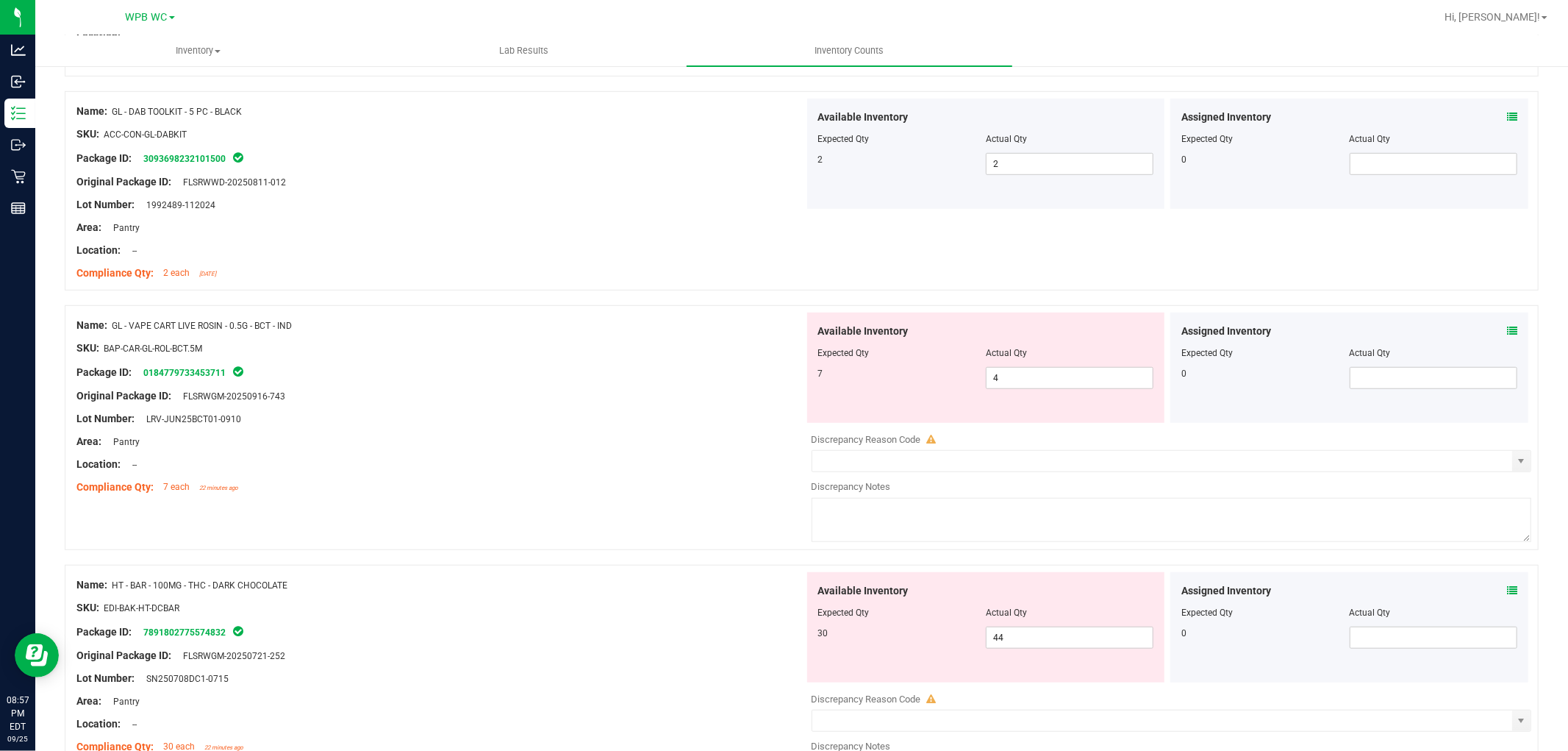
scroll to position [817, 0]
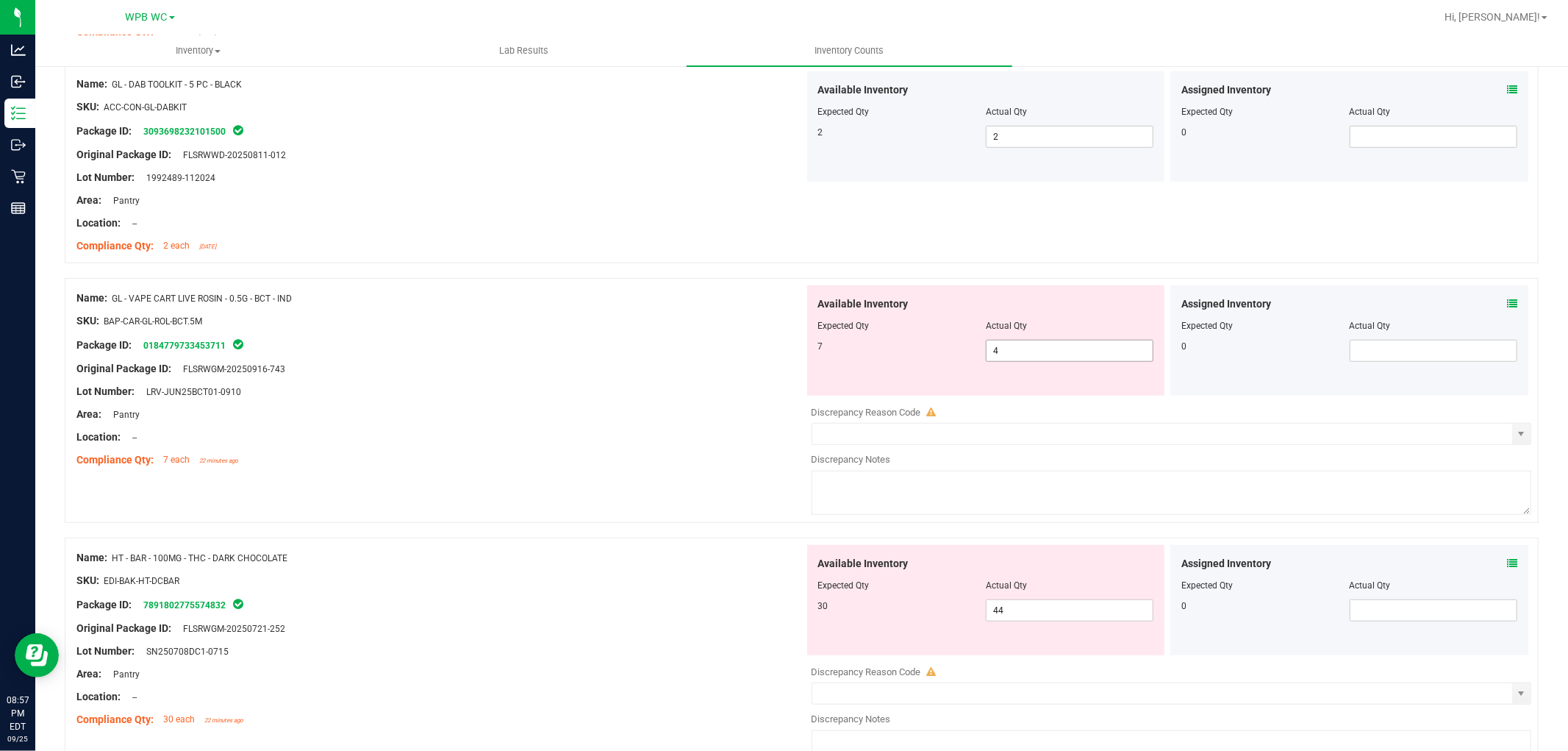
click at [791, 353] on span "4 4" at bounding box center [1070, 350] width 167 height 22
click at [791, 353] on input "4" at bounding box center [1070, 350] width 166 height 20
type input "7"
click at [775, 318] on div "SKU: BAP-CAR-GL-ROL-BCT.5M" at bounding box center [440, 321] width 728 height 15
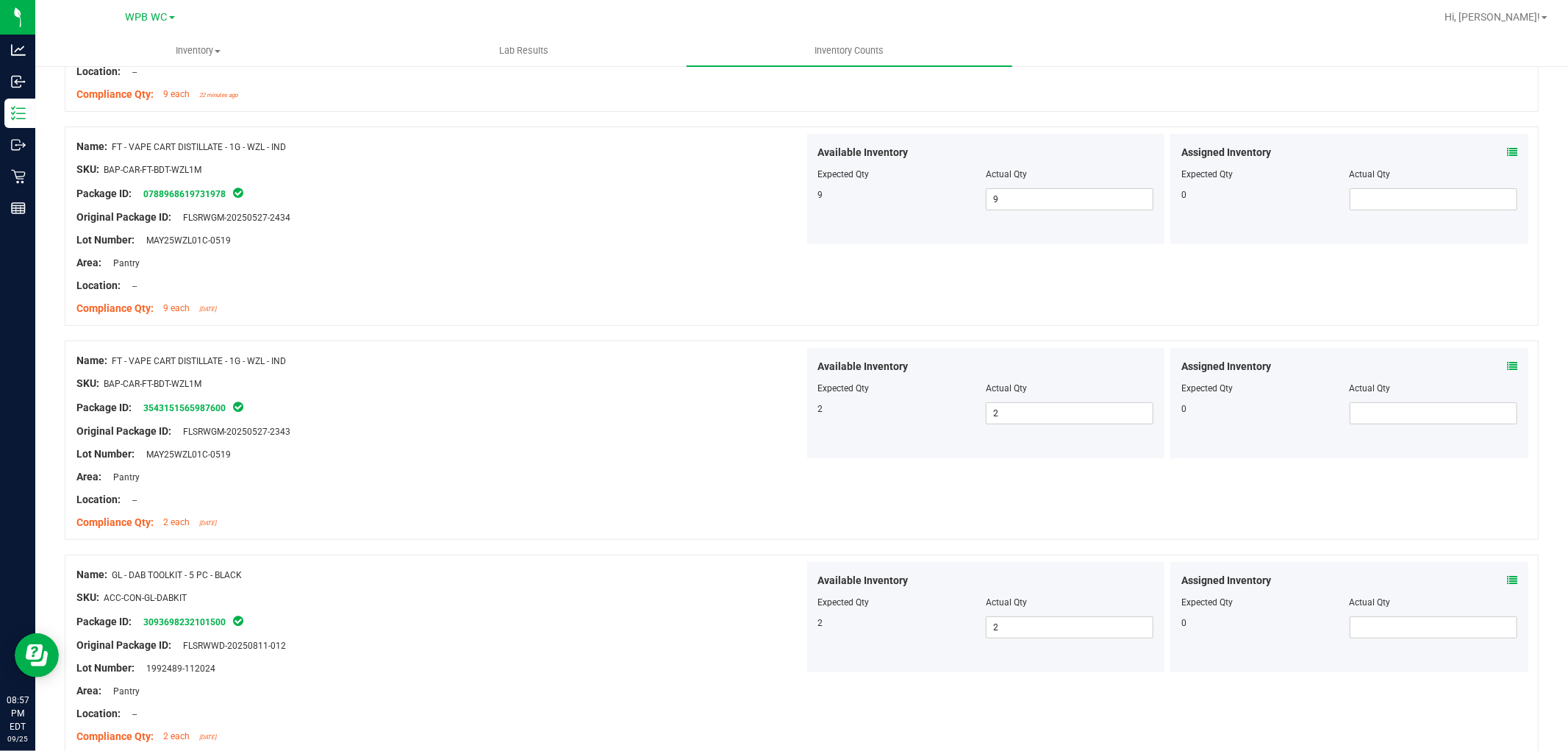
scroll to position [0, 0]
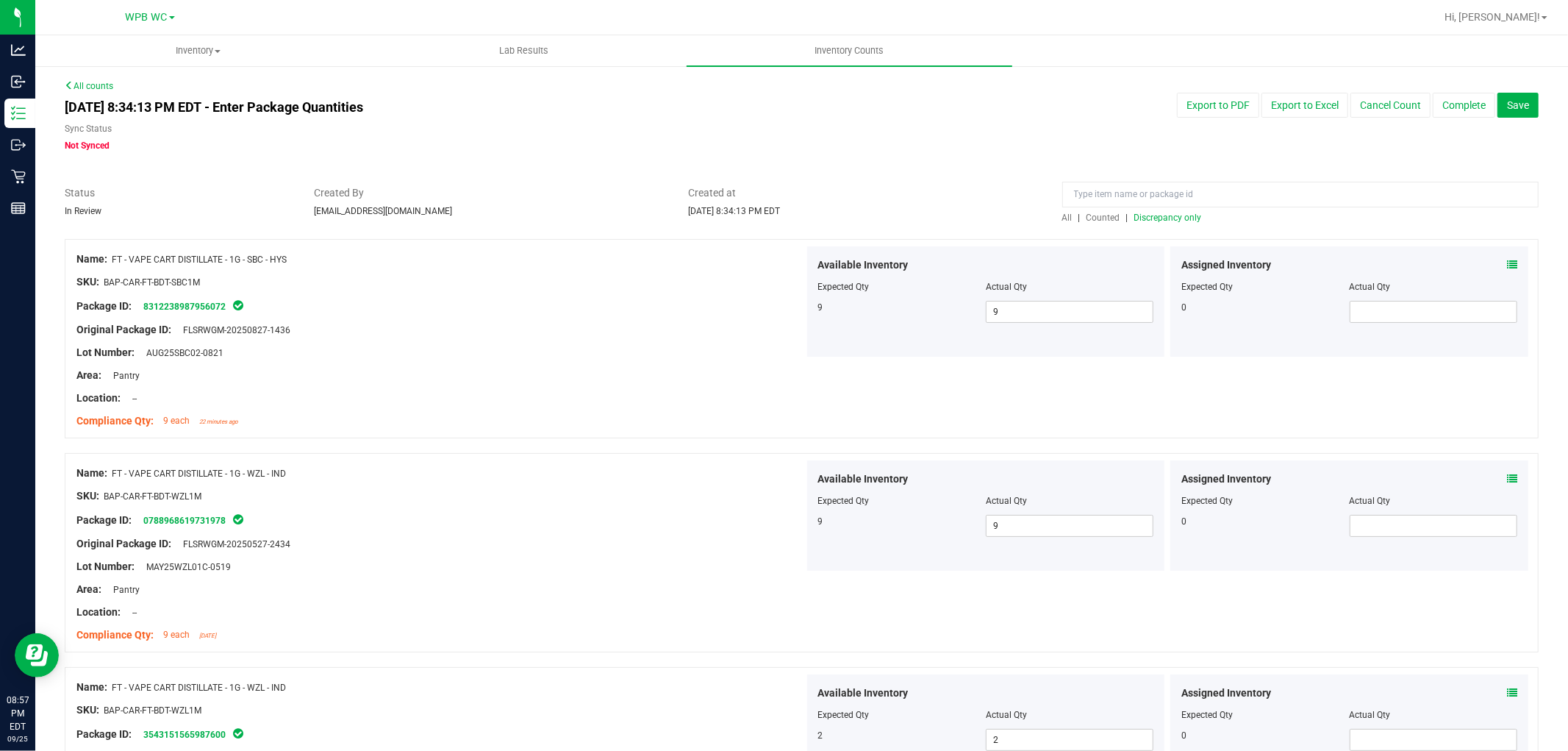
click at [791, 219] on span "Discrepancy only" at bounding box center [1168, 218] width 68 height 11
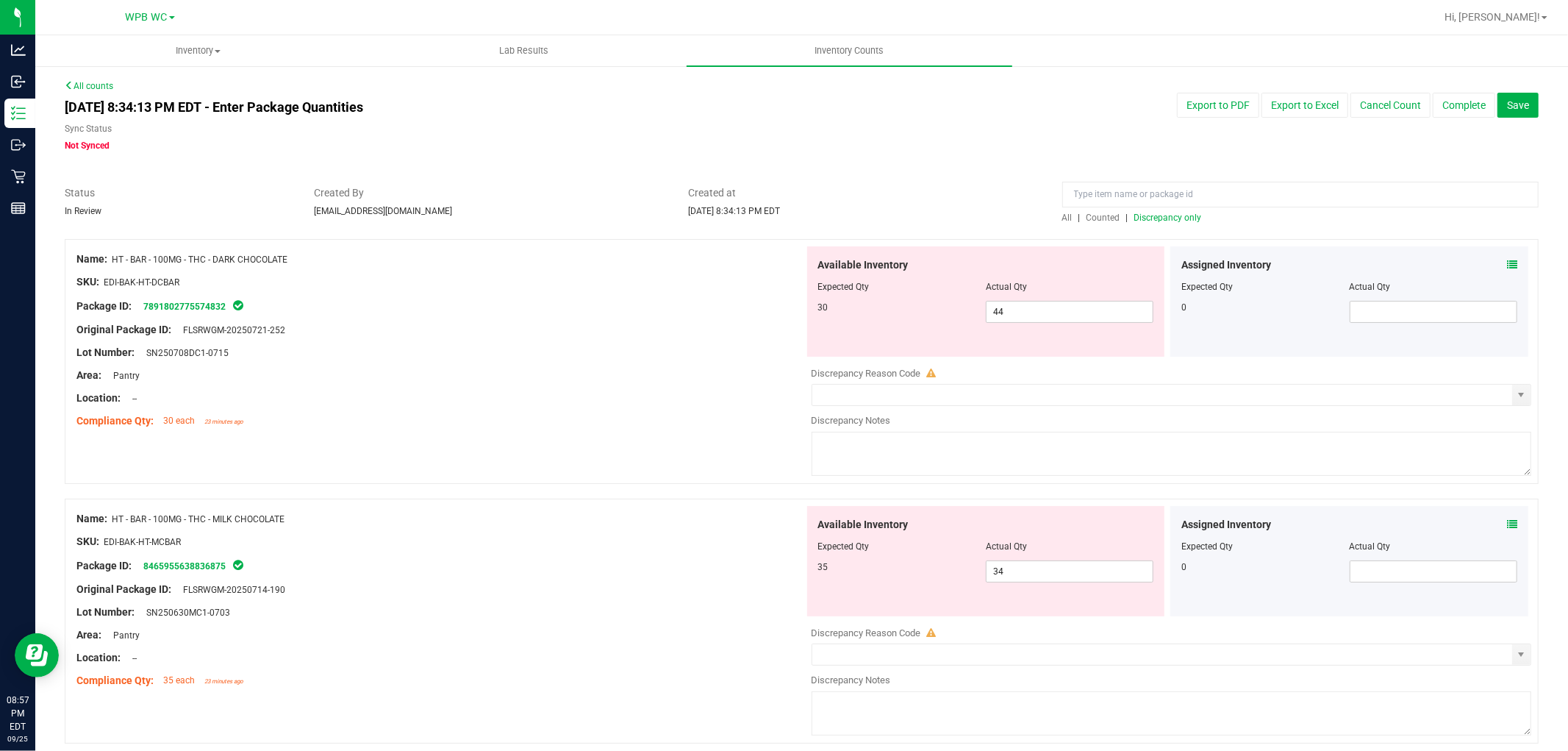
click at [628, 383] on div at bounding box center [440, 387] width 728 height 8
click at [791, 318] on input "44" at bounding box center [1070, 311] width 166 height 20
click at [791, 318] on span "44 44" at bounding box center [1070, 312] width 167 height 22
click at [791, 318] on input "44" at bounding box center [1070, 311] width 166 height 20
type input "30"
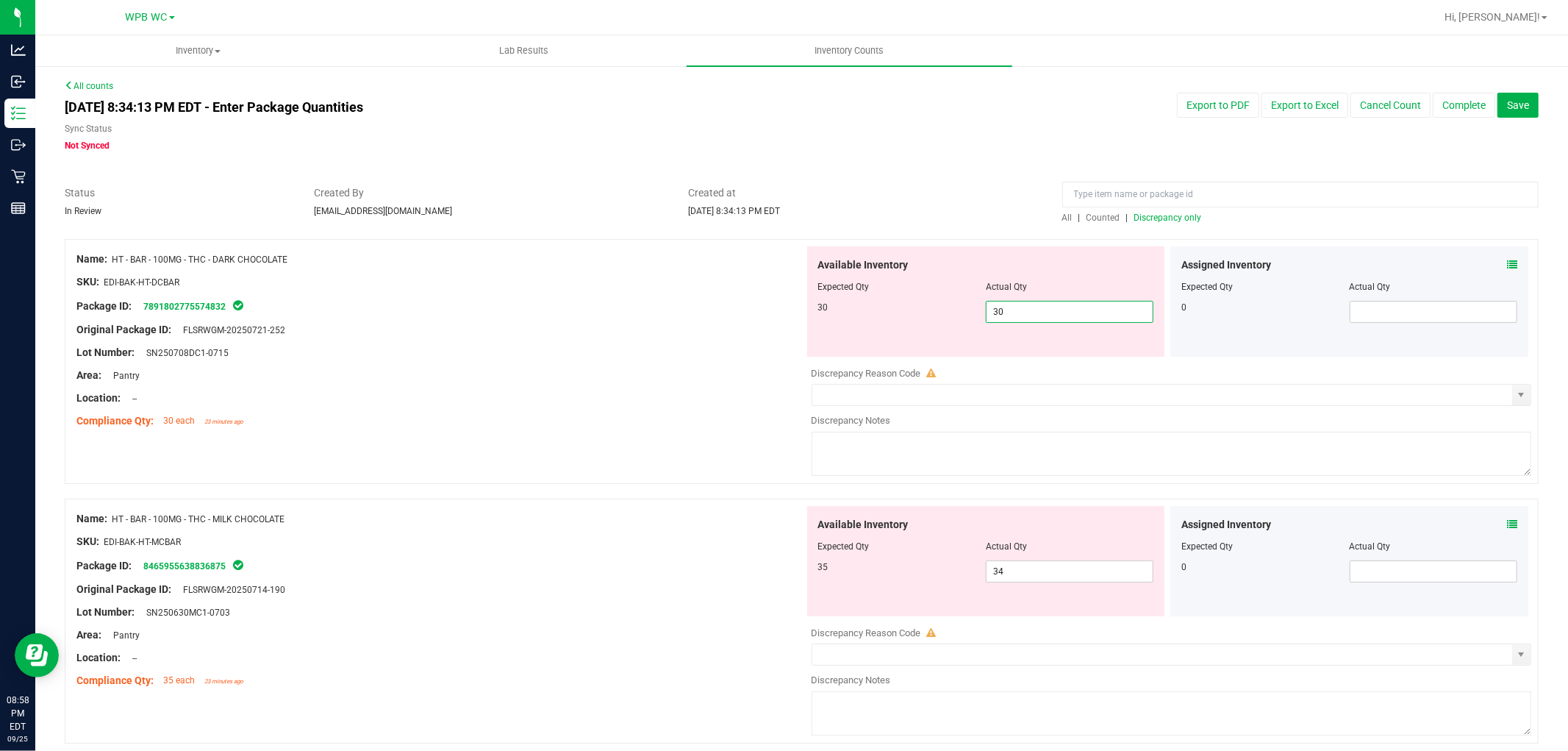
type input "30"
click at [733, 370] on div "Area: Pantry" at bounding box center [440, 376] width 728 height 15
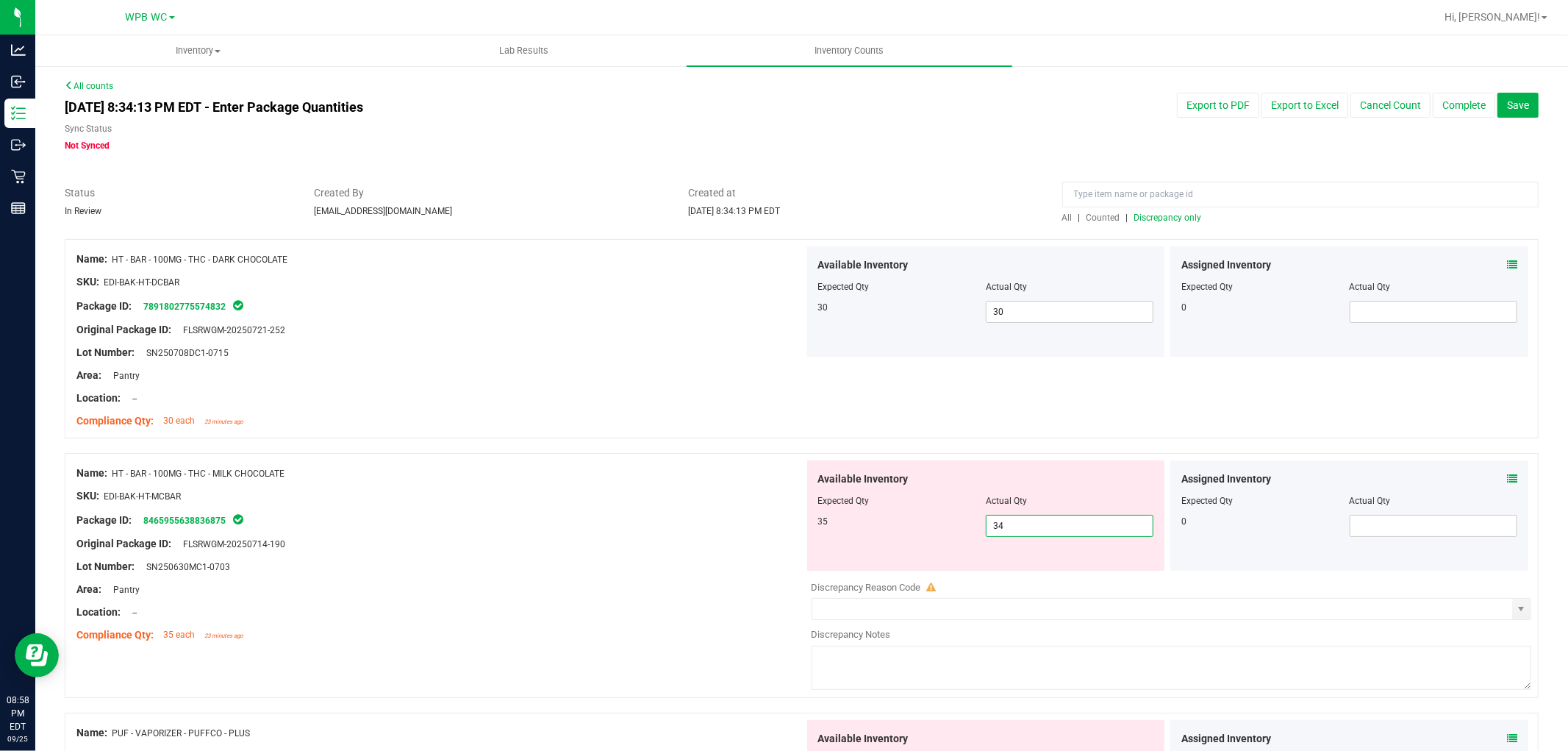
click at [791, 520] on span "34 34" at bounding box center [1070, 526] width 167 height 22
click at [791, 520] on input "34" at bounding box center [1070, 525] width 166 height 20
type input "35"
click at [700, 513] on div "Package ID: 8465955638836875" at bounding box center [440, 520] width 728 height 17
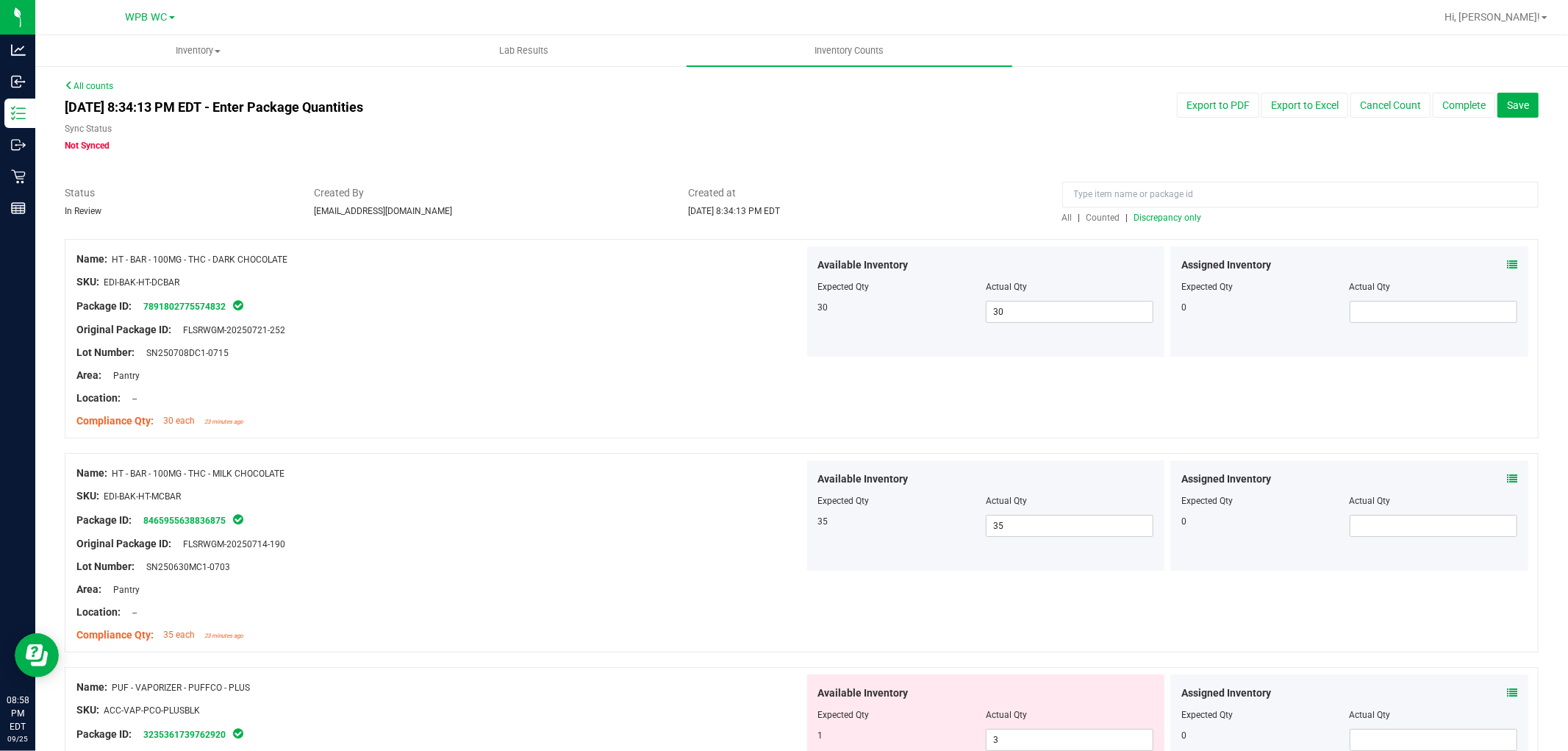
scroll to position [164, 0]
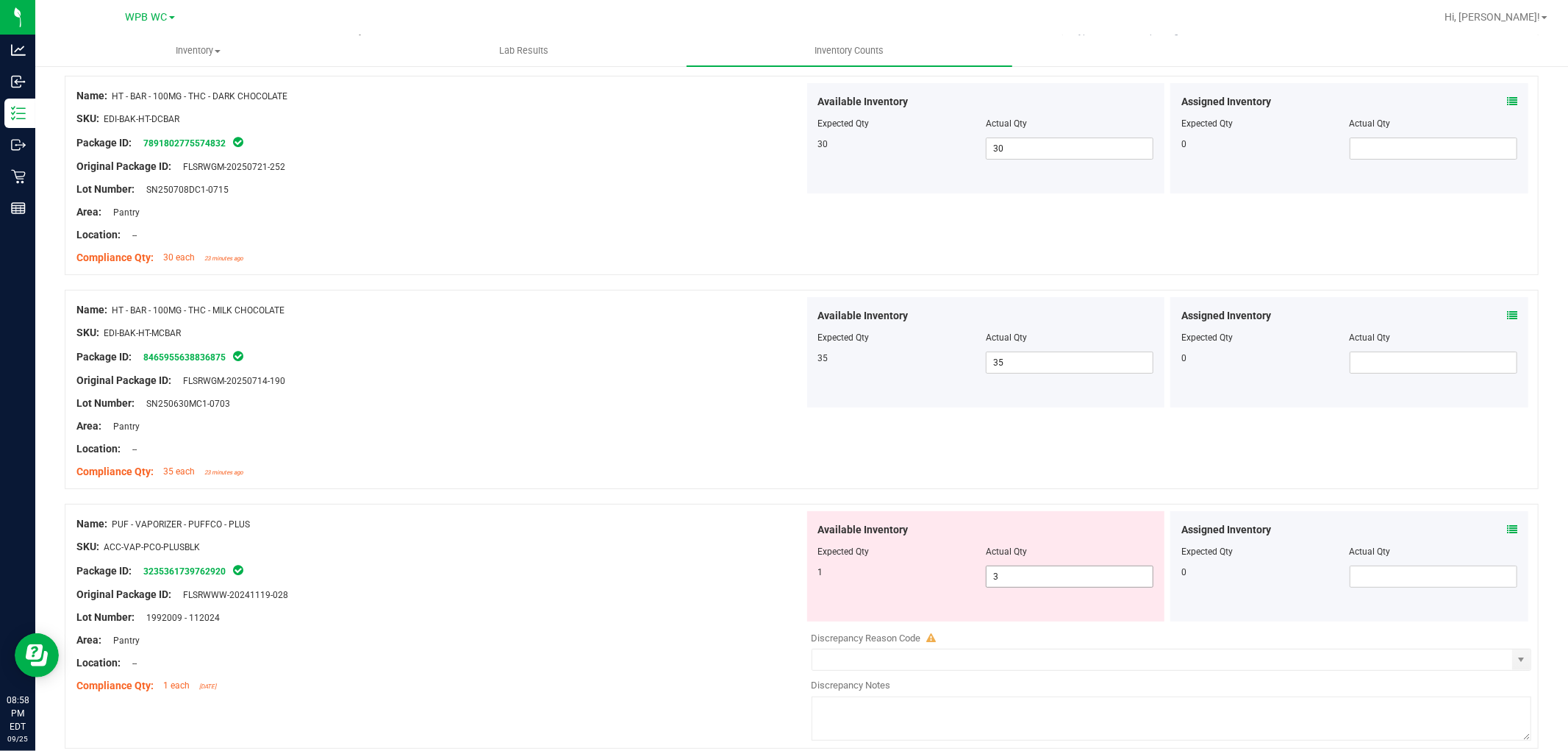
click at [791, 583] on span "3 3" at bounding box center [1070, 576] width 167 height 22
click at [0, 0] on input "3" at bounding box center [0, 0] width 0 height 0
type input "1"
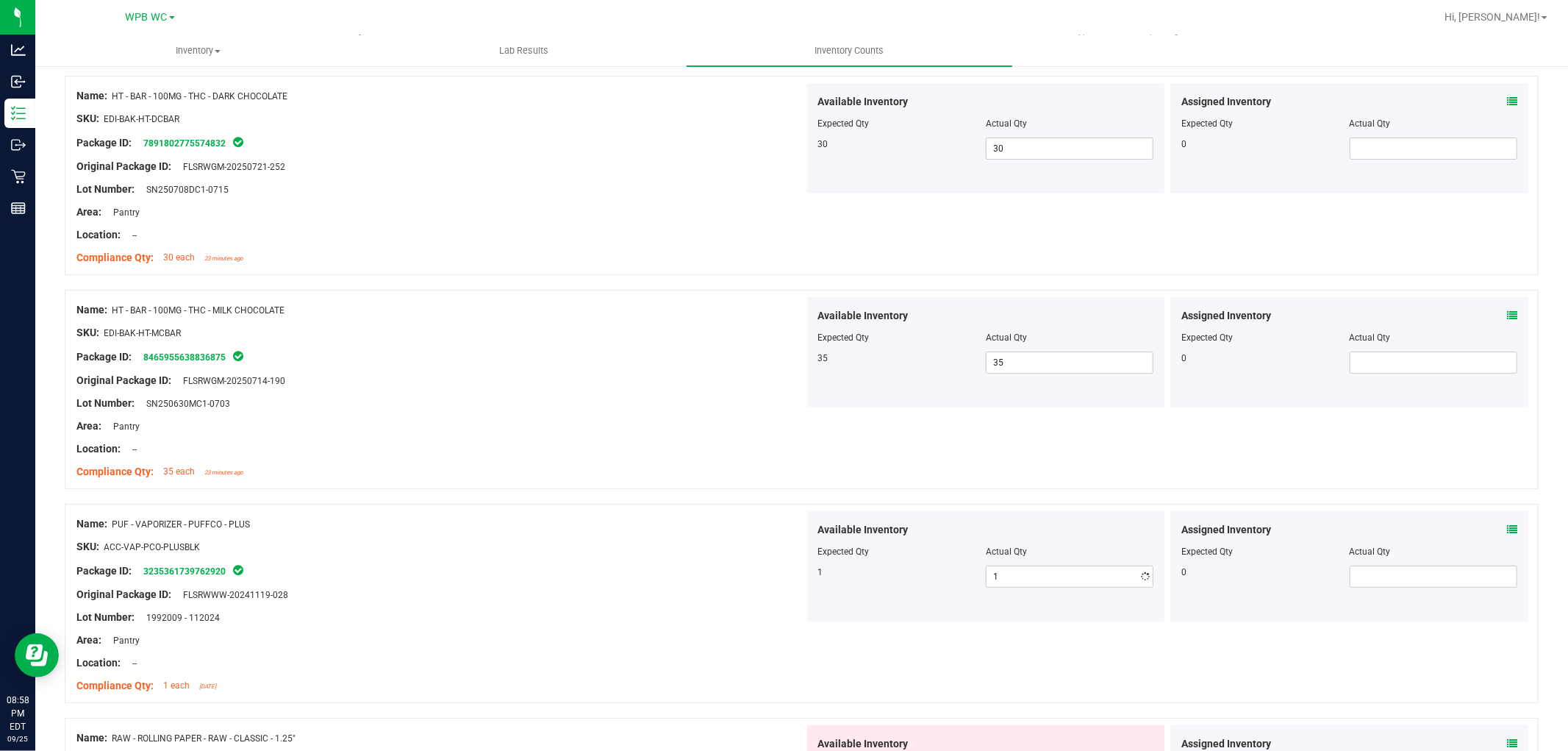
click at [500, 583] on div at bounding box center [440, 584] width 728 height 8
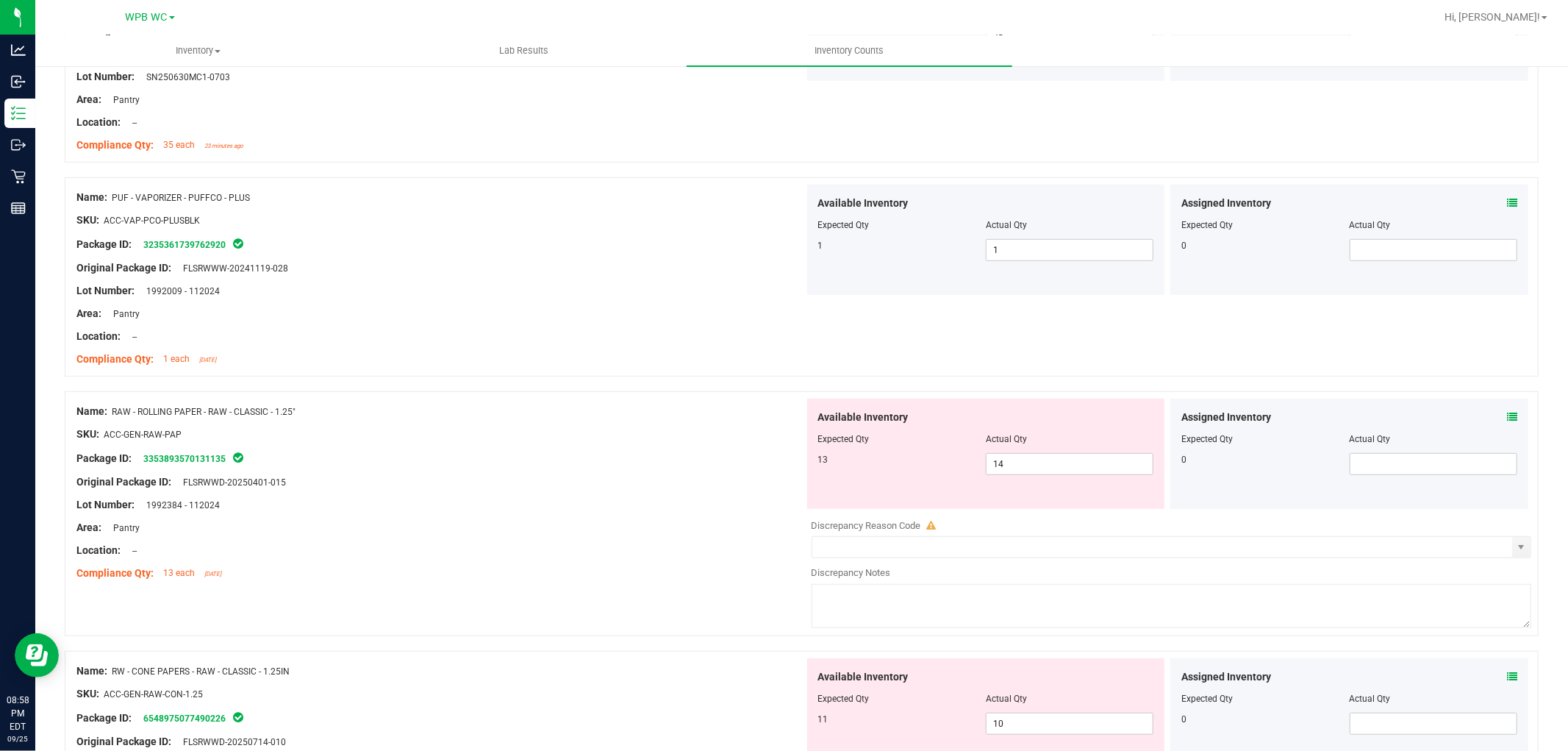
scroll to position [0, 0]
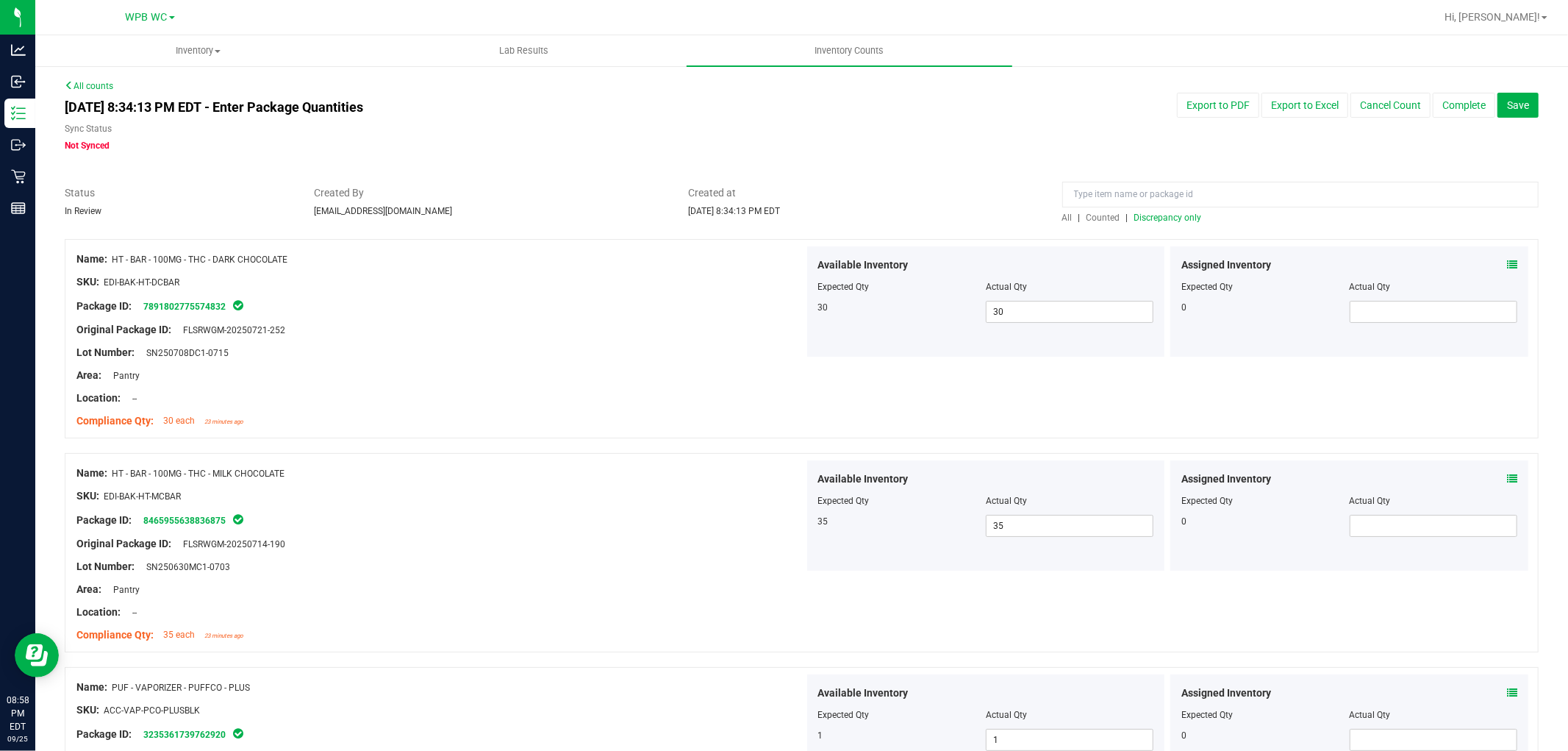
click at [791, 213] on span "Discrepancy only" at bounding box center [1168, 218] width 68 height 11
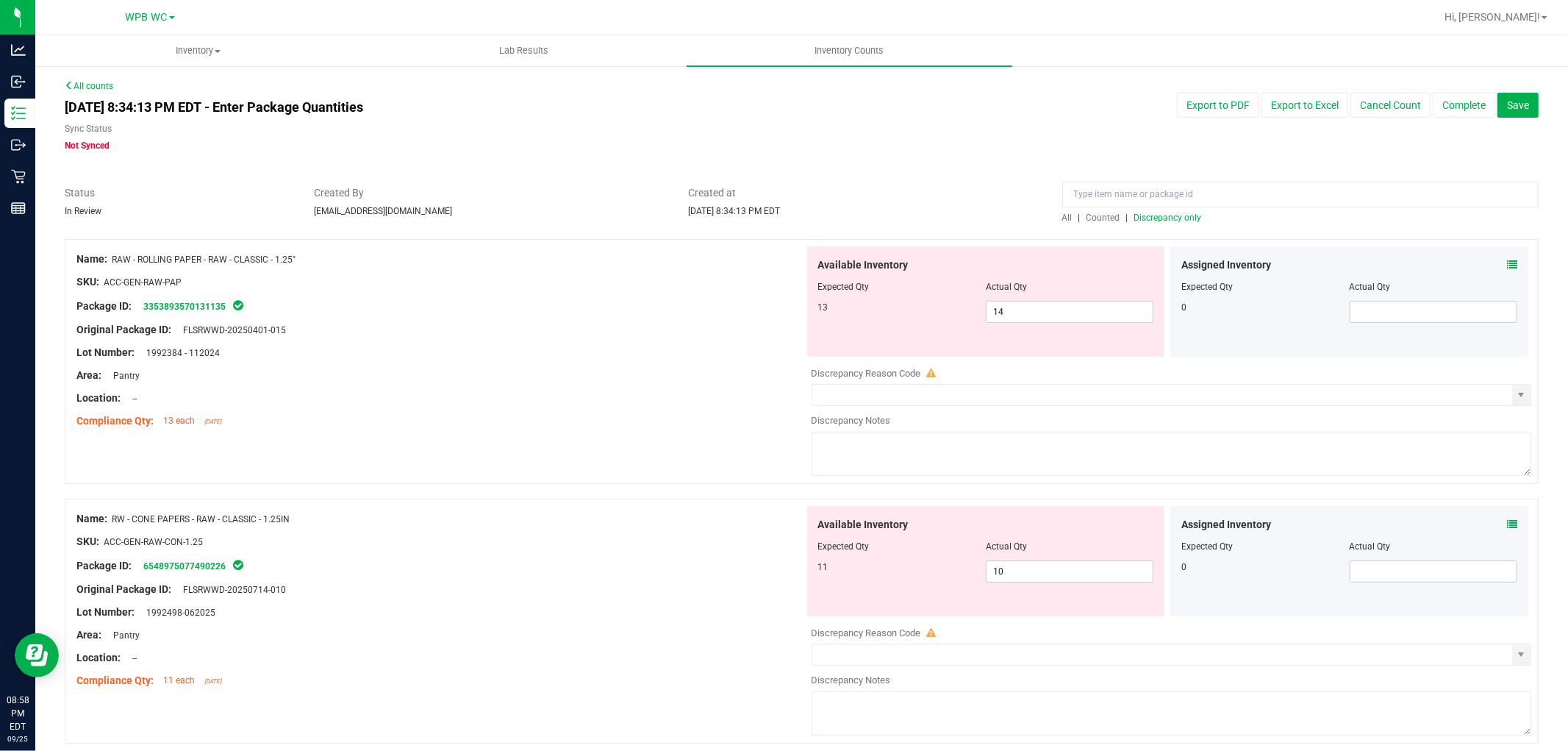
click at [651, 350] on div "Lot Number: 1992384 - 112024" at bounding box center [440, 352] width 728 height 15
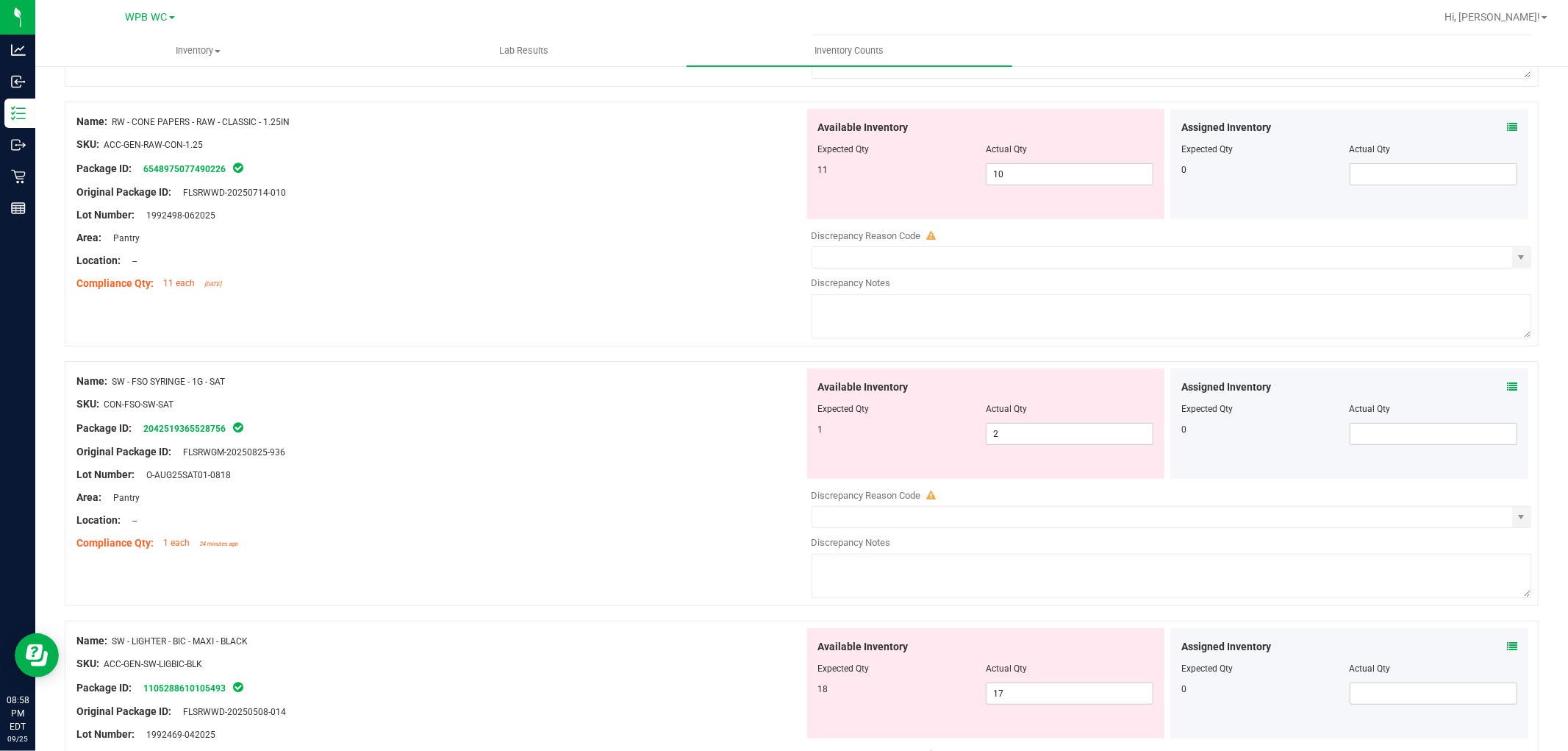
scroll to position [408, 0]
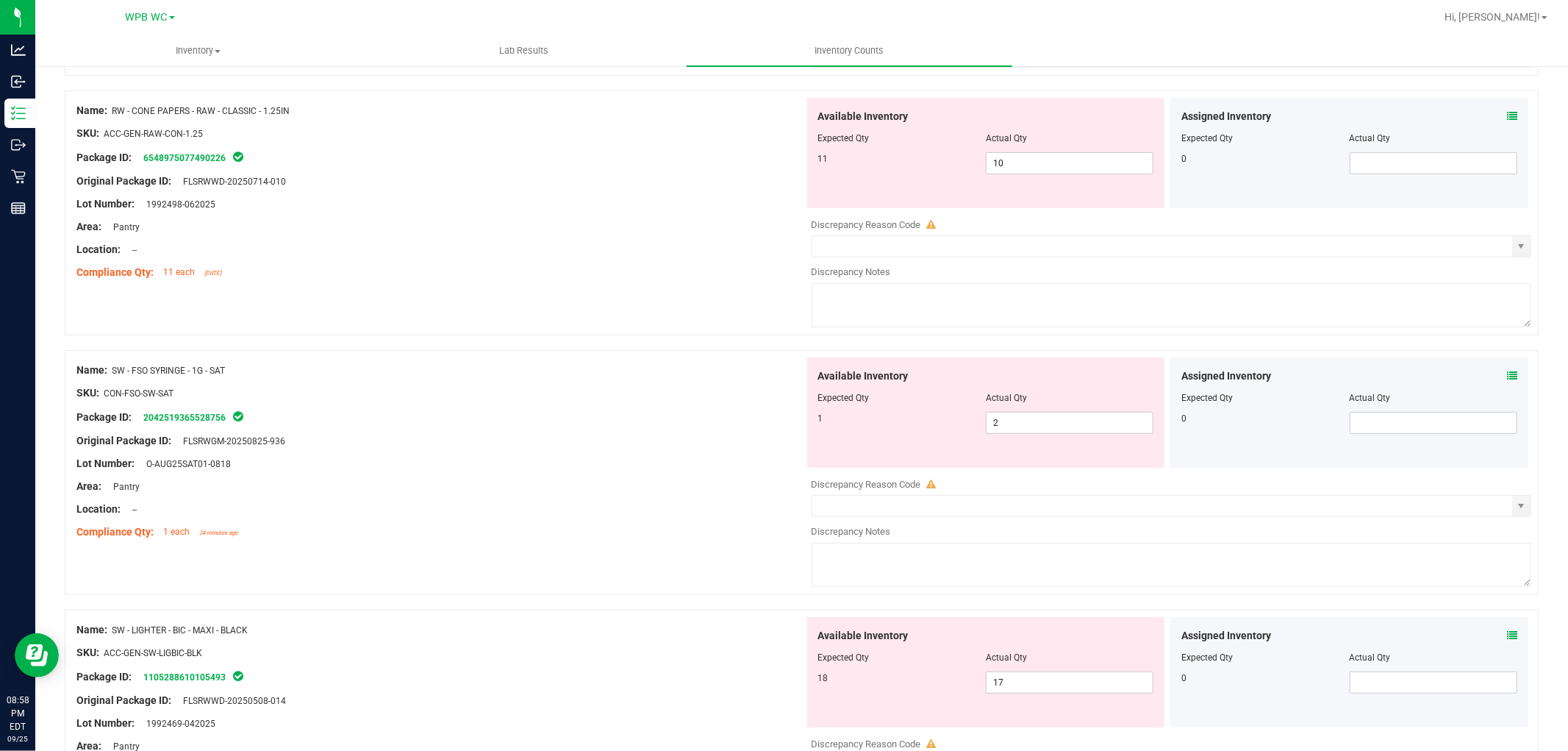
click at [791, 439] on div "Available Inventory Expected Qty Actual Qty 1 2 2" at bounding box center [986, 412] width 358 height 110
click at [791, 424] on span "2 2" at bounding box center [1070, 422] width 167 height 22
click at [791, 424] on input "2" at bounding box center [1070, 422] width 166 height 20
type input "1"
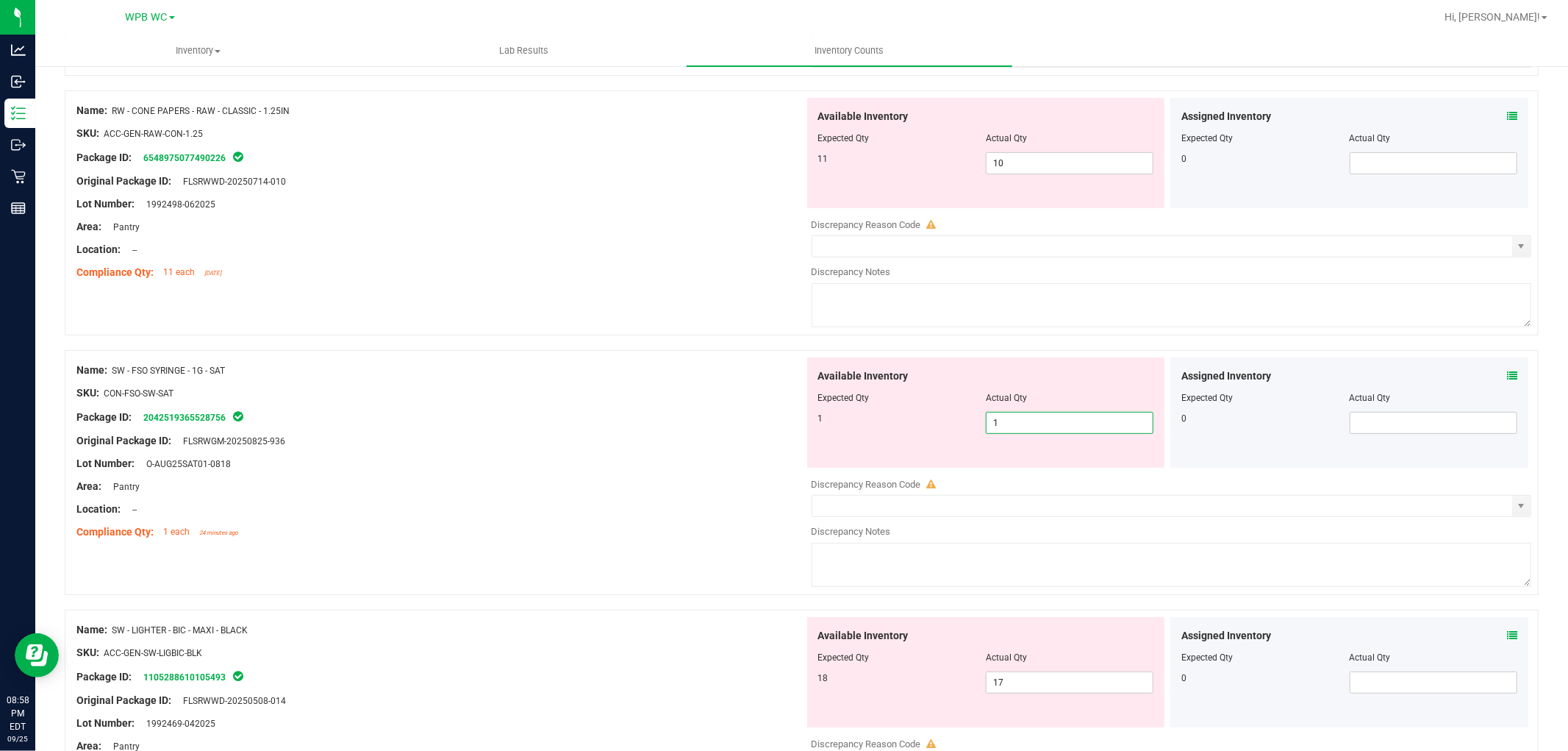
click at [458, 424] on div "Package ID: 2042519365528756" at bounding box center [440, 417] width 728 height 17
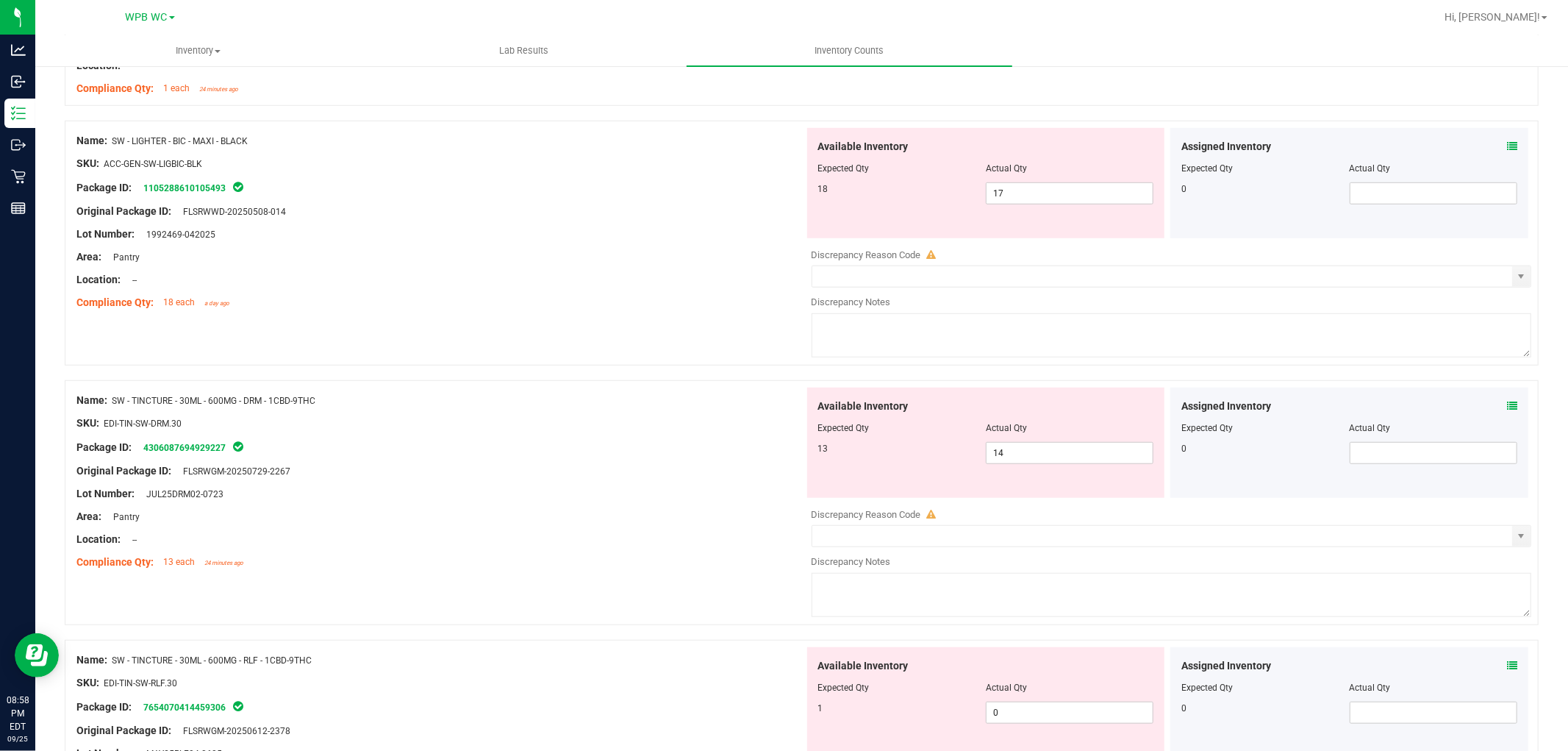
scroll to position [1062, 0]
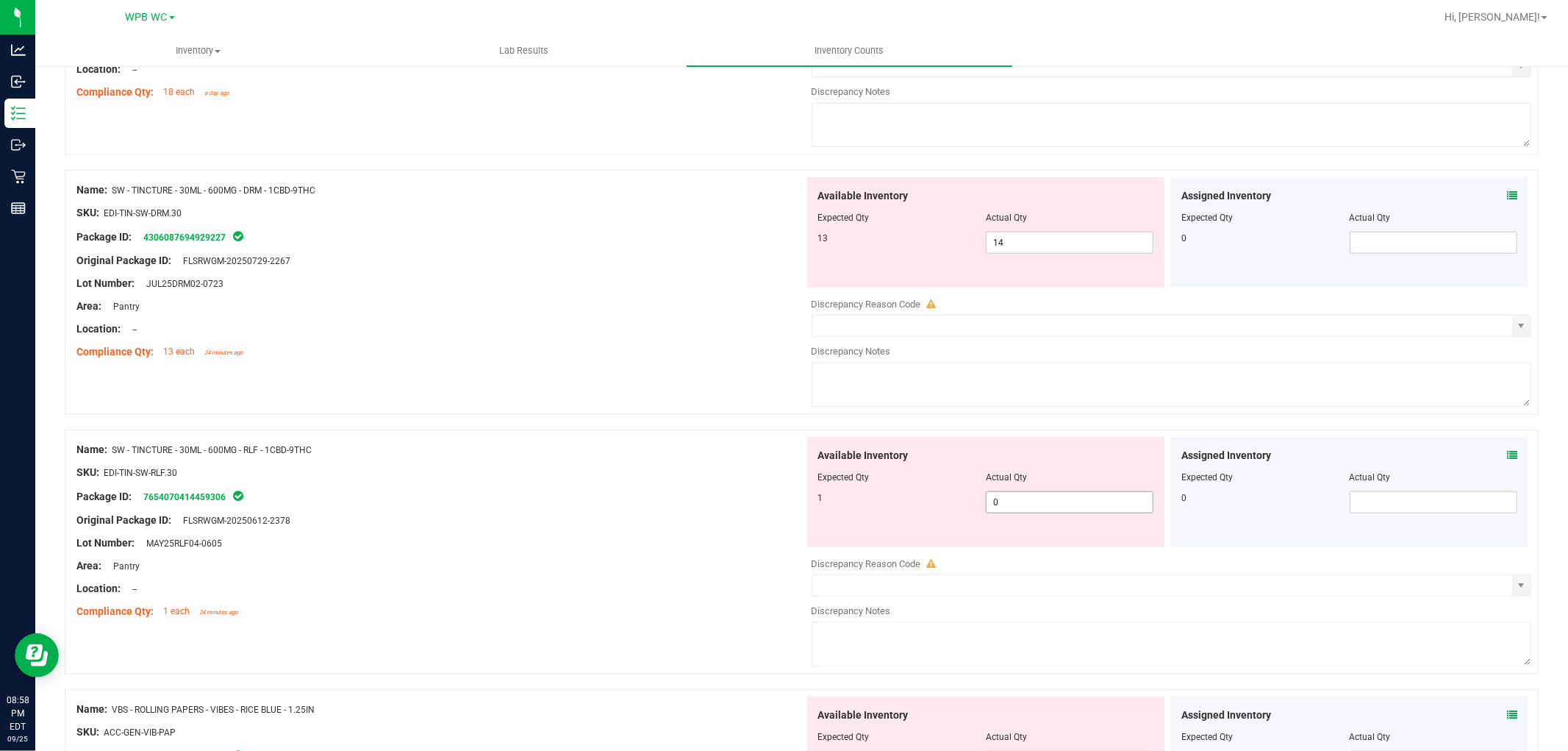
click at [791, 505] on span "0 0" at bounding box center [1070, 501] width 167 height 22
click at [0, 0] on input "0" at bounding box center [0, 0] width 0 height 0
type input "1"
click at [613, 510] on div at bounding box center [440, 509] width 728 height 8
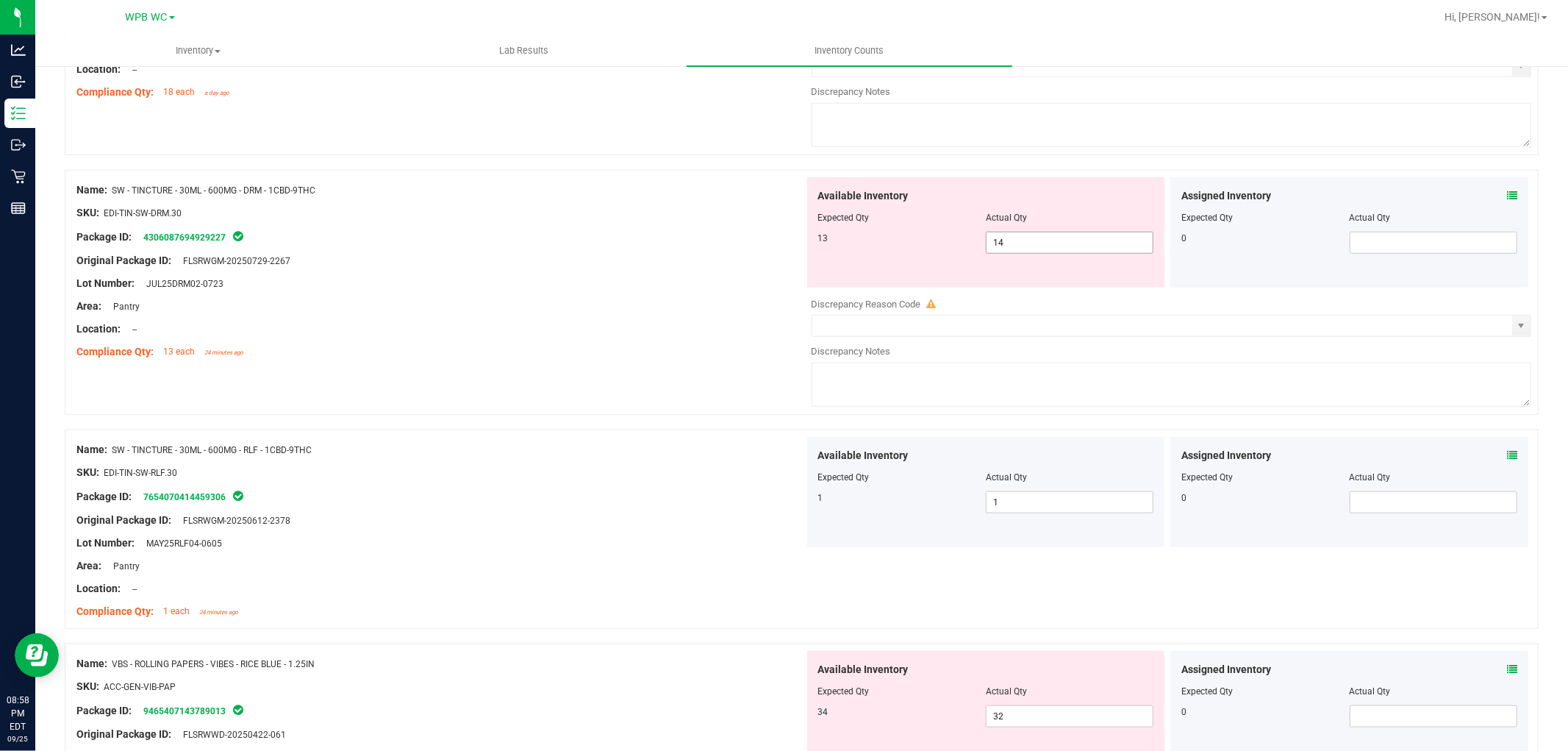
click at [791, 236] on span "14 14" at bounding box center [1070, 242] width 167 height 22
click at [0, 0] on input "14" at bounding box center [0, 0] width 0 height 0
type input "13"
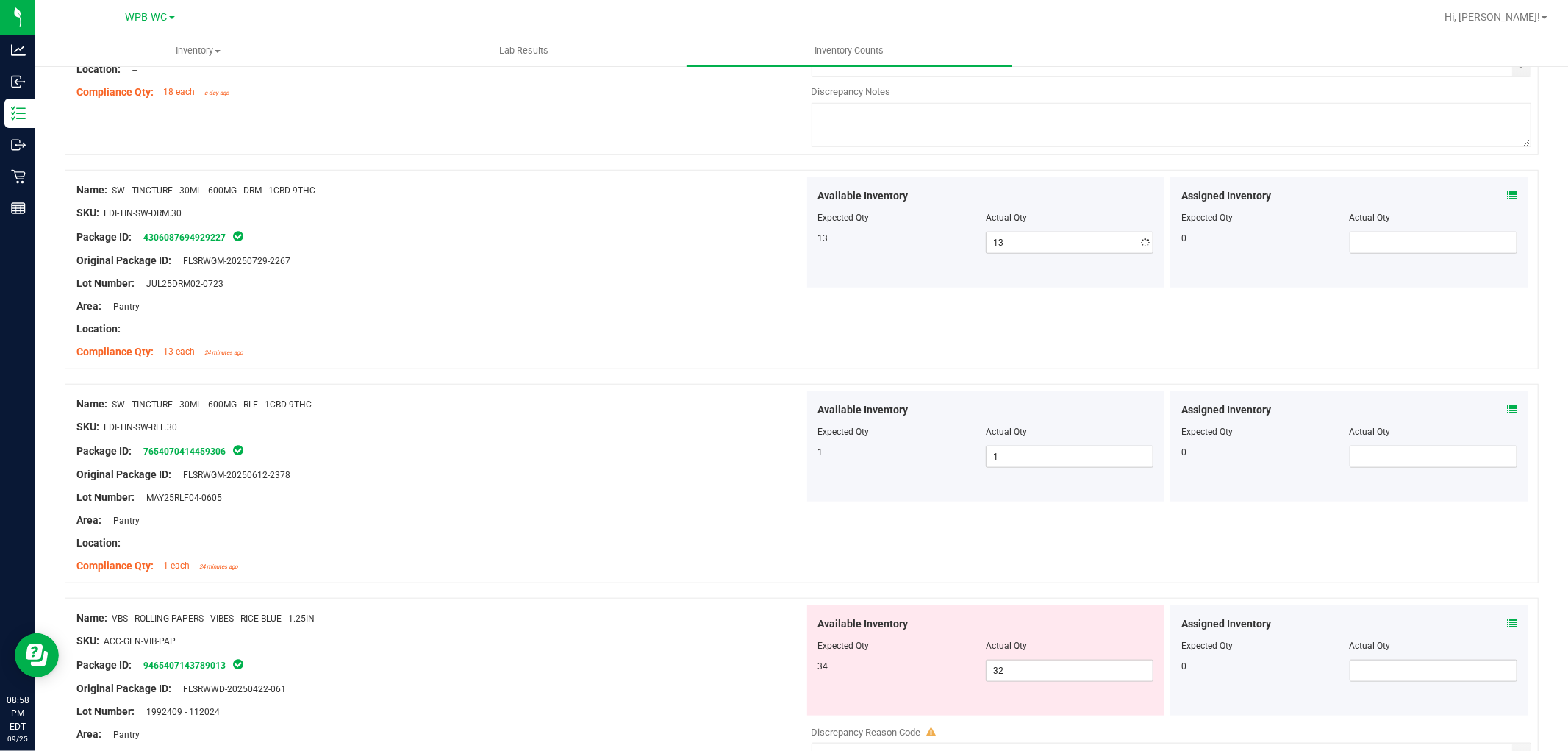
click at [678, 289] on div "Lot Number: JUL25DRM02-0723" at bounding box center [440, 284] width 728 height 15
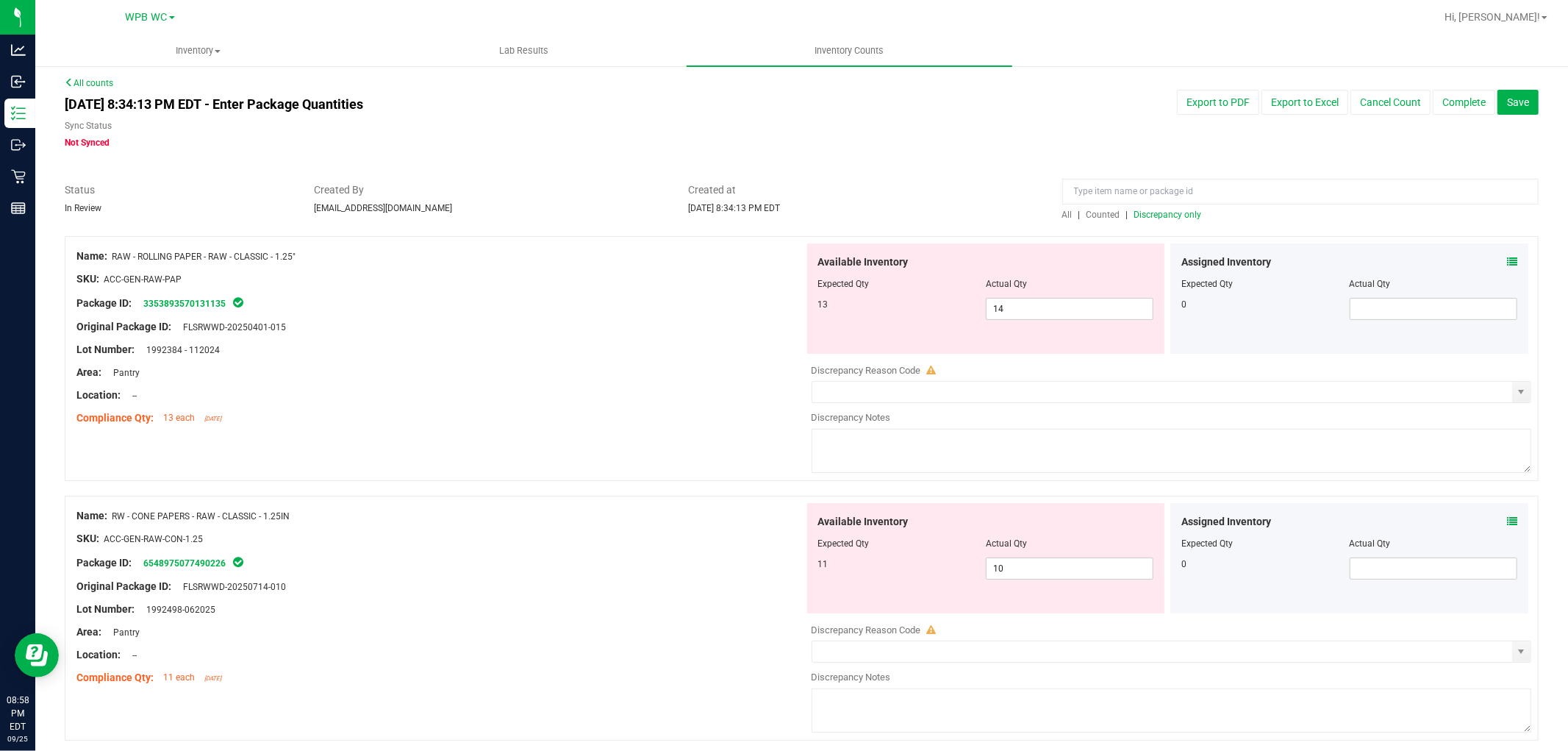
scroll to position [0, 0]
click at [791, 225] on div at bounding box center [801, 231] width 1474 height 15
click at [791, 222] on span "Discrepancy only" at bounding box center [1168, 218] width 68 height 11
click at [571, 343] on div at bounding box center [440, 342] width 728 height 8
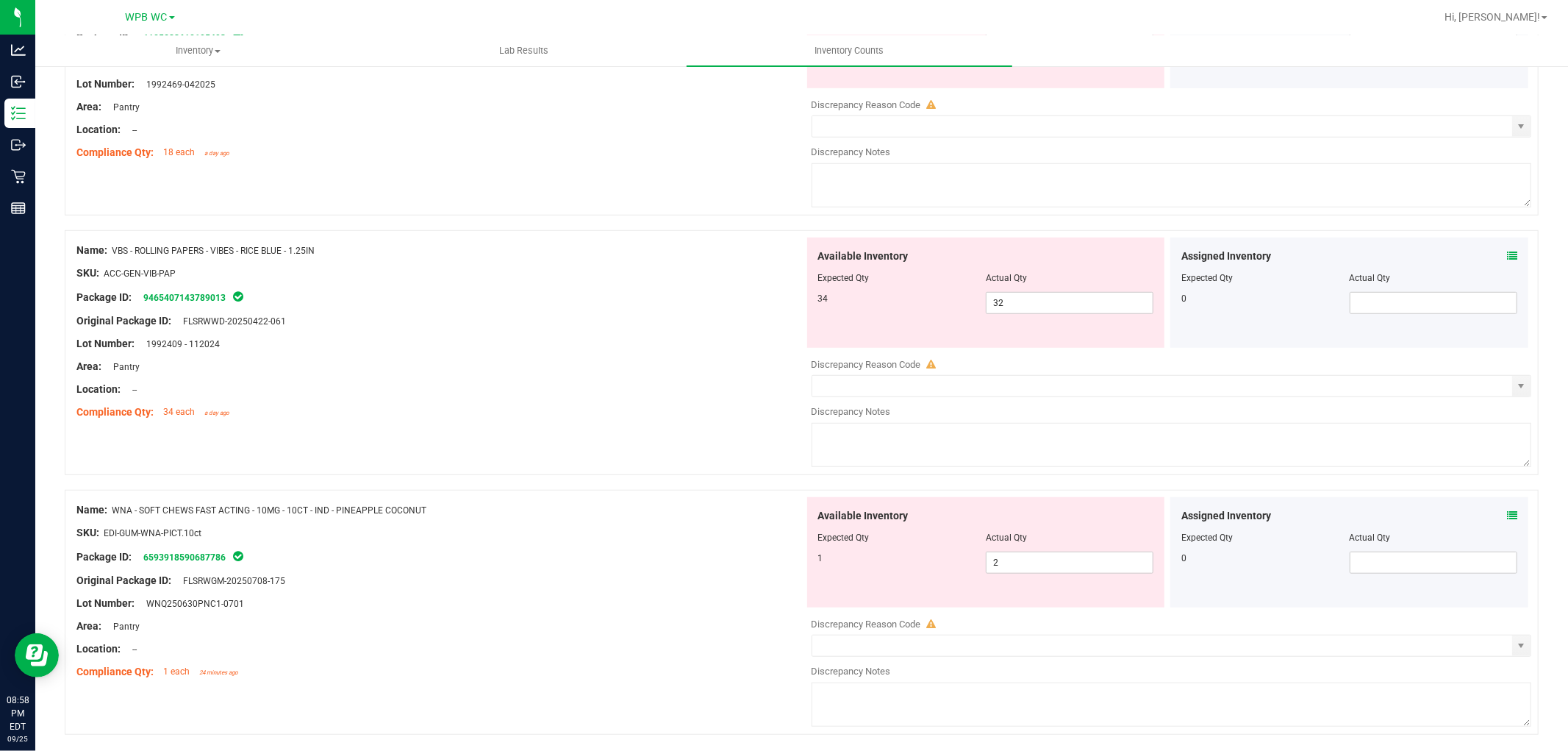
scroll to position [839, 0]
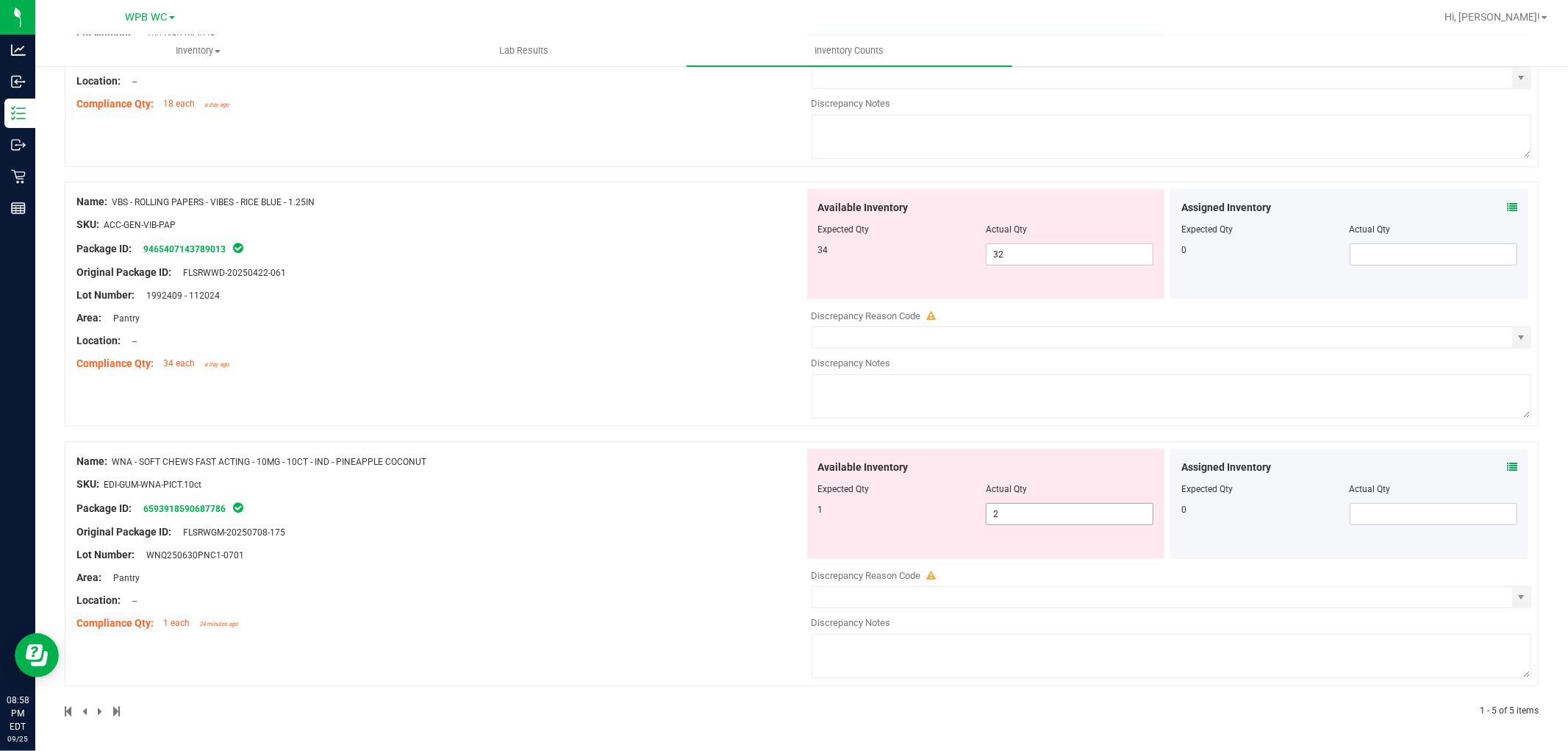
click at [791, 512] on span "2 2" at bounding box center [1070, 514] width 167 height 22
click at [791, 512] on input "2" at bounding box center [1070, 513] width 166 height 20
type input "1"
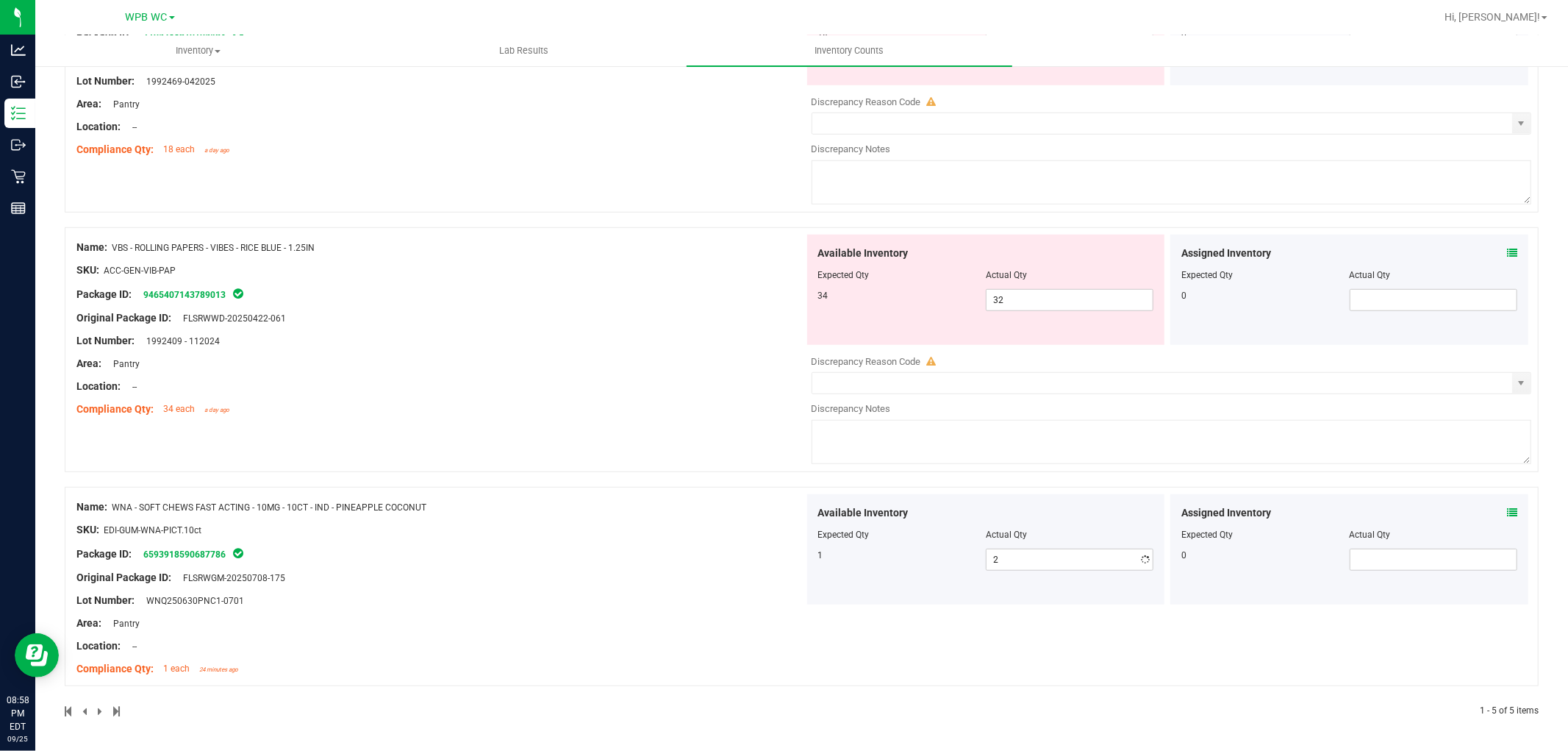
type input "1"
click at [657, 515] on div "Name: WNA - SOFT CHEWS FAST ACTING - 10MG - 10CT - IND - PINEAPPLE COCONUT SKU:…" at bounding box center [440, 587] width 728 height 188
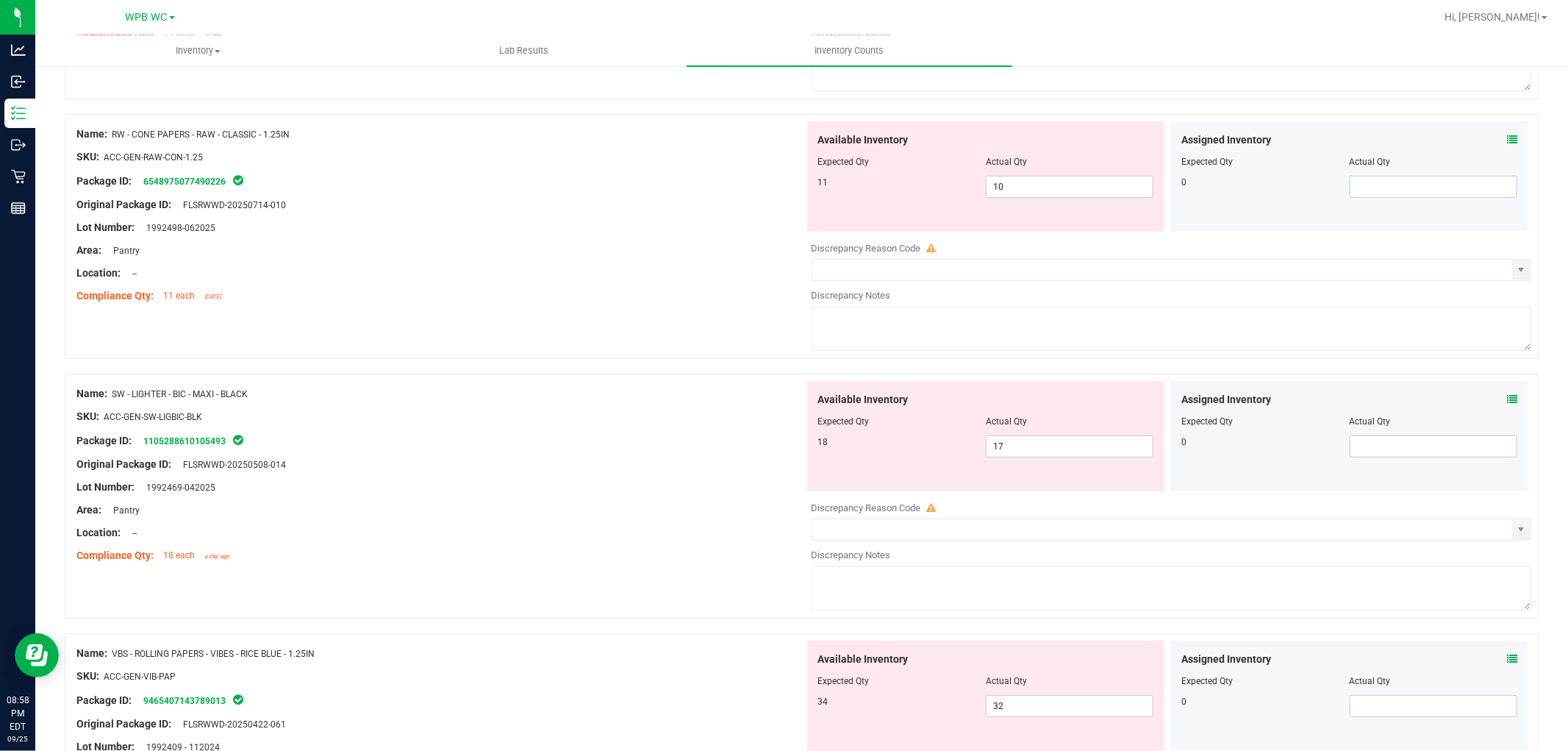
scroll to position [0, 0]
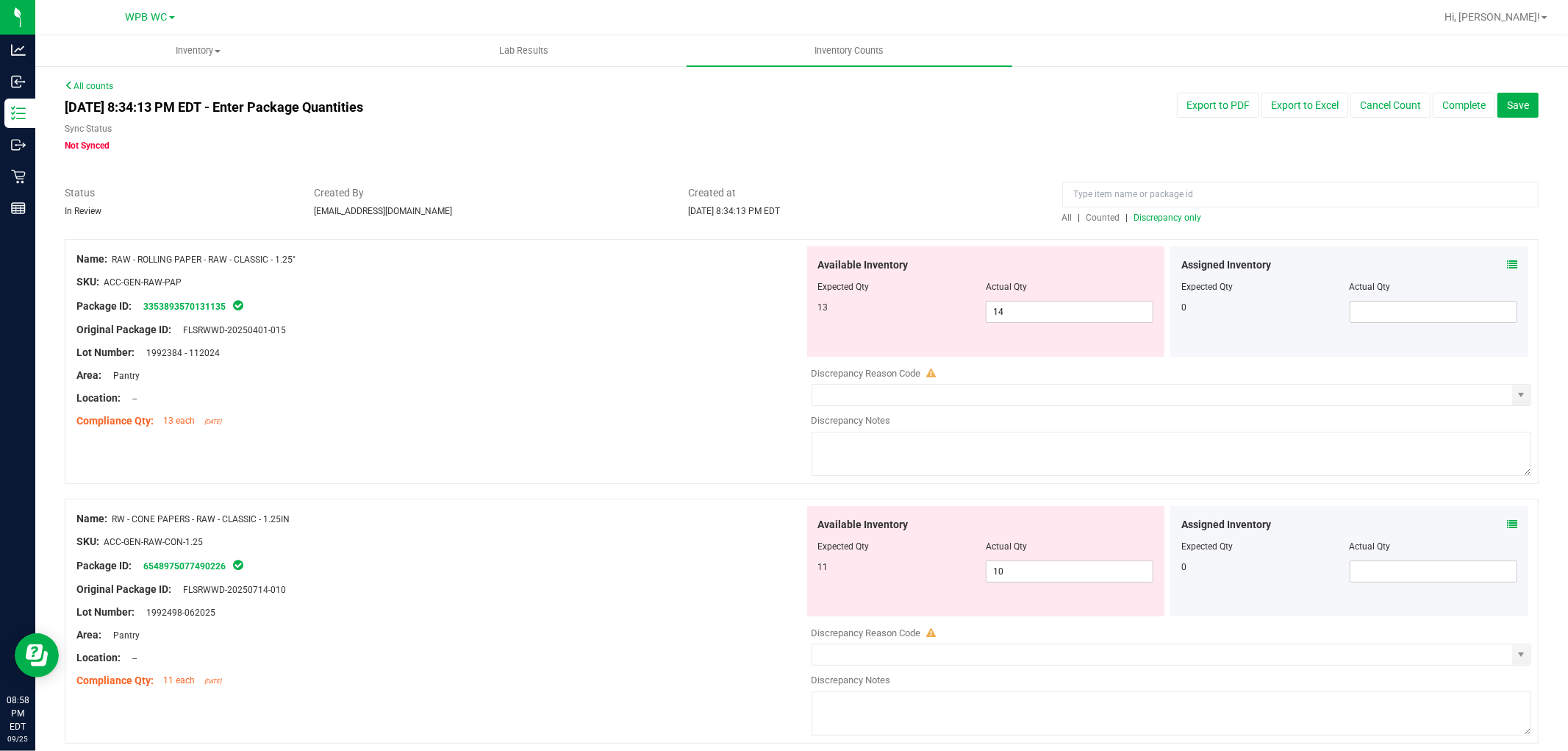
click at [791, 219] on span "Discrepancy only" at bounding box center [1168, 218] width 68 height 11
click at [478, 450] on div "Name: RAW - ROLLING PAPER - RAW - CLASSIC - 1.25" SKU: ACC-GEN-RAW-PAP Package …" at bounding box center [801, 361] width 1474 height 245
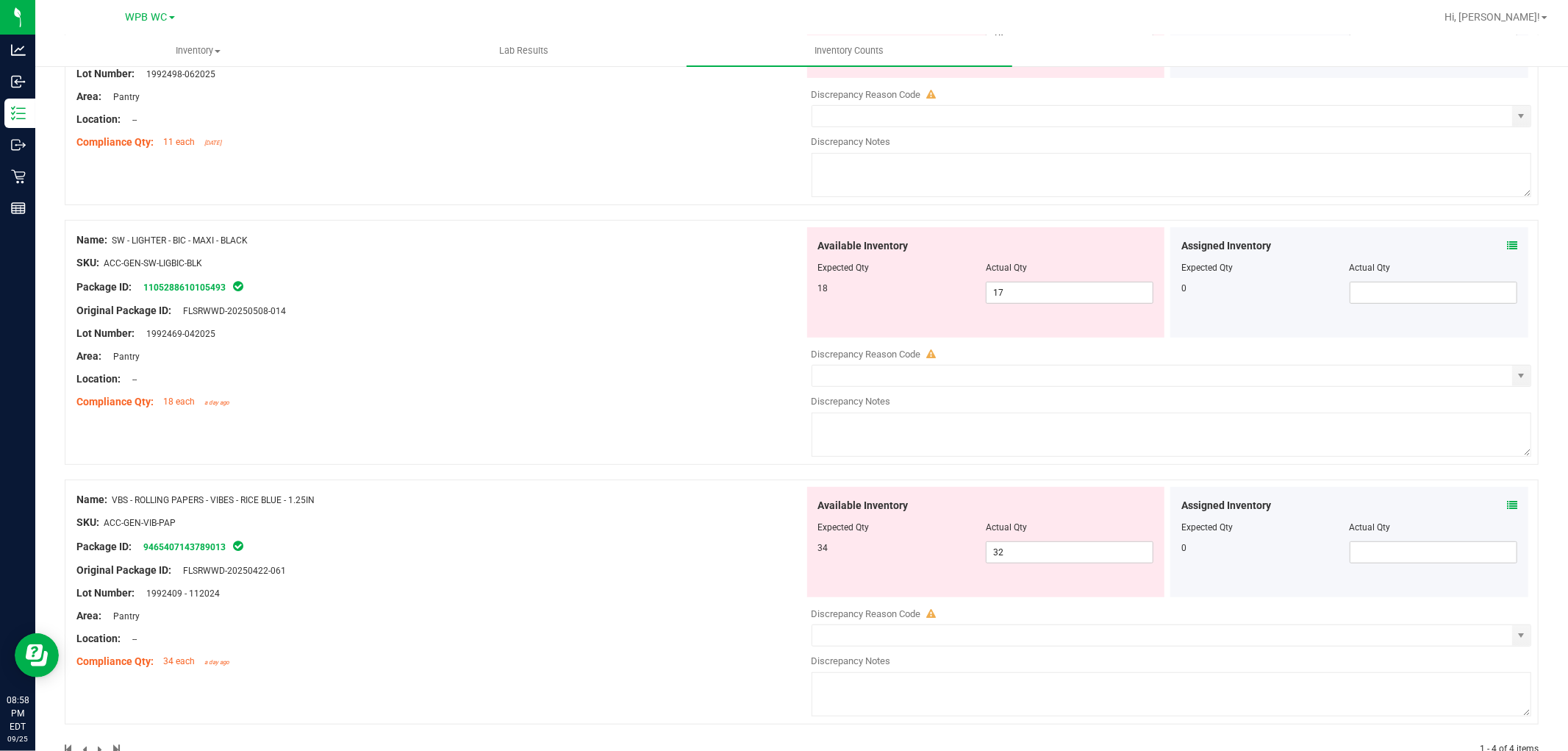
scroll to position [579, 0]
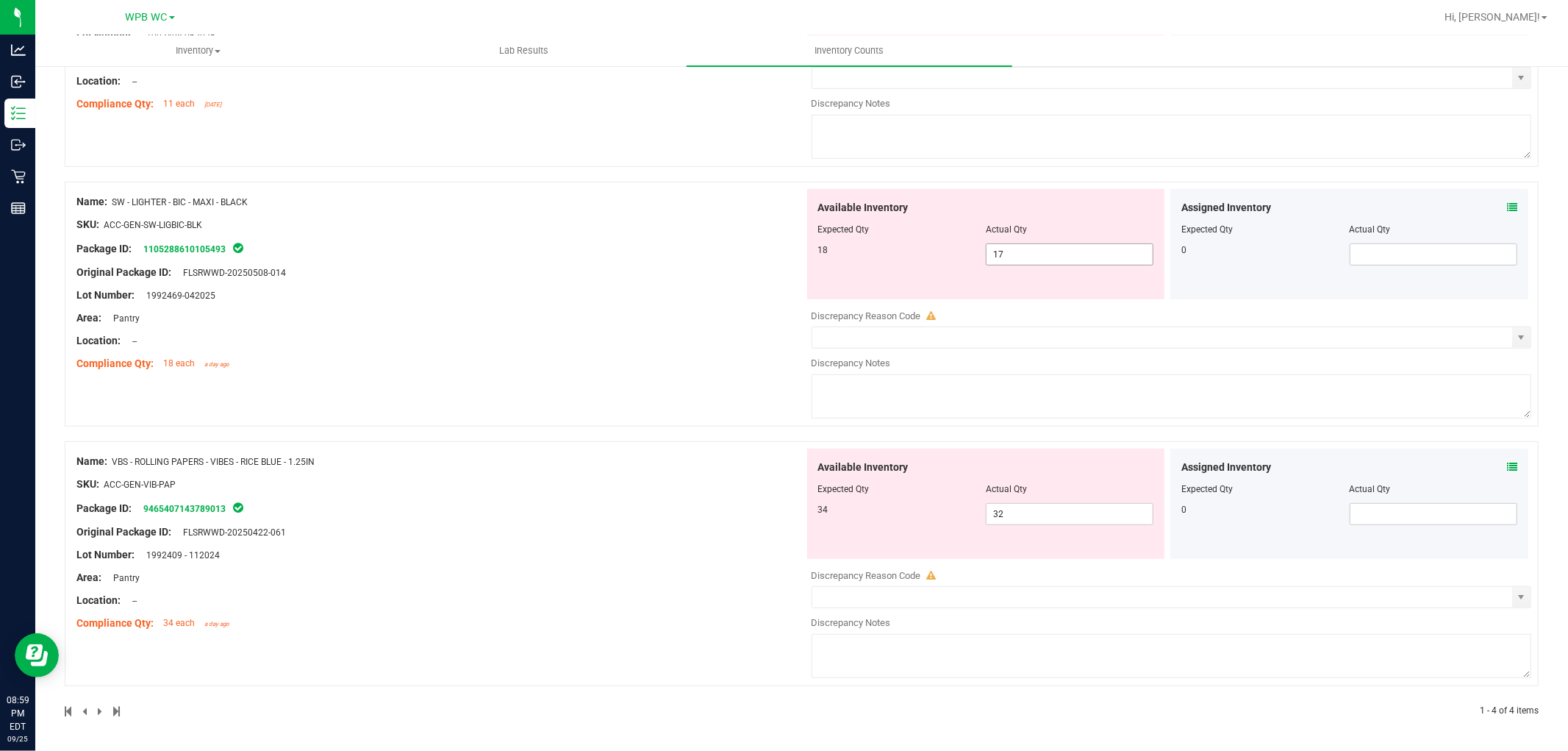
click at [791, 261] on span "17 17" at bounding box center [1070, 254] width 167 height 22
click at [791, 261] on input "17" at bounding box center [1070, 254] width 166 height 20
type input "18"
click at [688, 257] on div "Name: SW - LIGHTER - BIC - MAXI - BLACK SKU: ACC-GEN-SW-LIGBIC-BLK Package ID: …" at bounding box center [440, 283] width 728 height 188
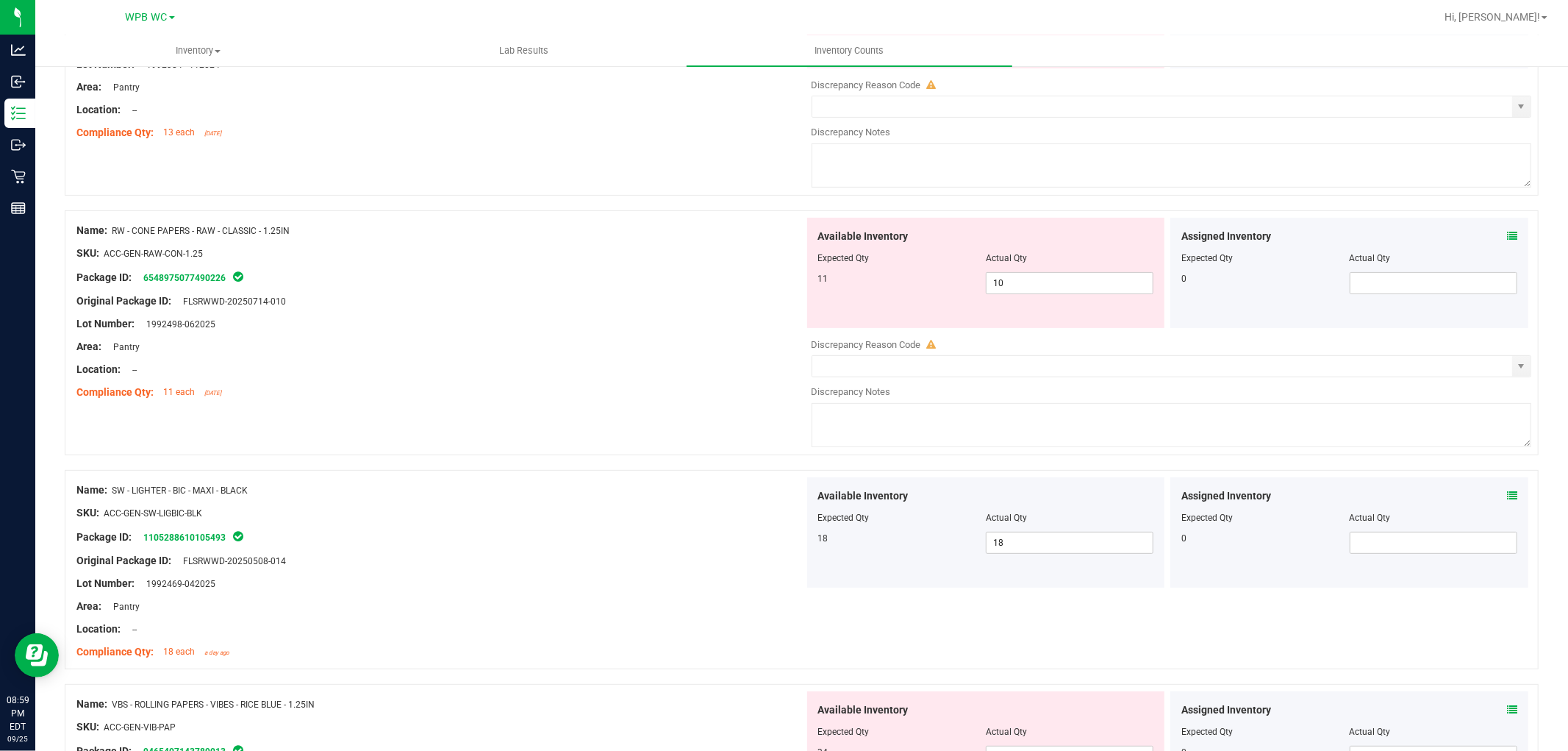
scroll to position [0, 0]
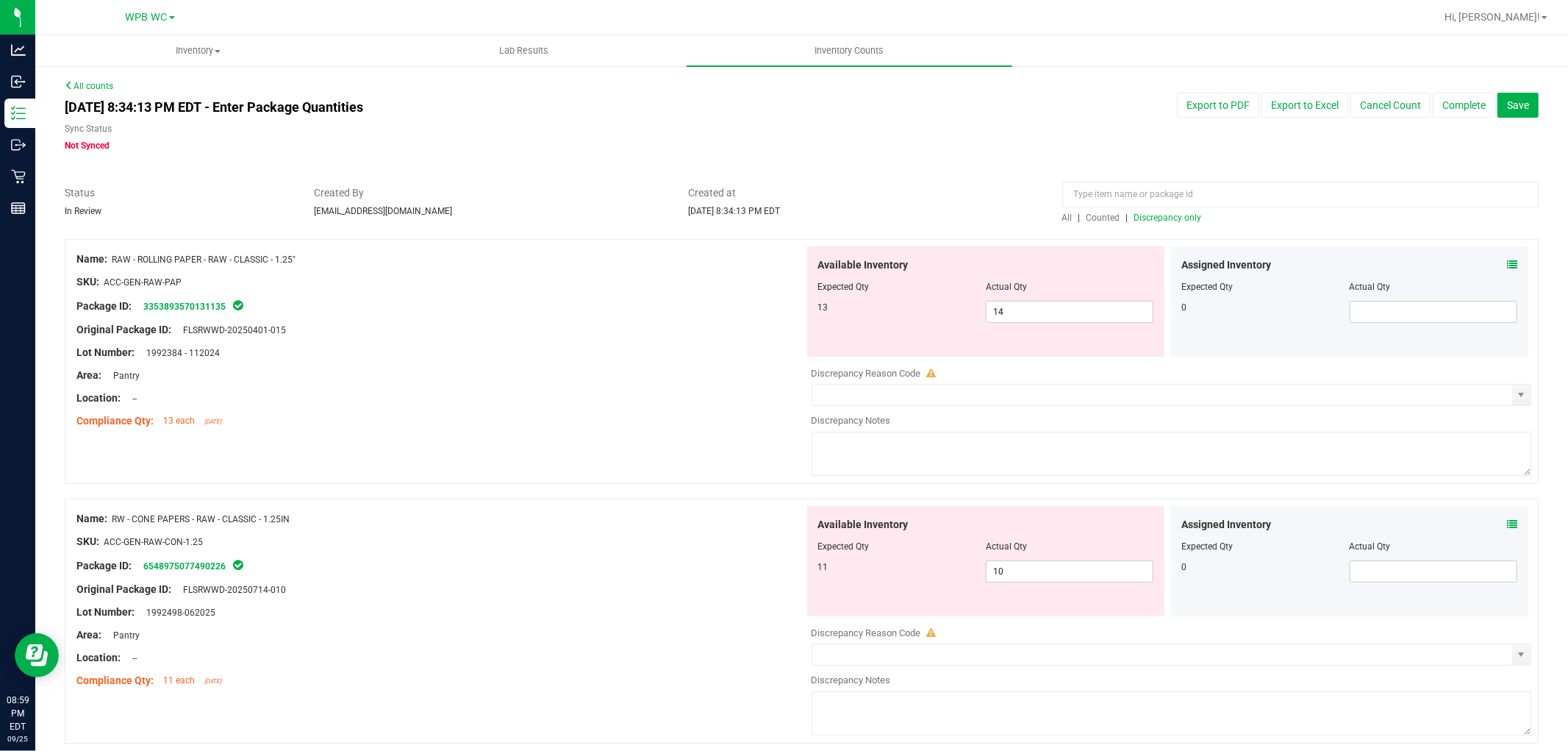
click at [791, 218] on span "Discrepancy only" at bounding box center [1168, 218] width 68 height 11
click at [588, 387] on div at bounding box center [440, 387] width 728 height 8
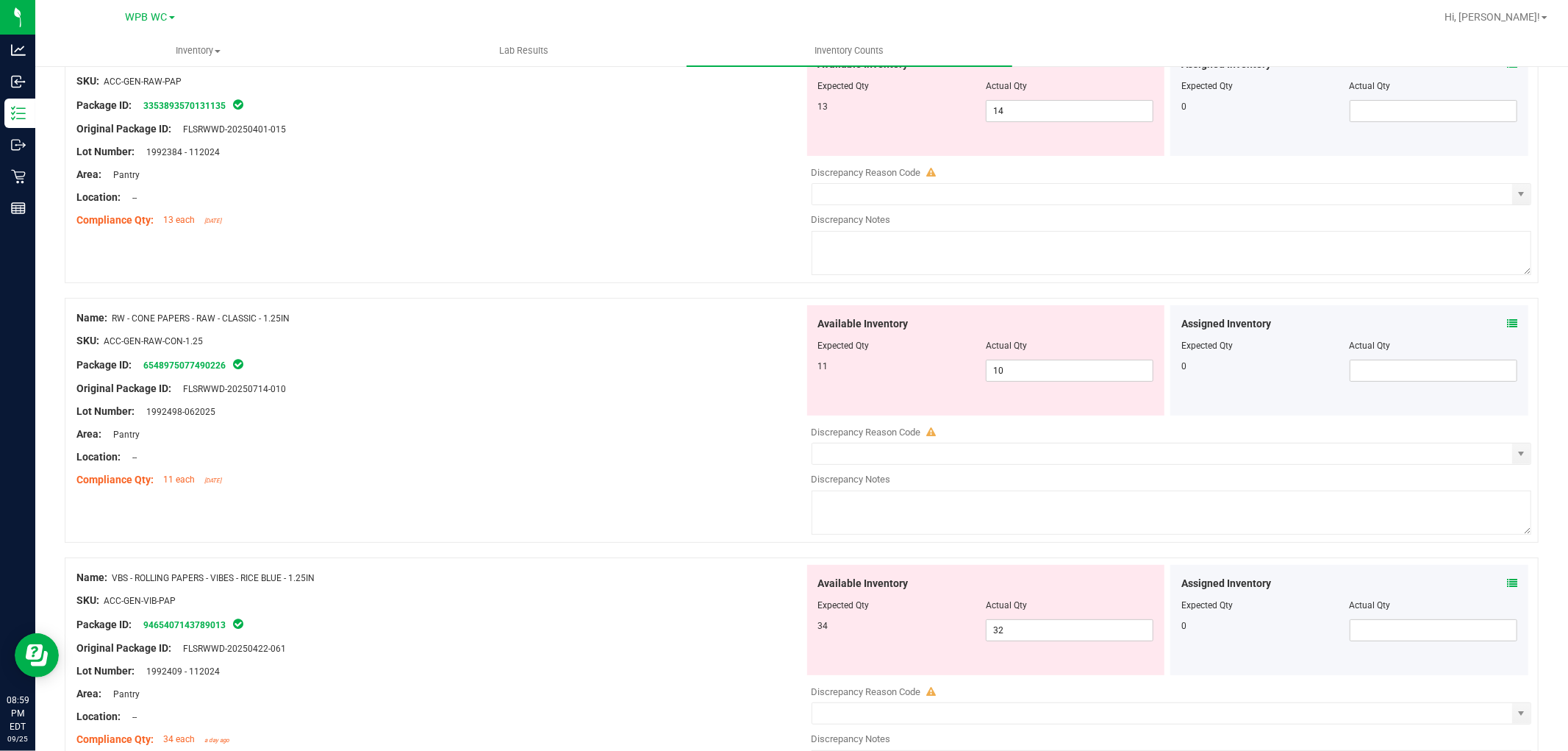
scroll to position [319, 0]
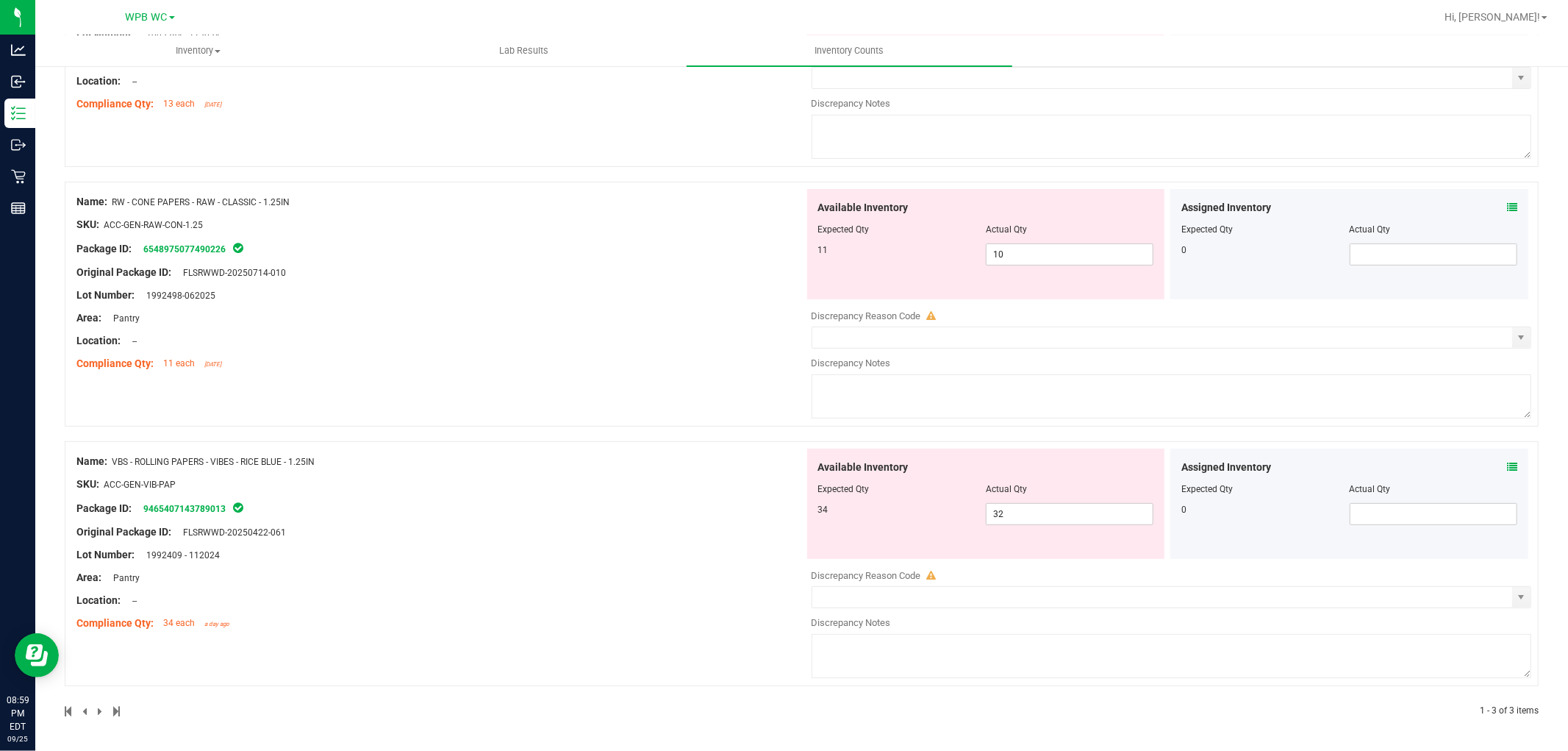
drag, startPoint x: 597, startPoint y: 378, endPoint x: 679, endPoint y: 383, distance: 82.2
click at [598, 378] on div "Name: RW - CONE PAPERS - RAW - CLASSIC - 1.25IN SKU: ACC-GEN-RAW-CON-1.25 Packa…" at bounding box center [801, 304] width 1474 height 245
click at [791, 518] on span "32 32" at bounding box center [1070, 514] width 167 height 22
click at [791, 518] on input "32" at bounding box center [1070, 513] width 166 height 20
type input "34"
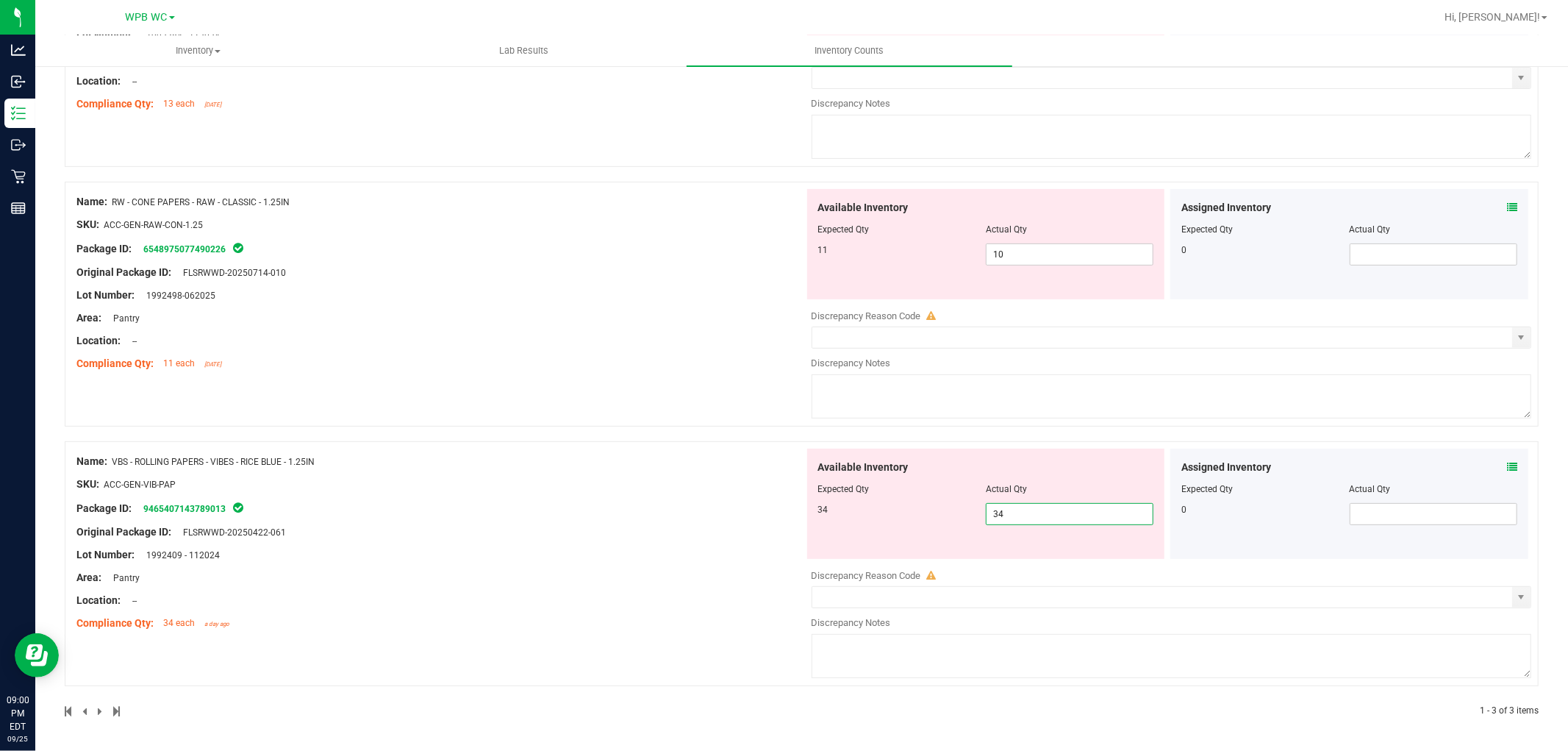
type input "34"
click at [608, 383] on div "Name: RW - CONE PAPERS - RAW - CLASSIC - 1.25IN SKU: ACC-GEN-RAW-CON-1.25 Packa…" at bounding box center [801, 304] width 1474 height 245
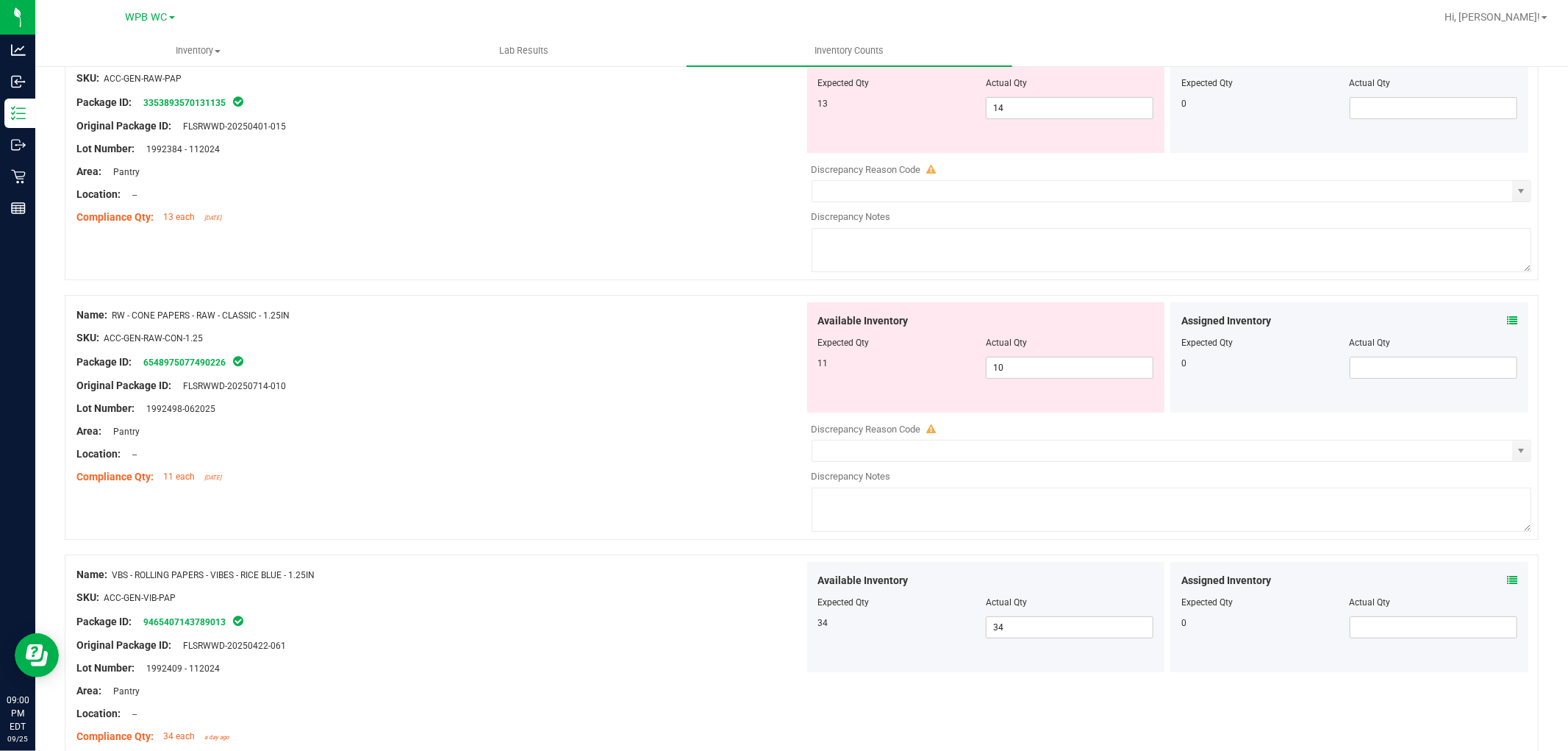
scroll to position [108, 0]
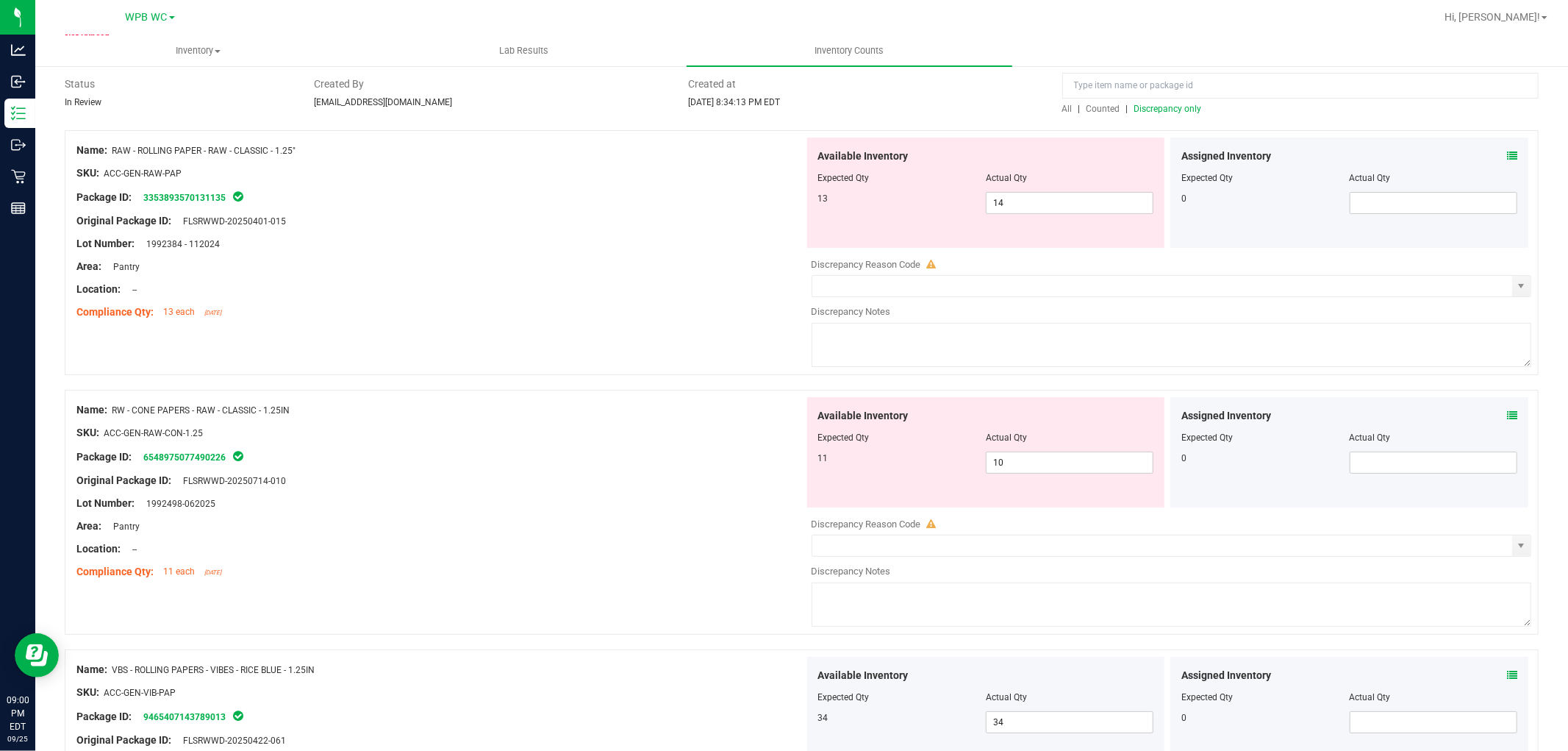
click at [697, 486] on div "Original Package ID: FLSRWWD-20250714-010" at bounding box center [440, 480] width 728 height 15
click at [791, 466] on span "10 10" at bounding box center [1070, 462] width 167 height 22
click at [791, 466] on input "10" at bounding box center [1070, 462] width 166 height 20
click at [537, 243] on div "Lot Number: 1992384 - 112024" at bounding box center [440, 244] width 728 height 15
click at [791, 210] on span "14 14" at bounding box center [1070, 202] width 167 height 22
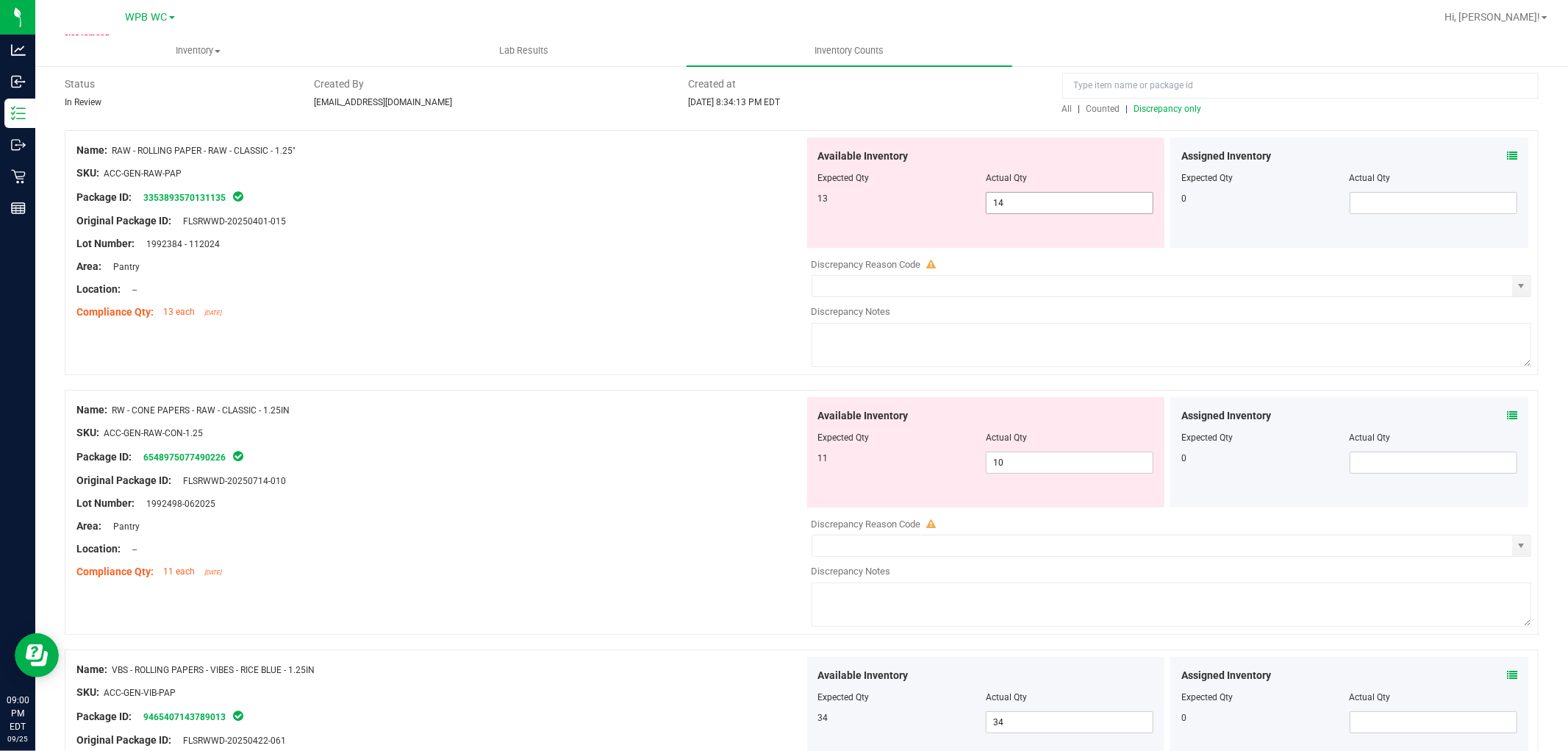
click at [0, 0] on input "14" at bounding box center [0, 0] width 0 height 0
type input "13"
click at [598, 232] on div at bounding box center [440, 232] width 728 height 8
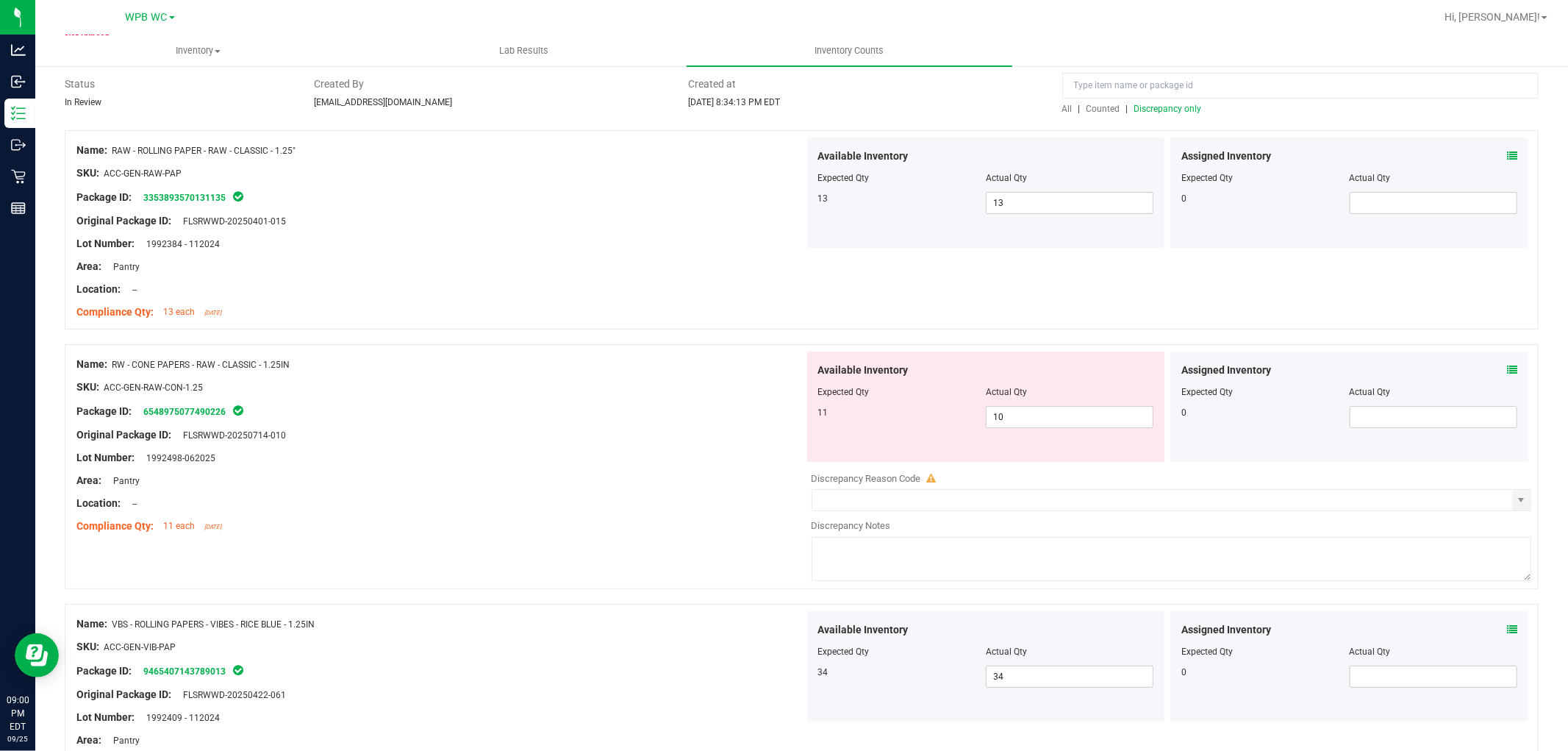
click at [660, 246] on div "Lot Number: 1992384 - 112024" at bounding box center [440, 244] width 728 height 15
click at [791, 104] on span "Discrepancy only" at bounding box center [1168, 108] width 68 height 11
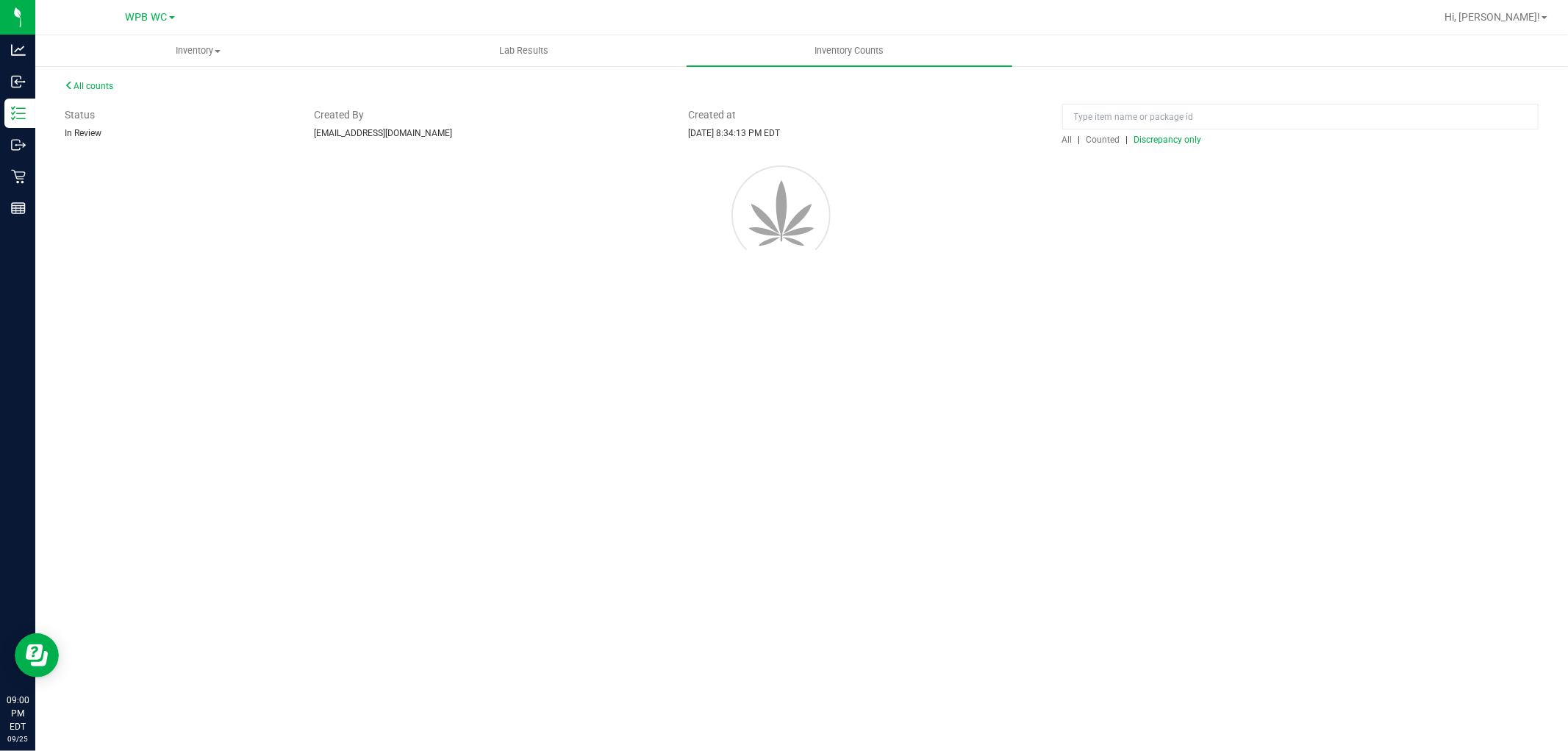
scroll to position [0, 0]
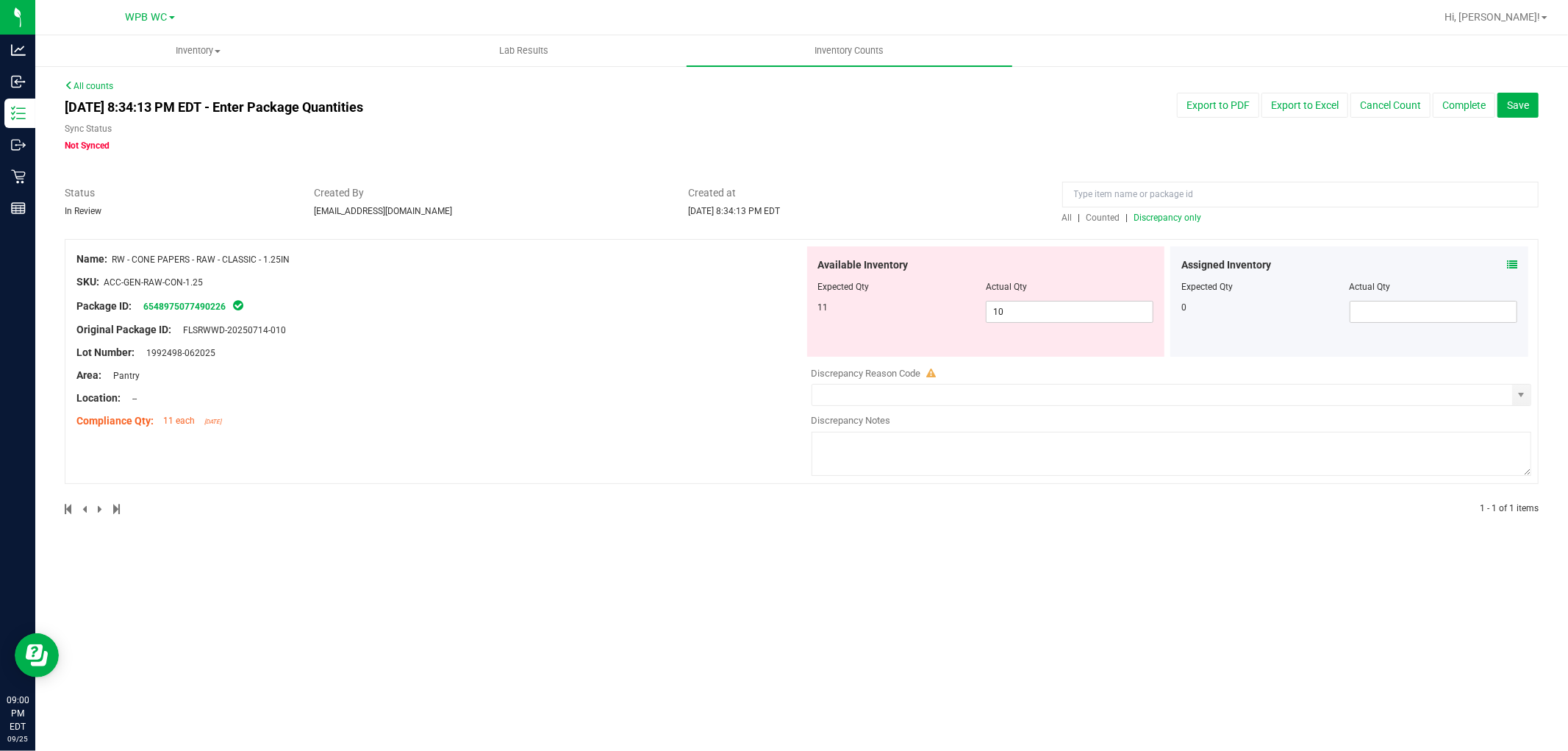
click at [625, 234] on div at bounding box center [801, 231] width 1474 height 15
click at [791, 324] on div "Available Inventory Expected Qty Actual Qty 11 10 10" at bounding box center [986, 301] width 358 height 110
click at [791, 307] on span "10 10" at bounding box center [1070, 312] width 167 height 22
click at [791, 307] on input "10" at bounding box center [1070, 311] width 166 height 20
type input "11"
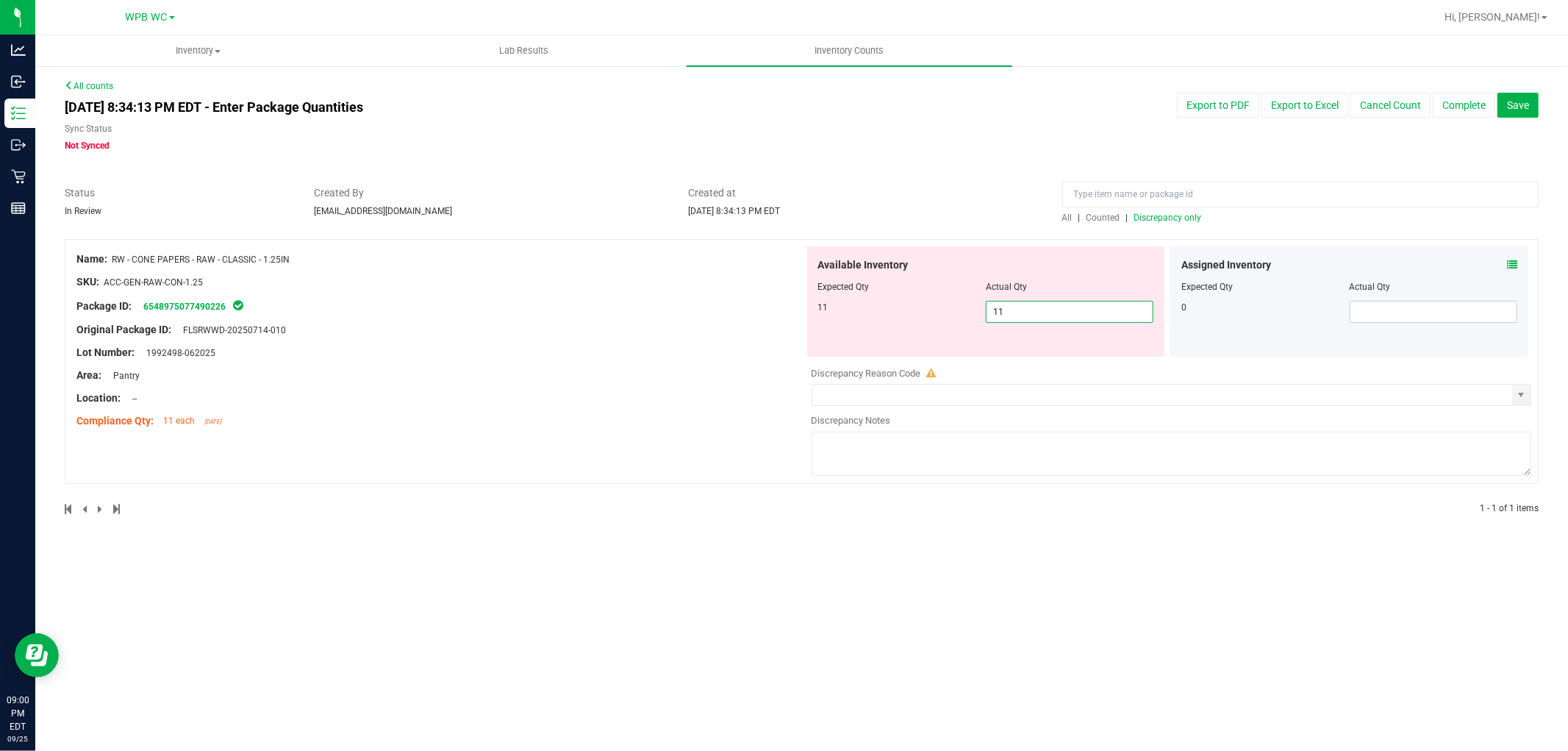
type input "11"
click at [518, 396] on div "Location: --" at bounding box center [440, 398] width 728 height 15
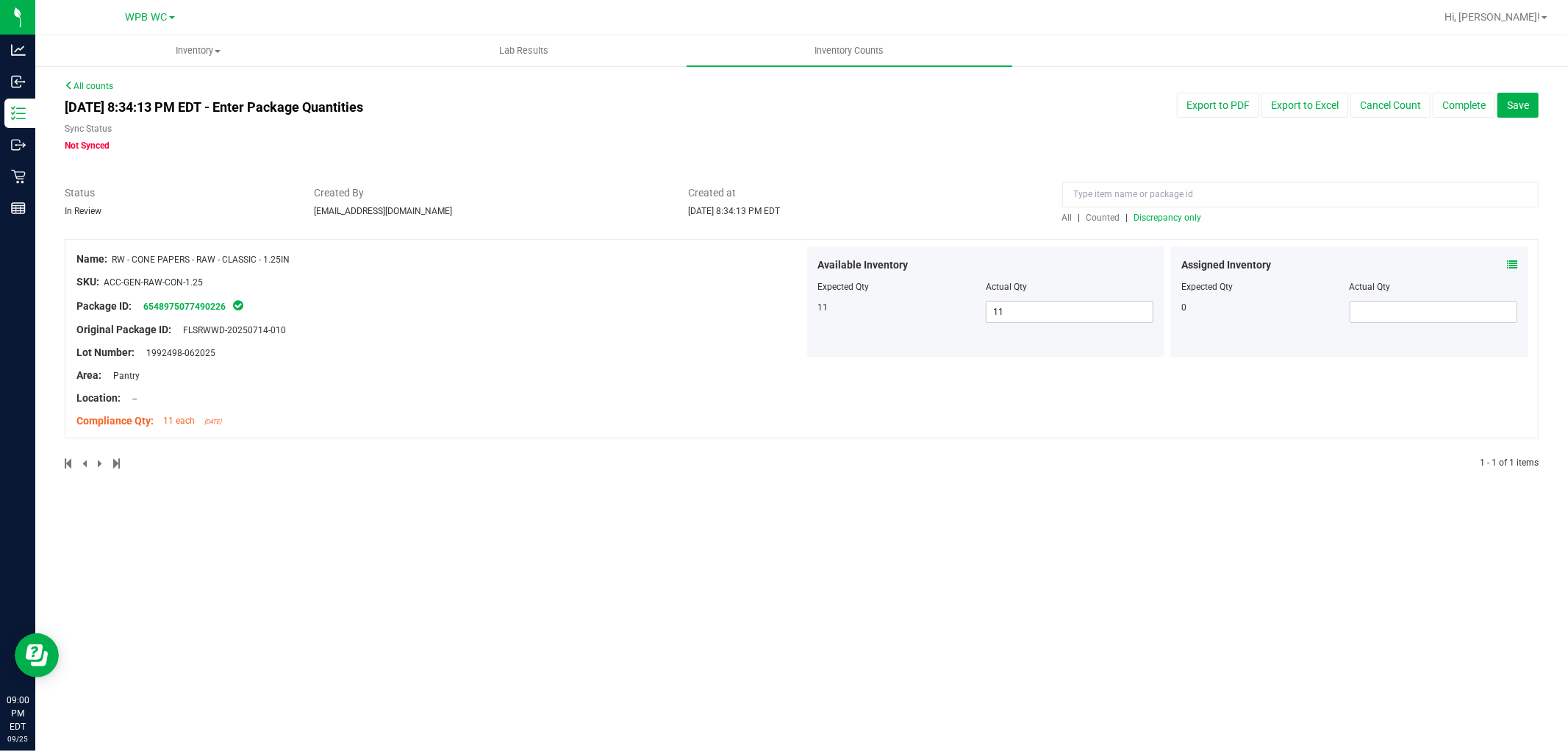
click at [791, 208] on div at bounding box center [1301, 197] width 476 height 26
click at [791, 223] on div "All | Counted | Discrepancy only" at bounding box center [1301, 218] width 476 height 14
click at [791, 222] on span "Discrepancy only" at bounding box center [1168, 218] width 68 height 11
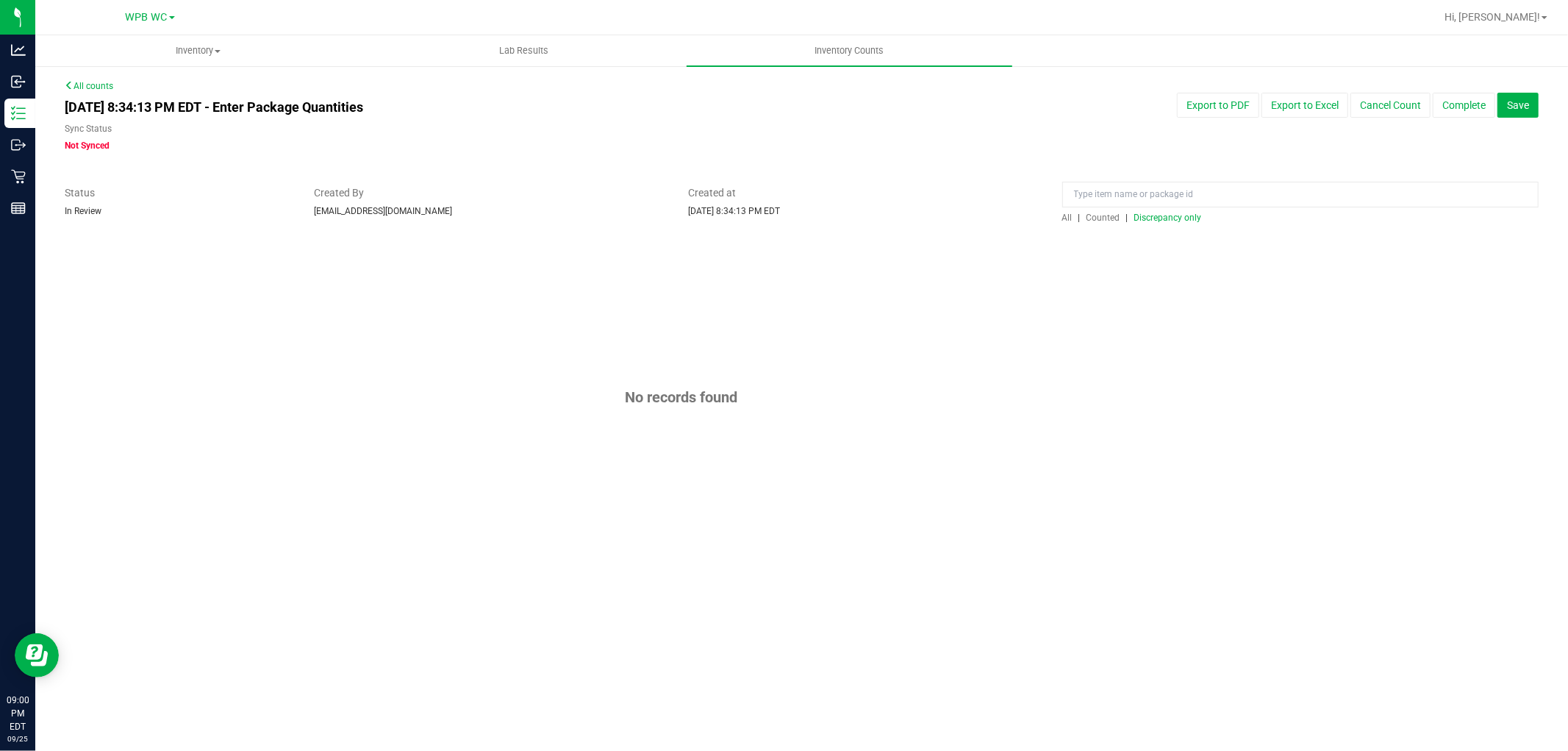
click at [791, 221] on span "Discrepancy only" at bounding box center [1168, 218] width 68 height 11
drag, startPoint x: 799, startPoint y: 311, endPoint x: 844, endPoint y: 307, distance: 45.2
click at [791, 313] on div "No records found" at bounding box center [801, 397] width 1474 height 316
click at [791, 106] on button "Complete" at bounding box center [1463, 105] width 63 height 25
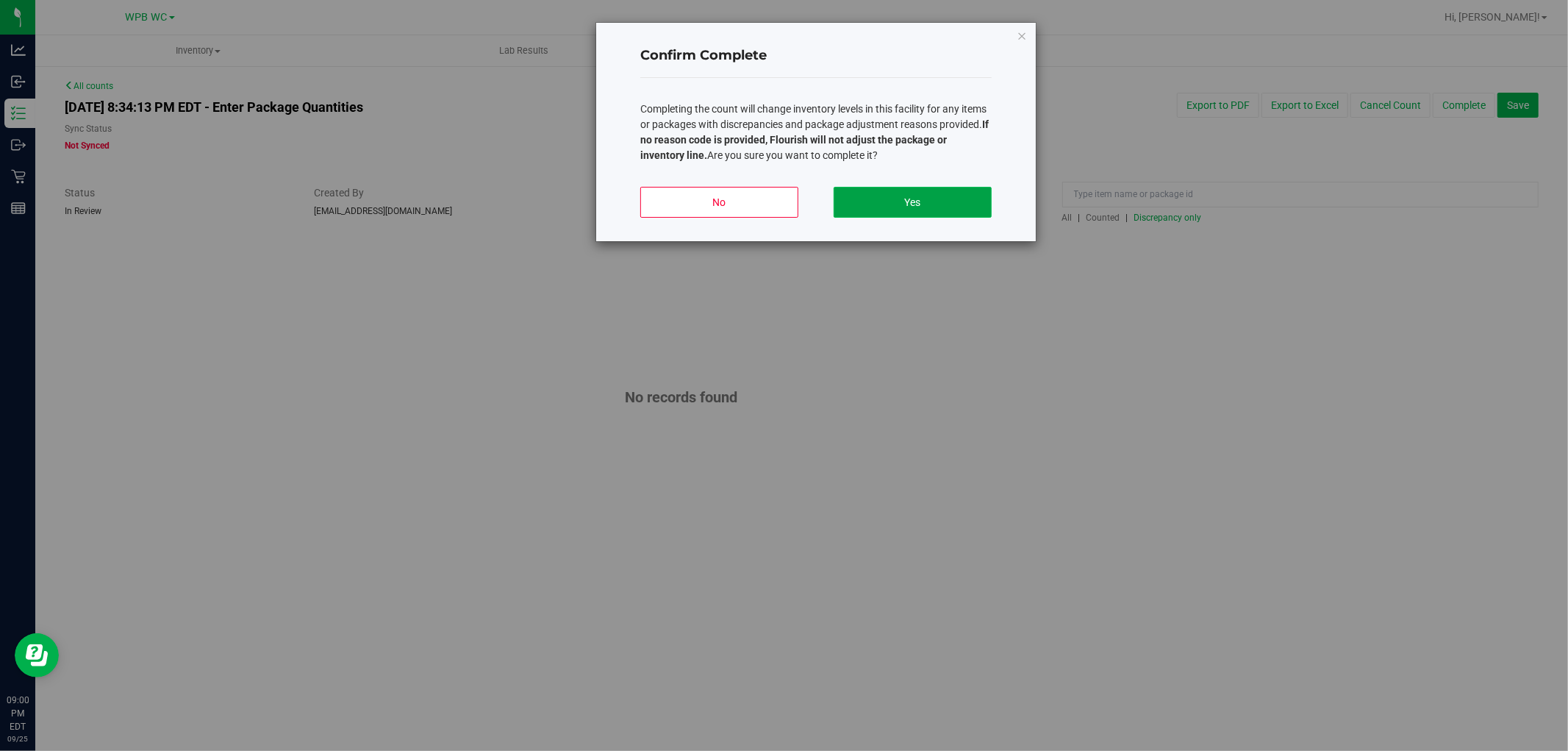
click at [791, 203] on button "Yes" at bounding box center [912, 202] width 158 height 31
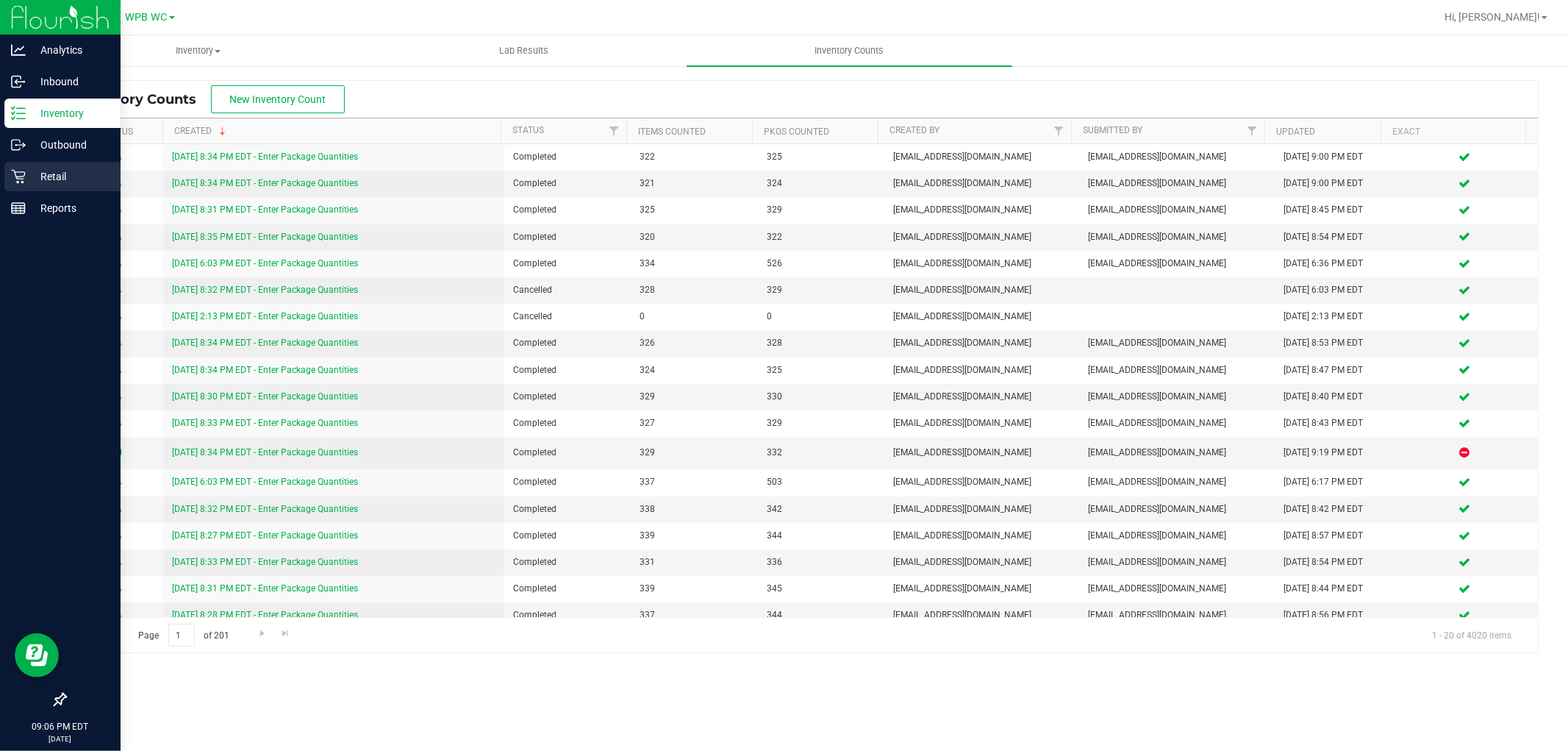
click at [32, 173] on p "Retail" at bounding box center [70, 176] width 88 height 17
